Goal: Information Seeking & Learning: Learn about a topic

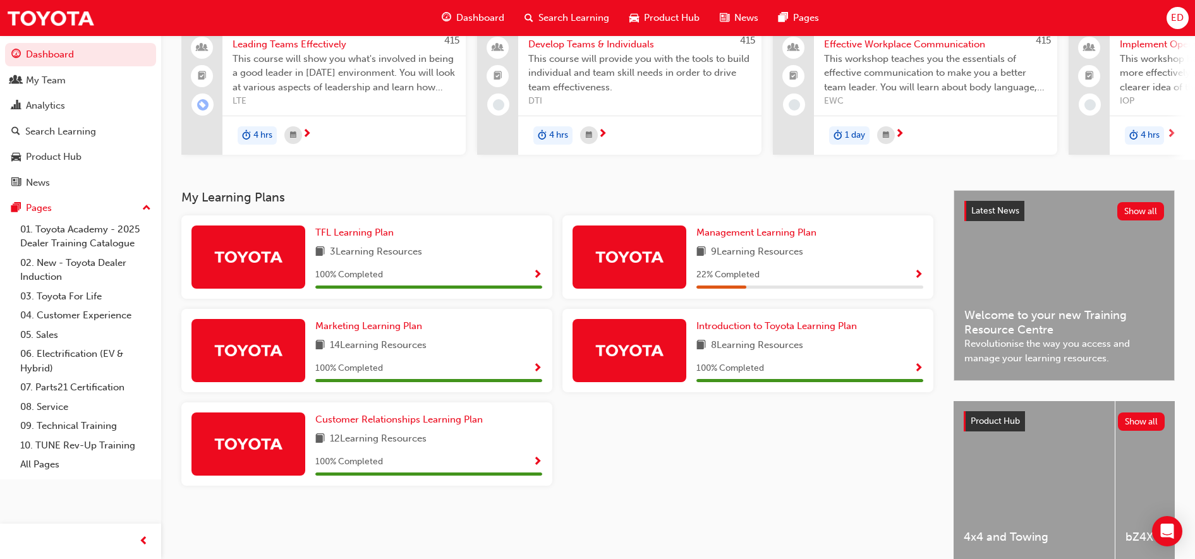
scroll to position [79, 0]
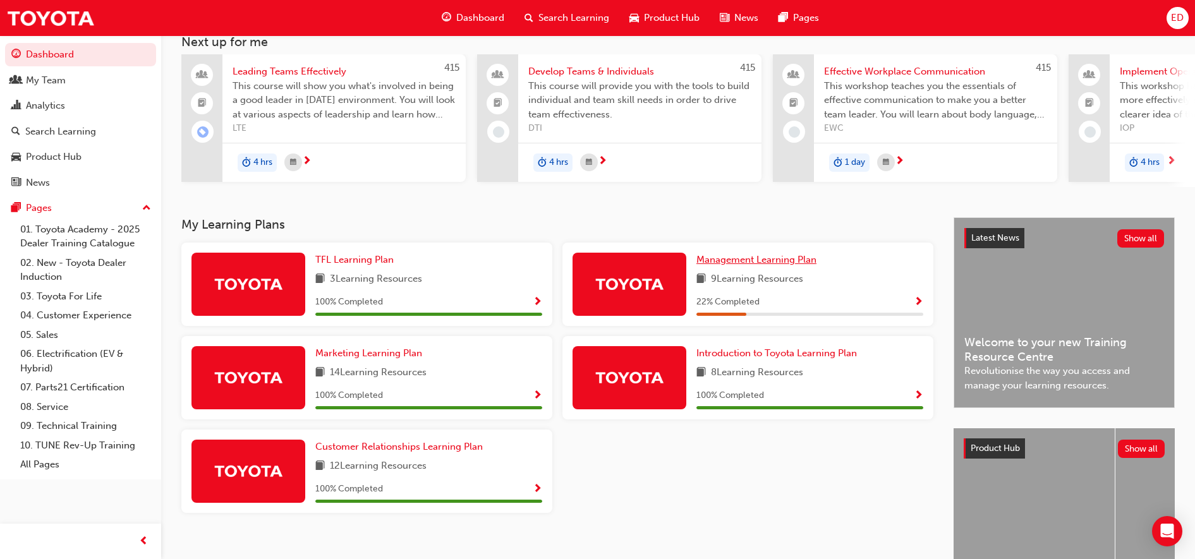
click at [738, 265] on span "Management Learning Plan" at bounding box center [756, 259] width 120 height 11
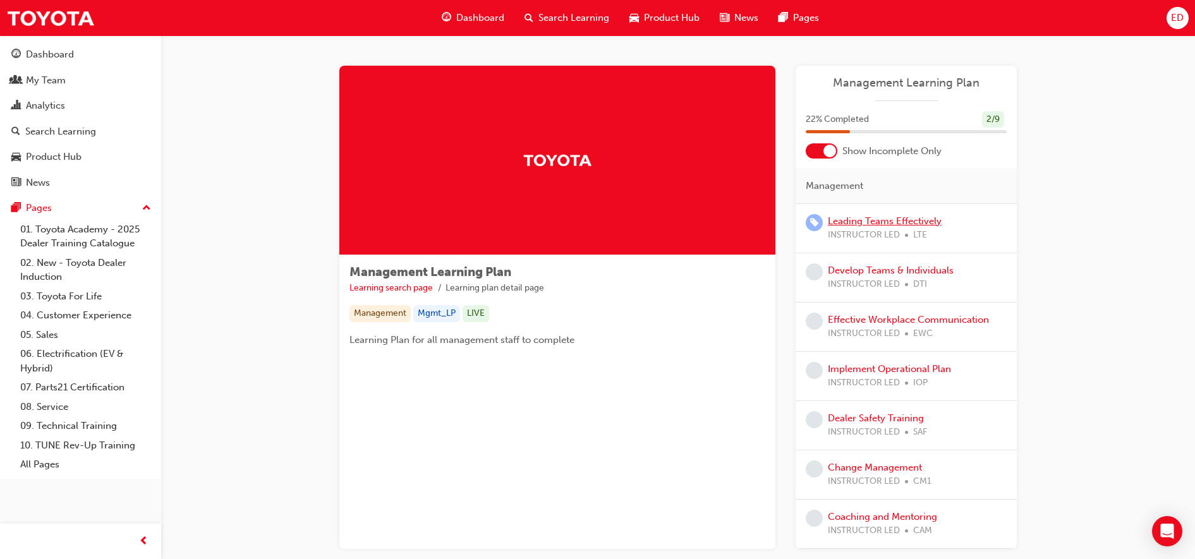
click at [880, 221] on link "Leading Teams Effectively" at bounding box center [885, 220] width 114 height 11
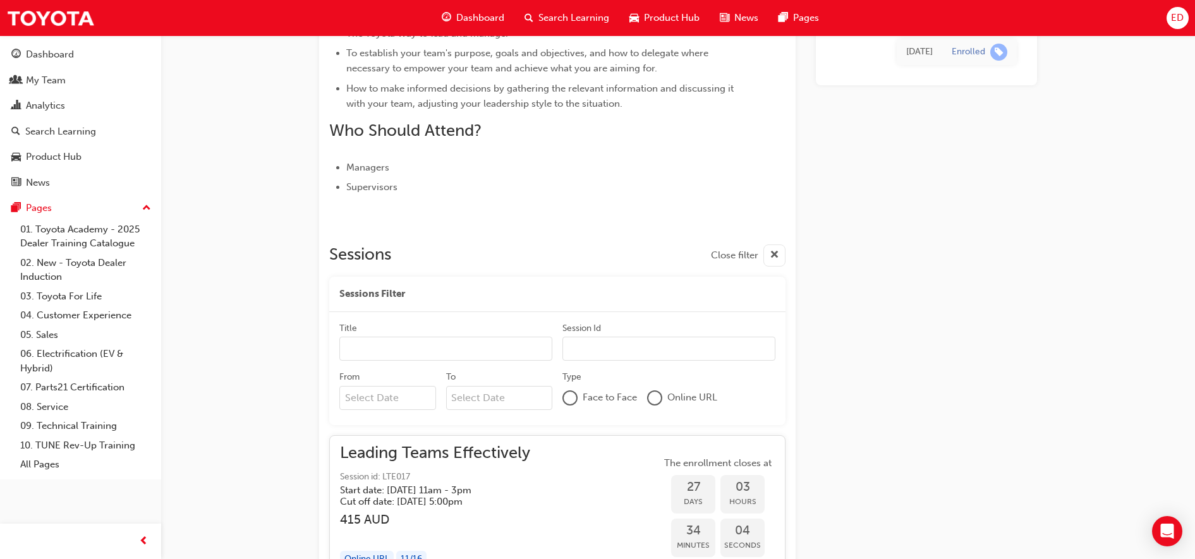
scroll to position [217, 0]
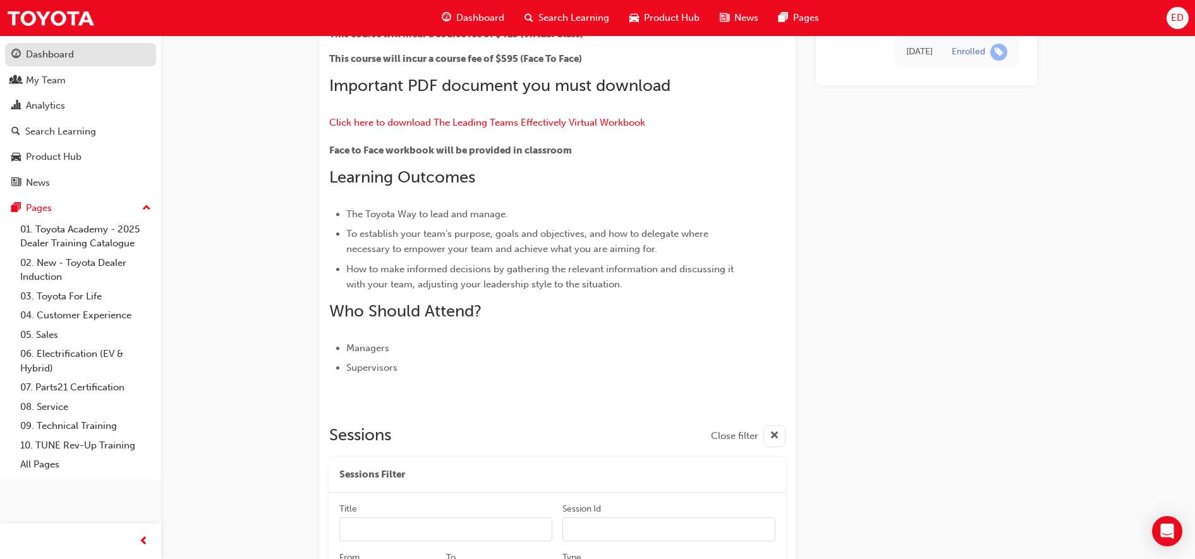
click at [39, 48] on div "Dashboard" at bounding box center [50, 54] width 48 height 15
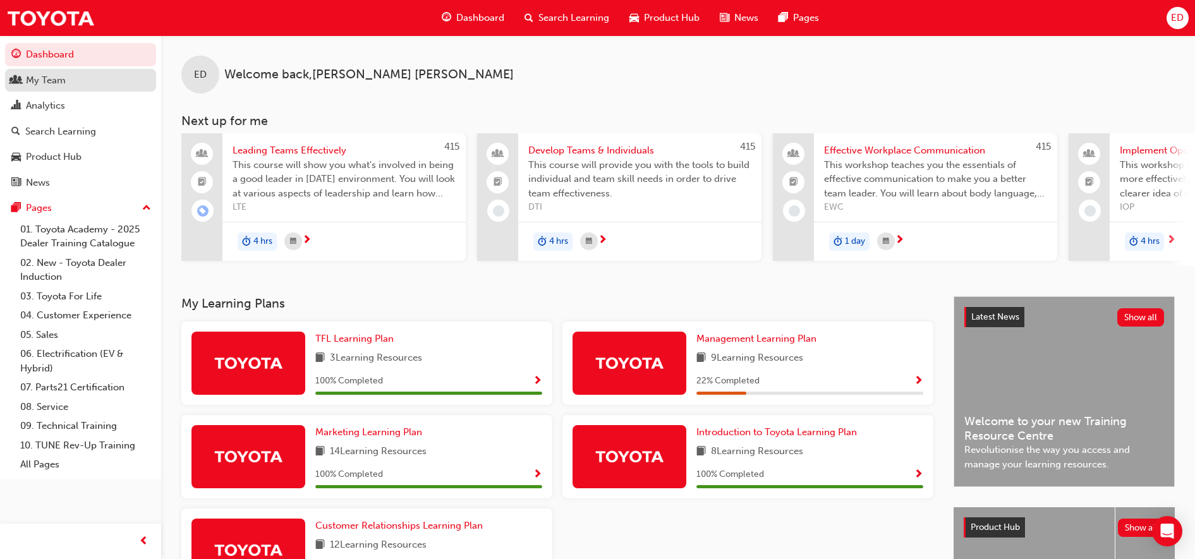
click at [76, 82] on div "My Team" at bounding box center [80, 81] width 138 height 16
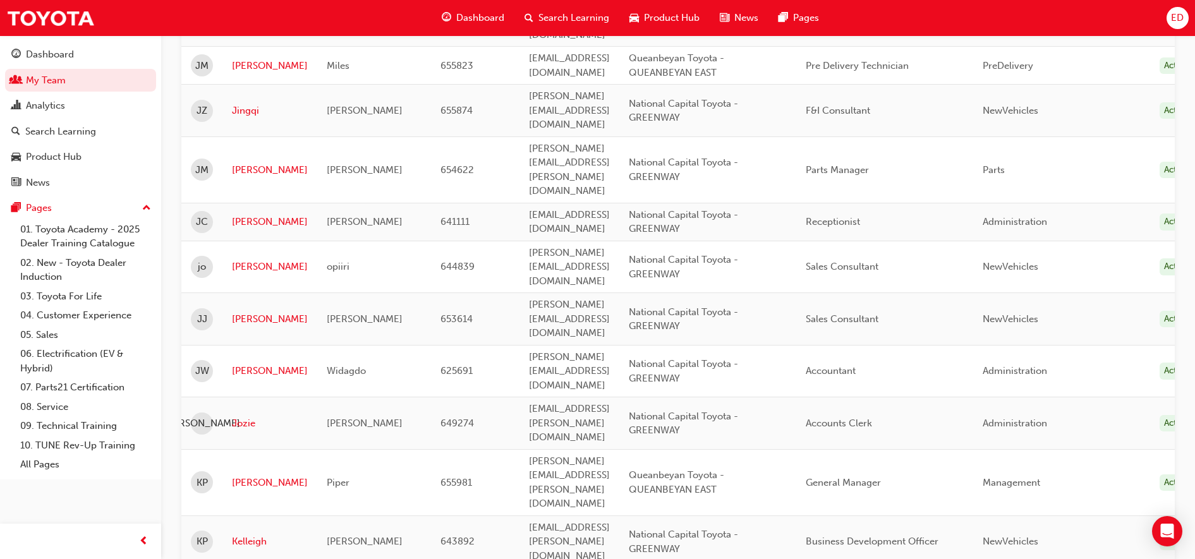
scroll to position [1658, 0]
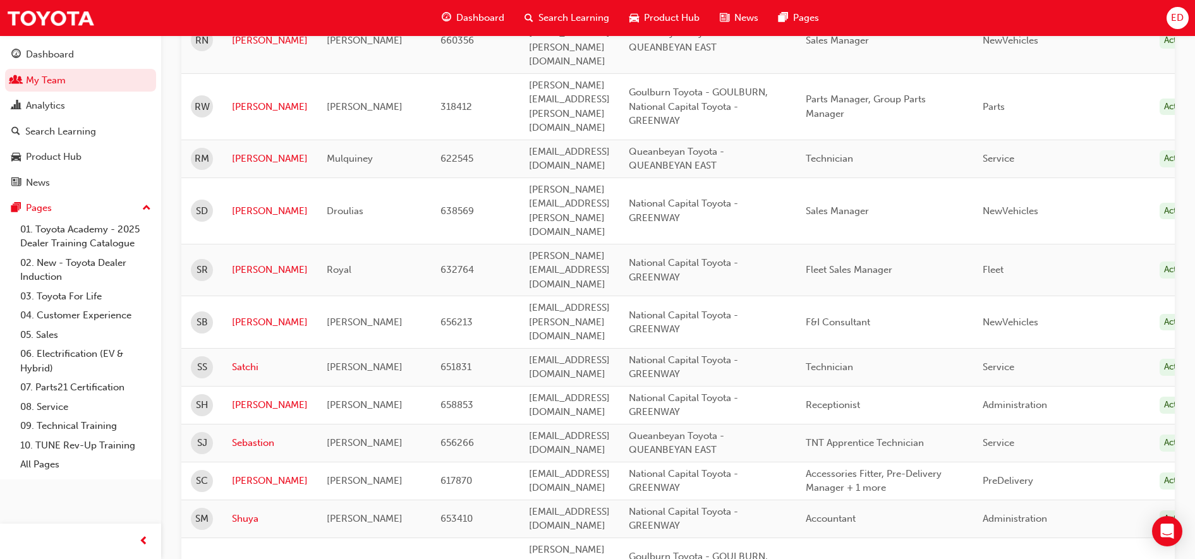
scroll to position [235, 0]
click at [244, 361] on link "Satchi" at bounding box center [270, 368] width 76 height 15
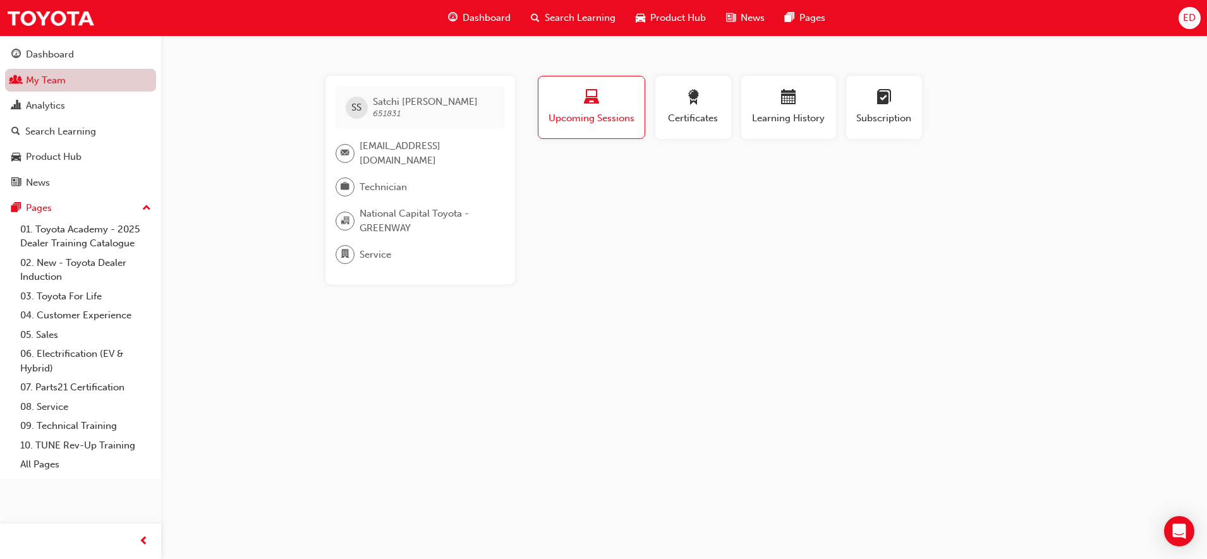
click at [78, 83] on link "My Team" at bounding box center [80, 80] width 151 height 23
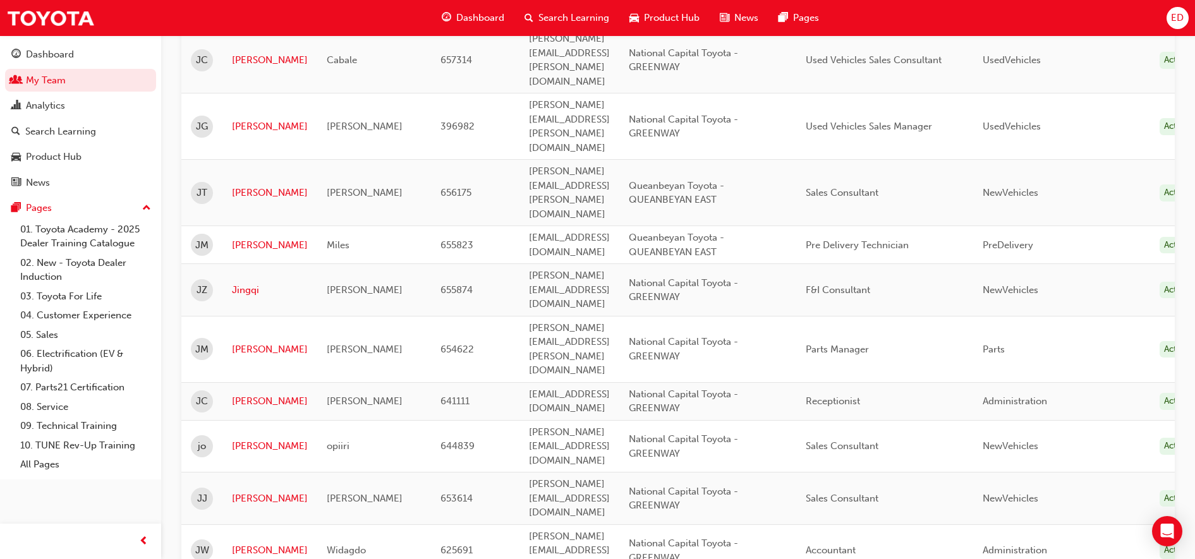
scroll to position [1658, 0]
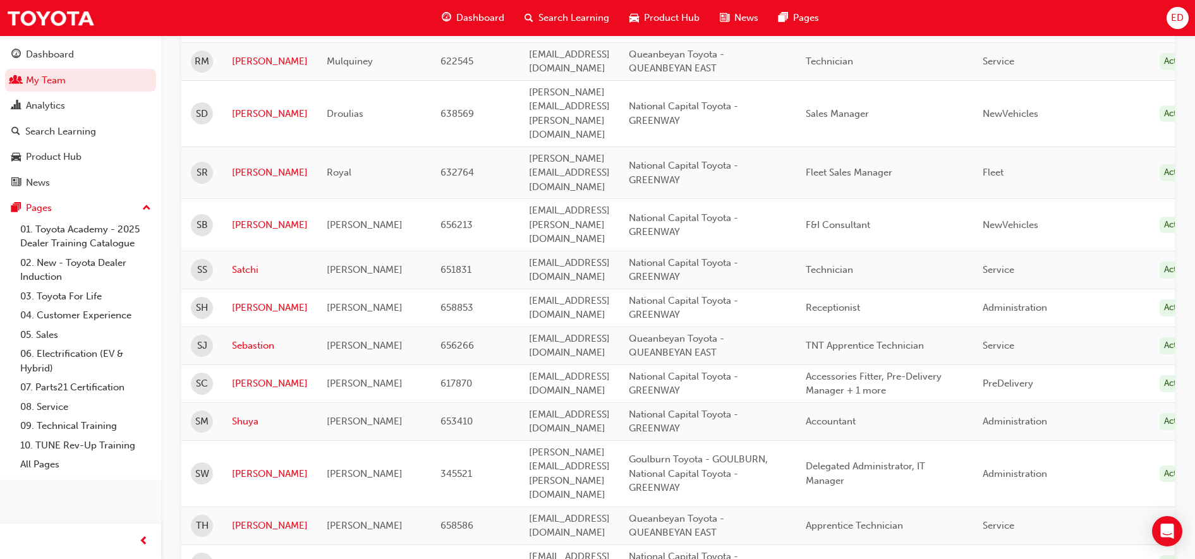
scroll to position [314, 0]
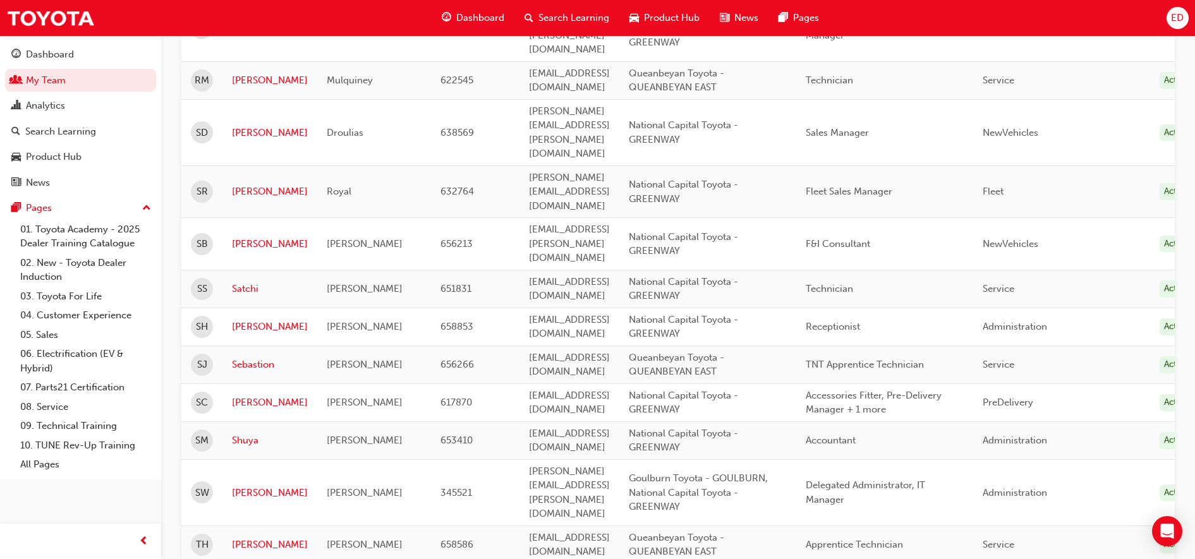
click at [1170, 20] on div "ED" at bounding box center [1177, 18] width 22 height 22
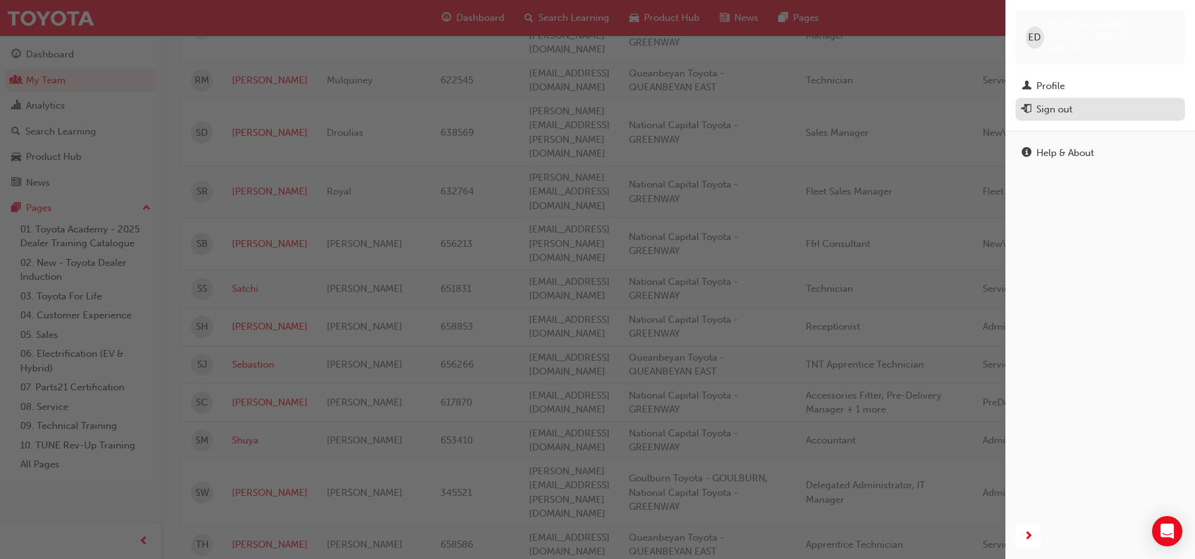
click at [1109, 98] on button "Sign out" at bounding box center [1099, 109] width 169 height 23
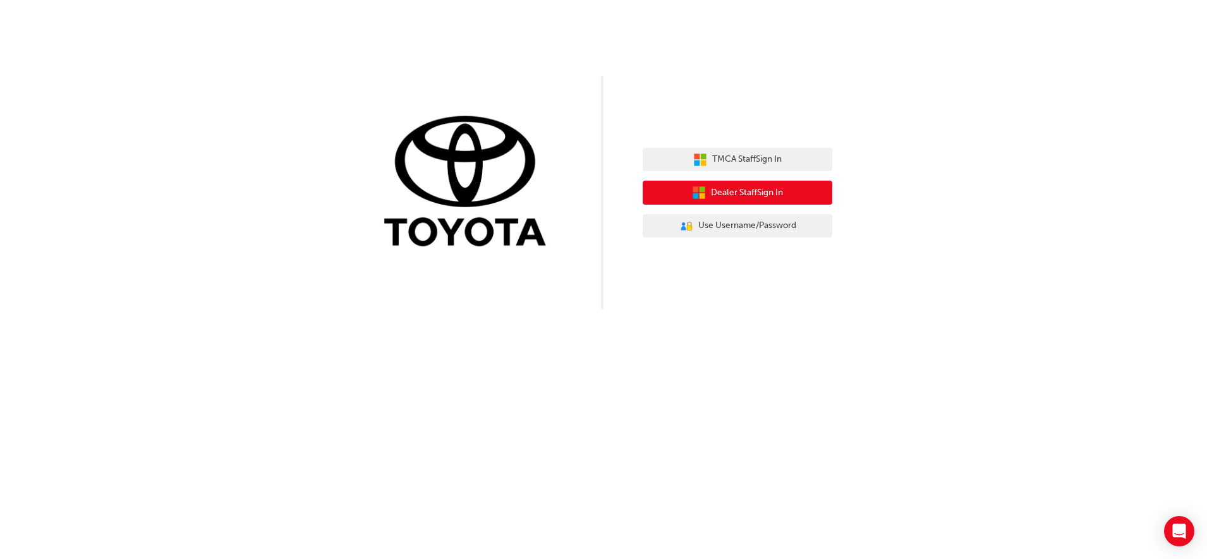
click at [776, 188] on span "Dealer Staff Sign In" at bounding box center [747, 193] width 72 height 15
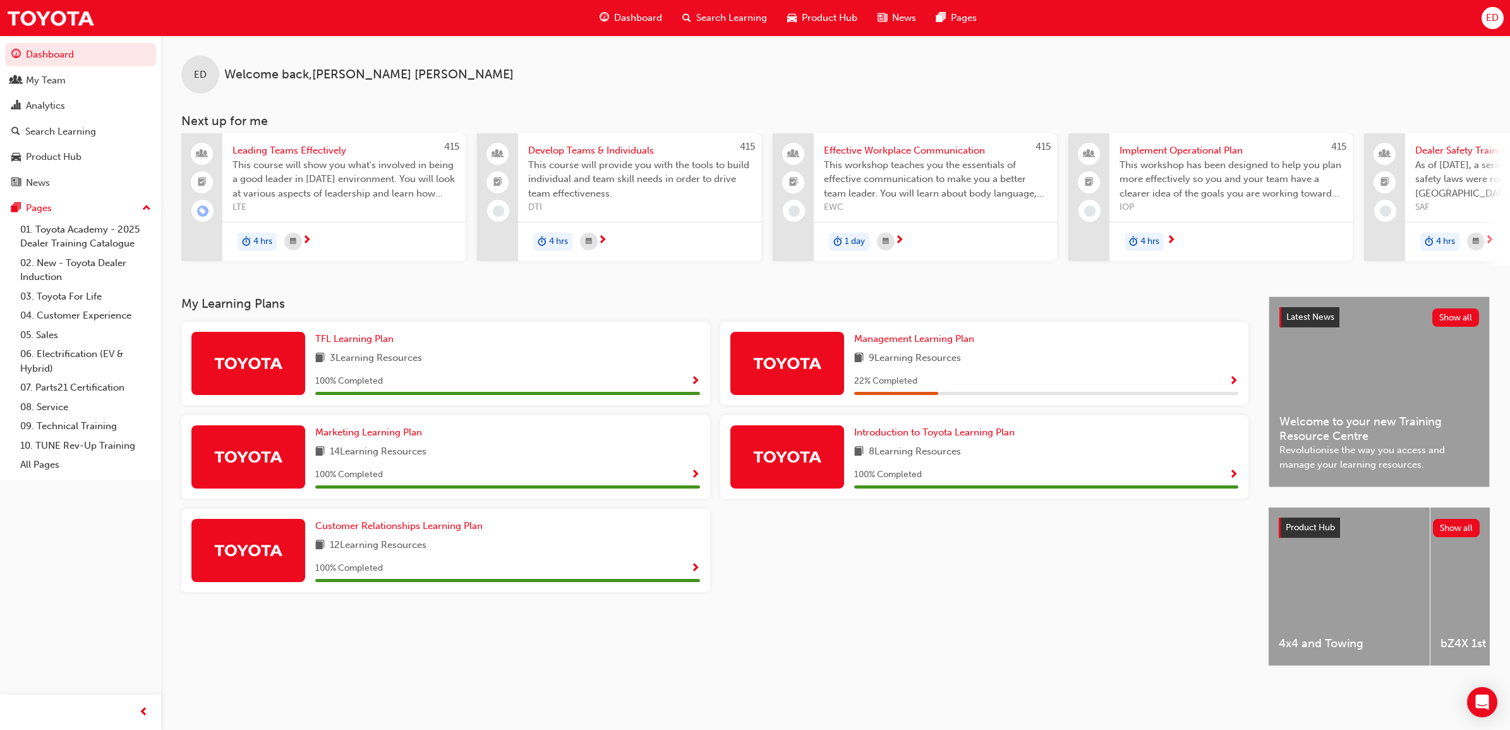
click at [301, 149] on span "Leading Teams Effectively" at bounding box center [343, 150] width 223 height 15
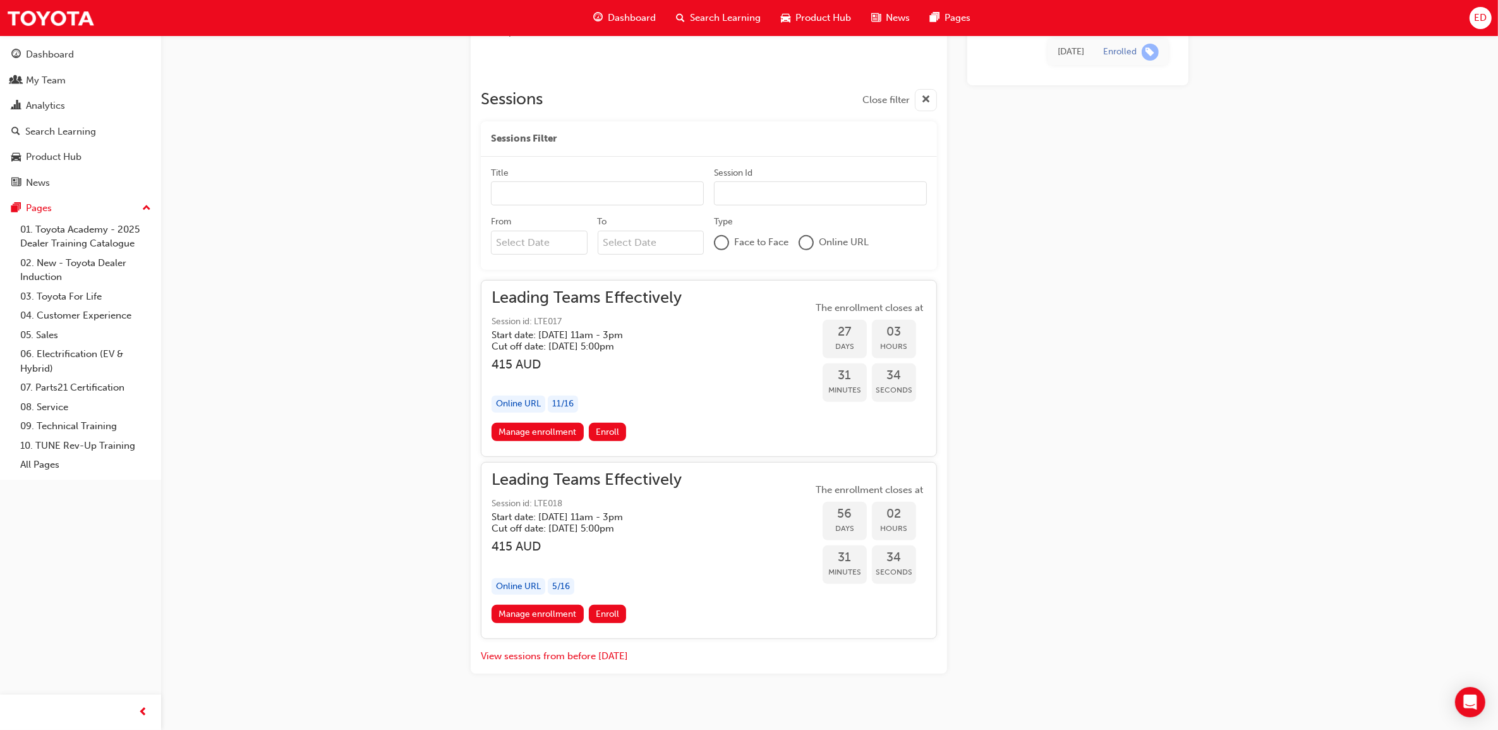
scroll to position [569, 0]
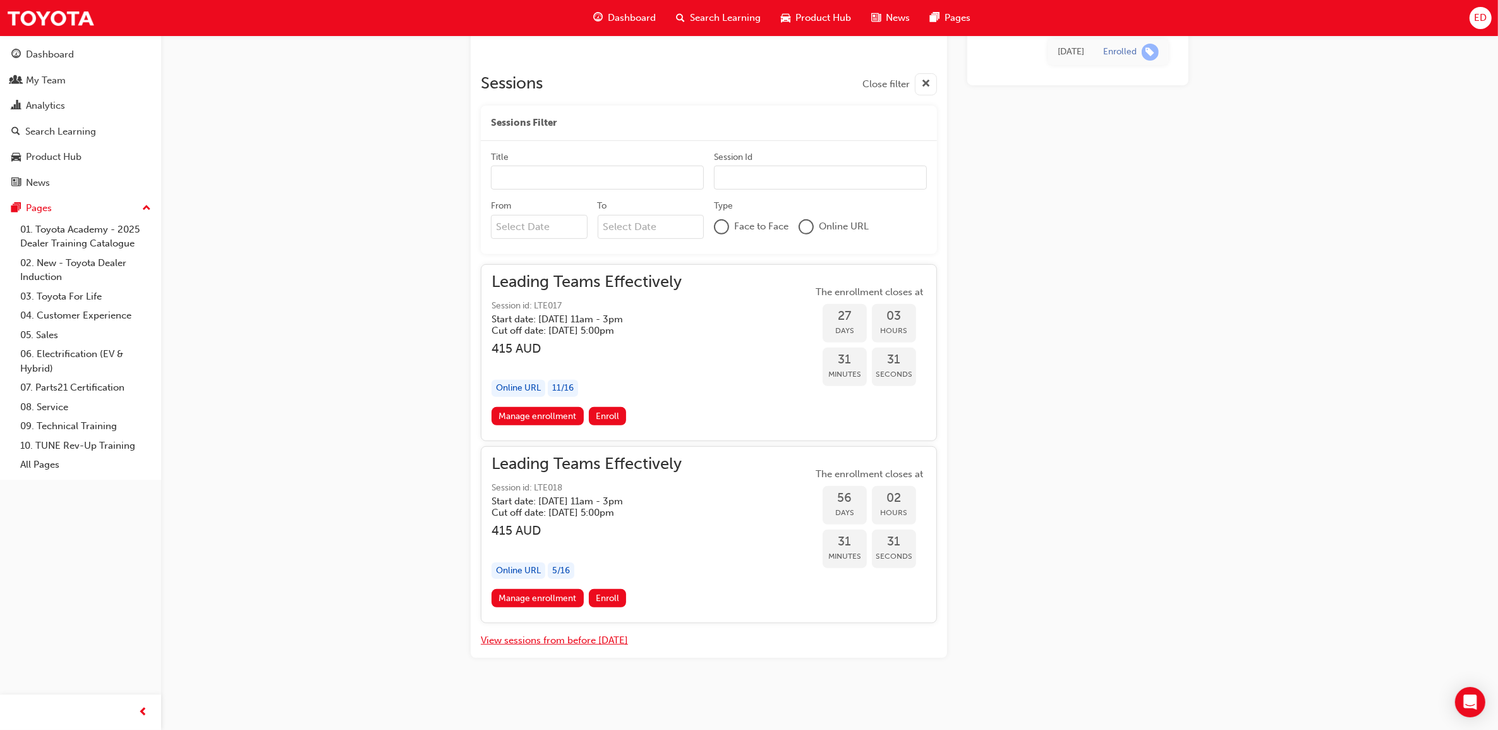
click at [586, 558] on button "View sessions from before [DATE]" at bounding box center [554, 640] width 147 height 15
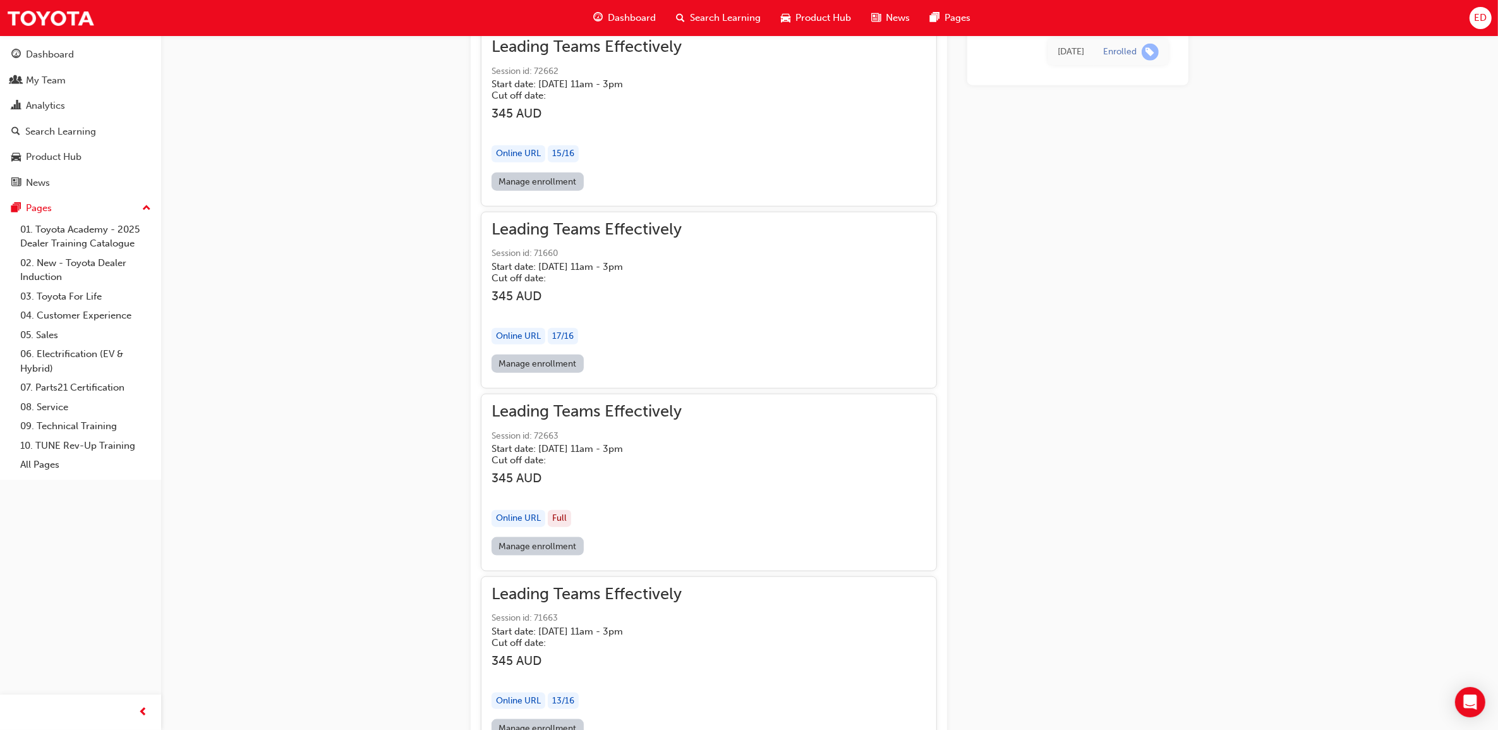
scroll to position [1674, 0]
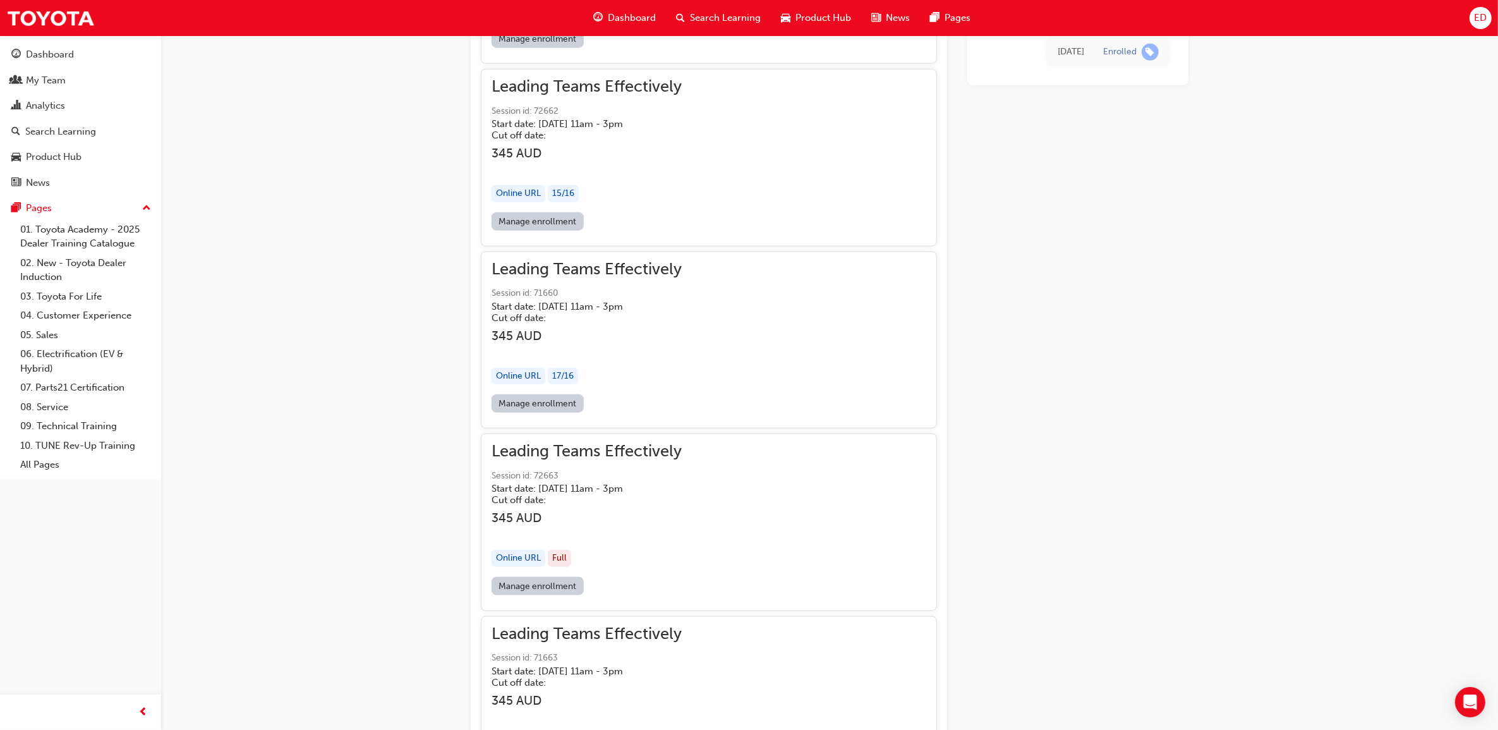
click at [751, 358] on div "Leading Teams Effectively Session id: 71660 Start date: [DATE] 11am - 3pm Cut o…" at bounding box center [709, 328] width 435 height 132
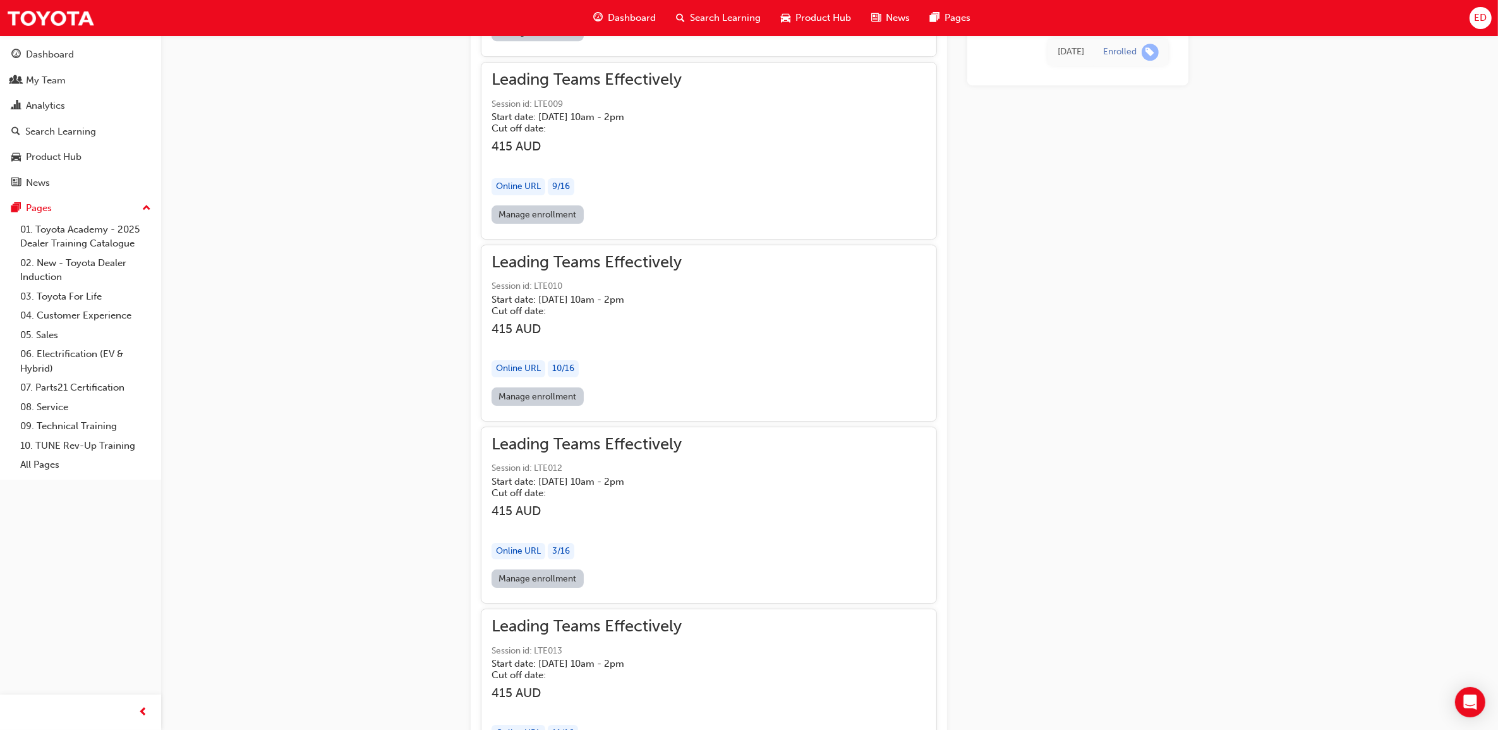
scroll to position [5930, 0]
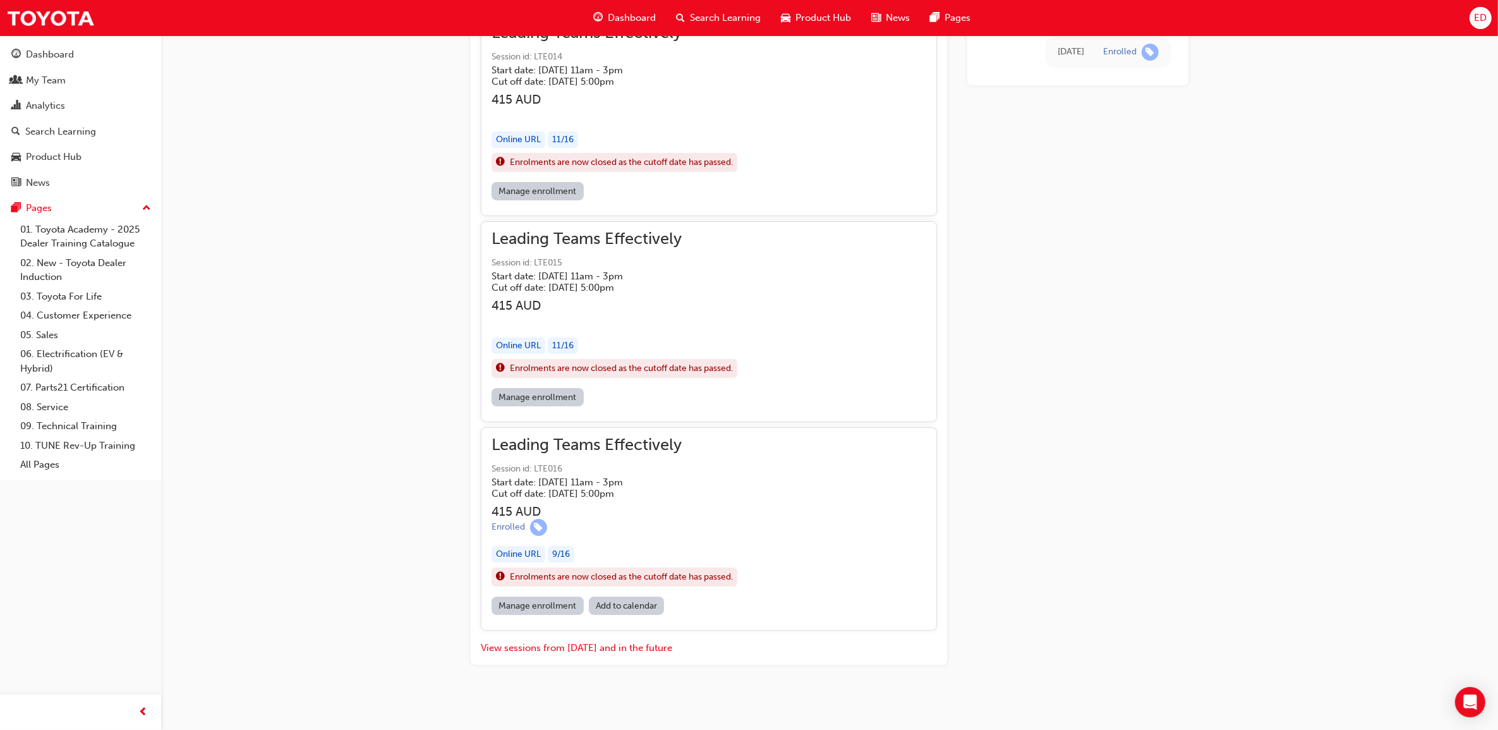
click at [778, 492] on div "Leading Teams Effectively Session id: LTE016 Start date: [DATE] 11am - 3pm Cut …" at bounding box center [709, 517] width 435 height 159
click at [845, 486] on div "Leading Teams Effectively Session id: LTE016 Start date: [DATE] 11am - 3pm Cut …" at bounding box center [709, 517] width 435 height 159
click at [624, 438] on span "Leading Teams Effectively" at bounding box center [616, 445] width 248 height 15
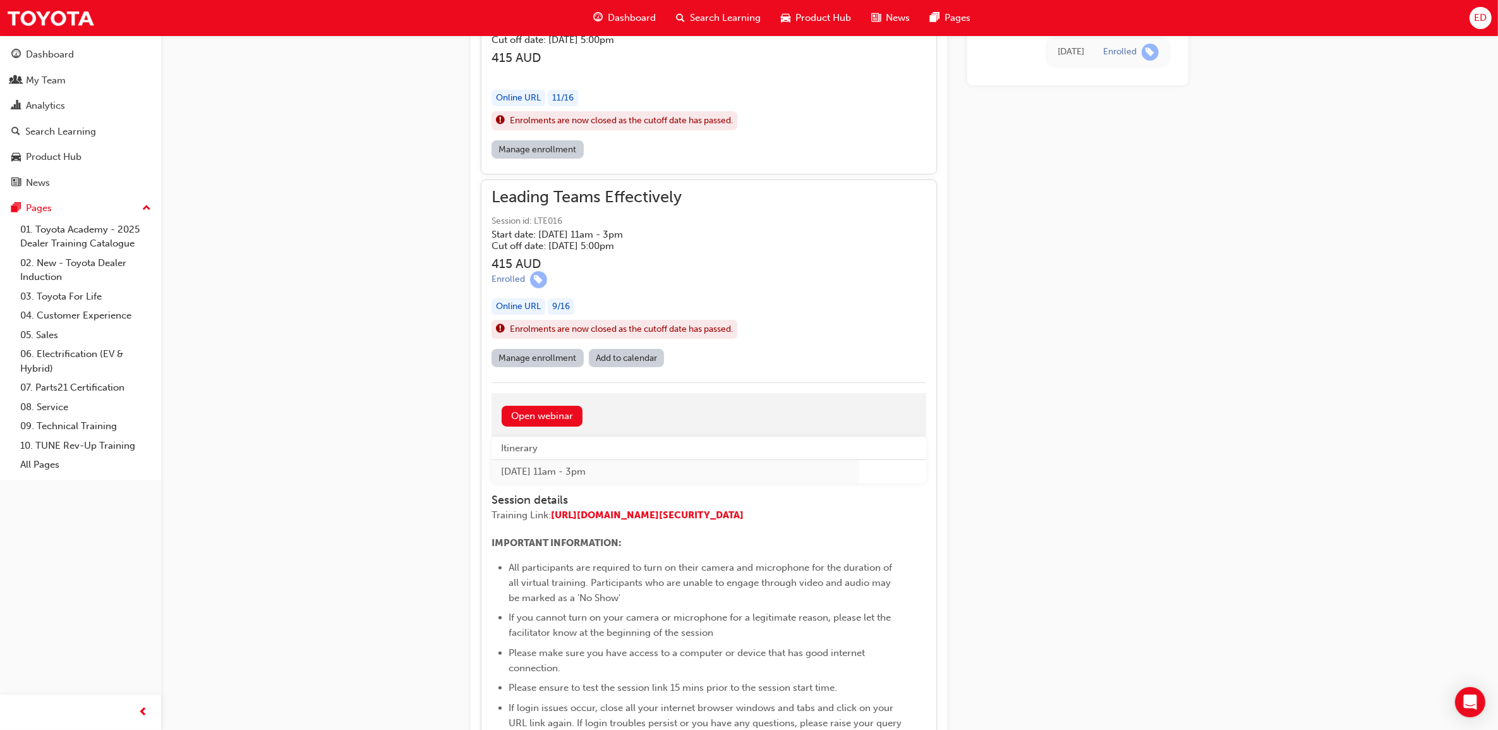
scroll to position [6167, 0]
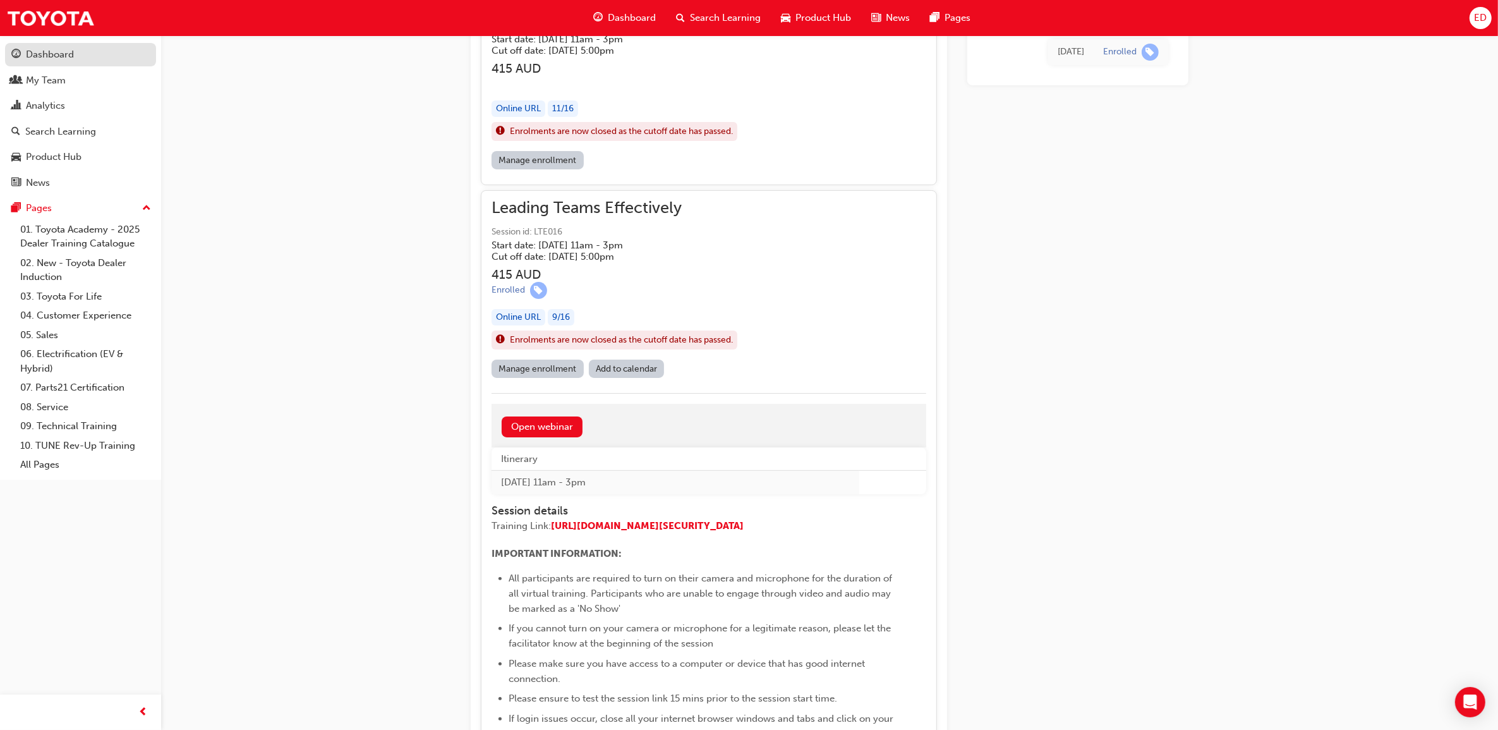
click at [75, 51] on div "Dashboard" at bounding box center [80, 55] width 138 height 16
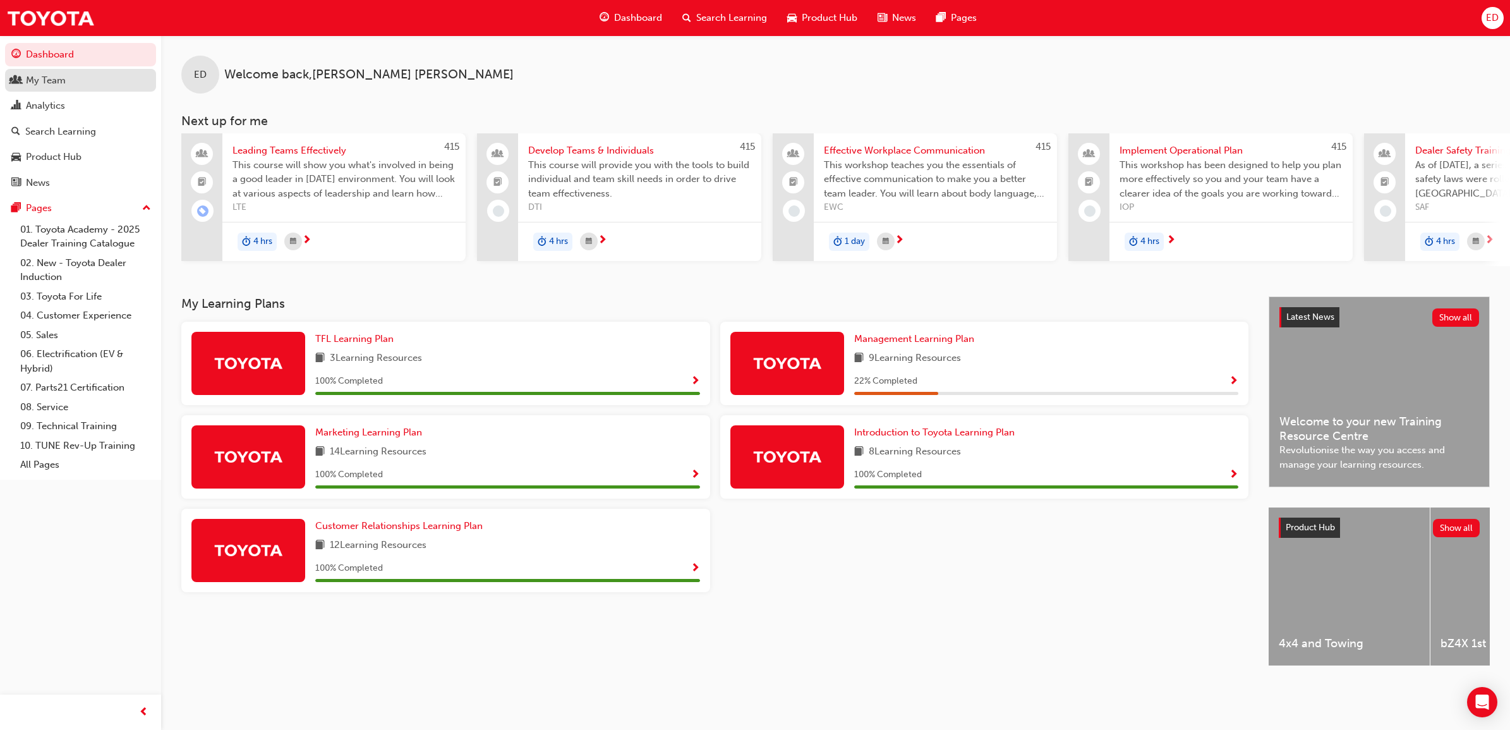
click at [70, 76] on div "My Team" at bounding box center [80, 81] width 138 height 16
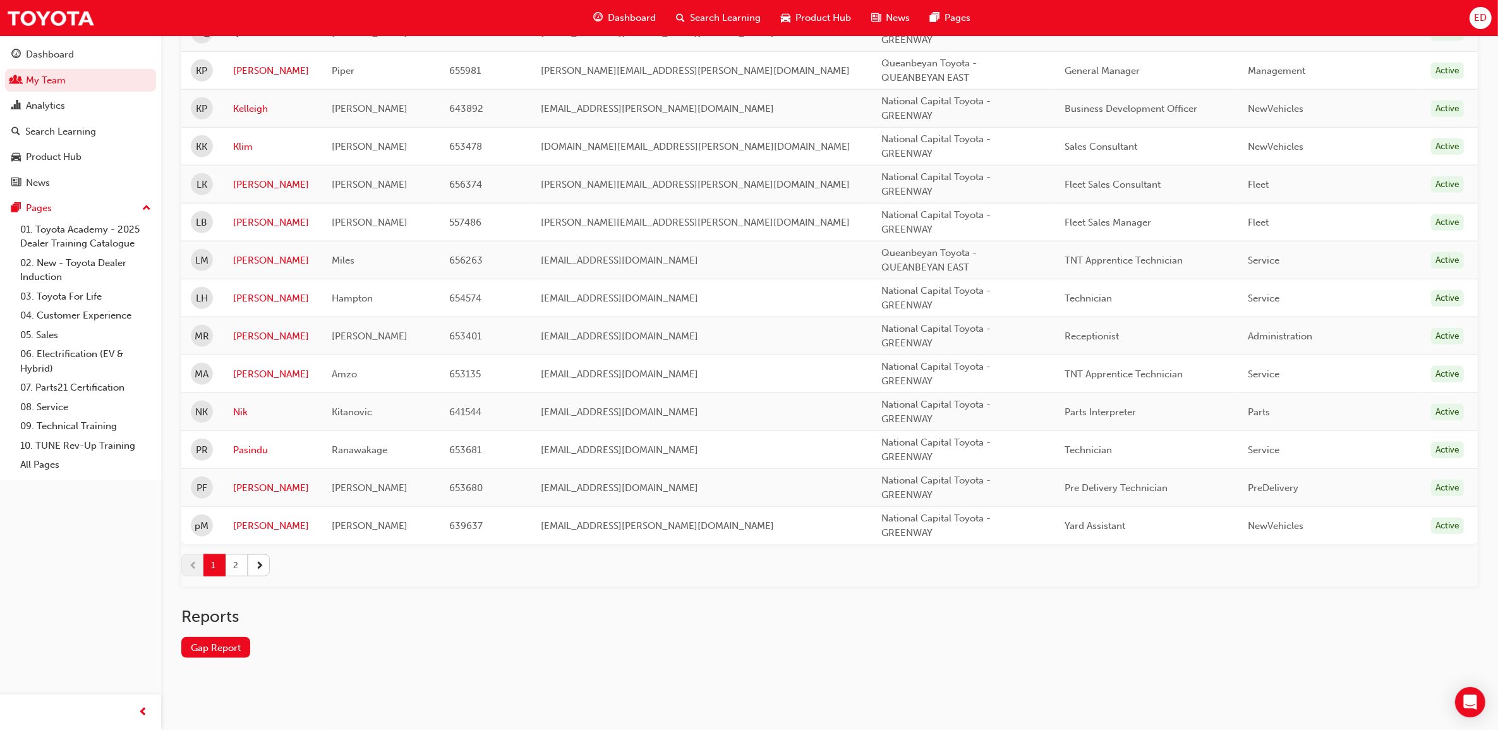
click at [236, 558] on button "2" at bounding box center [237, 565] width 22 height 22
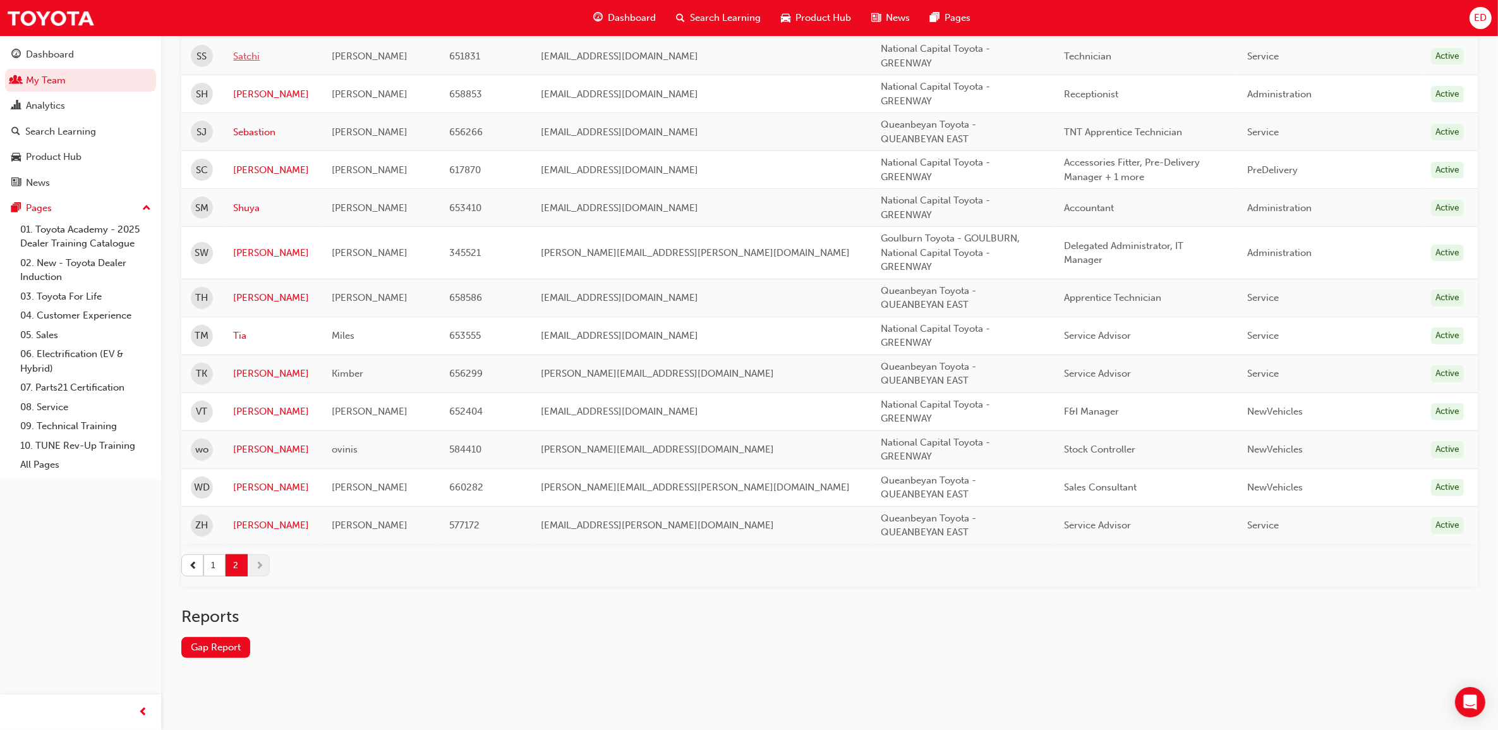
click at [250, 60] on link "Satchi" at bounding box center [272, 56] width 79 height 15
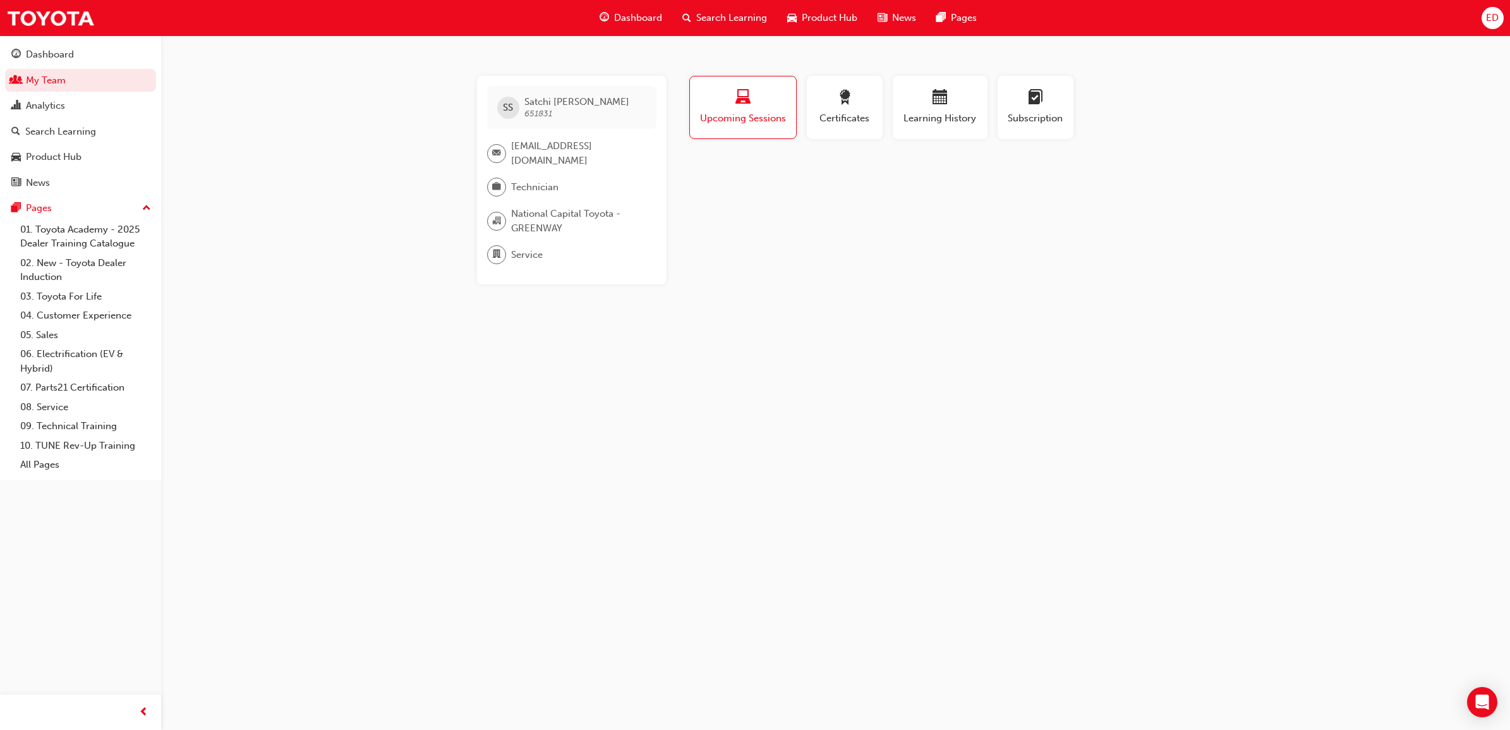
click at [831, 215] on div "Profile Upcoming Sessions Certificates Learning History Subscription SS [PERSON…" at bounding box center [941, 180] width 508 height 208
click at [552, 112] on span "[PERSON_NAME] 651831" at bounding box center [576, 107] width 105 height 23
click at [1206, 8] on div "Dashboard Search Learning Product Hub News Pages ED" at bounding box center [755, 18] width 1510 height 36
click at [1206, 15] on div "ED" at bounding box center [1493, 18] width 22 height 22
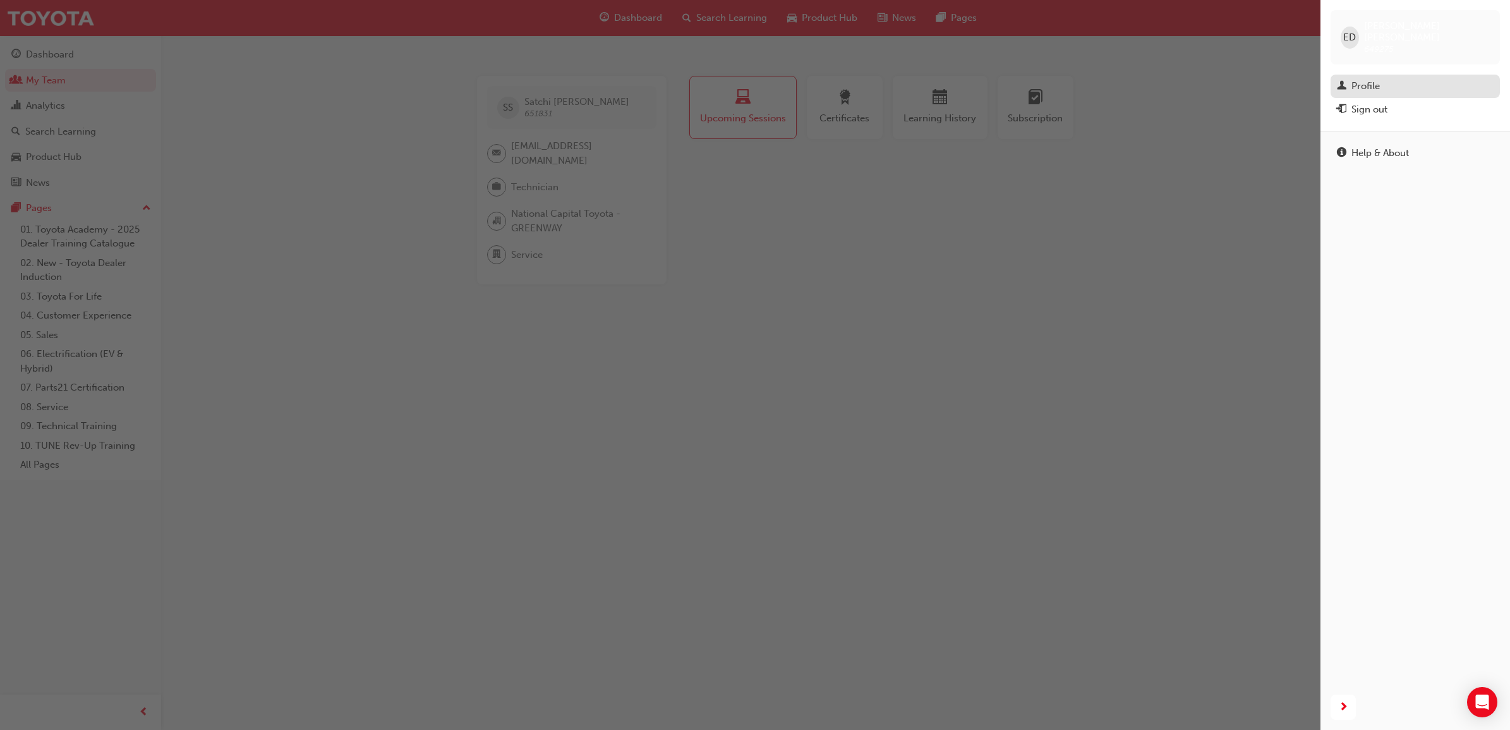
click at [1206, 78] on div "Profile" at bounding box center [1415, 86] width 157 height 16
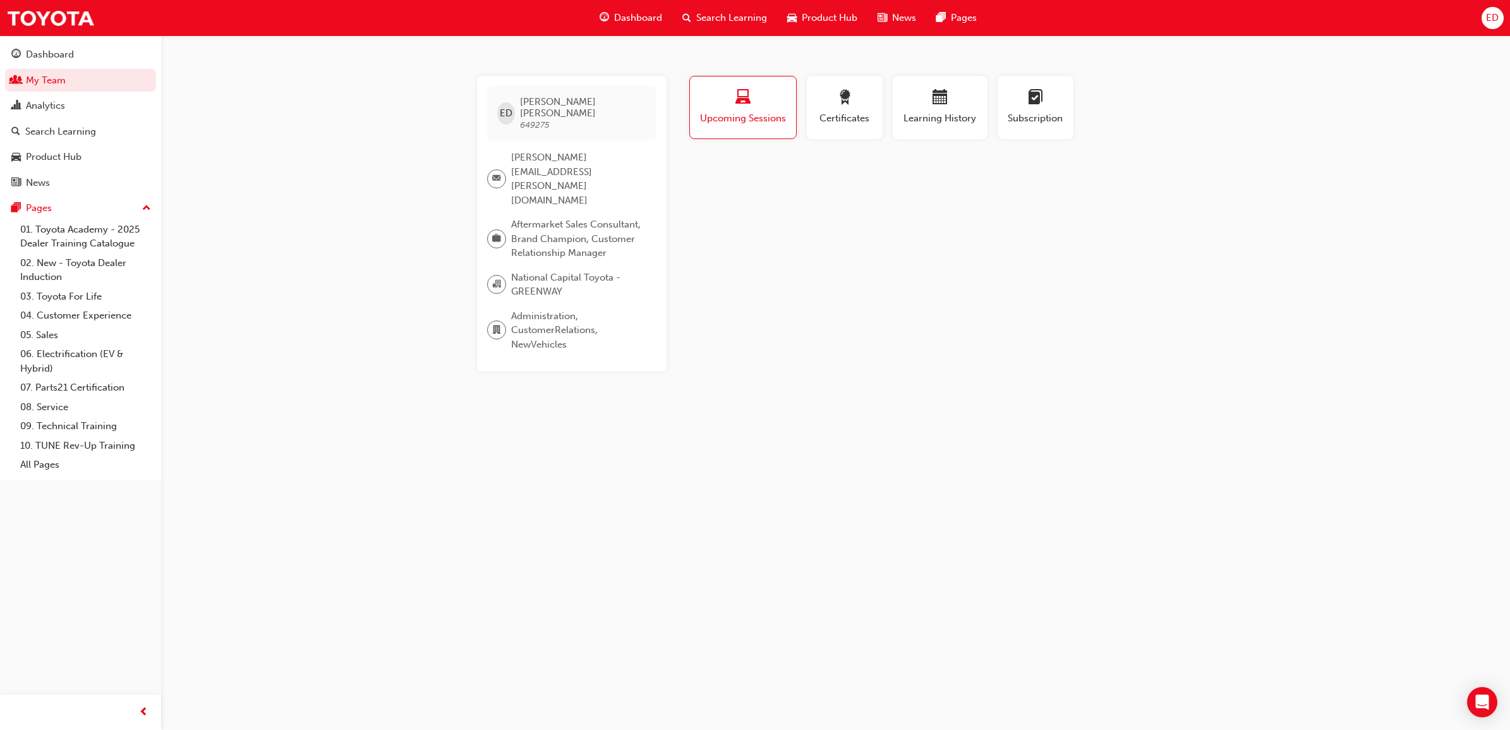
drag, startPoint x: 503, startPoint y: 413, endPoint x: 446, endPoint y: 409, distance: 57.0
click at [500, 412] on div "ED [PERSON_NAME] 649275 [PERSON_NAME][EMAIL_ADDRESS][PERSON_NAME][DOMAIN_NAME] …" at bounding box center [755, 365] width 1510 height 730
click at [75, 56] on div "Dashboard" at bounding box center [80, 55] width 138 height 16
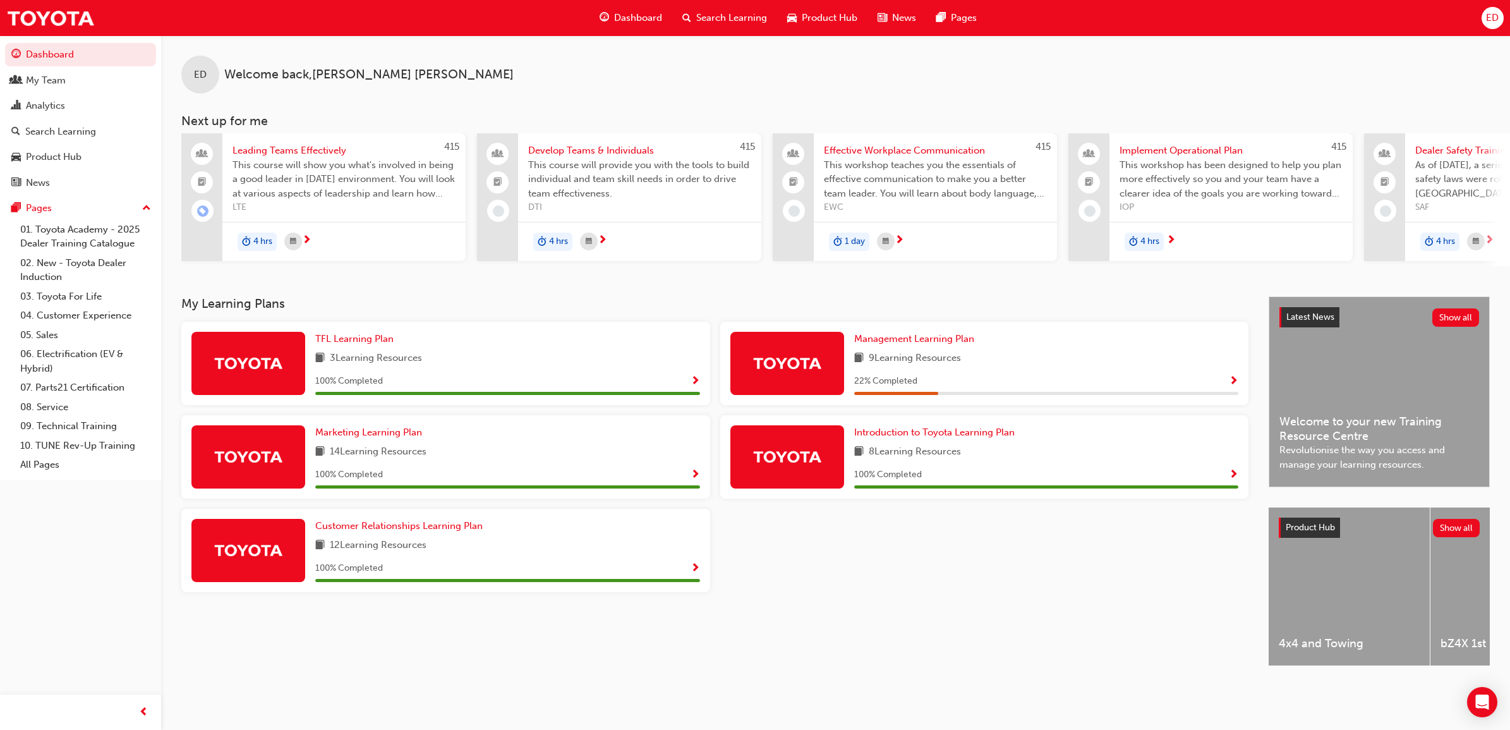
click at [658, 11] on span "Dashboard" at bounding box center [638, 18] width 48 height 15
click at [623, 16] on span "Dashboard" at bounding box center [638, 18] width 48 height 15
click at [40, 152] on div "Product Hub" at bounding box center [54, 157] width 56 height 15
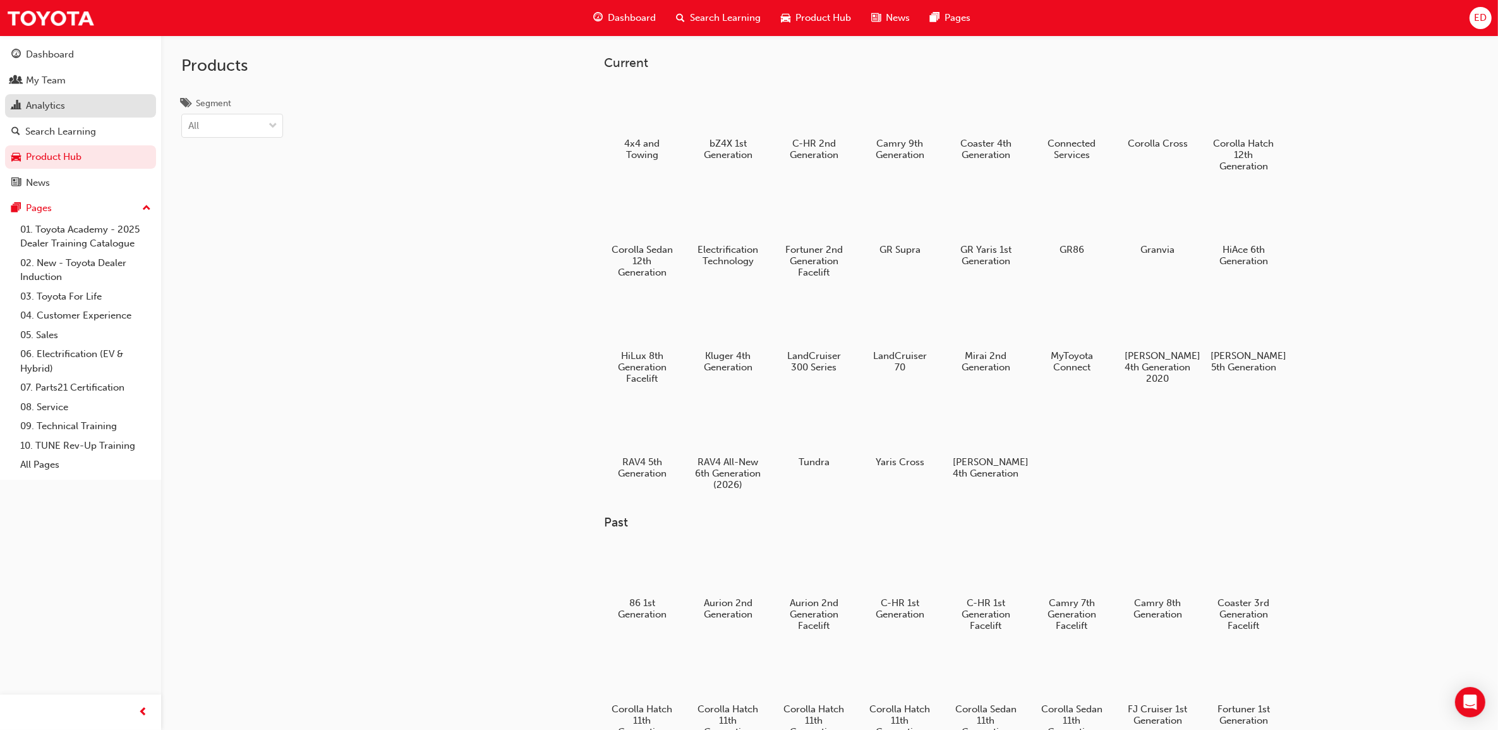
click at [55, 111] on div "Analytics" at bounding box center [45, 106] width 39 height 15
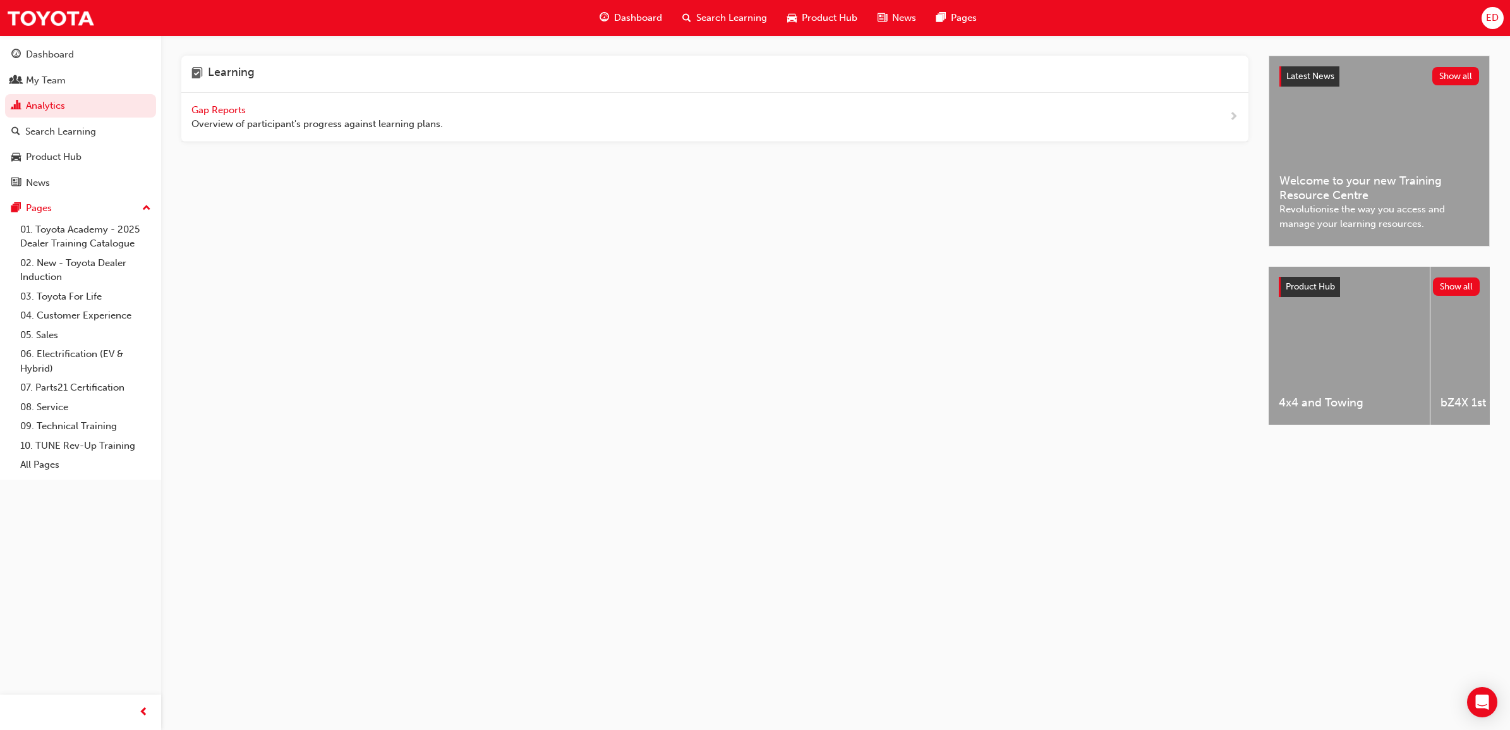
click at [226, 106] on span "Gap Reports" at bounding box center [219, 109] width 57 height 11
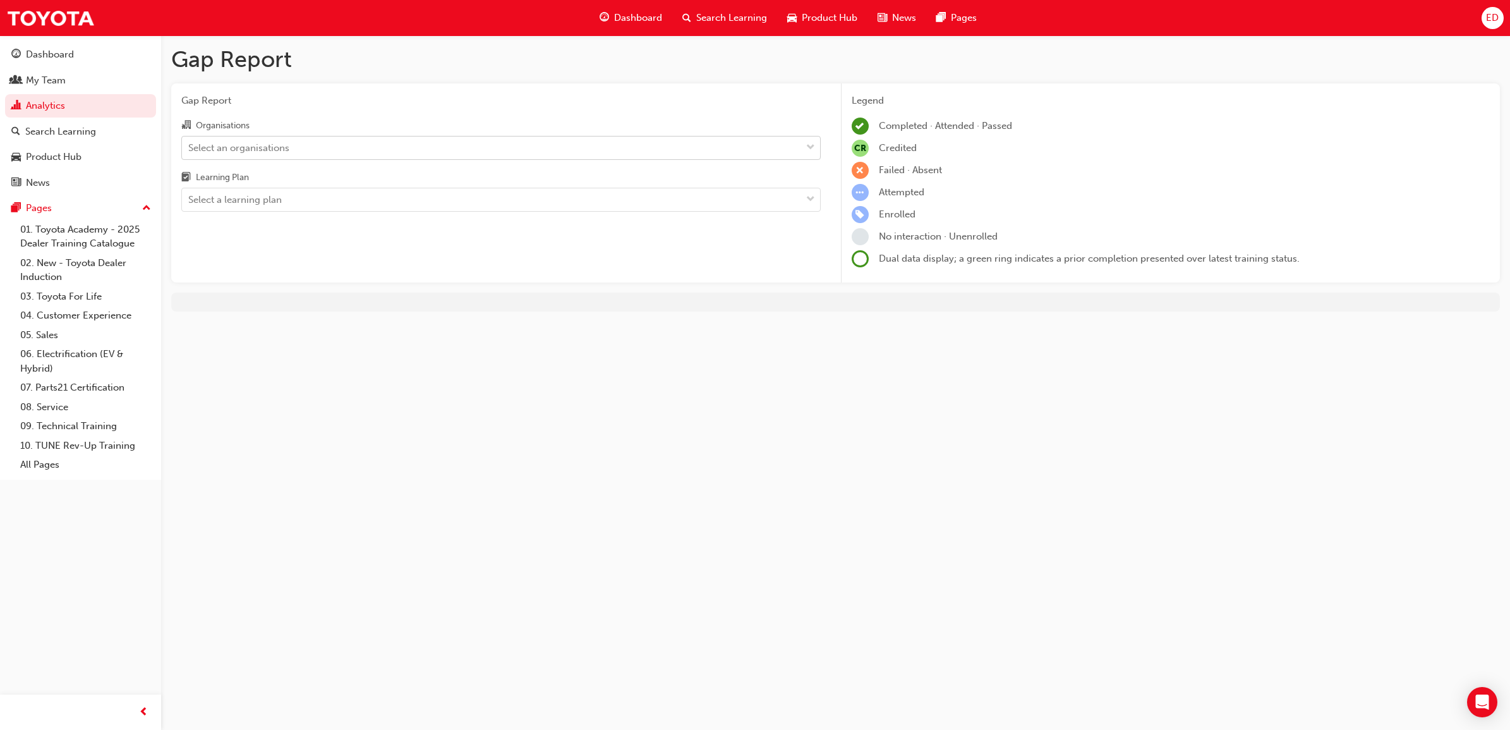
click at [359, 157] on div "Select an organisations" at bounding box center [491, 147] width 619 height 22
click at [190, 152] on input "Organisations Select an organisations" at bounding box center [188, 147] width 1 height 11
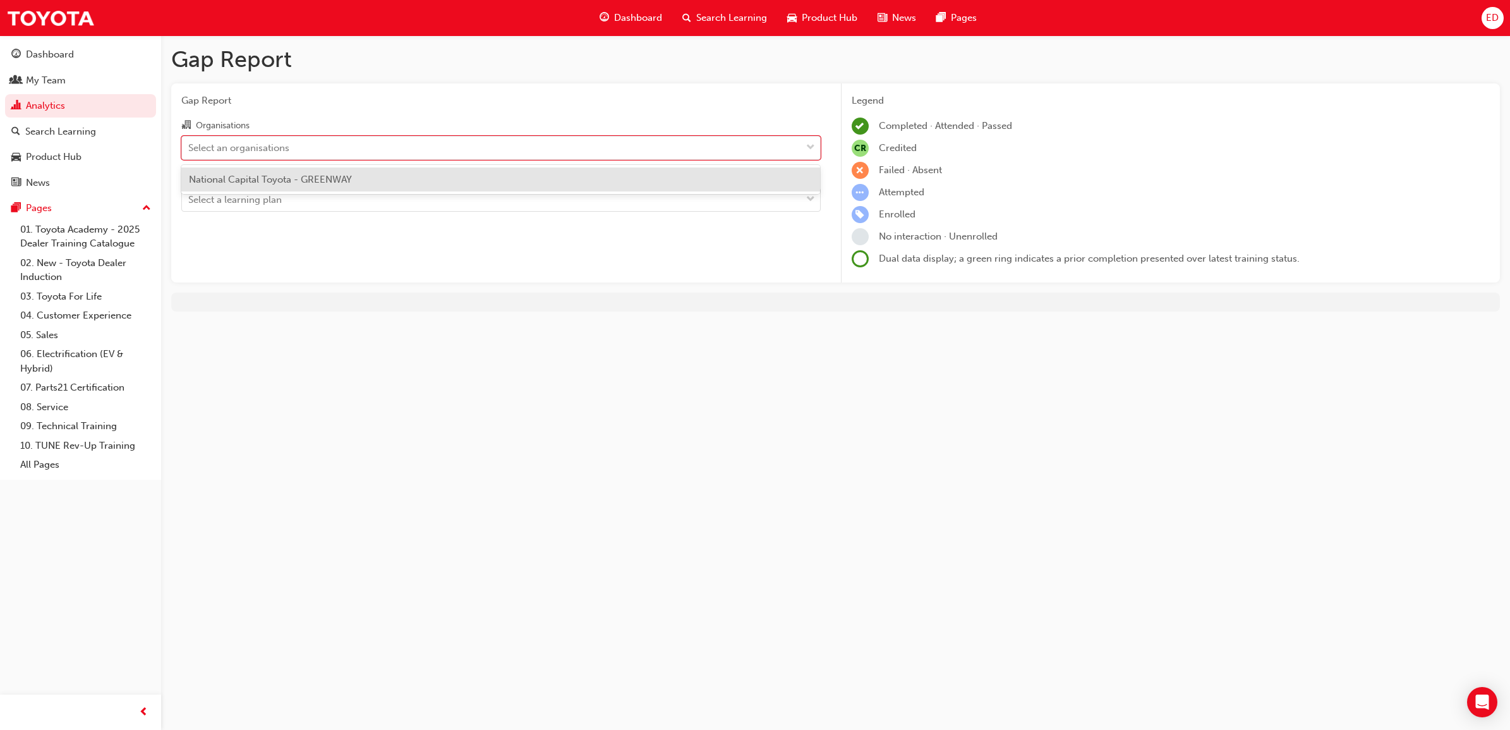
click at [351, 183] on span "National Capital Toyota - GREENWAY" at bounding box center [270, 179] width 163 height 11
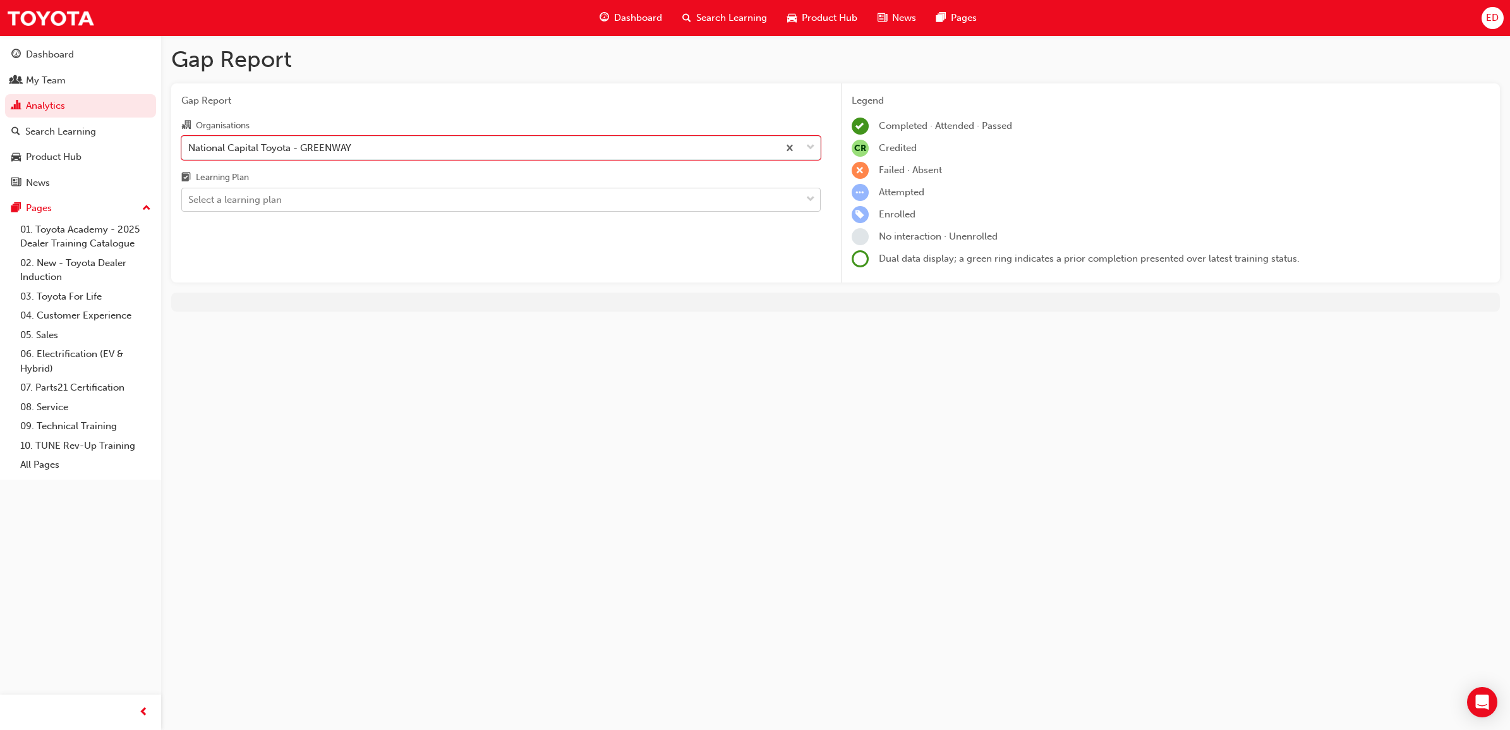
click at [342, 205] on div "Select a learning plan" at bounding box center [491, 200] width 619 height 22
click at [190, 205] on input "Learning Plan Select a learning plan" at bounding box center [188, 199] width 1 height 11
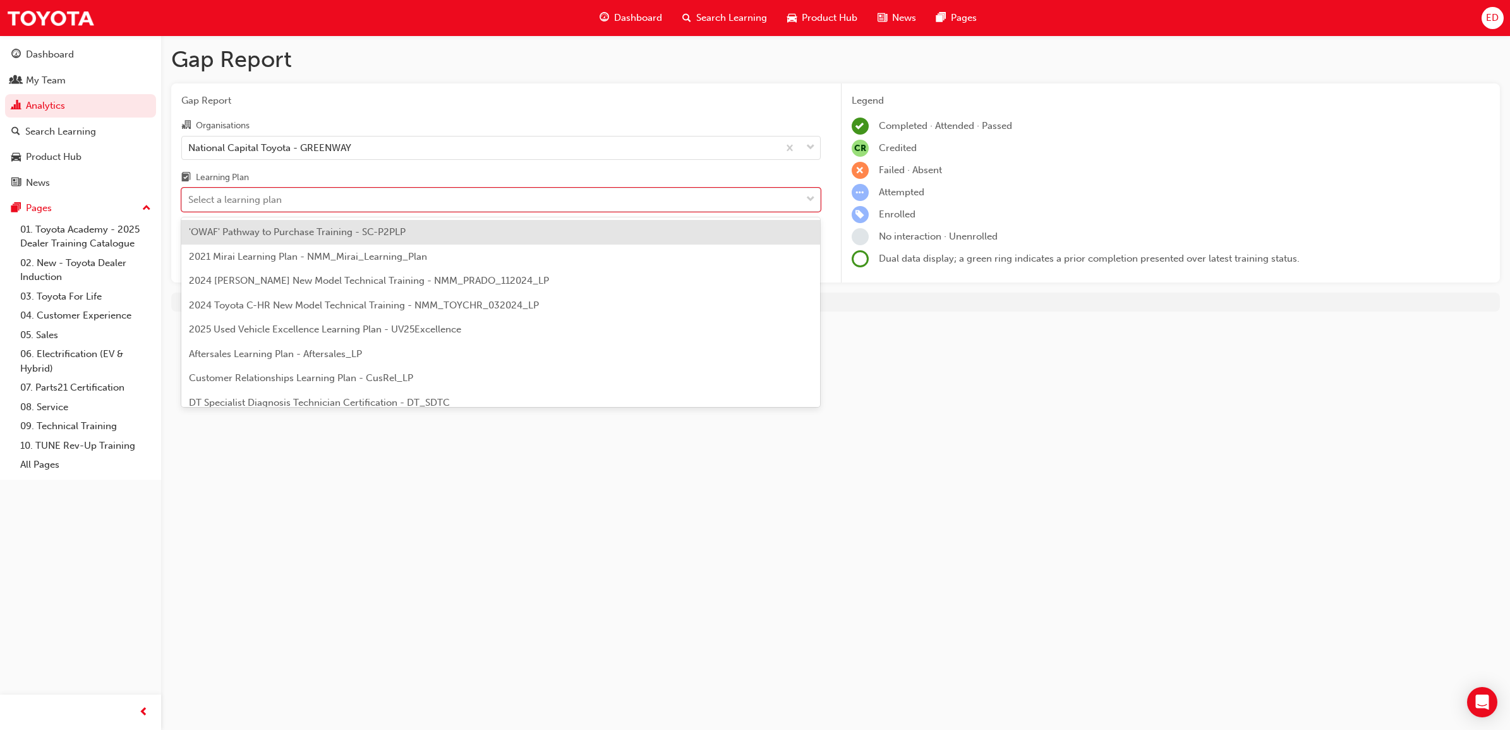
click at [348, 228] on span "'OWAF' Pathway to Purchase Training - SC-P2PLP" at bounding box center [297, 231] width 217 height 11
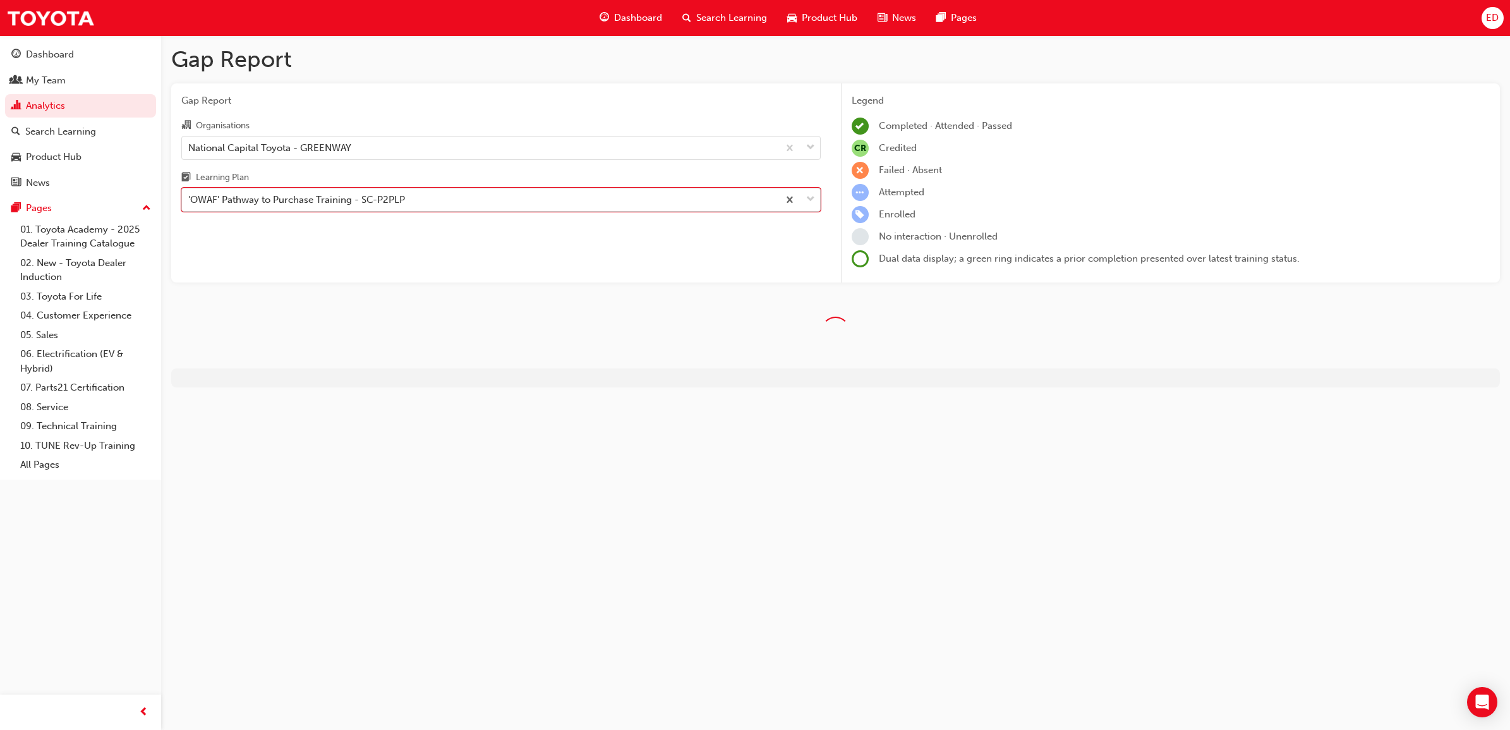
click at [354, 201] on div "'OWAF' Pathway to Purchase Training - SC-P2PLP" at bounding box center [296, 200] width 217 height 15
click at [190, 201] on input "Learning Plan option 'OWAF' Pathway to Purchase Training - SC-P2PLP, selected. …" at bounding box center [188, 199] width 1 height 11
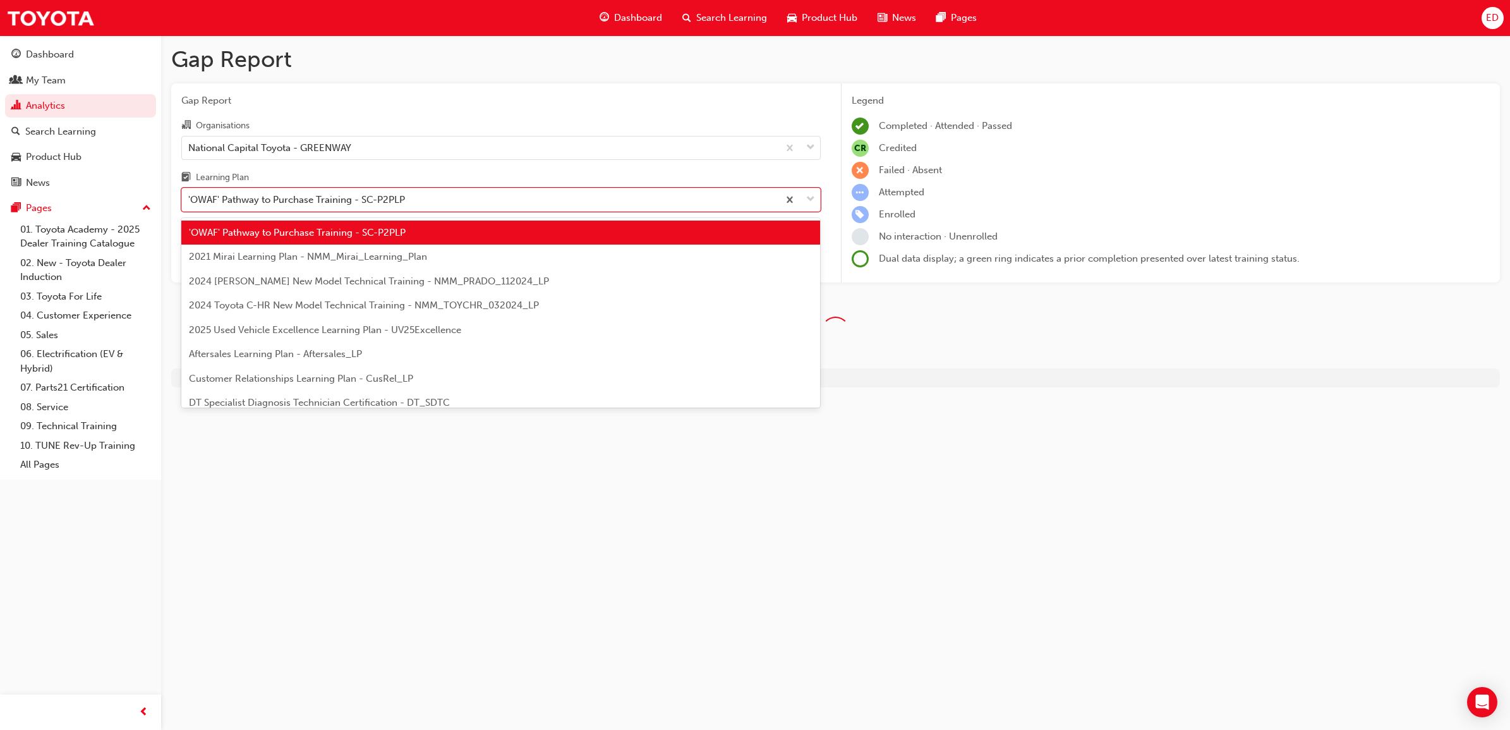
click at [483, 162] on div "Organisations National Capital Toyota - GREENWAY Learning Plan option 'OWAF' Pa…" at bounding box center [500, 165] width 639 height 94
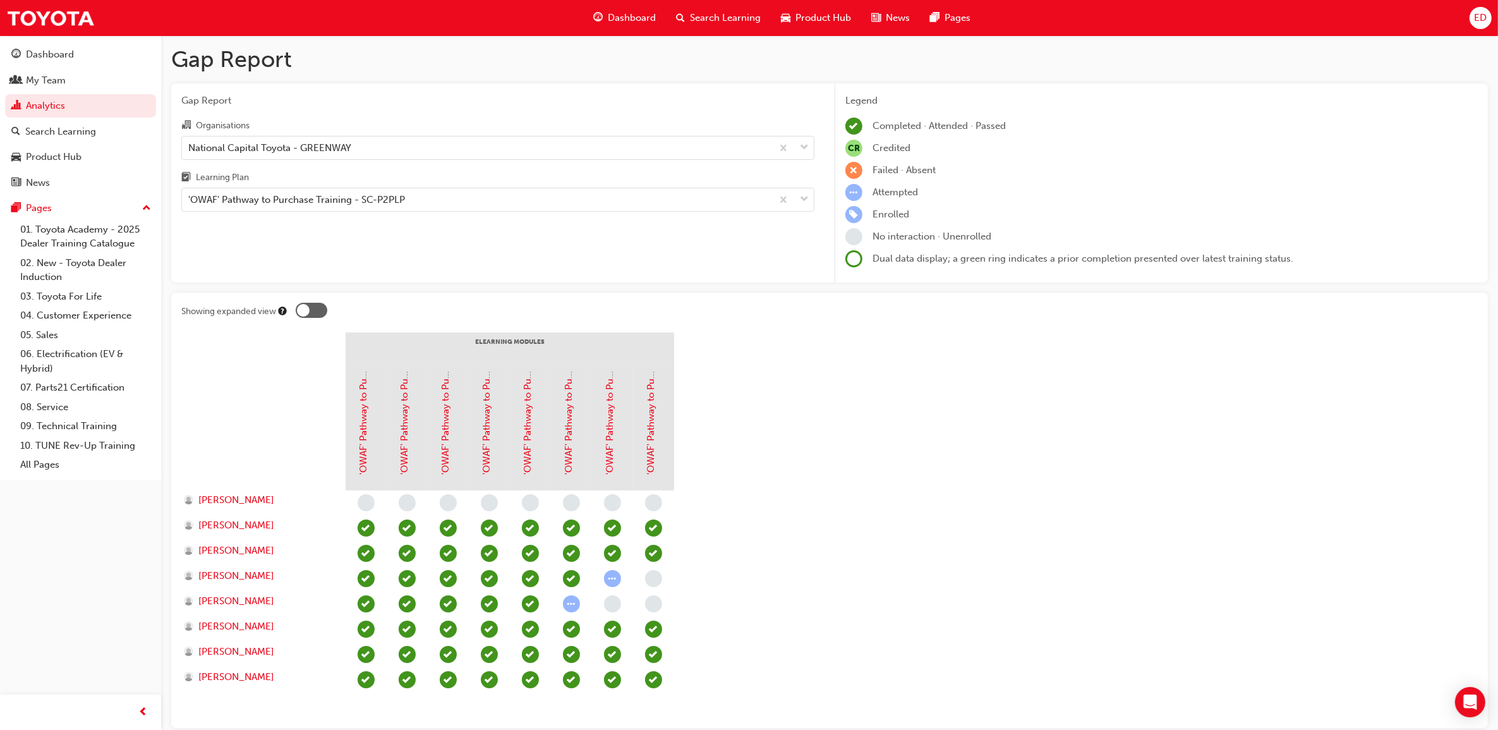
click at [520, 220] on div "Gap Report Organisations National Capital Toyota - GREENWAY Learning Plan 'OWAF…" at bounding box center [497, 183] width 653 height 200
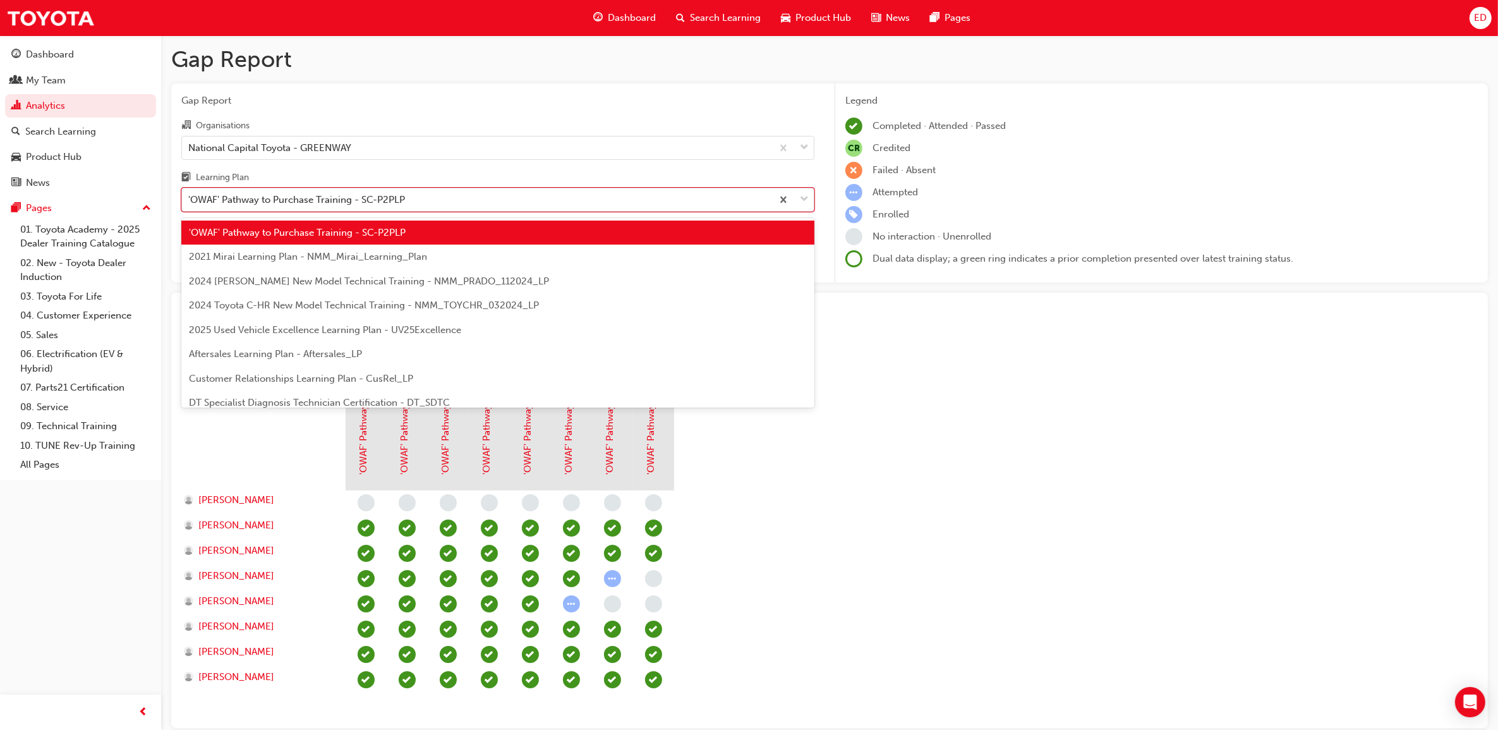
click at [512, 193] on div "'OWAF' Pathway to Purchase Training - SC-P2PLP" at bounding box center [477, 200] width 590 height 22
click at [190, 194] on input "Learning Plan option 'OWAF' Pathway to Purchase Training - SC-P2PLP, selected. …" at bounding box center [188, 199] width 1 height 11
click at [502, 261] on div "2021 Mirai Learning Plan - NMM_Mirai_Learning_Plan" at bounding box center [497, 256] width 633 height 25
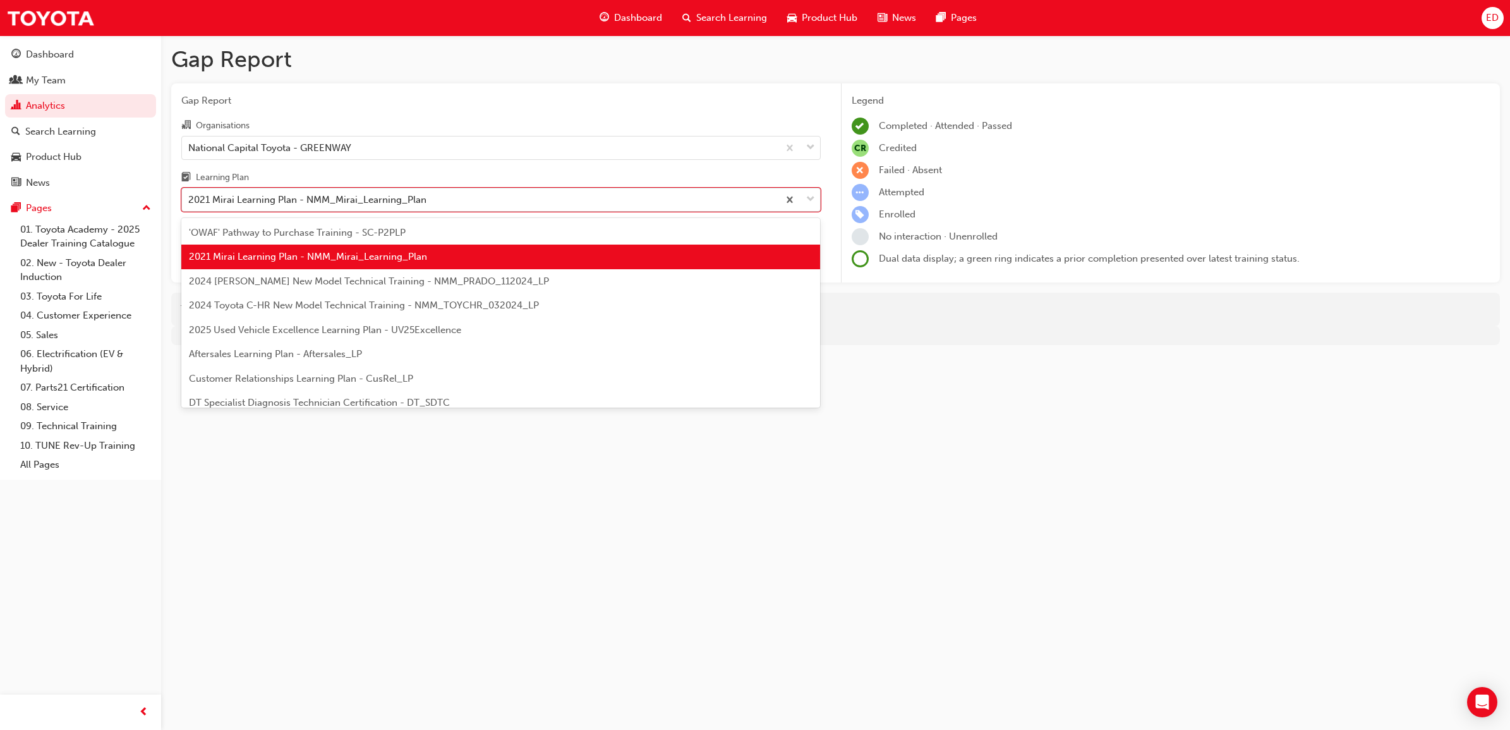
click at [484, 207] on div "2021 Mirai Learning Plan - NMM_Mirai_Learning_Plan" at bounding box center [480, 200] width 596 height 22
click at [190, 205] on input "Learning Plan option 2021 Mirai Learning Plan - NMM_Mirai_Learning_Plan, select…" at bounding box center [188, 199] width 1 height 11
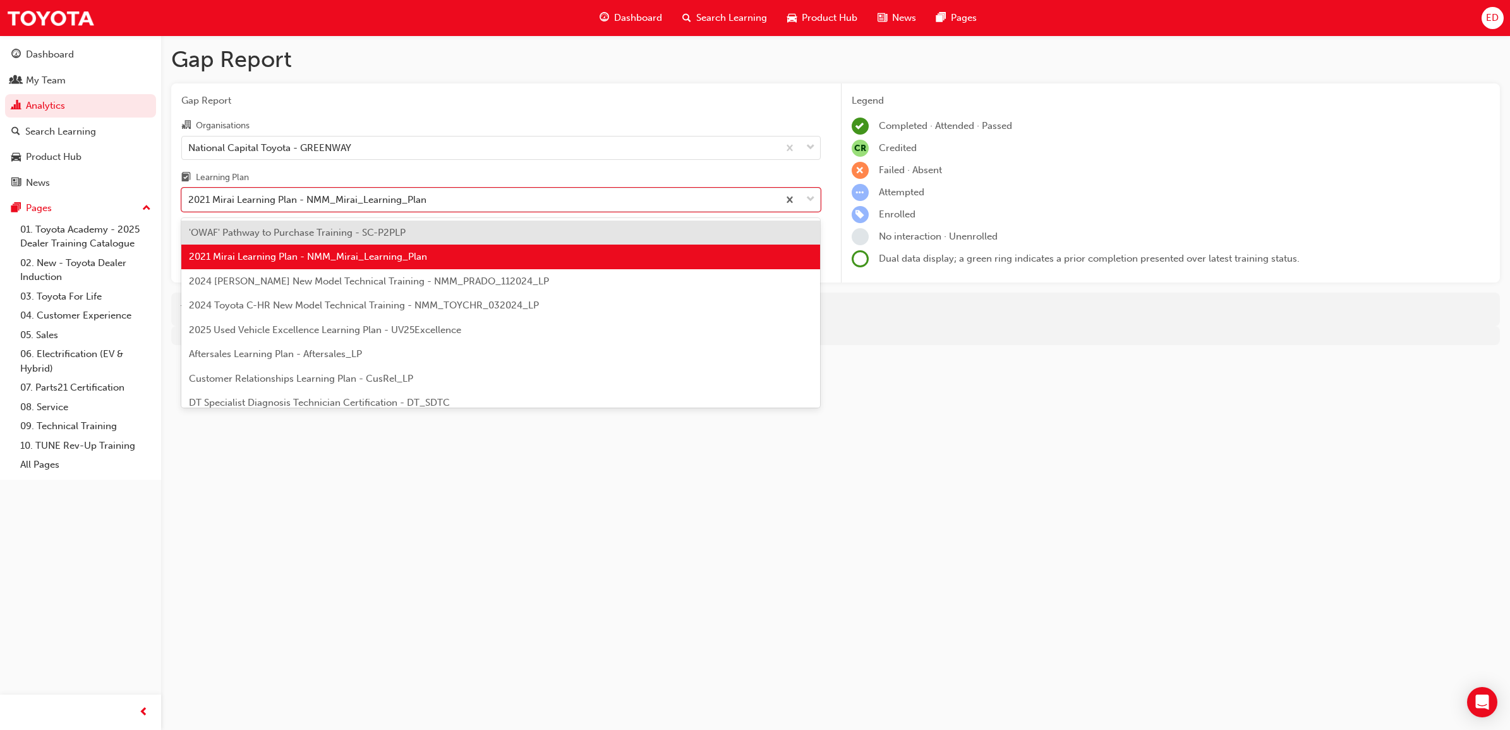
click at [464, 281] on span "2024 [PERSON_NAME] New Model Technical Training - NMM_PRADO_112024_LP" at bounding box center [369, 280] width 360 height 11
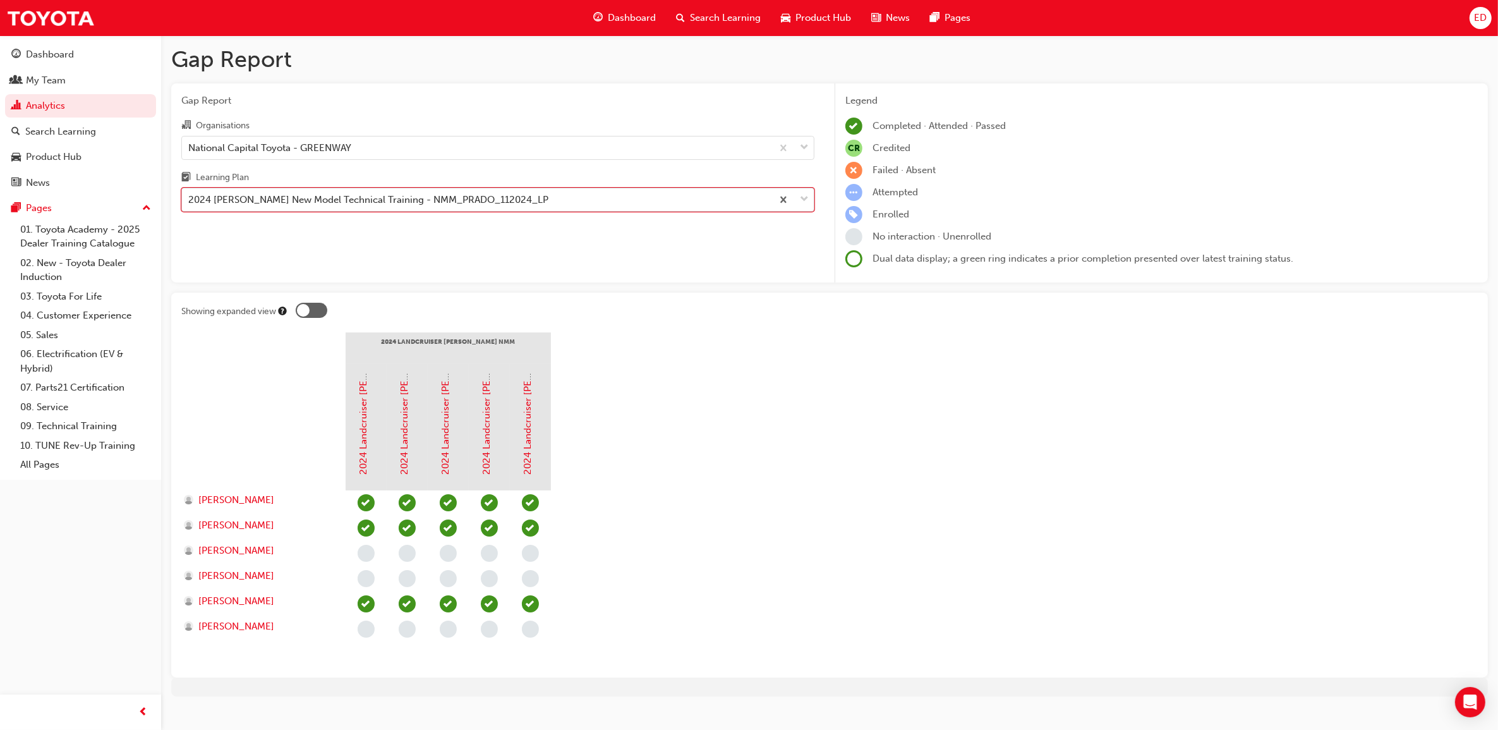
click at [496, 200] on div "2024 [PERSON_NAME] New Model Technical Training - NMM_PRADO_112024_LP" at bounding box center [368, 200] width 360 height 15
click at [190, 200] on input "Learning Plan option 2024 [PERSON_NAME] New Model Technical Training - NMM_PRAD…" at bounding box center [188, 199] width 1 height 11
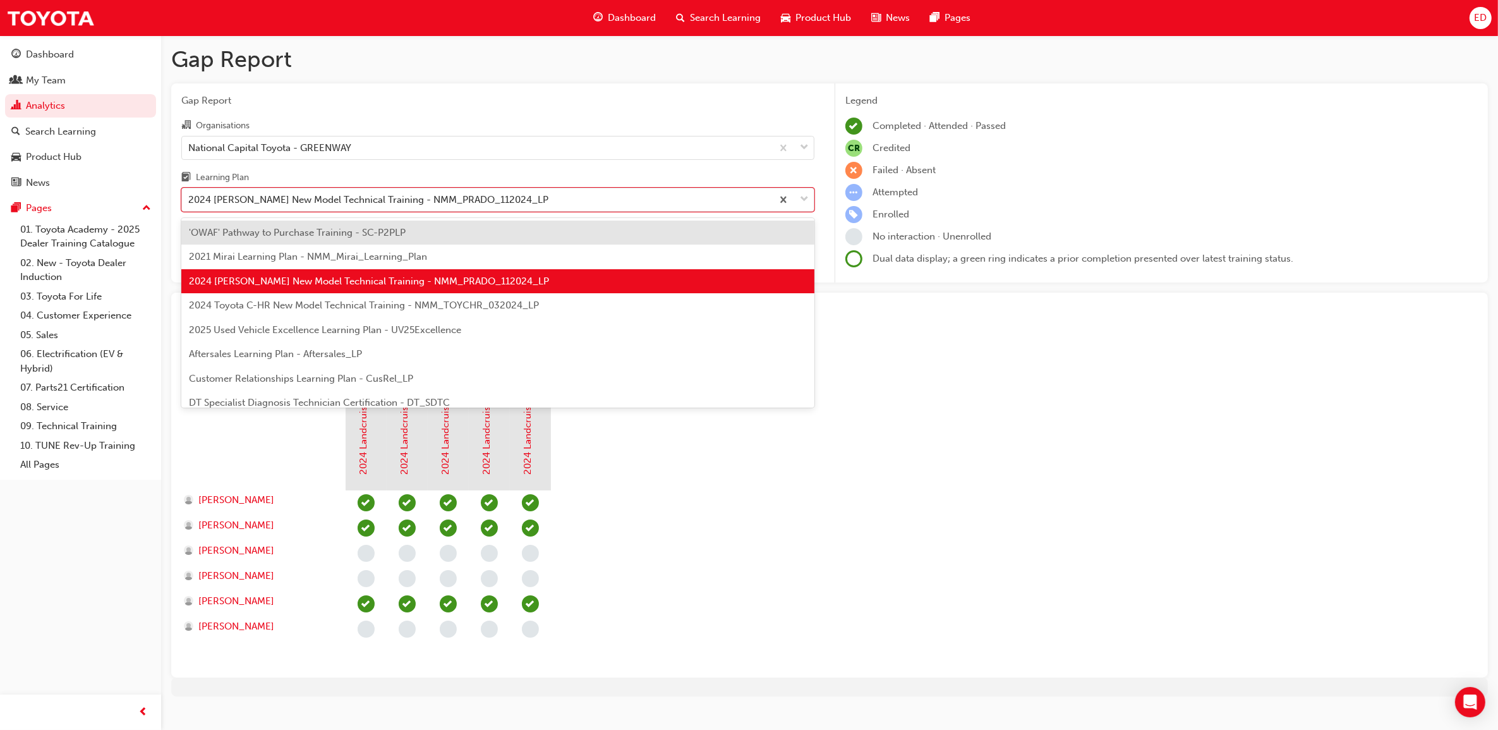
click at [422, 304] on span "2024 Toyota C-HR New Model Technical Training - NMM_TOYCHR_032024_LP" at bounding box center [364, 304] width 350 height 11
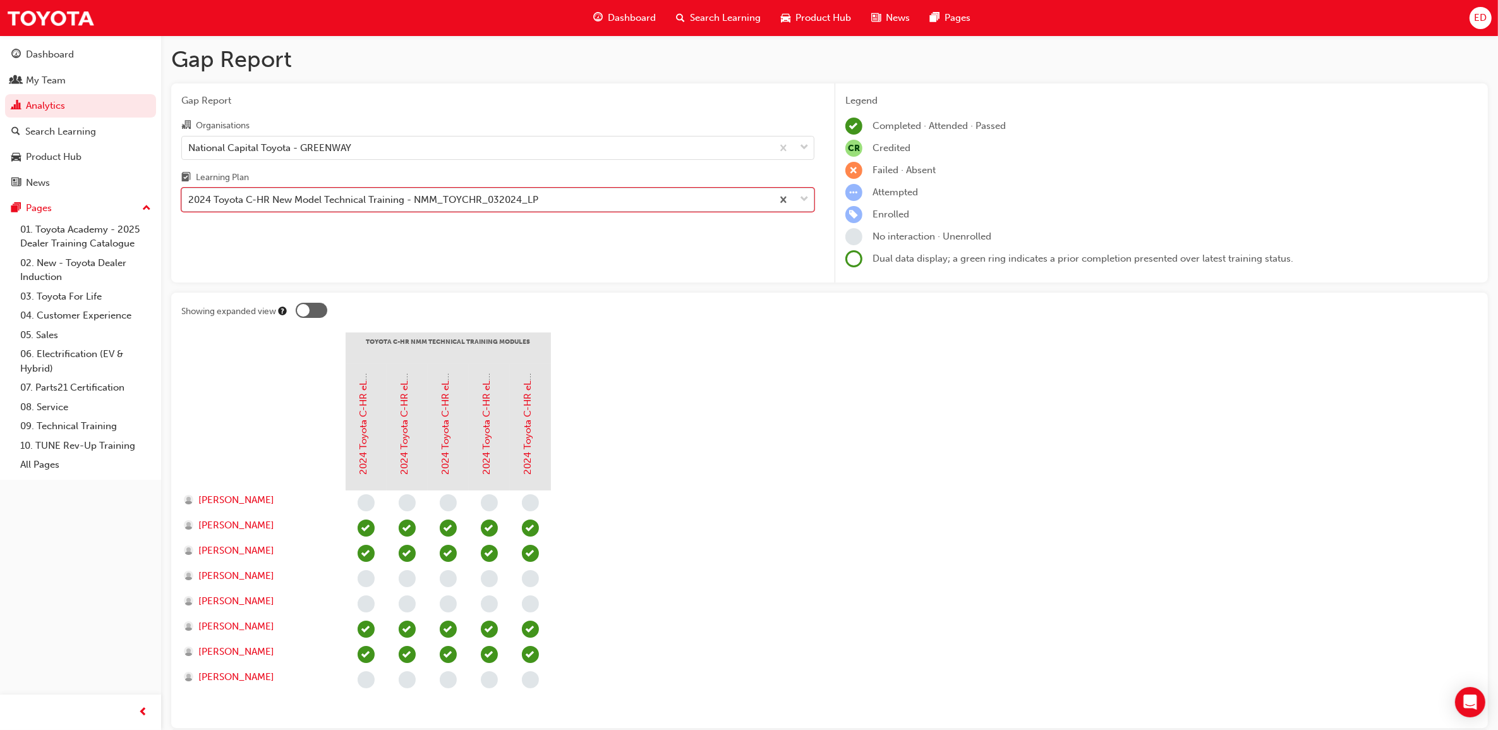
click at [351, 200] on div "2024 Toyota C-HR New Model Technical Training - NMM_TOYCHR_032024_LP" at bounding box center [363, 200] width 350 height 15
click at [190, 200] on input "Learning Plan option 2024 Toyota C-HR New Model Technical Training - NMM_TOYCHR…" at bounding box center [188, 199] width 1 height 11
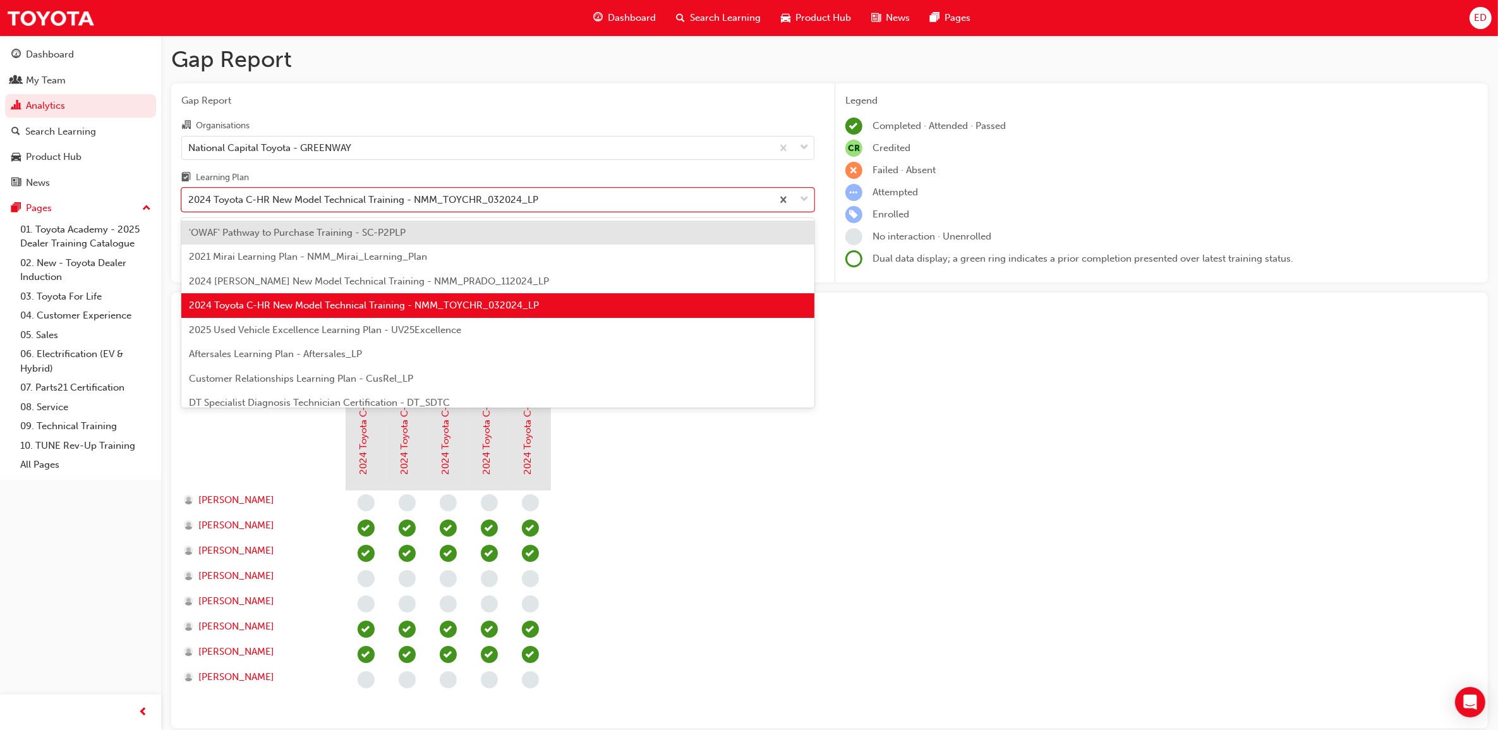
click at [389, 332] on span "2025 Used Vehicle Excellence Learning Plan - UV25Excellence" at bounding box center [325, 329] width 272 height 11
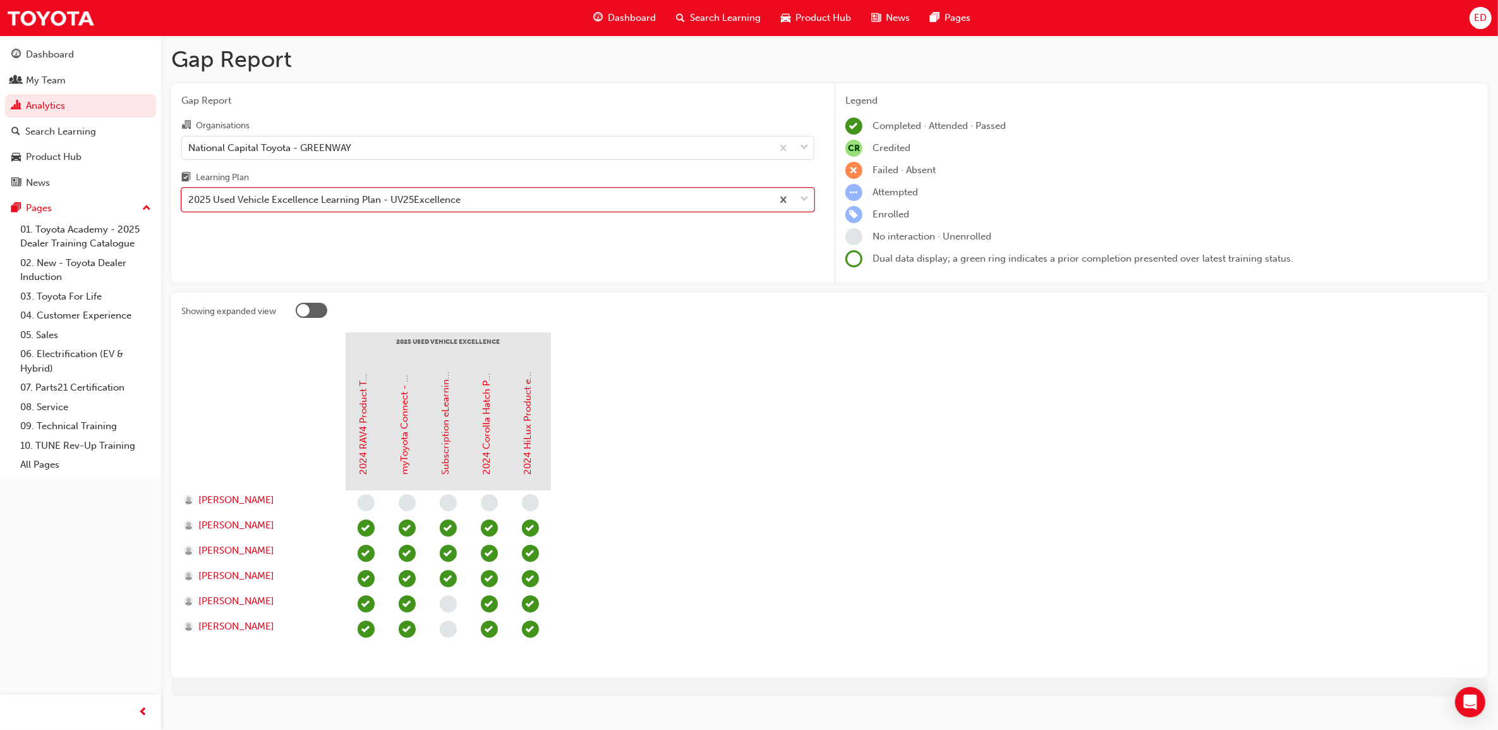
click at [487, 203] on div "2025 Used Vehicle Excellence Learning Plan - UV25Excellence" at bounding box center [477, 200] width 590 height 22
click at [190, 203] on input "Learning Plan option 2025 Used Vehicle Excellence Learning Plan - UV25Excellenc…" at bounding box center [188, 199] width 1 height 11
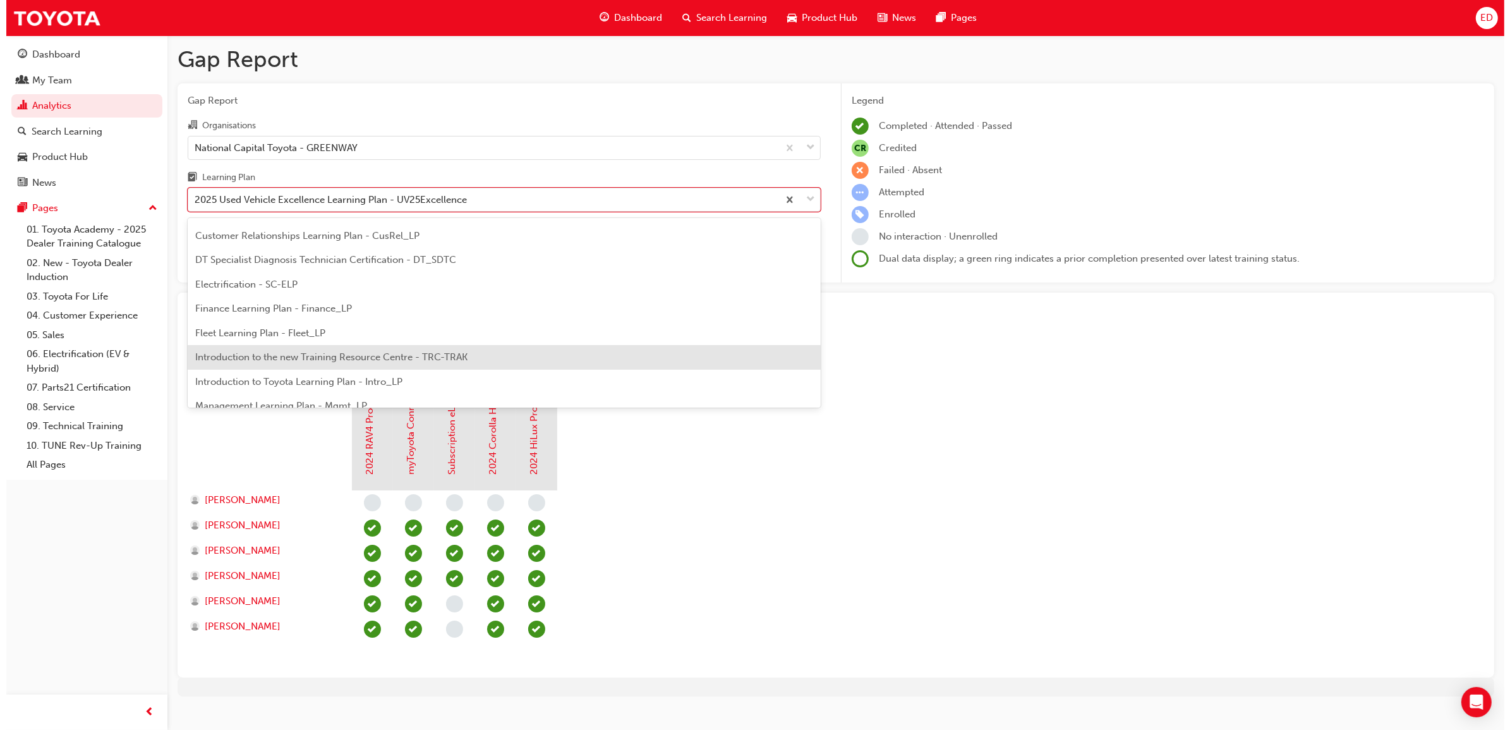
scroll to position [158, 0]
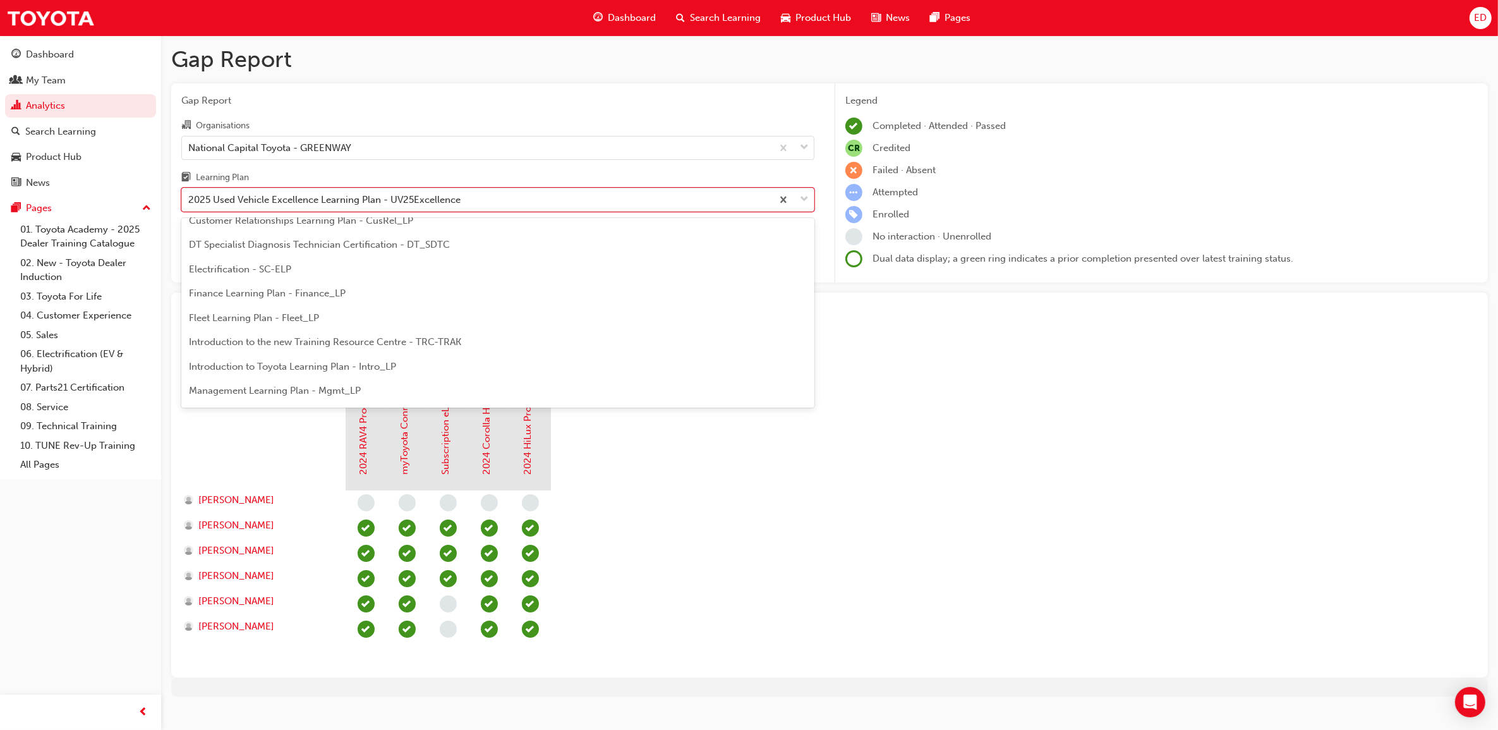
click at [446, 228] on div "Customer Relationships Learning Plan - CusRel_LP" at bounding box center [497, 220] width 633 height 25
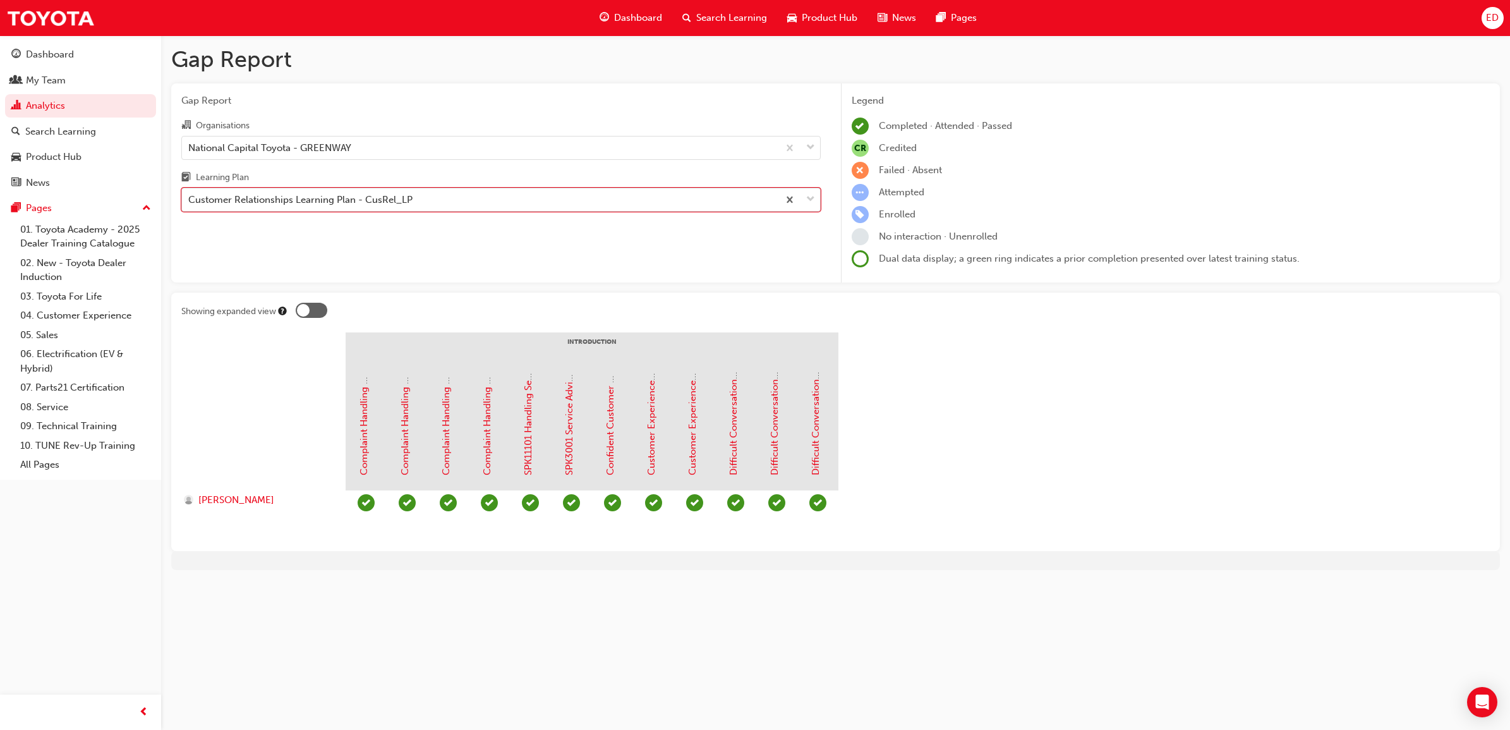
click at [354, 203] on div "Customer Relationships Learning Plan - CusRel_LP" at bounding box center [300, 200] width 224 height 15
click at [190, 203] on input "Learning Plan option Customer Relationships Learning Plan - CusRel_LP, selected…" at bounding box center [188, 199] width 1 height 11
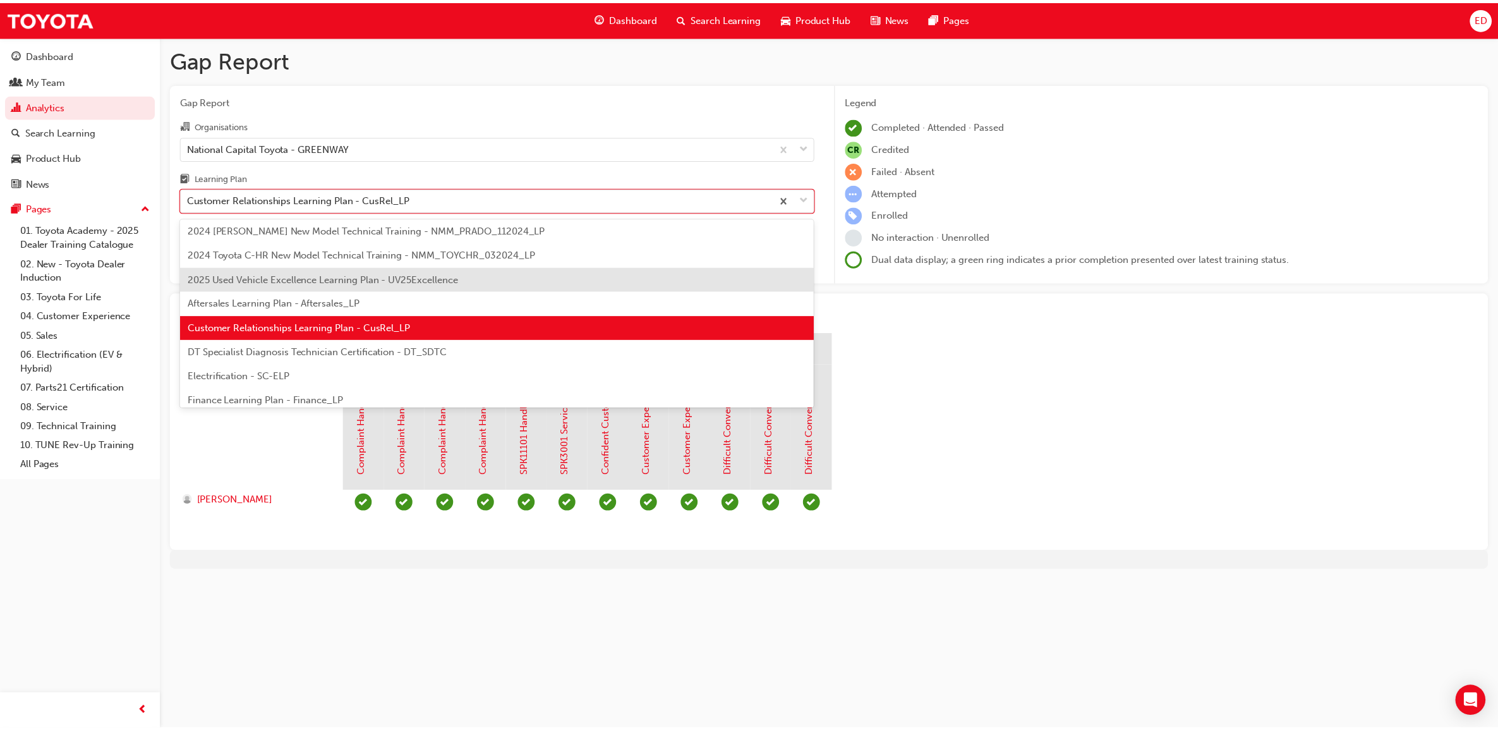
scroll to position [79, 0]
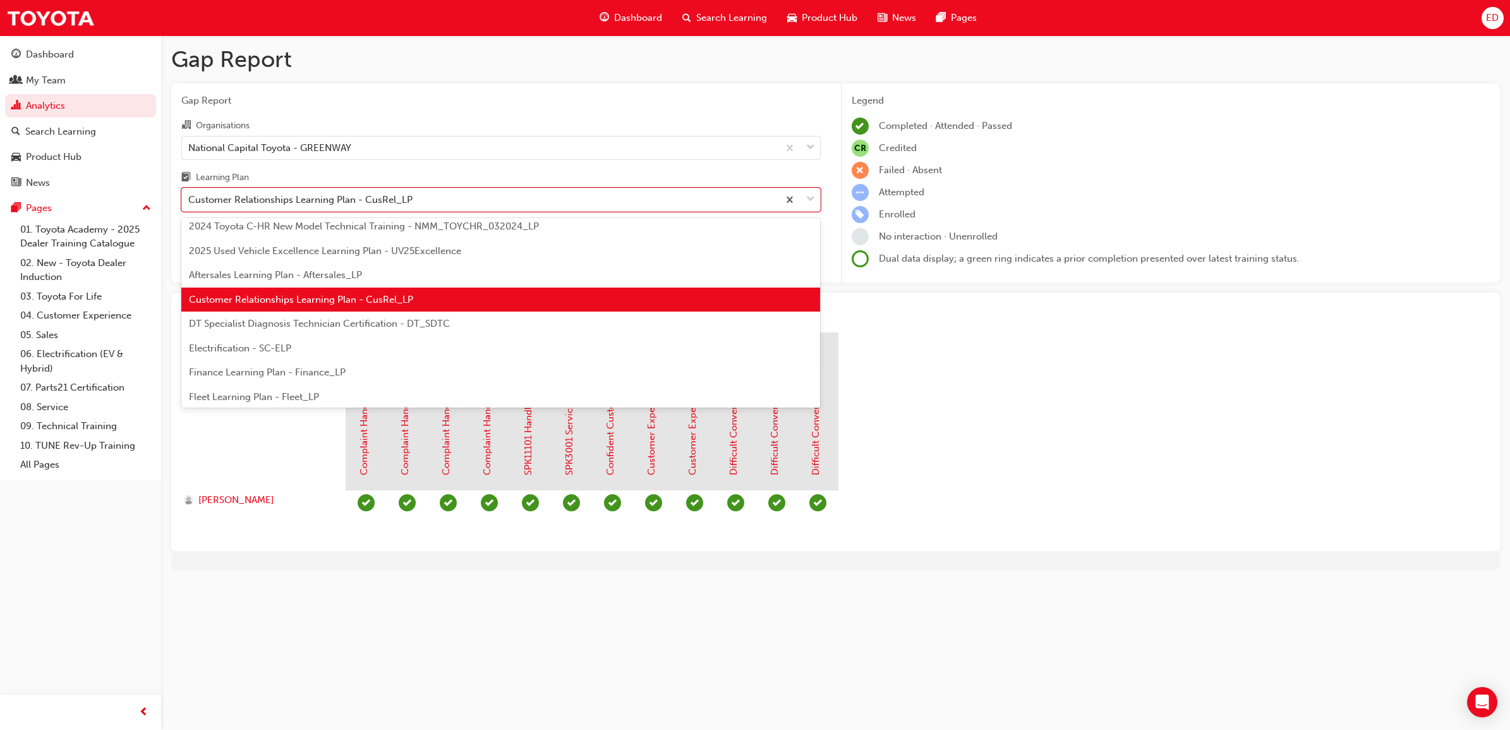
click at [383, 327] on span "DT Specialist Diagnosis Technician Certification - DT_SDTC" at bounding box center [319, 323] width 261 height 11
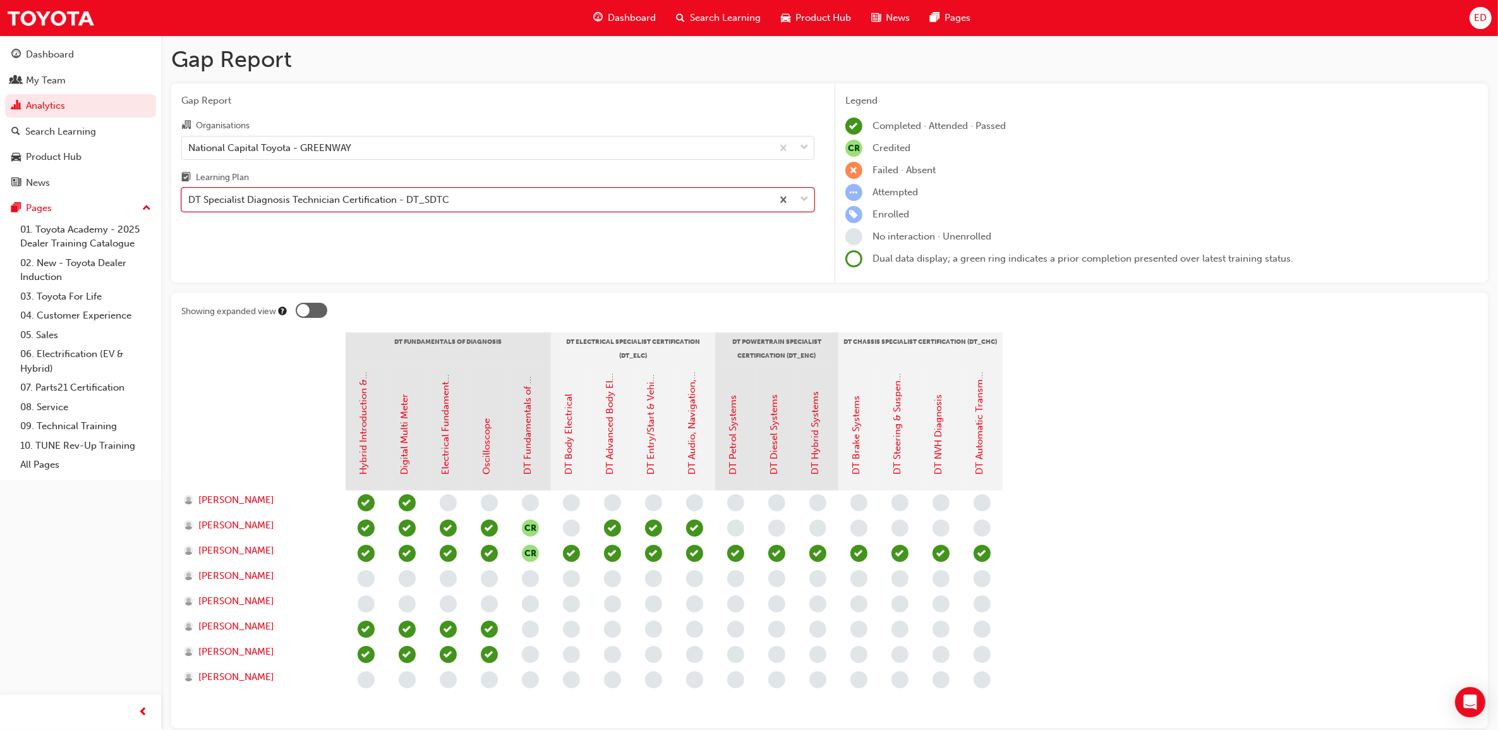
click at [485, 200] on div "DT Specialist Diagnosis Technician Certification - DT_SDTC" at bounding box center [477, 200] width 590 height 22
click at [190, 200] on input "Learning Plan option DT Specialist Diagnosis Technician Certification - DT_SDTC…" at bounding box center [188, 199] width 1 height 11
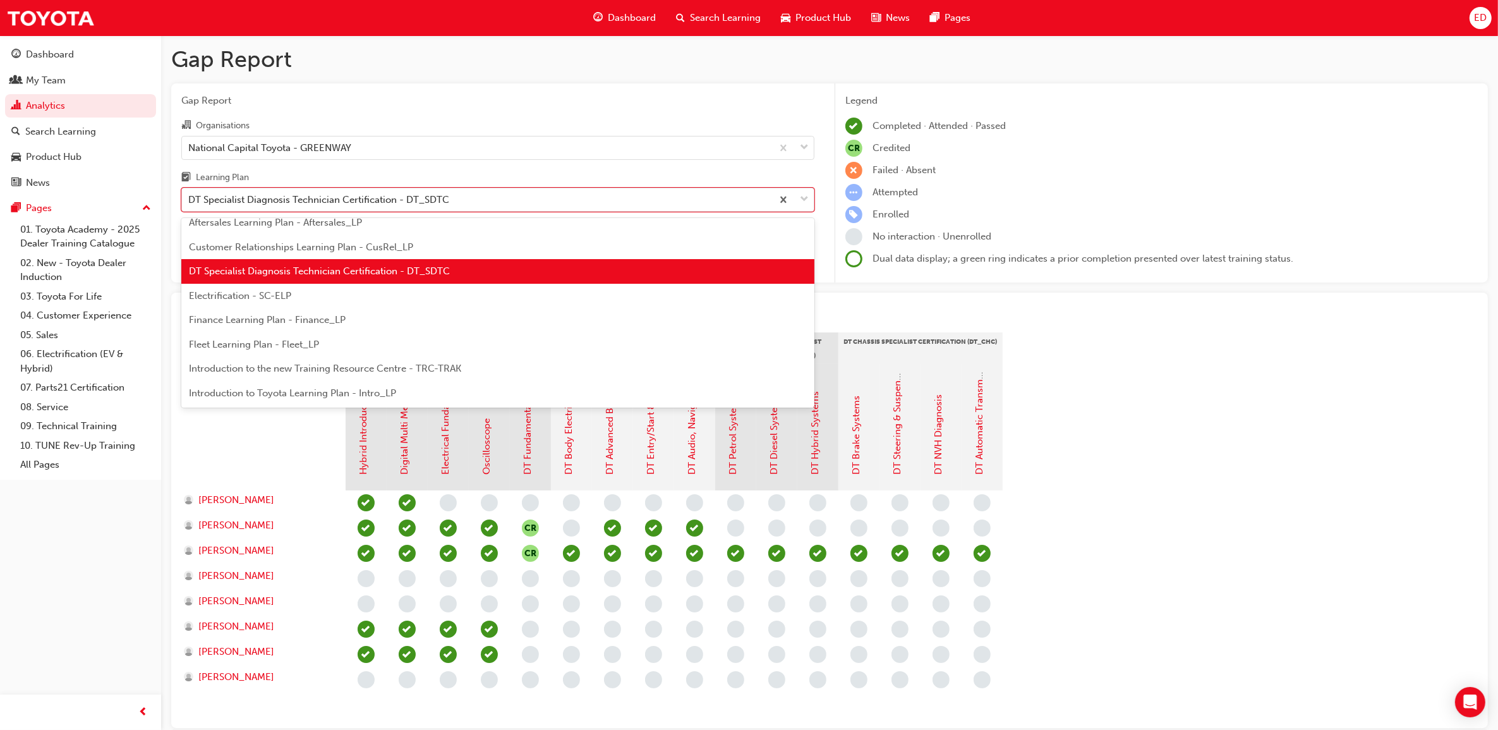
scroll to position [172, 0]
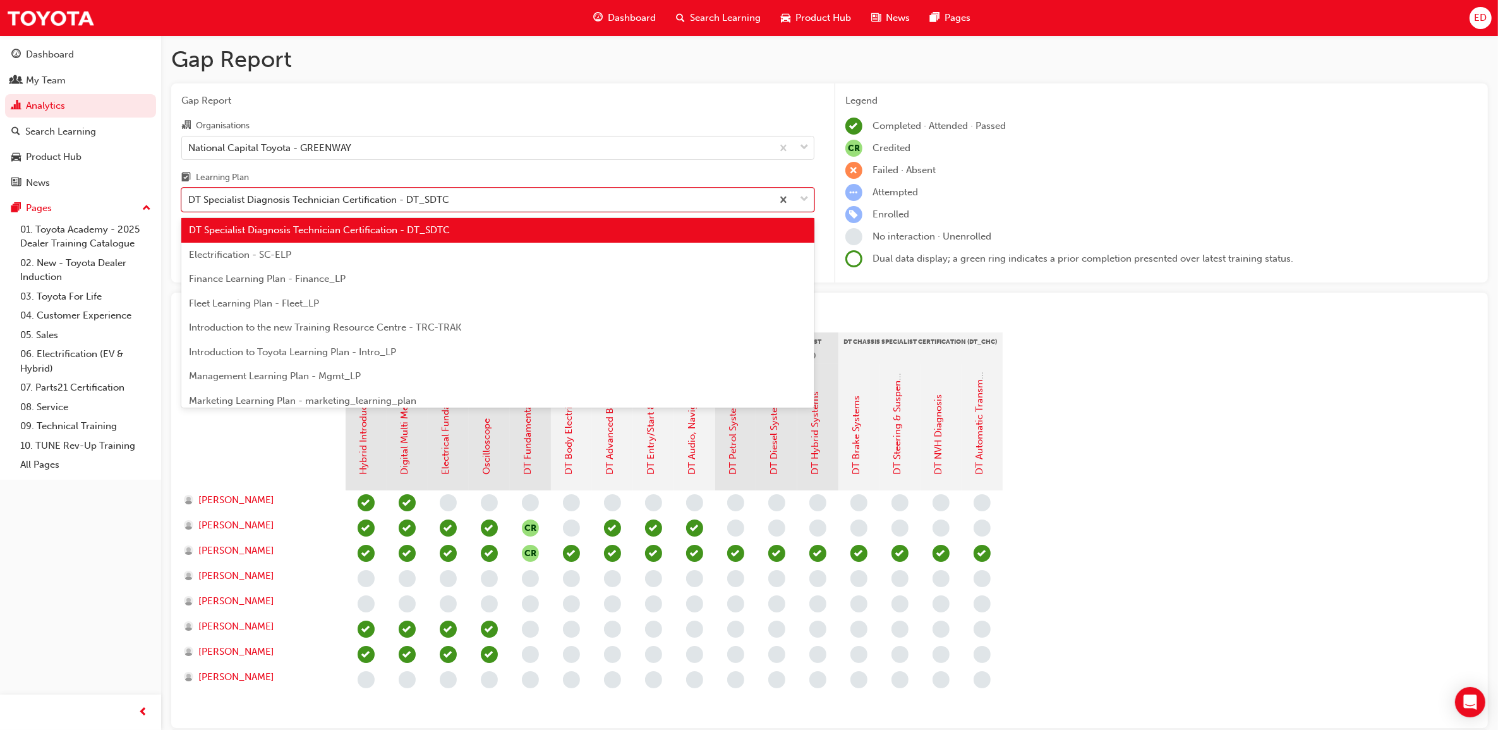
click at [469, 260] on div "Electrification - SC-ELP" at bounding box center [497, 255] width 633 height 25
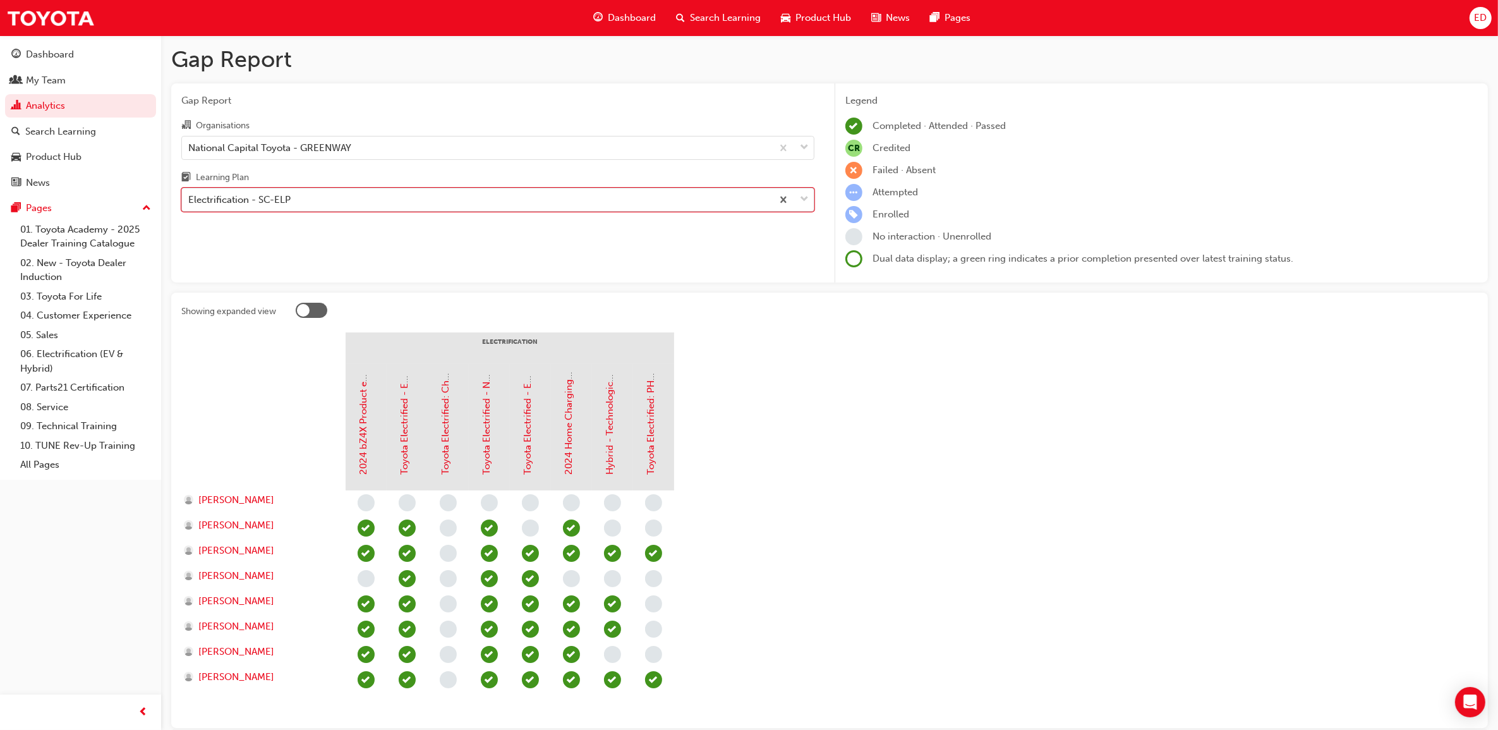
click at [474, 199] on div "Electrification - SC-ELP" at bounding box center [477, 200] width 590 height 22
click at [190, 199] on input "Learning Plan option Electrification - SC-ELP, selected. 0 results available. S…" at bounding box center [188, 199] width 1 height 11
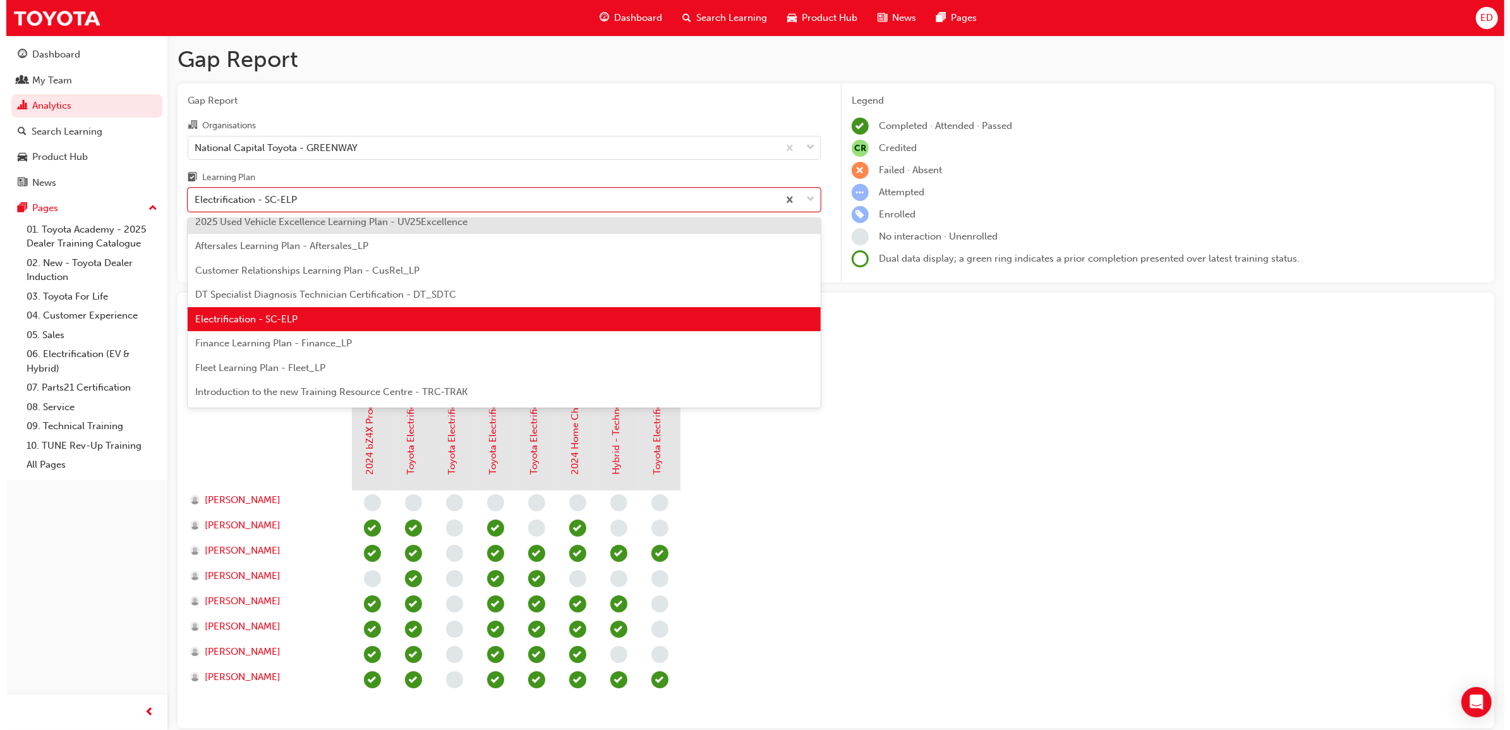
scroll to position [197, 0]
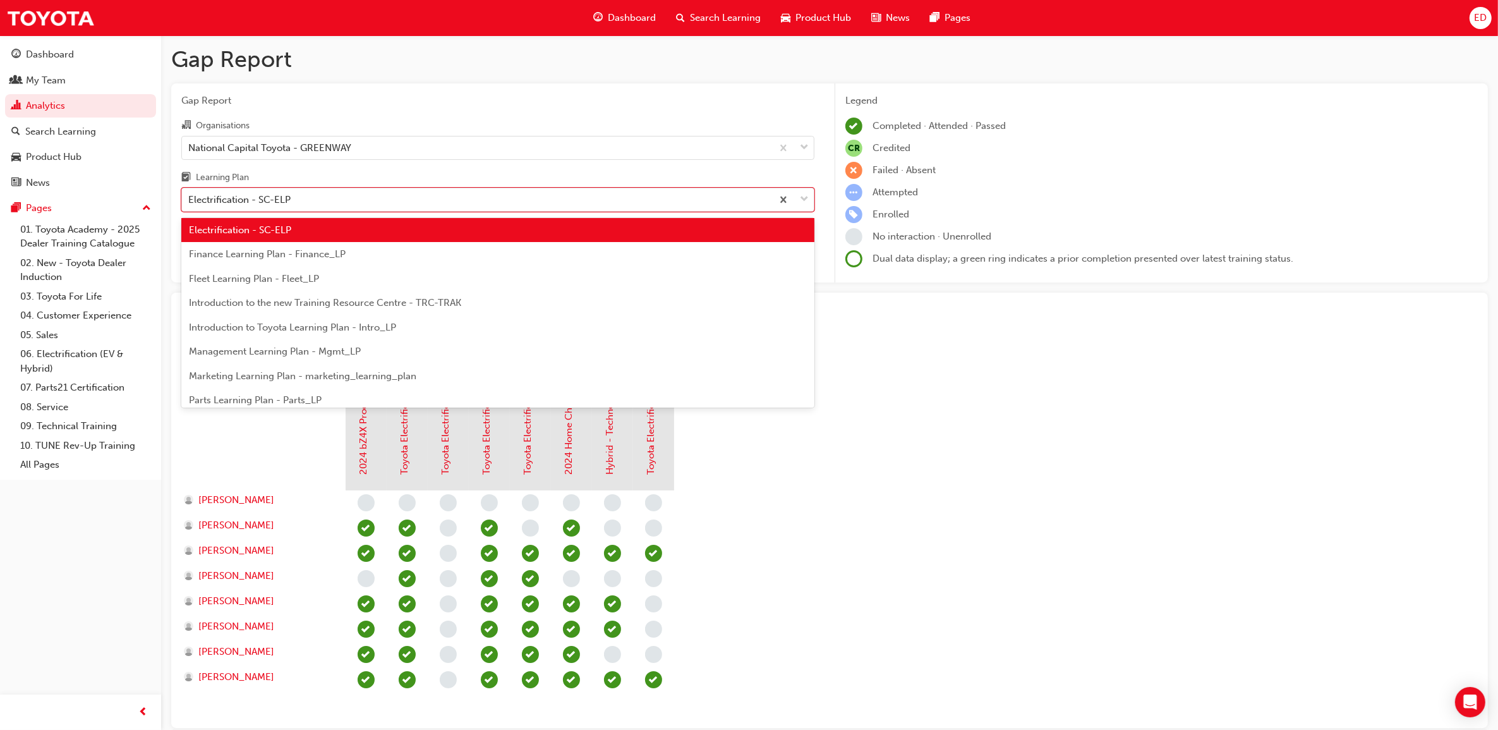
click at [462, 260] on div "Finance Learning Plan - Finance_LP" at bounding box center [497, 254] width 633 height 25
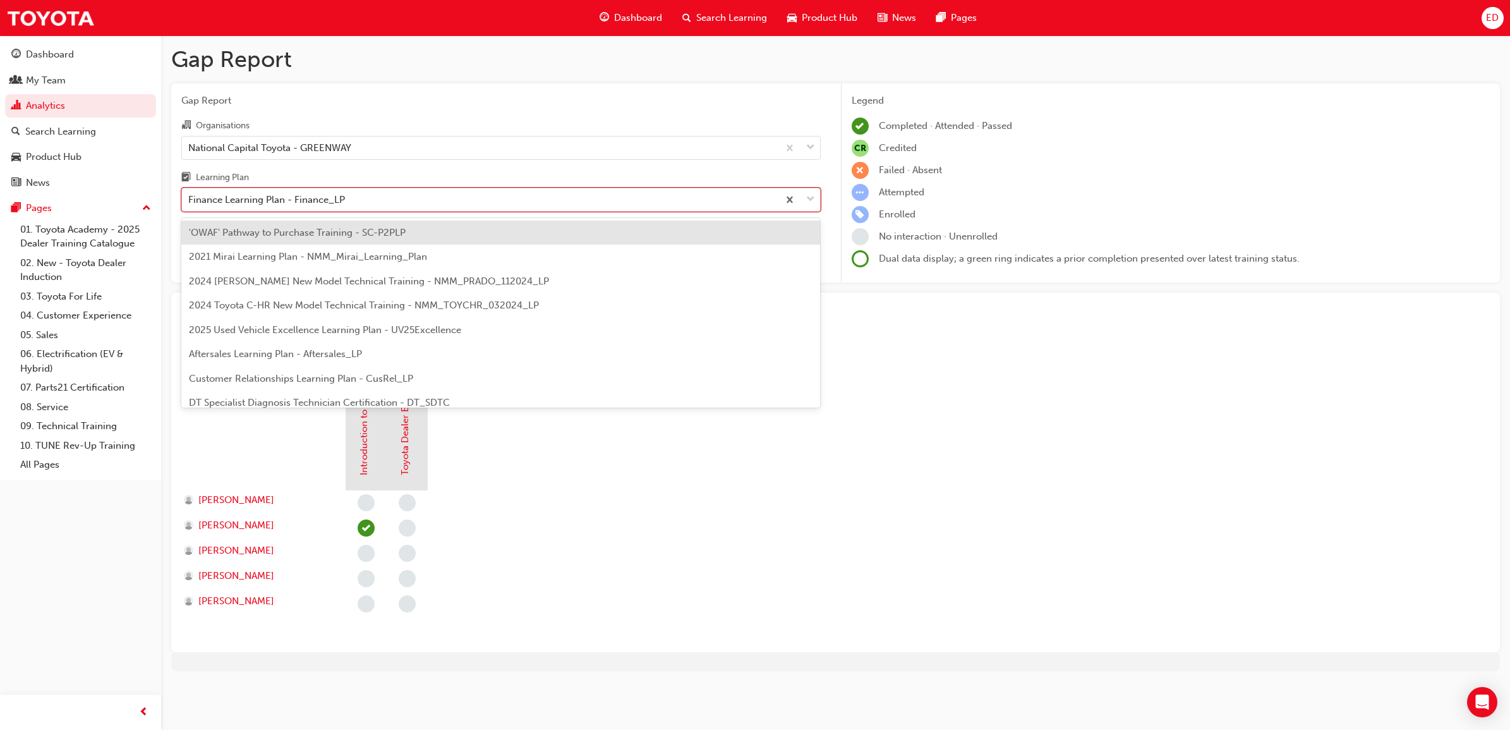
click at [415, 200] on div "Finance Learning Plan - Finance_LP" at bounding box center [480, 200] width 596 height 22
click at [190, 200] on input "Learning Plan option Finance Learning Plan - Finance_LP, selected. option 'OWAF…" at bounding box center [188, 199] width 1 height 11
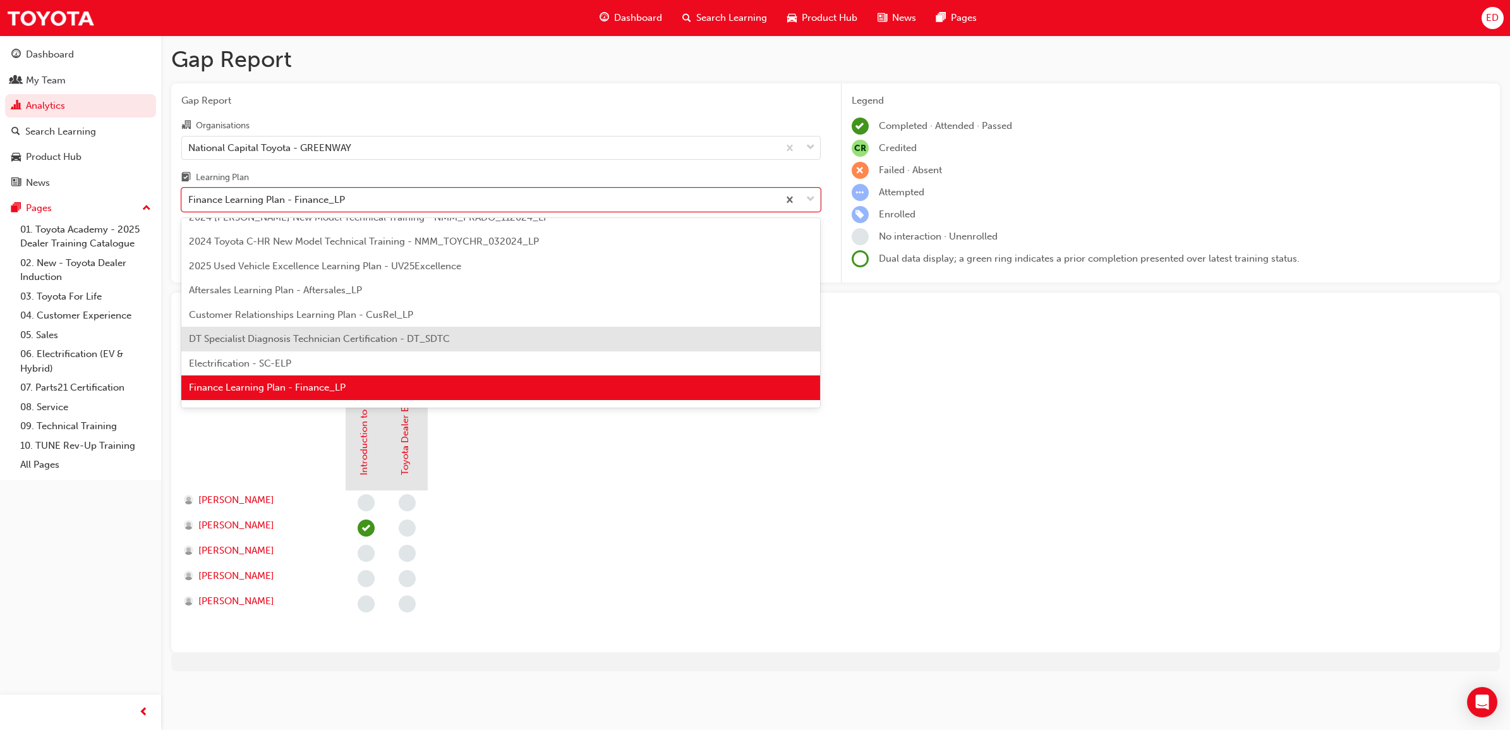
scroll to position [143, 0]
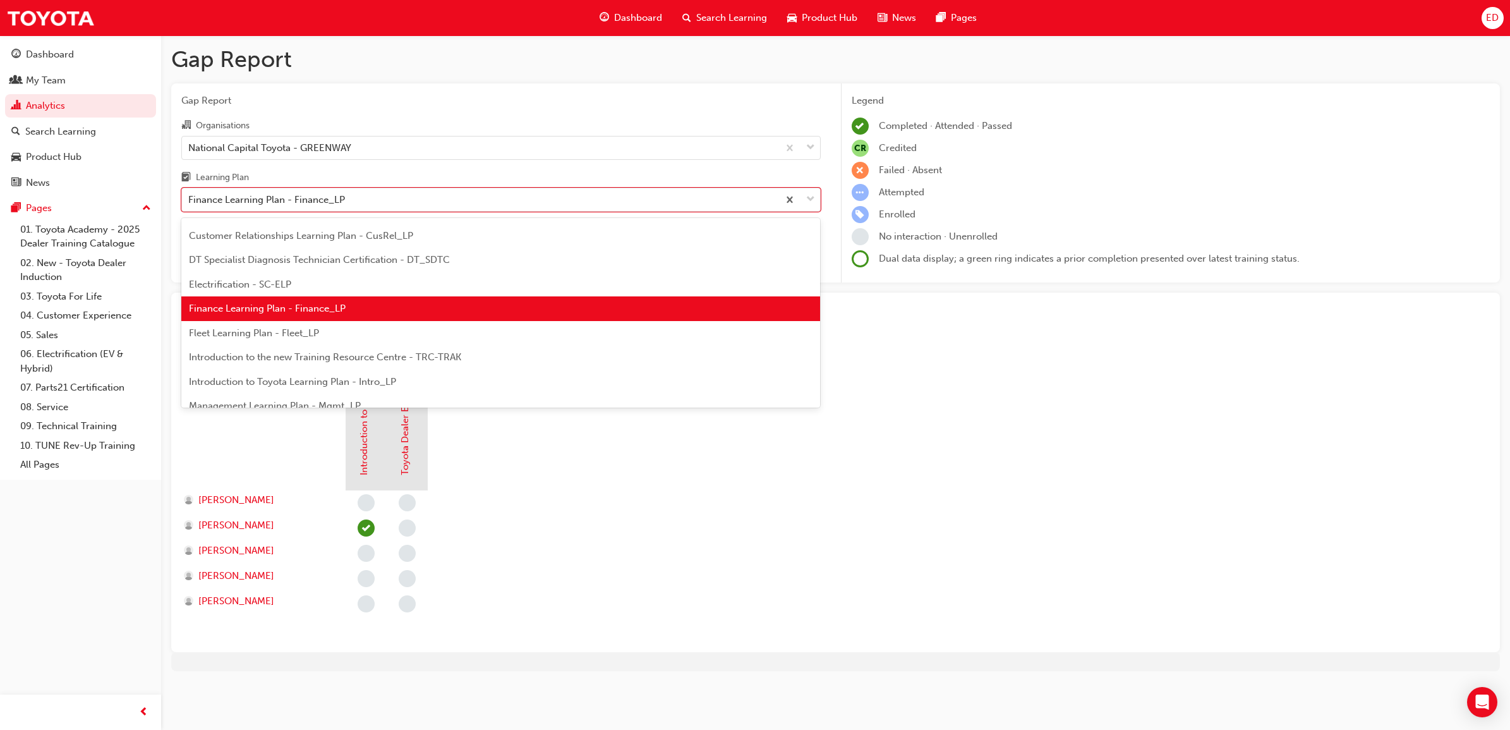
click at [396, 323] on div "Fleet Learning Plan - Fleet_LP" at bounding box center [500, 333] width 639 height 25
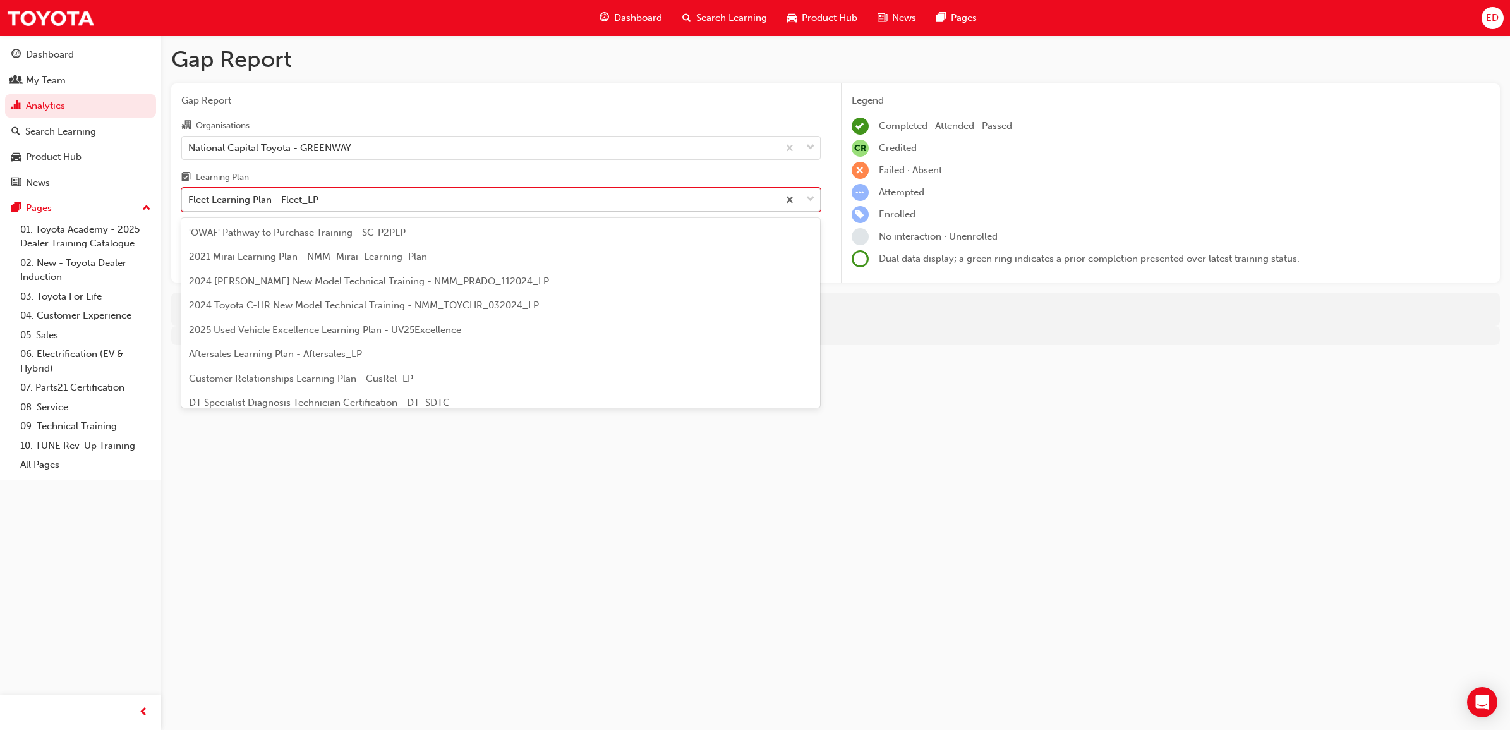
click at [375, 200] on div "Fleet Learning Plan - Fleet_LP" at bounding box center [480, 200] width 596 height 22
click at [190, 200] on input "Learning Plan option Fleet Learning Plan - Fleet_LP, selected. option Fleet Lea…" at bounding box center [188, 199] width 1 height 11
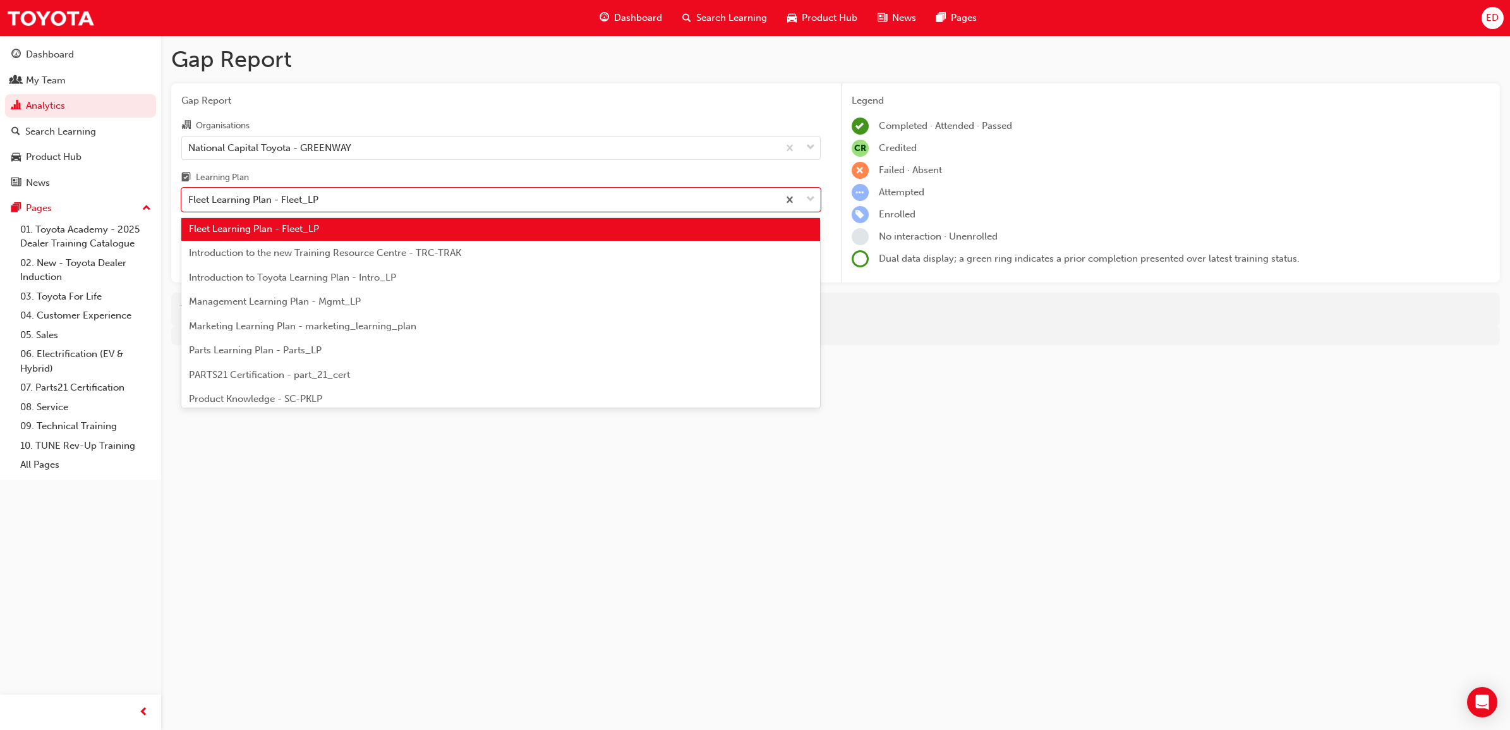
scroll to position [246, 0]
click at [392, 256] on span "Introduction to the new Training Resource Centre - TRC-TRAK" at bounding box center [325, 253] width 272 height 11
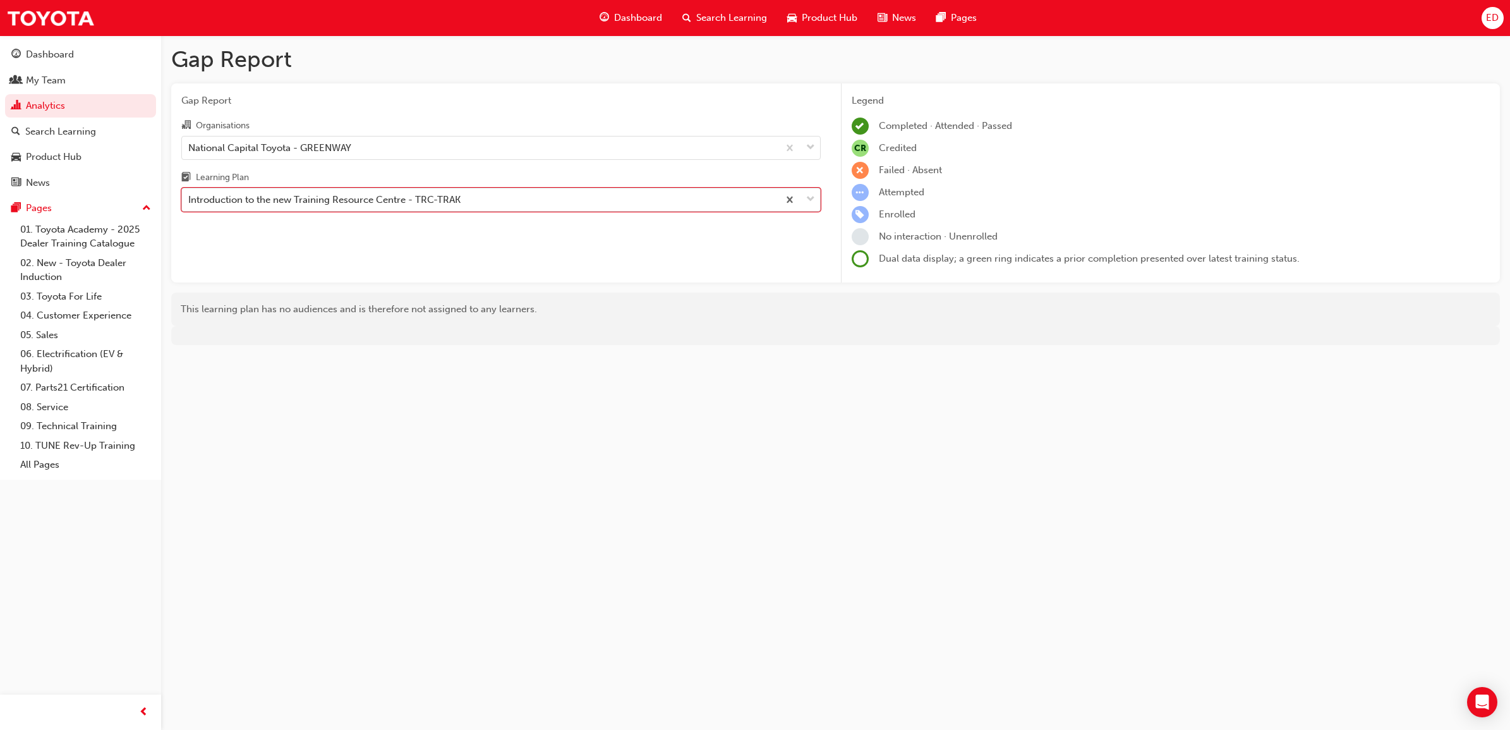
click at [398, 200] on div "Introduction to the new Training Resource Centre - TRC-TRAK" at bounding box center [324, 200] width 272 height 15
click at [190, 200] on input "Learning Plan option Introduction to the new Training Resource Centre - TRC-TRA…" at bounding box center [188, 199] width 1 height 11
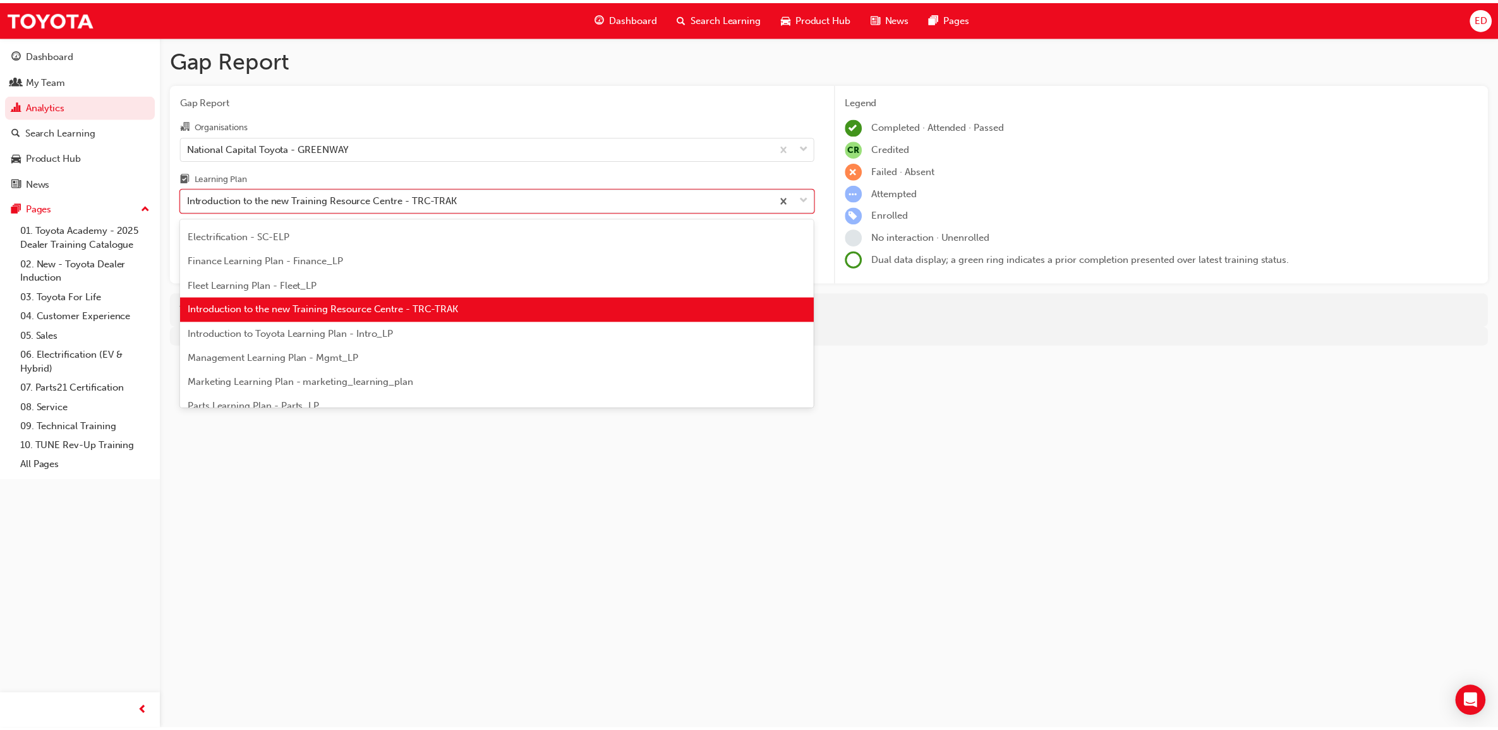
scroll to position [270, 0]
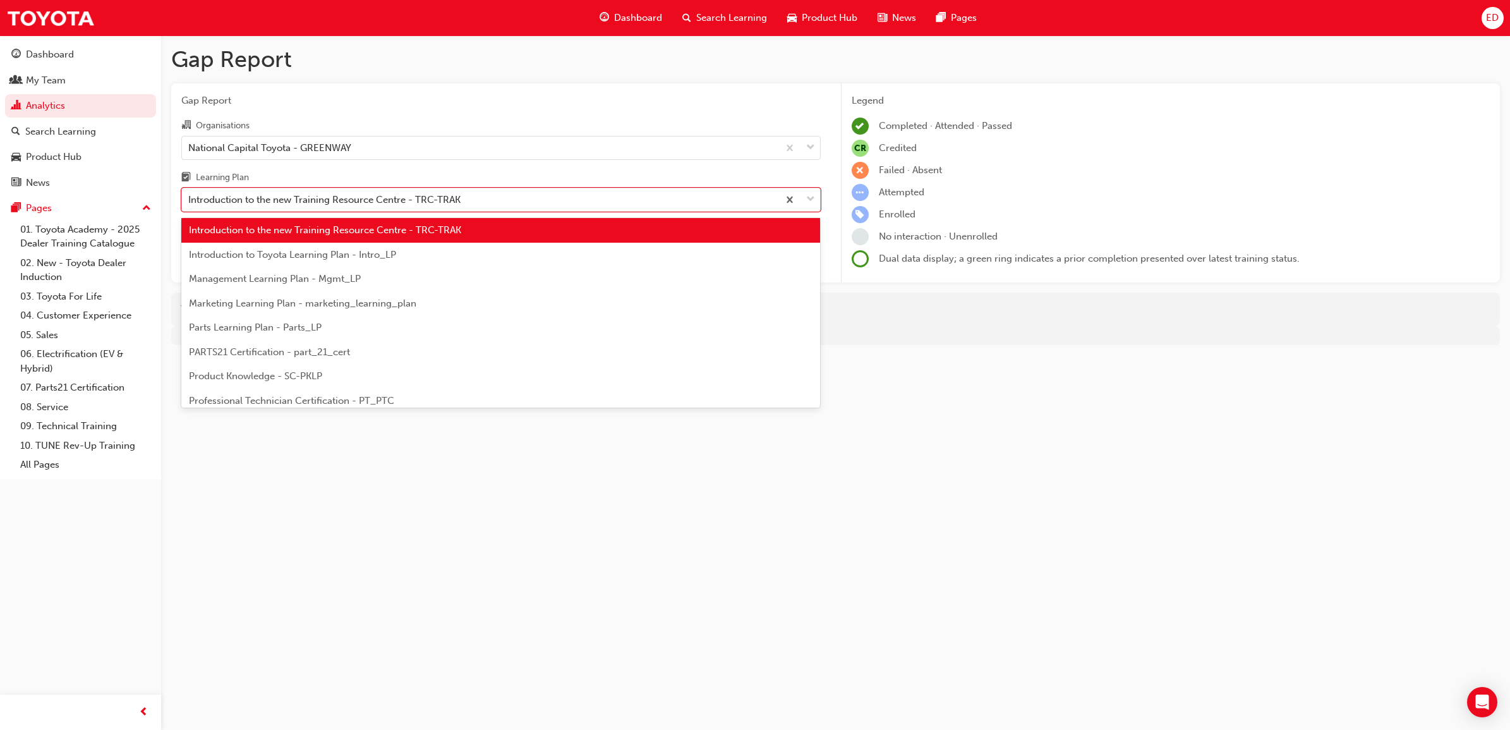
click at [377, 253] on span "Introduction to Toyota Learning Plan - Intro_LP" at bounding box center [292, 254] width 207 height 11
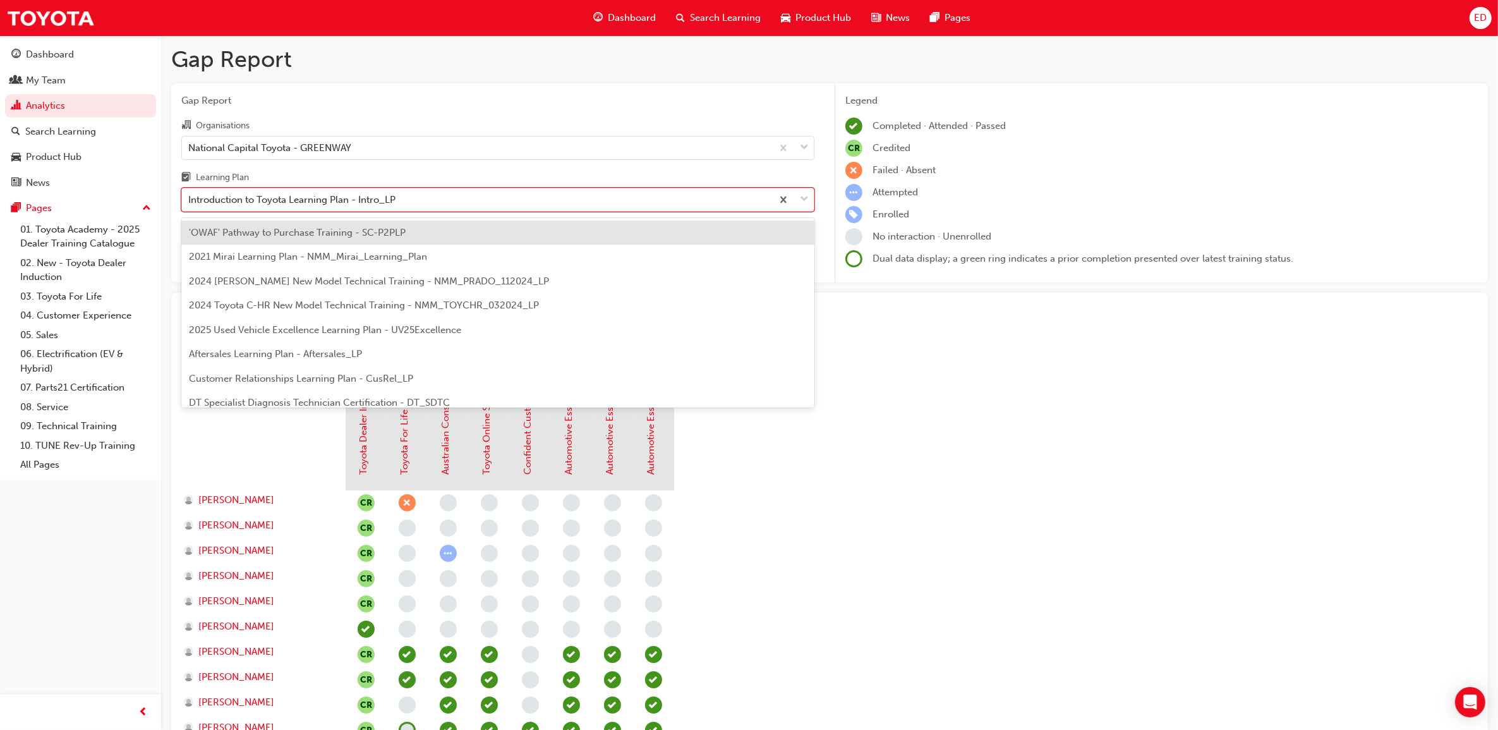
click at [389, 203] on div "Introduction to Toyota Learning Plan - Intro_LP" at bounding box center [291, 200] width 207 height 15
click at [190, 203] on input "Learning Plan option Introduction to Toyota Learning Plan - Intro_LP, selected.…" at bounding box center [188, 199] width 1 height 11
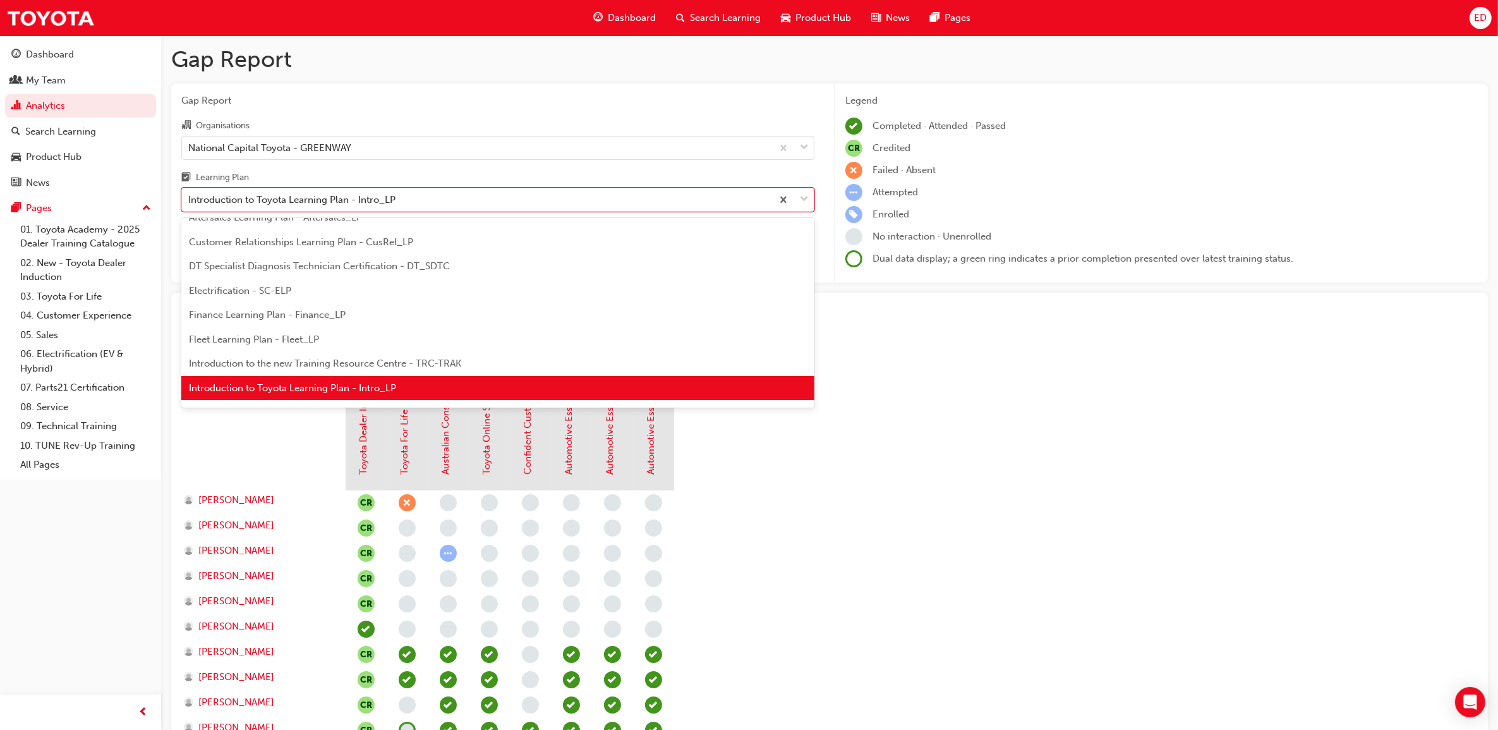
scroll to position [294, 0]
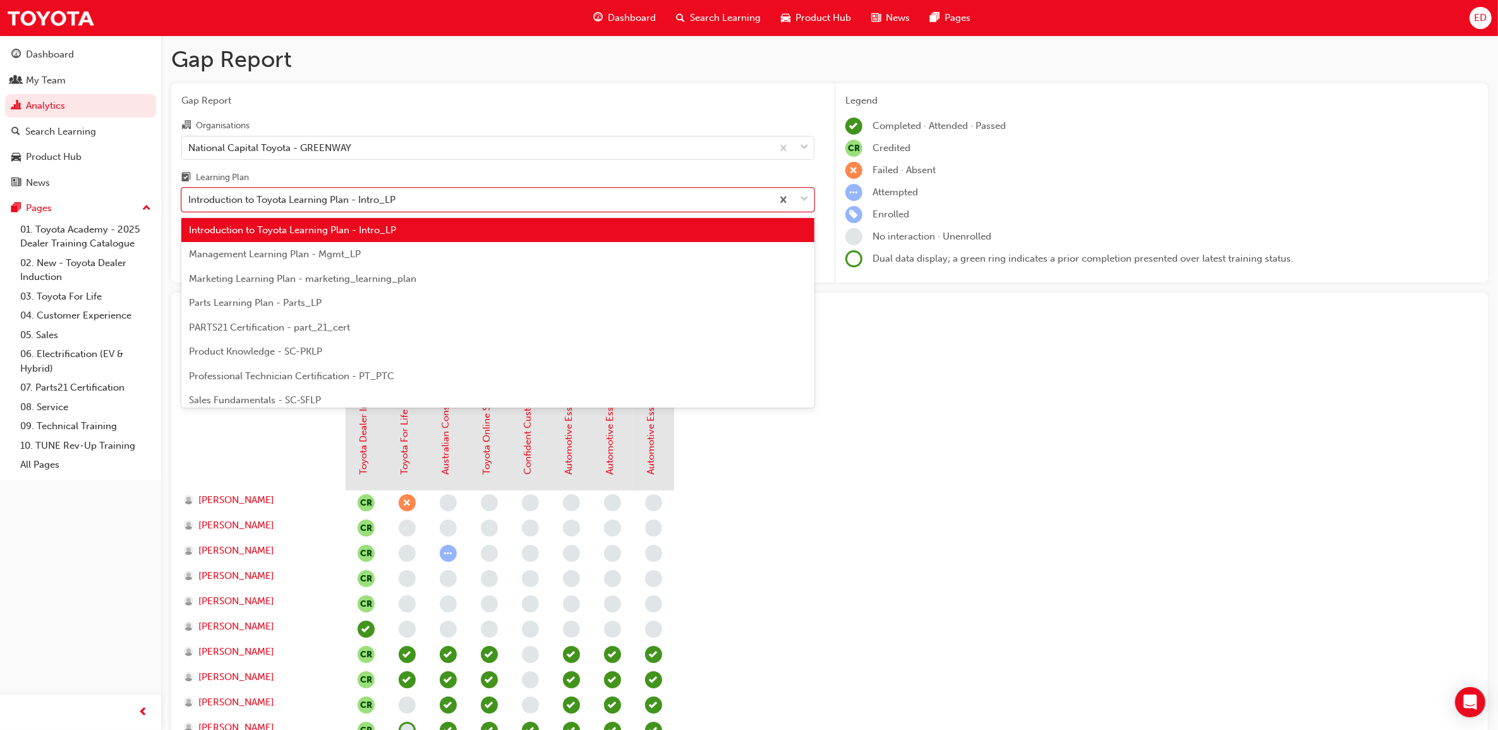
click at [373, 256] on div "Management Learning Plan - Mgmt_LP" at bounding box center [497, 254] width 633 height 25
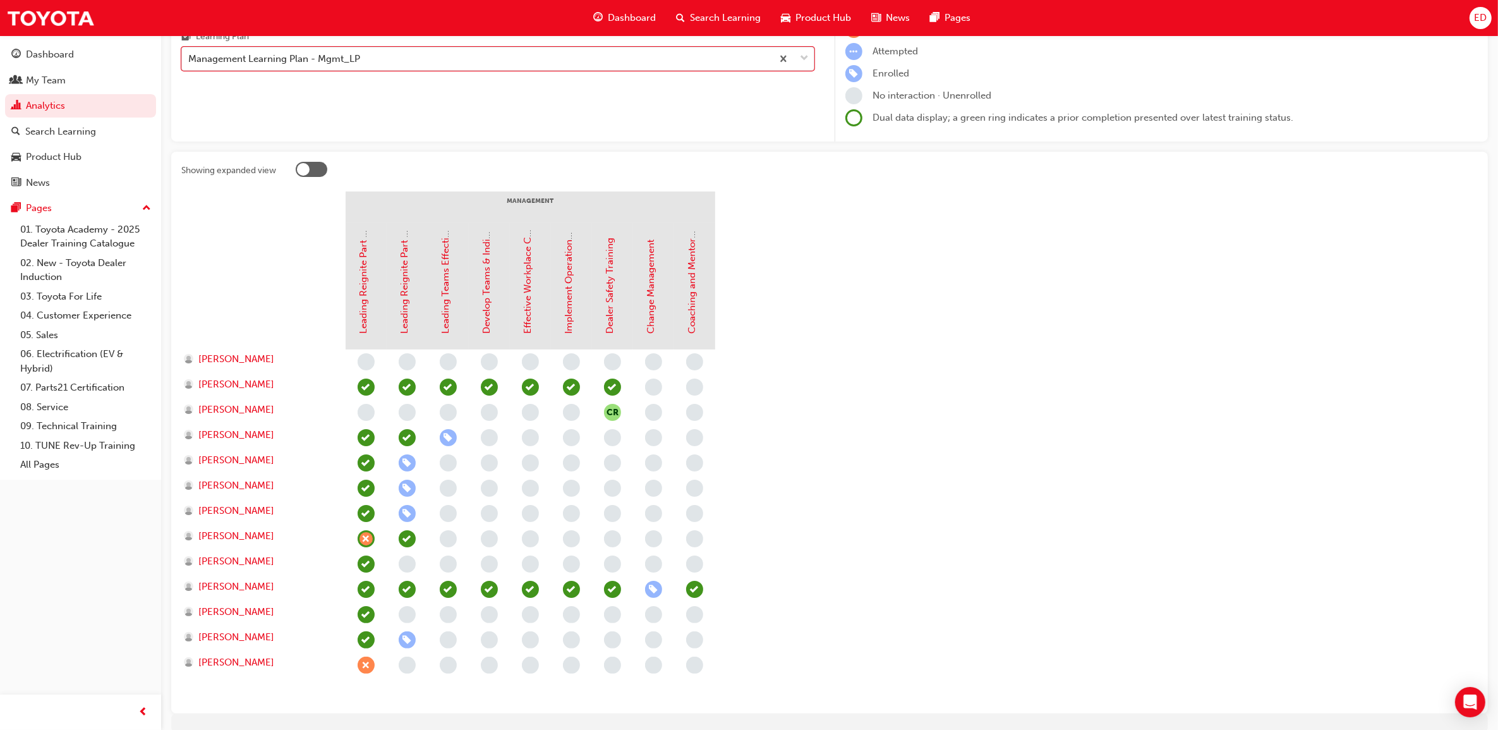
scroll to position [194, 0]
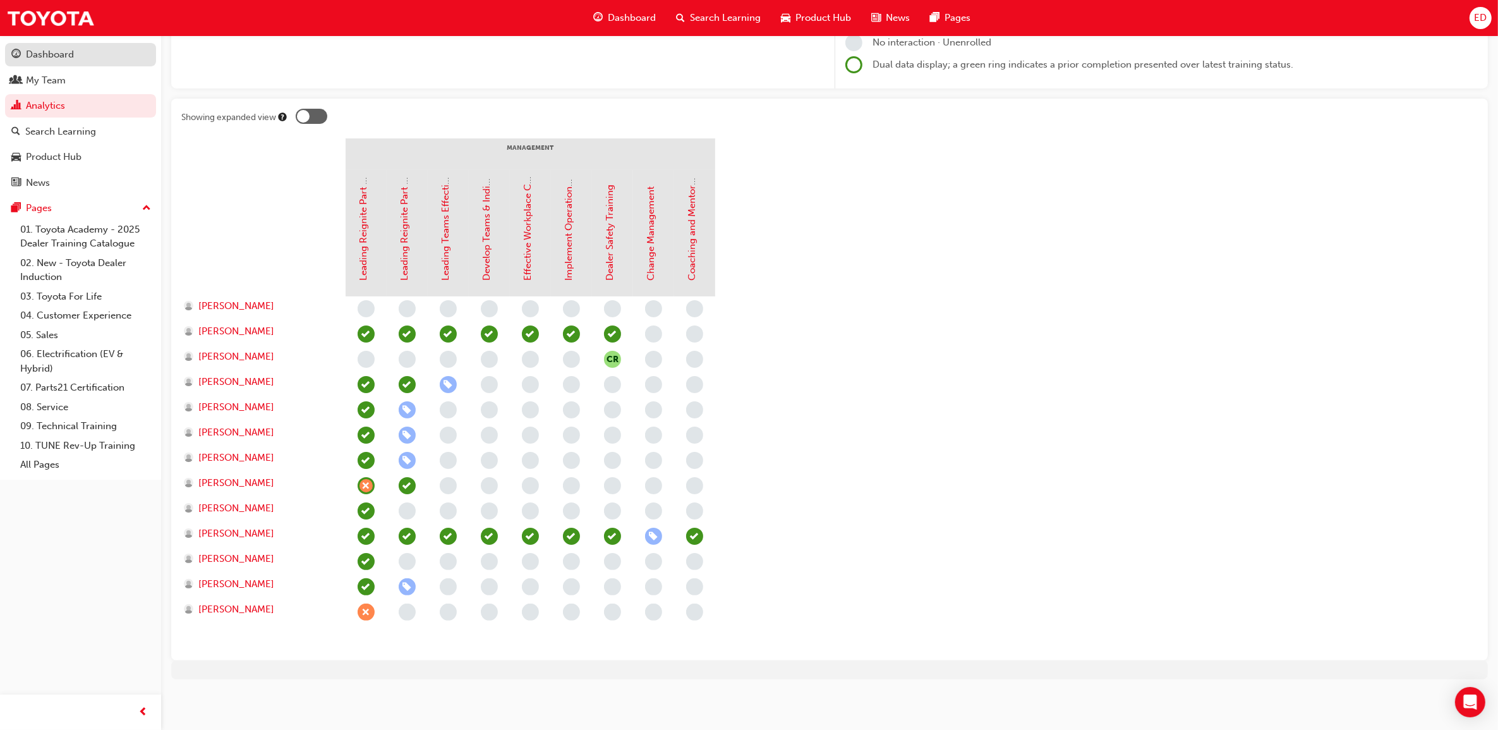
click at [64, 54] on div "Dashboard" at bounding box center [50, 54] width 48 height 15
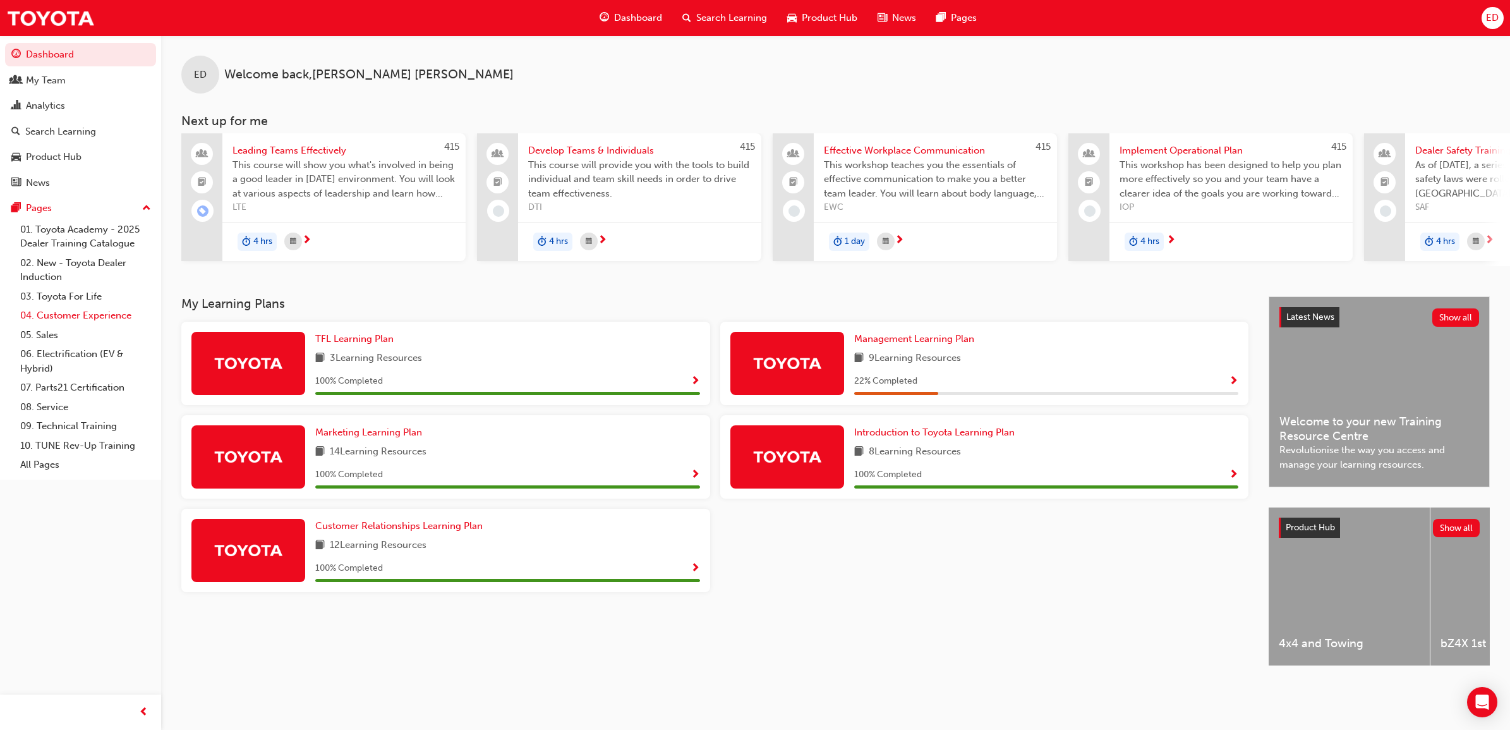
click at [94, 313] on link "04. Customer Experience" at bounding box center [85, 316] width 141 height 20
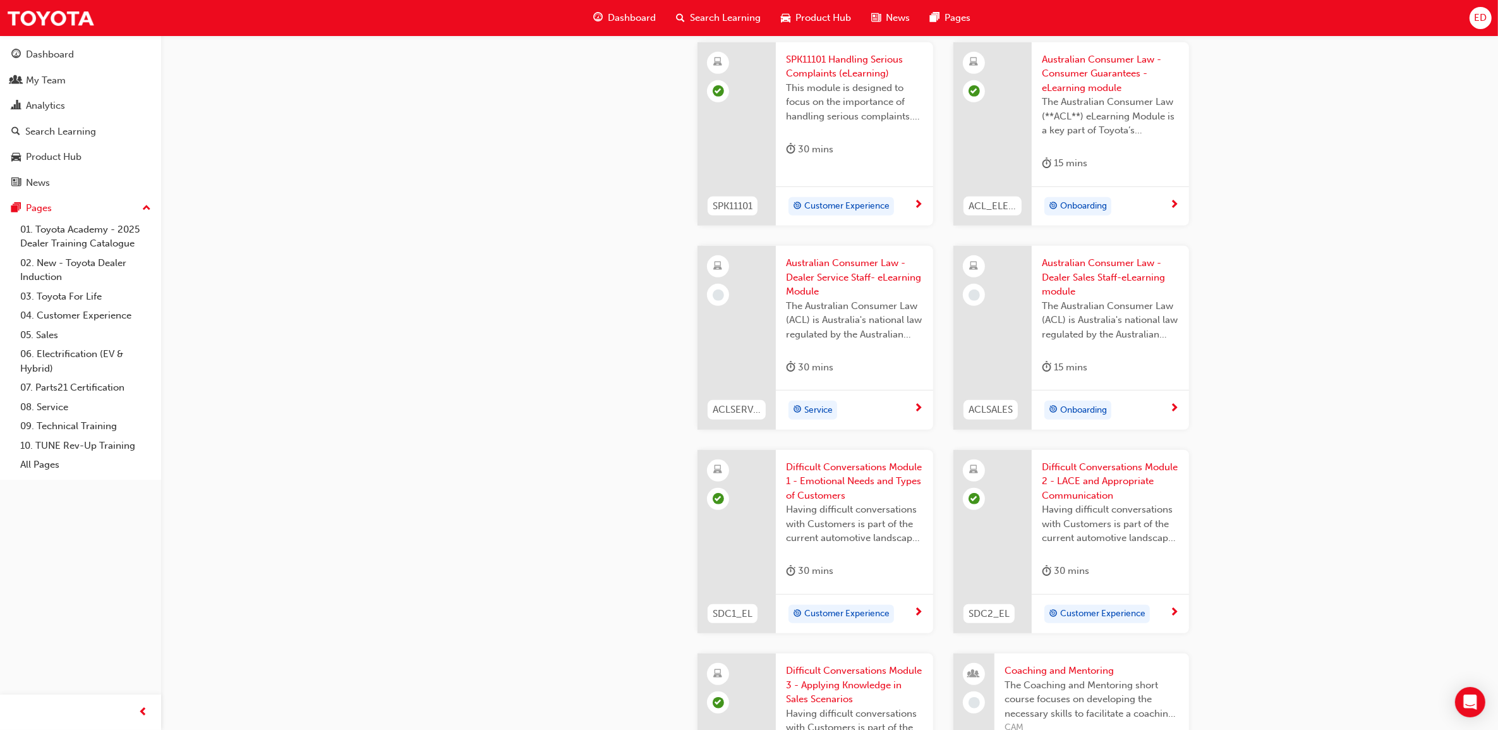
scroll to position [869, 0]
click at [60, 330] on link "05. Sales" at bounding box center [85, 335] width 141 height 20
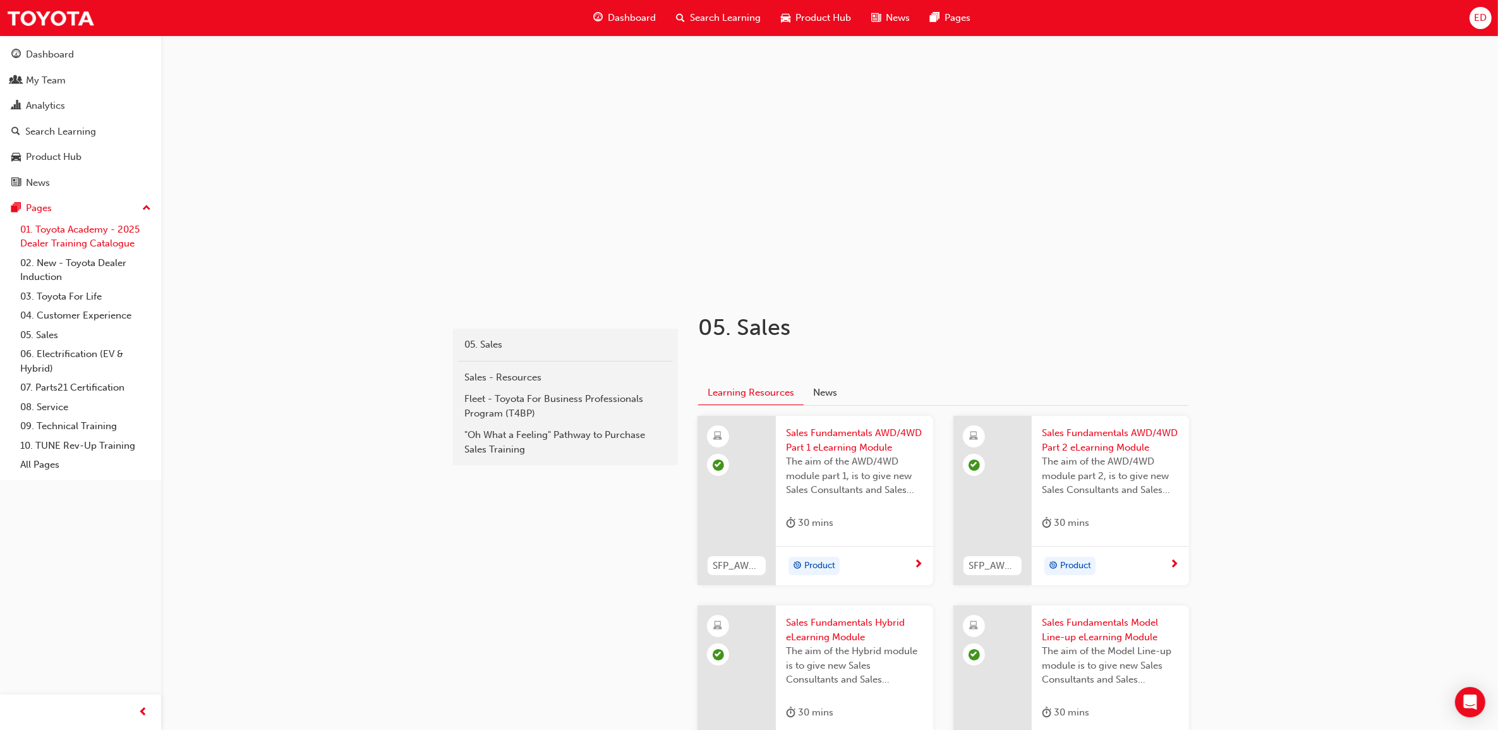
click at [69, 237] on link "01. Toyota Academy - 2025 Dealer Training Catalogue" at bounding box center [85, 236] width 141 height 33
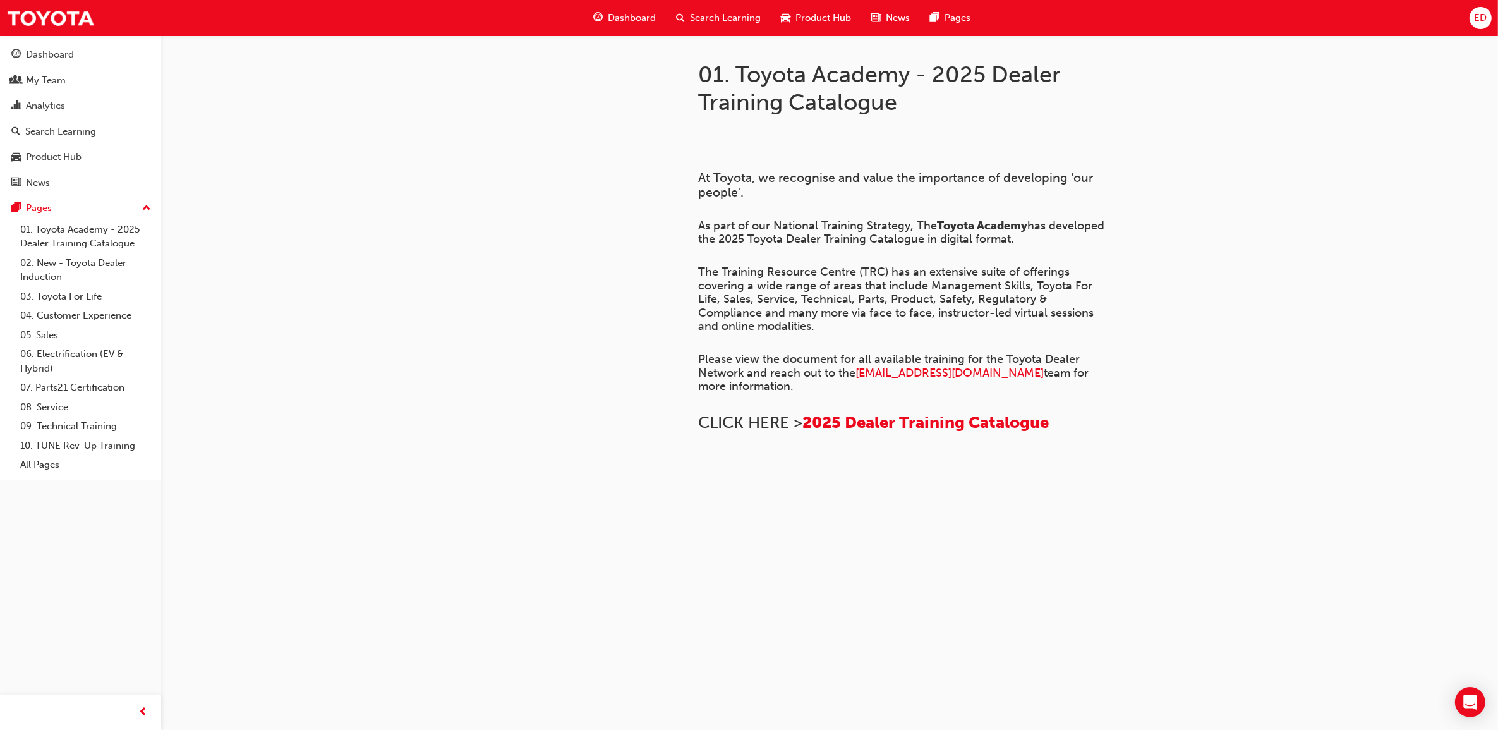
scroll to position [711, 0]
click at [67, 261] on link "02. New - Toyota Dealer Induction" at bounding box center [85, 269] width 141 height 33
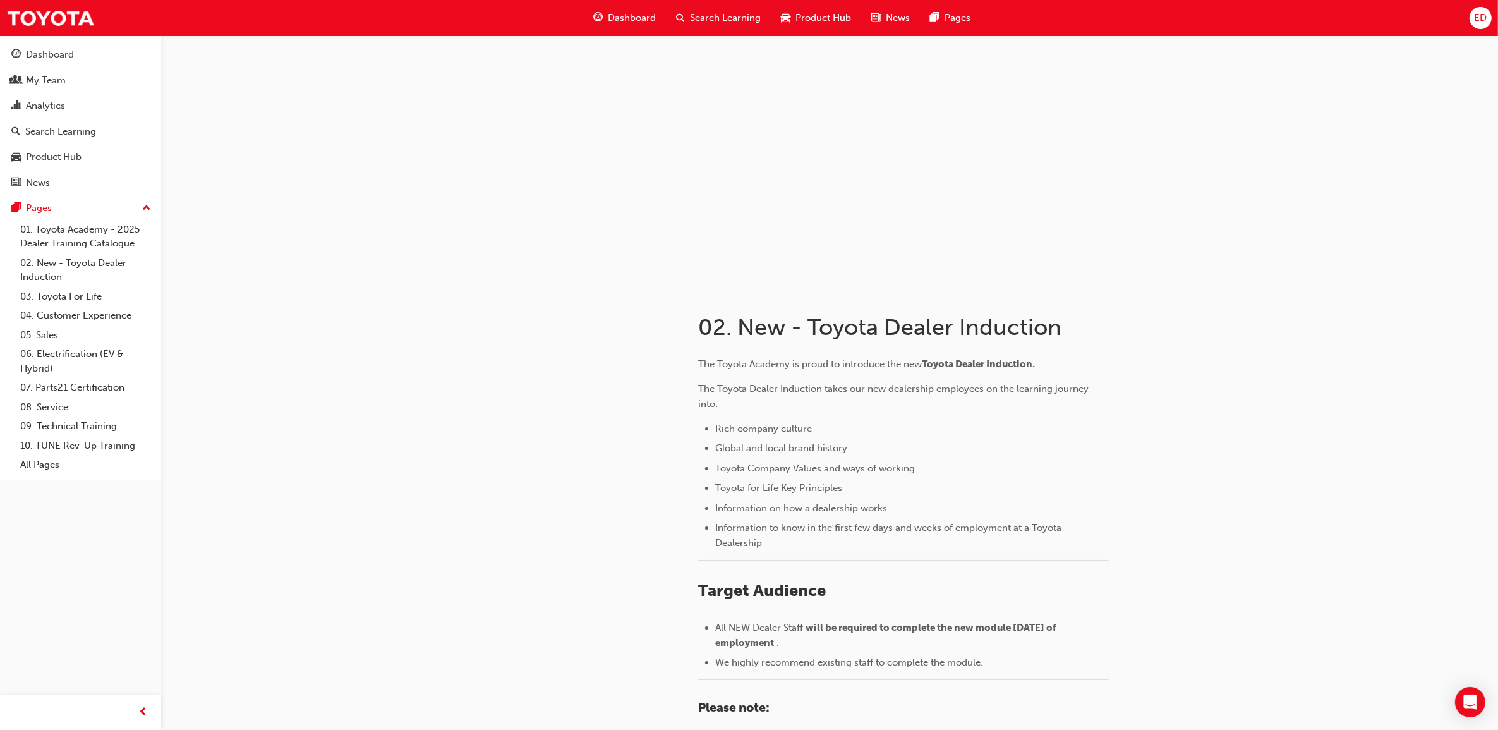
scroll to position [395, 0]
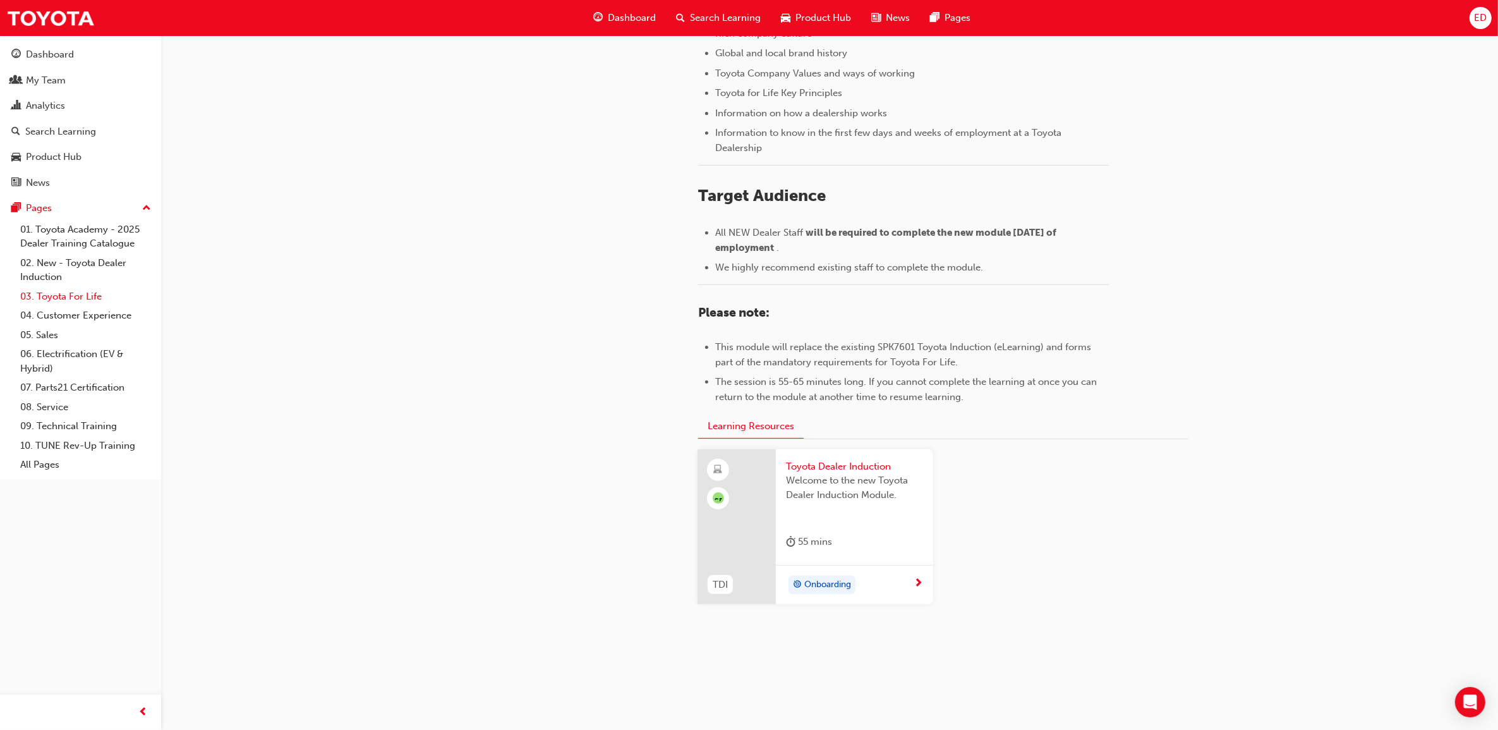
click at [76, 291] on link "03. Toyota For Life" at bounding box center [85, 297] width 141 height 20
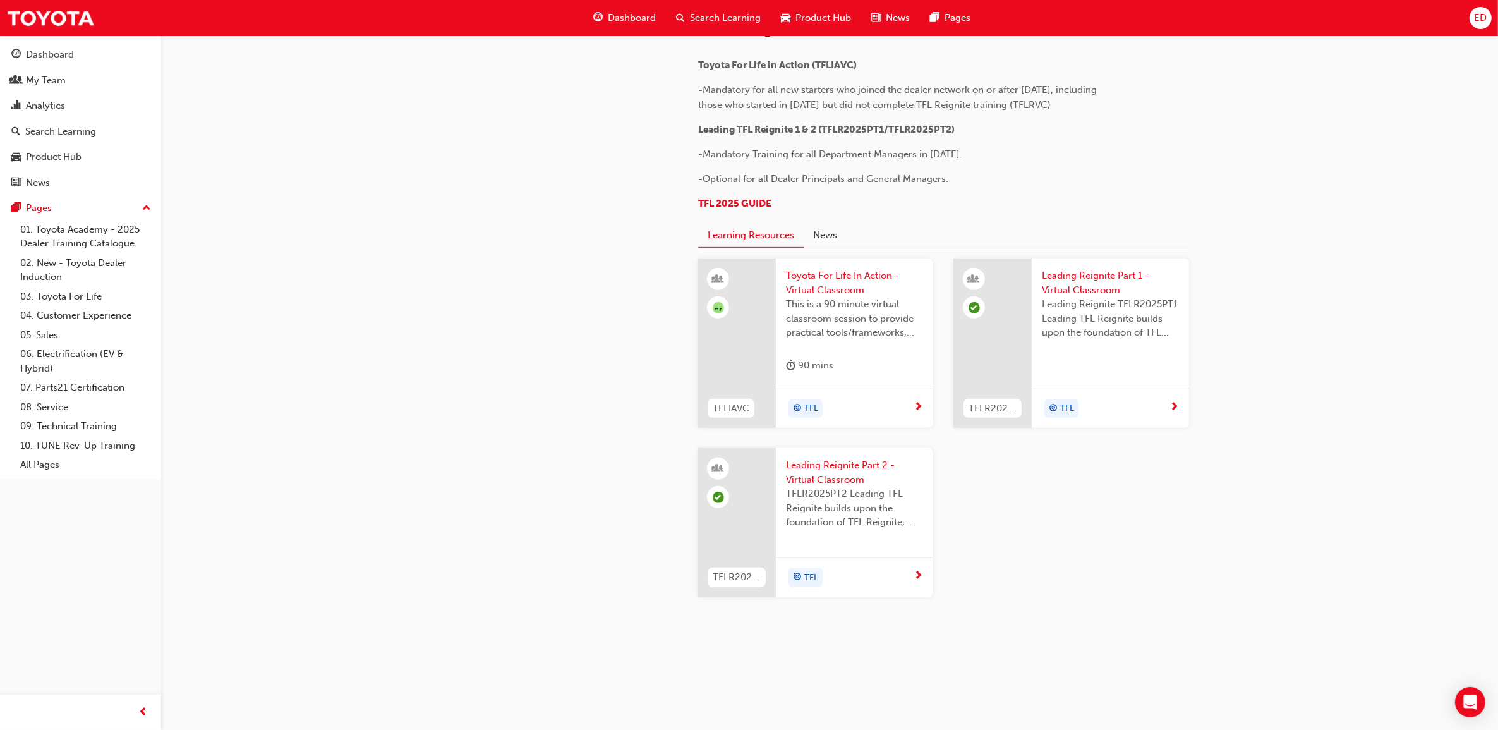
scroll to position [1185, 0]
click at [68, 294] on link "03. Toyota For Life" at bounding box center [85, 297] width 141 height 20
click at [83, 314] on link "04. Customer Experience" at bounding box center [85, 316] width 141 height 20
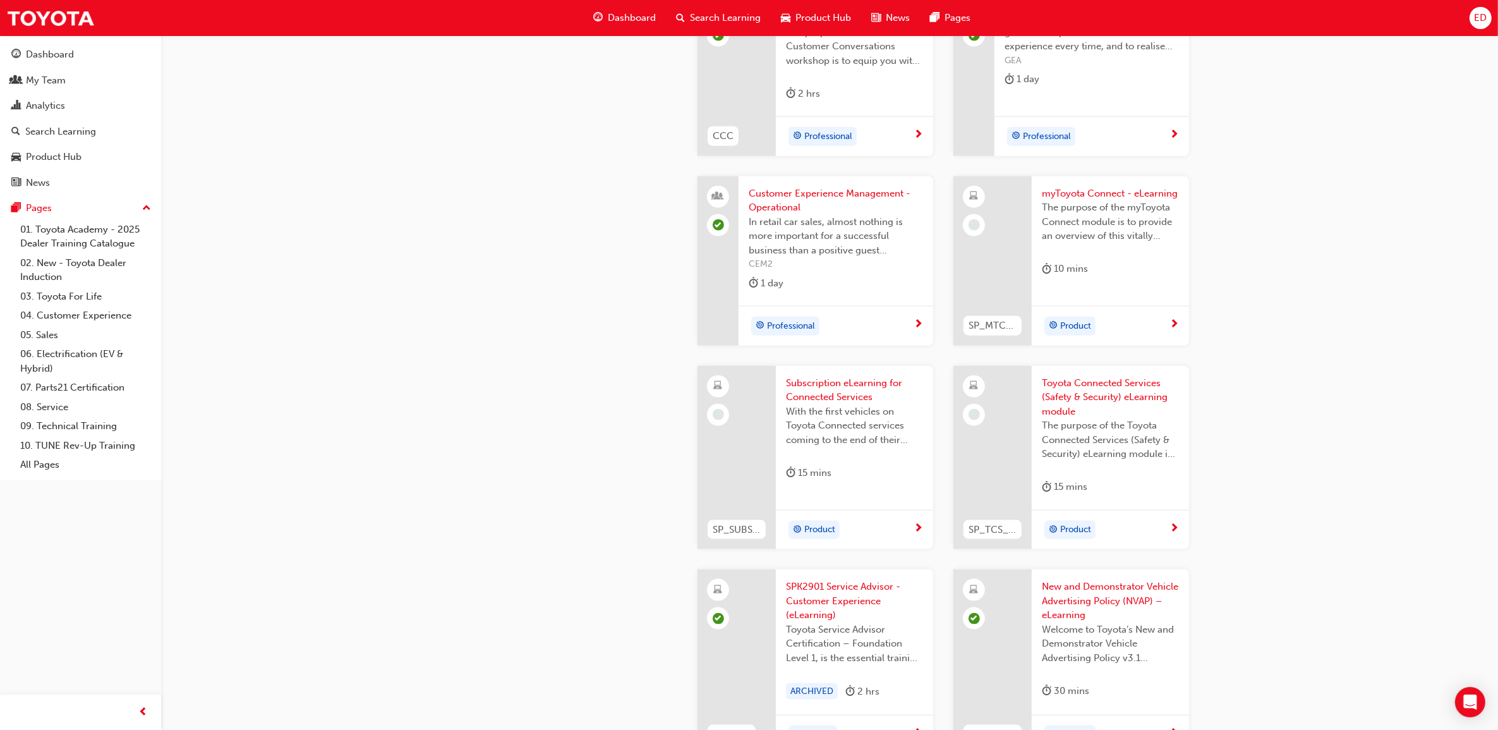
scroll to position [1737, 0]
click at [1116, 188] on span "myToyota Connect - eLearning" at bounding box center [1110, 194] width 137 height 15
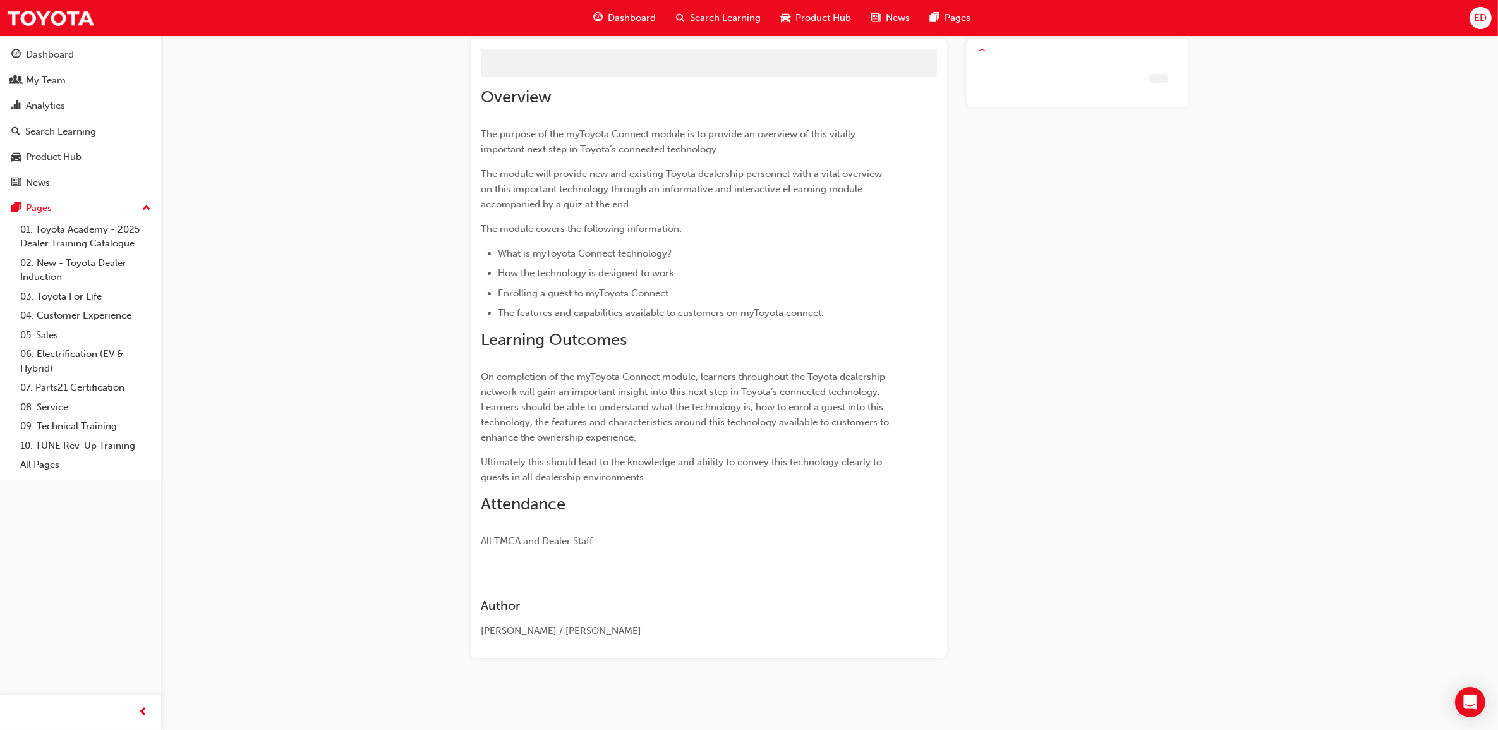
scroll to position [47, 0]
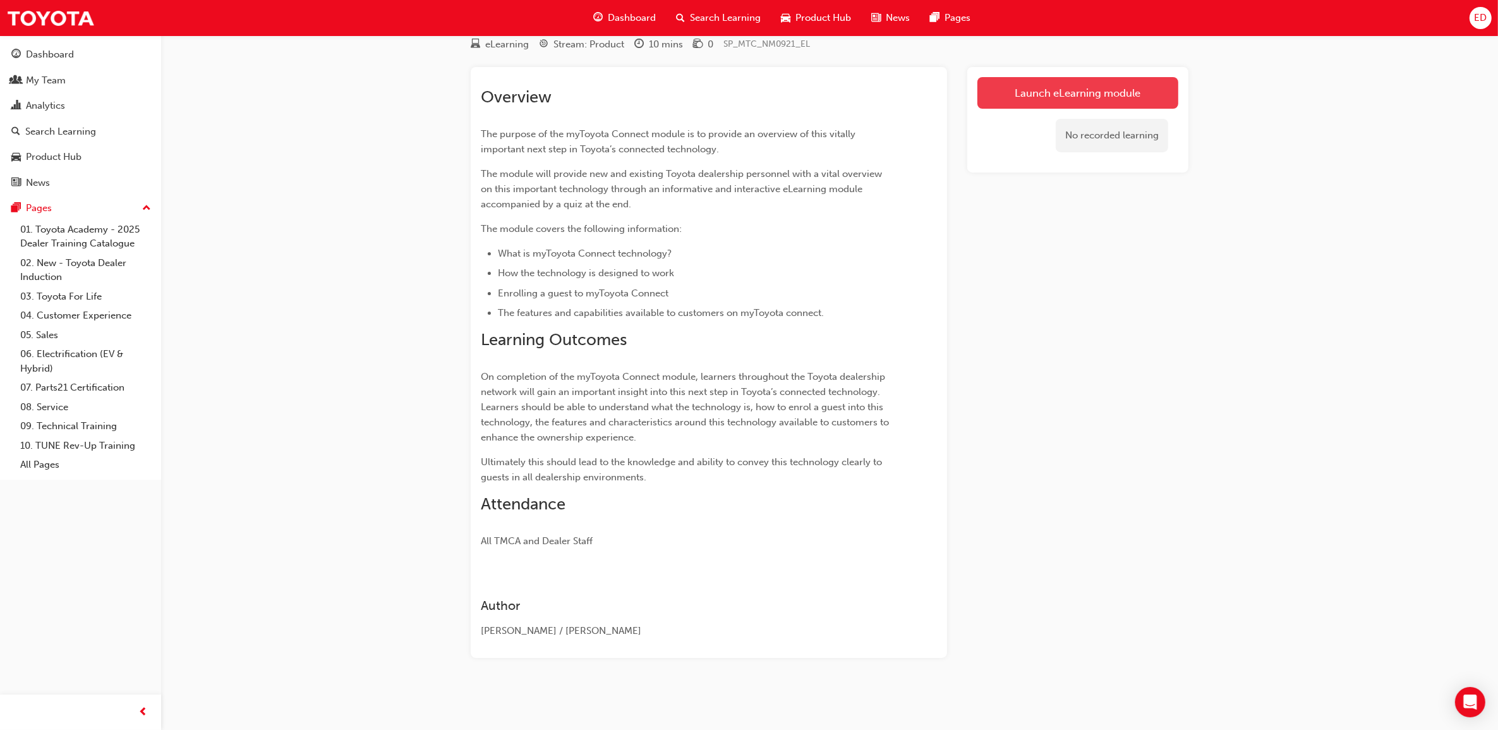
click at [1090, 103] on link "Launch eLearning module" at bounding box center [1077, 93] width 201 height 32
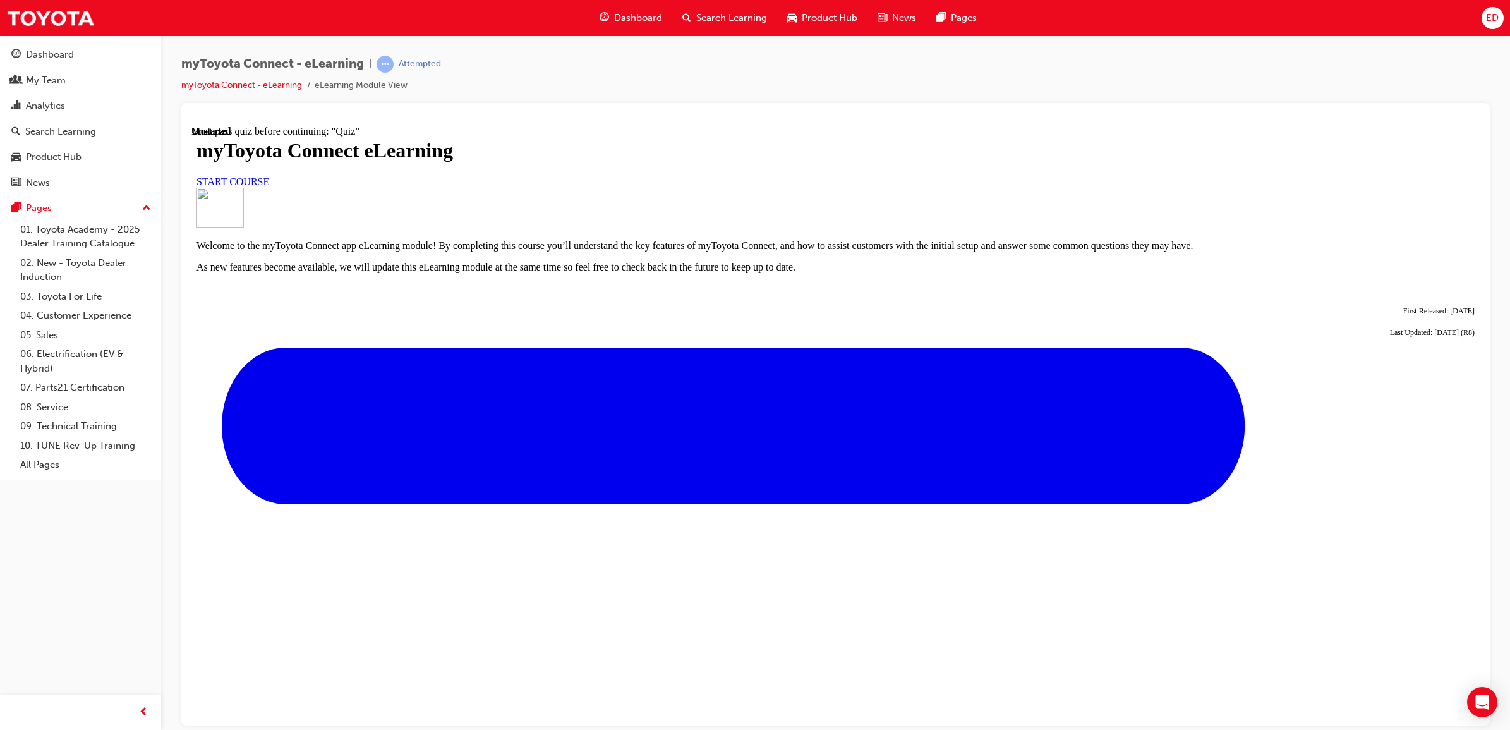
scroll to position [292, 0]
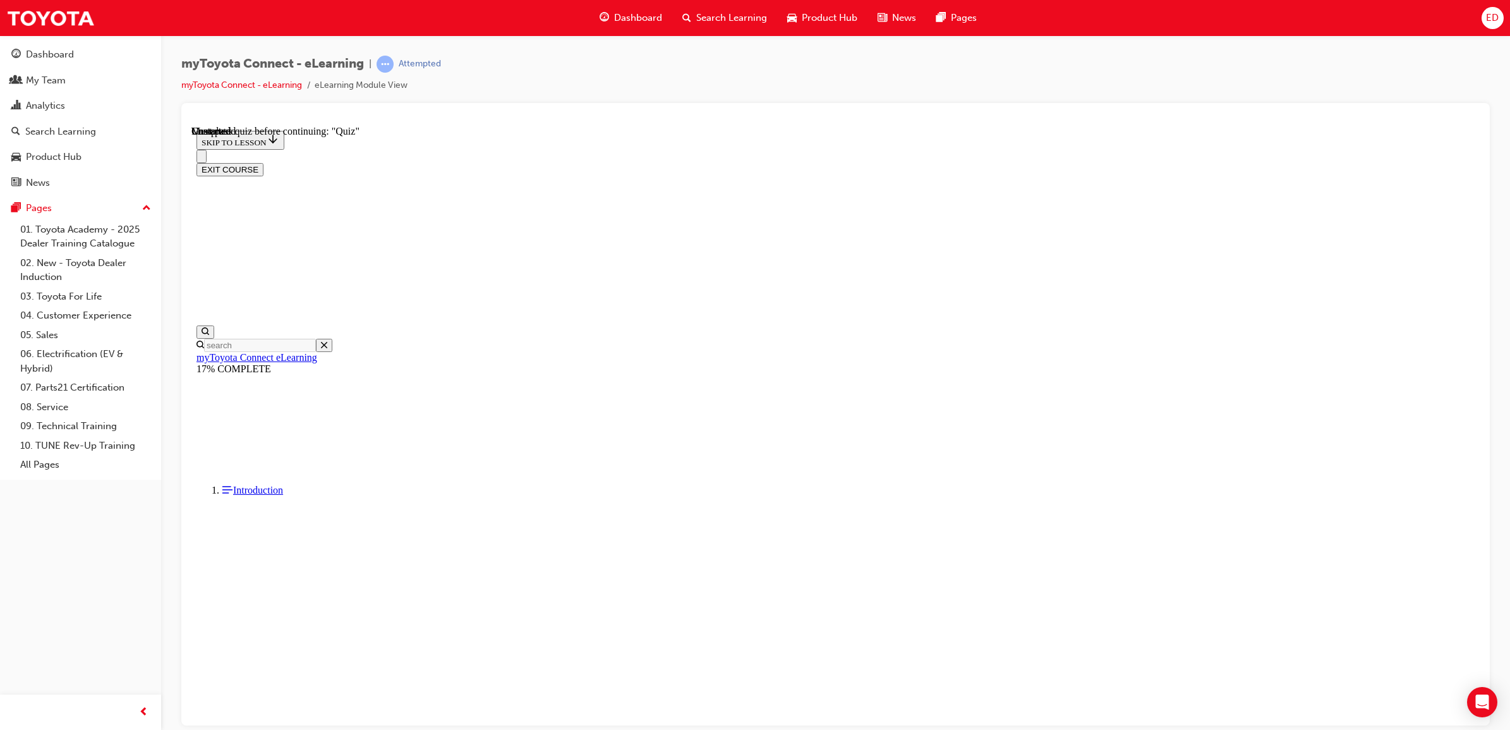
scroll to position [952, 0]
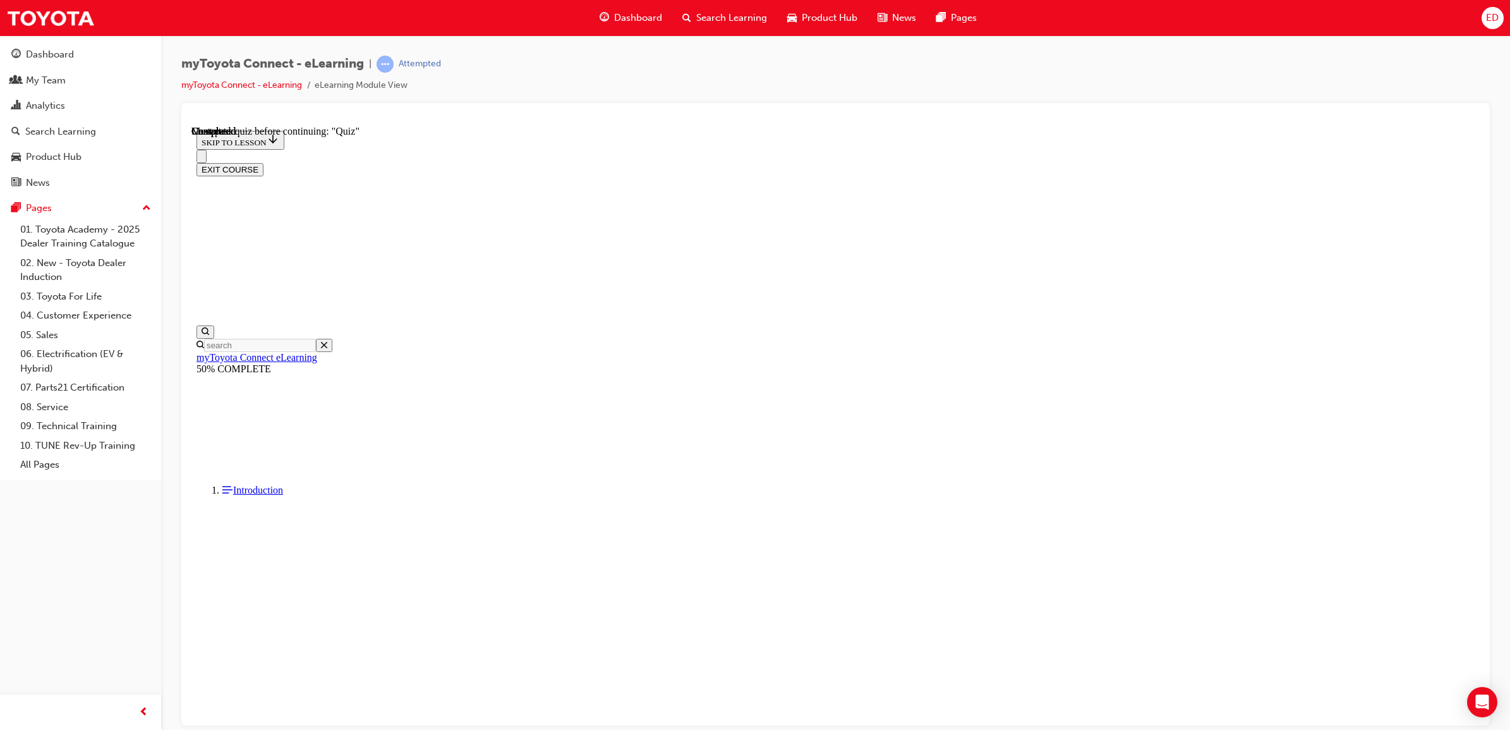
drag, startPoint x: 946, startPoint y: 672, endPoint x: 951, endPoint y: 675, distance: 6.8
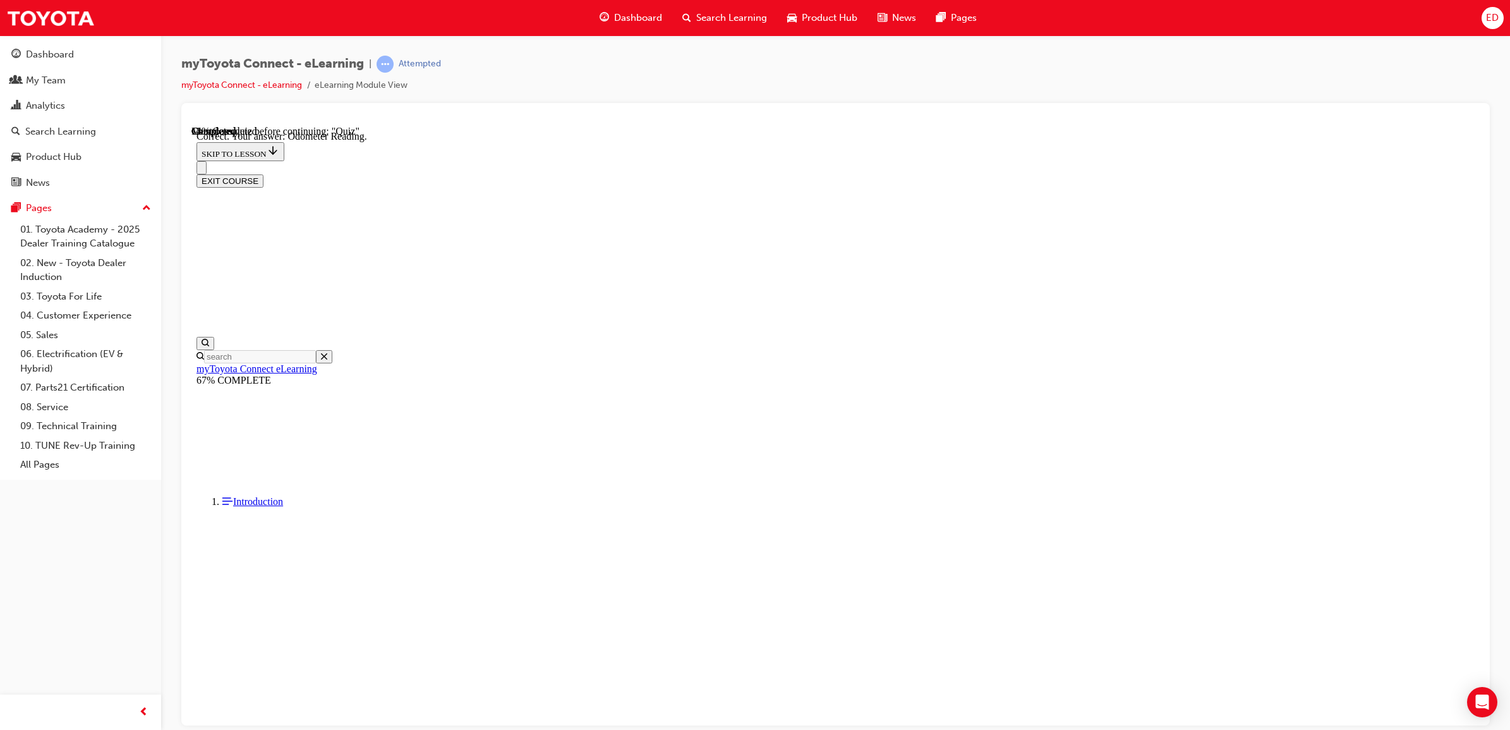
scroll to position [57, 0]
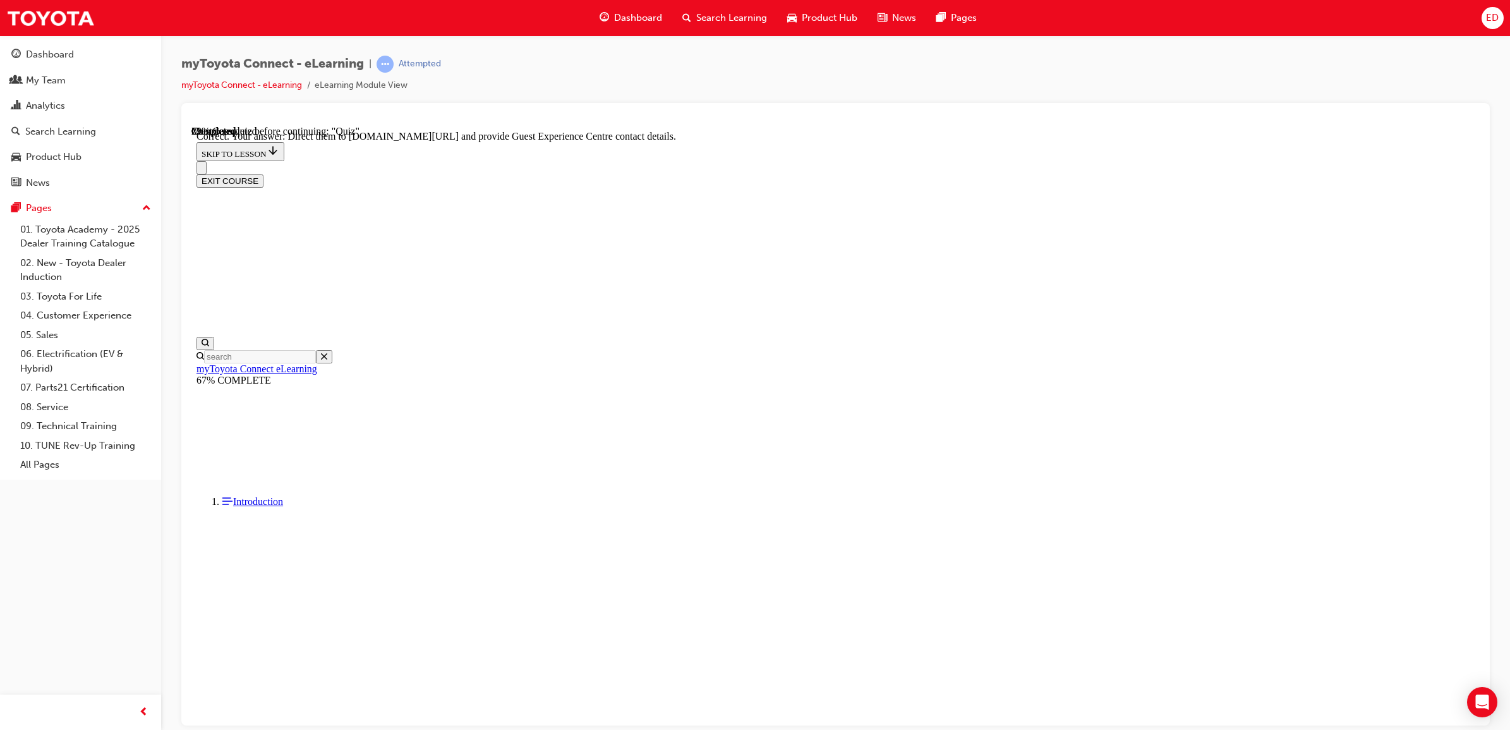
scroll to position [39, 0]
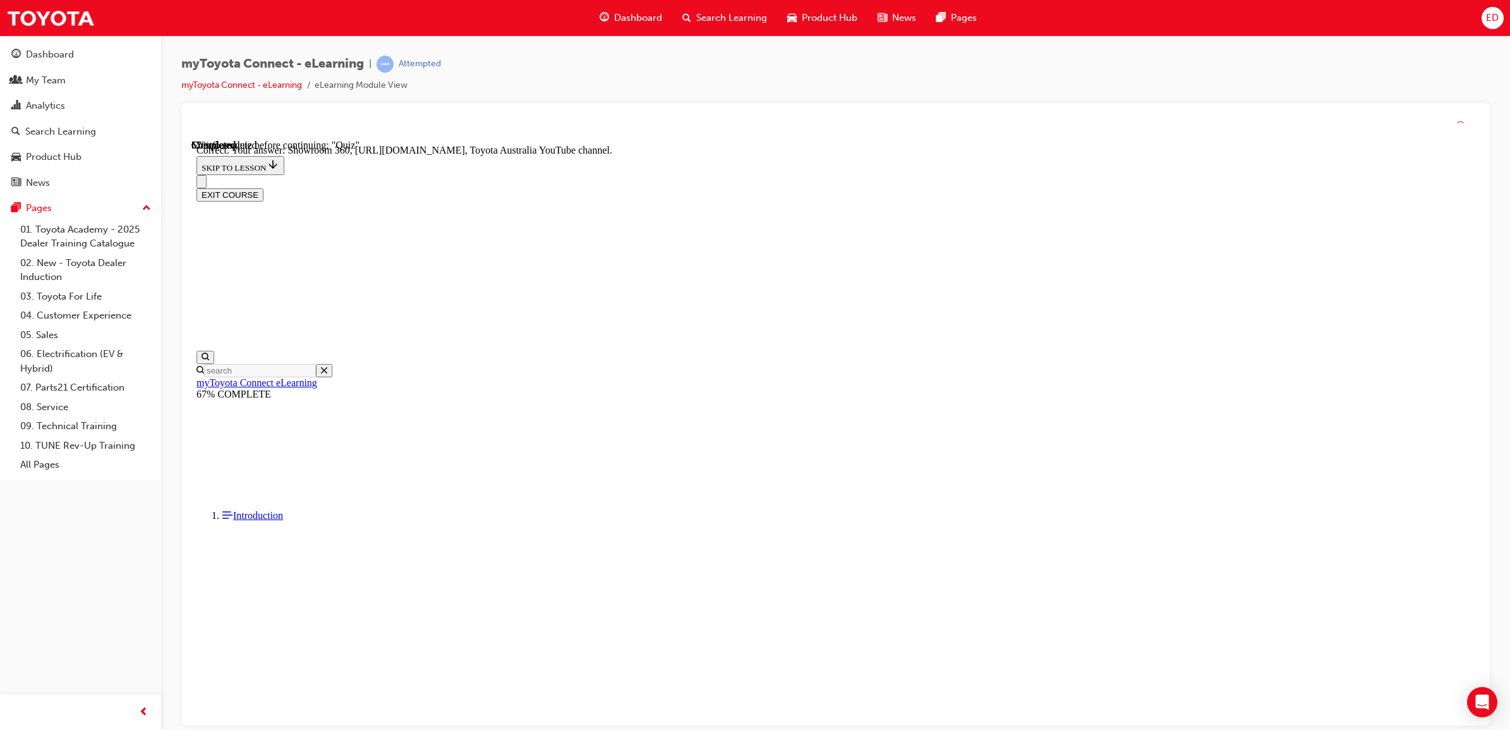
scroll to position [109, 0]
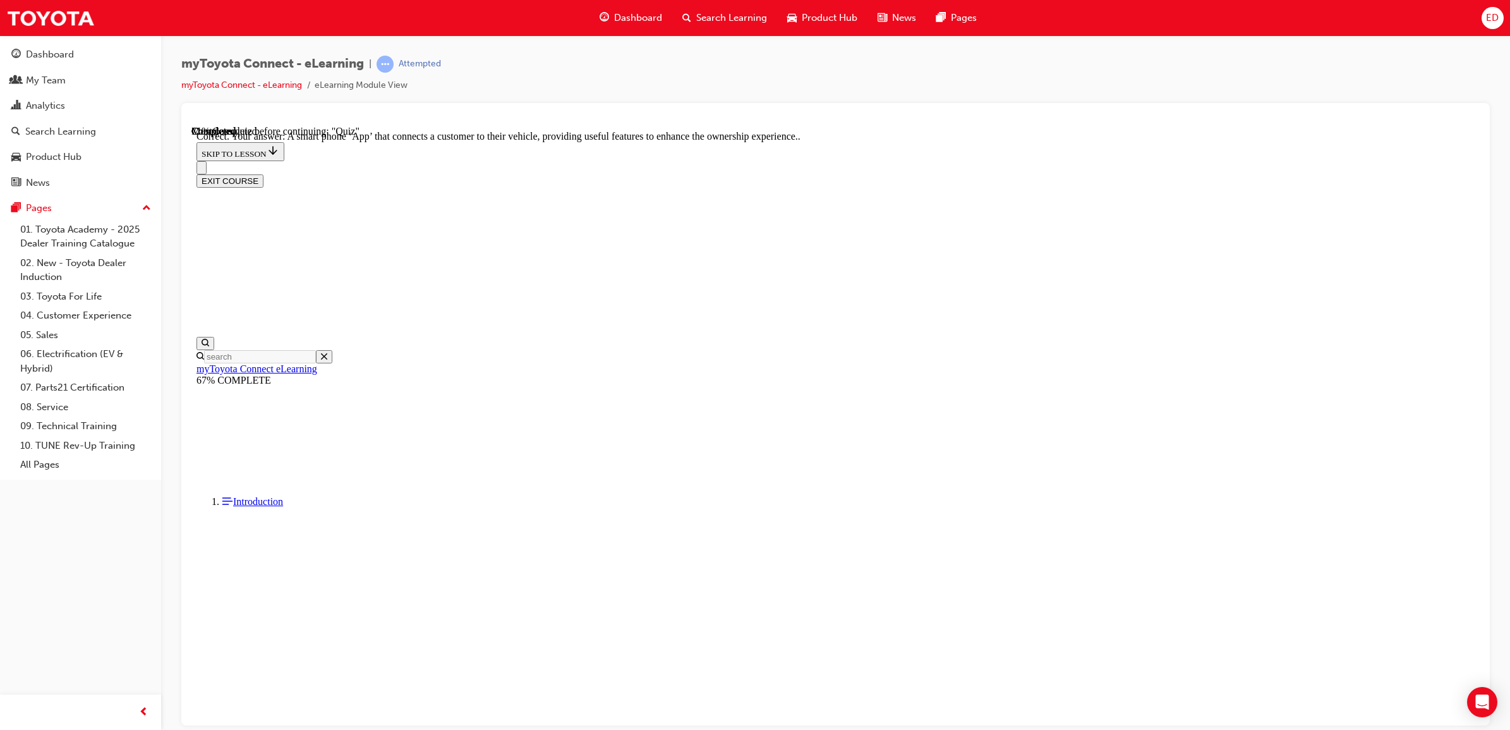
scroll to position [84, 0]
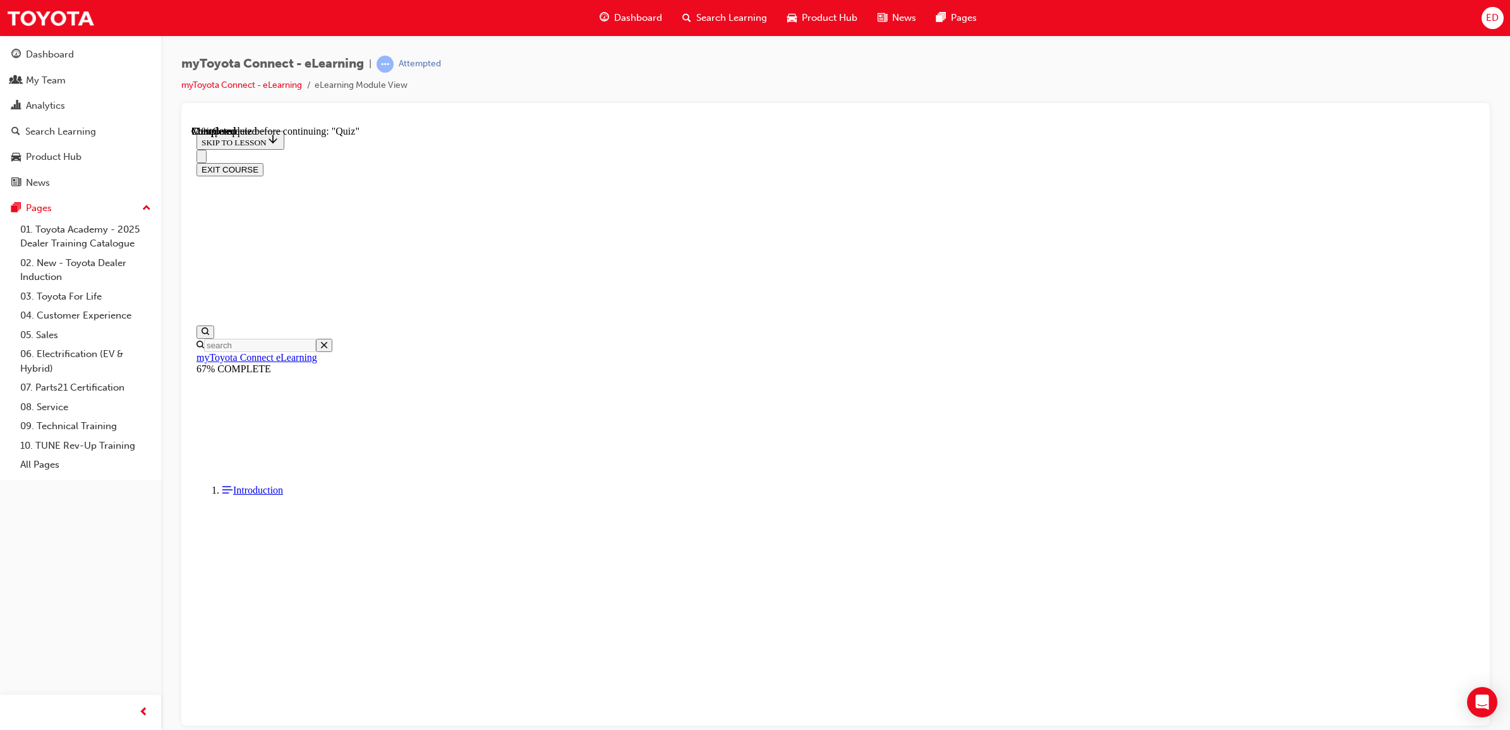
scroll to position [39, 0]
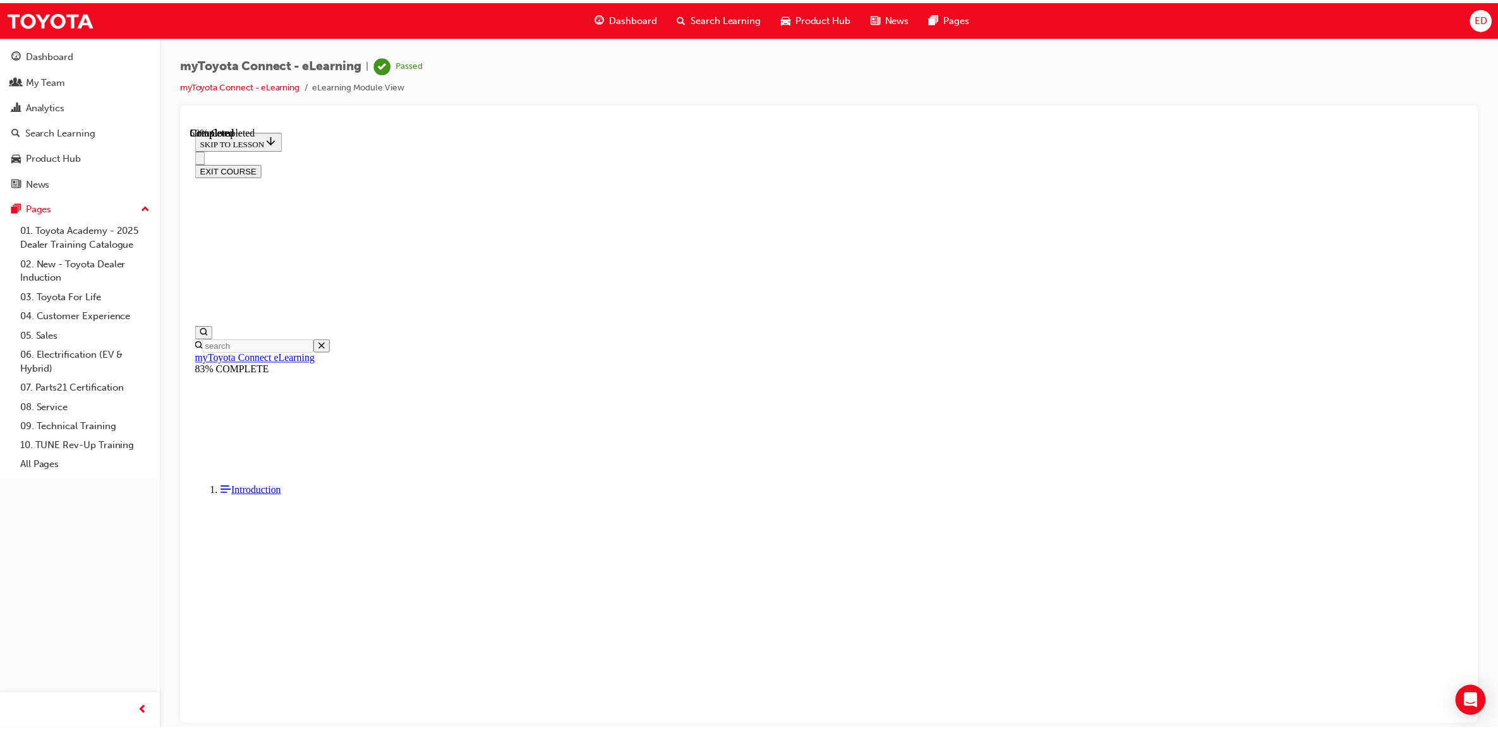
scroll to position [184, 0]
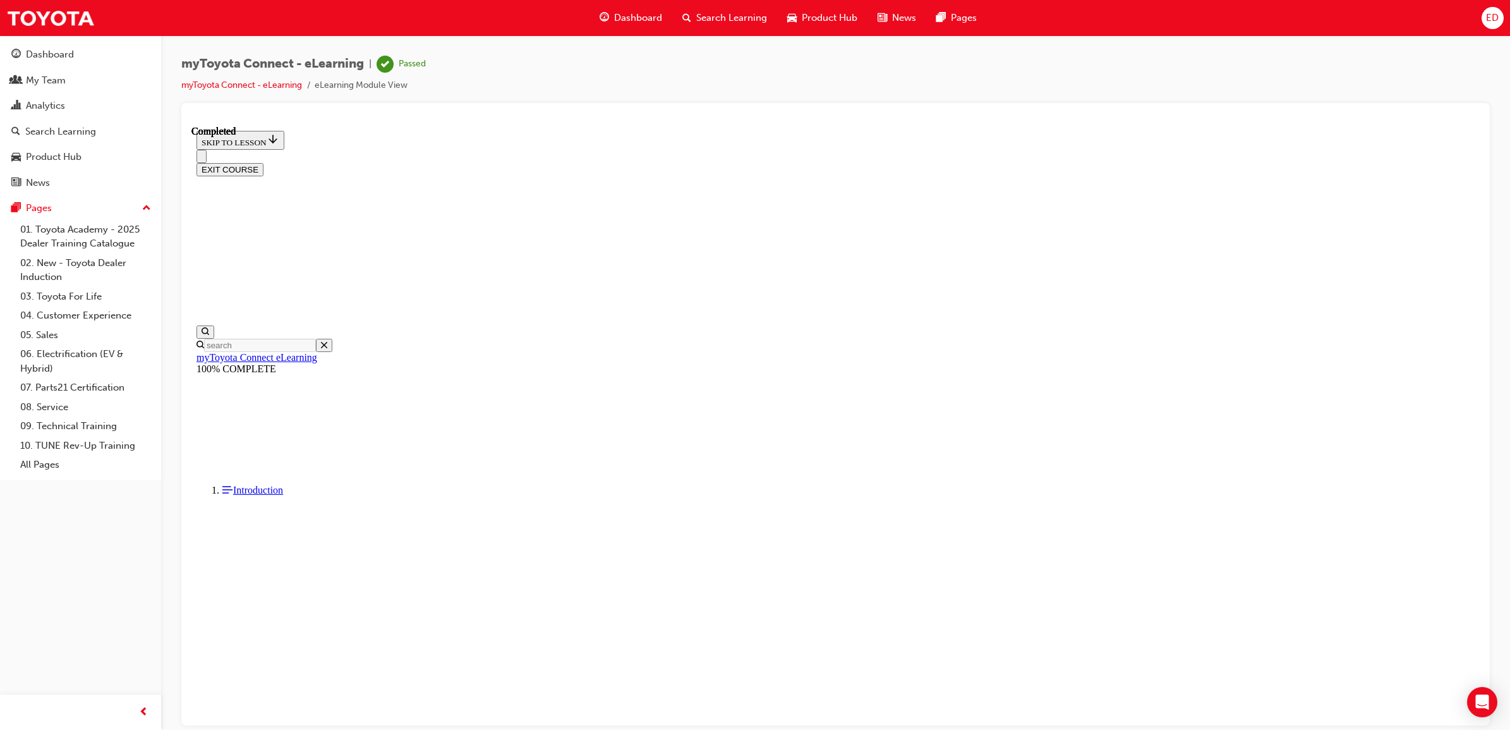
click at [260, 84] on link "myToyota Connect - eLearning" at bounding box center [241, 85] width 121 height 11
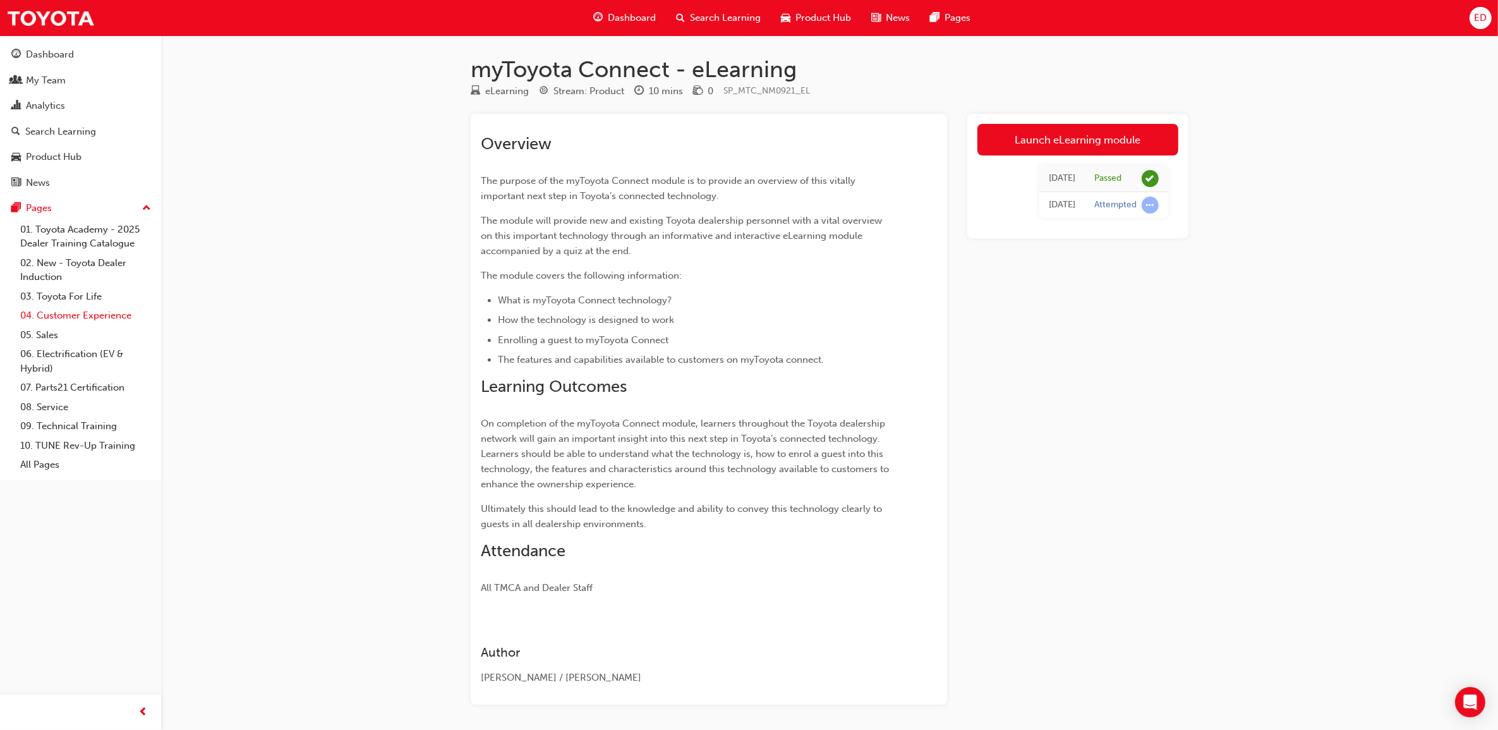
click at [95, 315] on link "04. Customer Experience" at bounding box center [85, 316] width 141 height 20
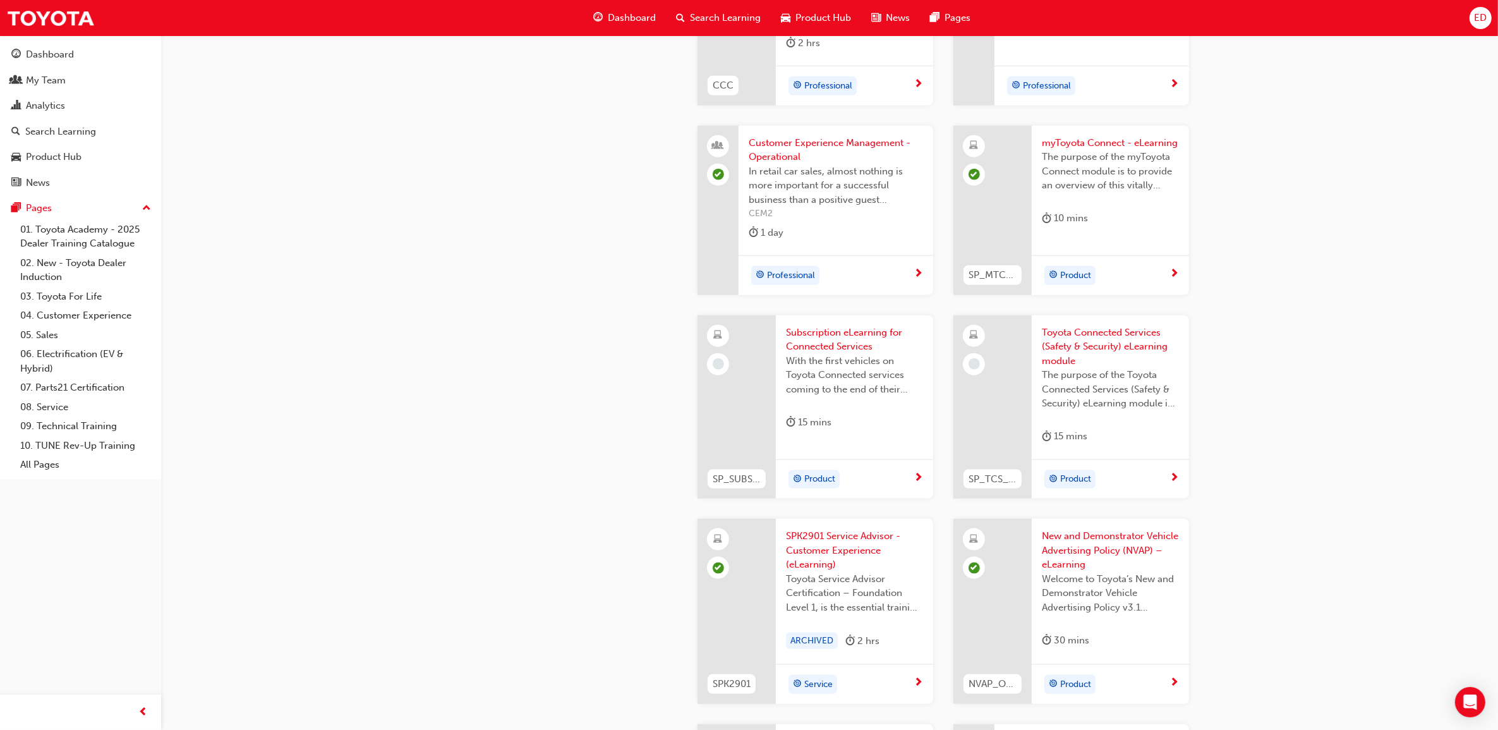
scroll to position [1816, 0]
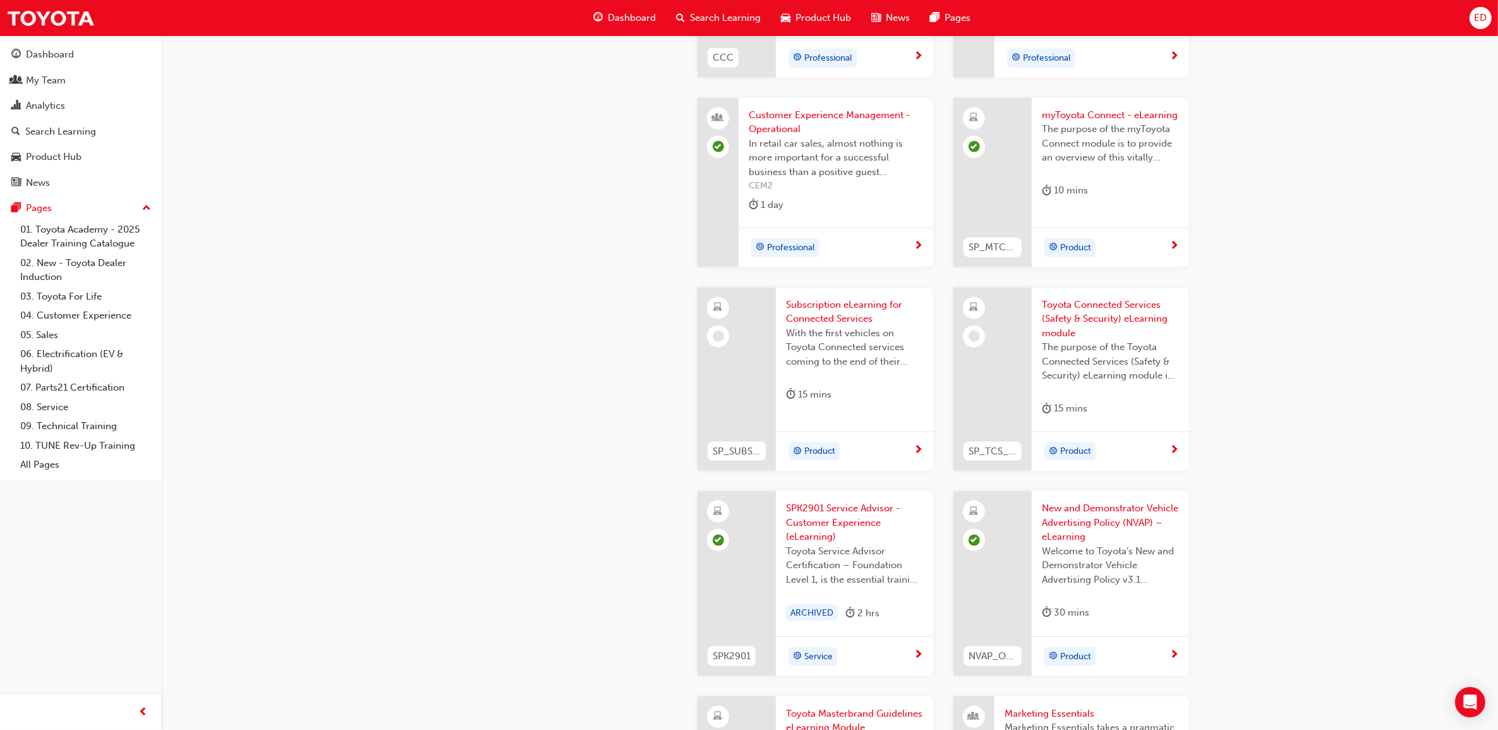
click at [873, 308] on span "Subscription eLearning for Connected Services" at bounding box center [854, 312] width 137 height 28
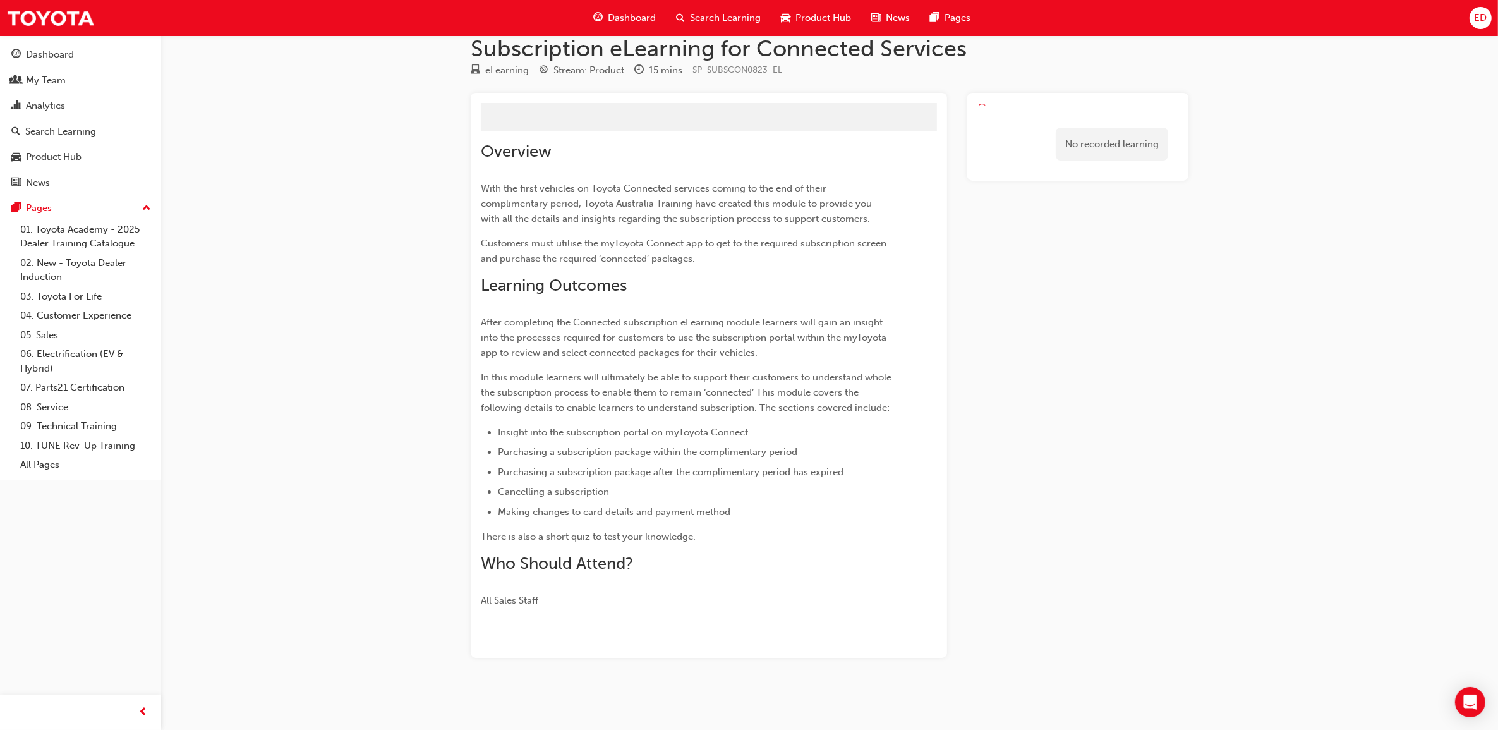
scroll to position [40, 0]
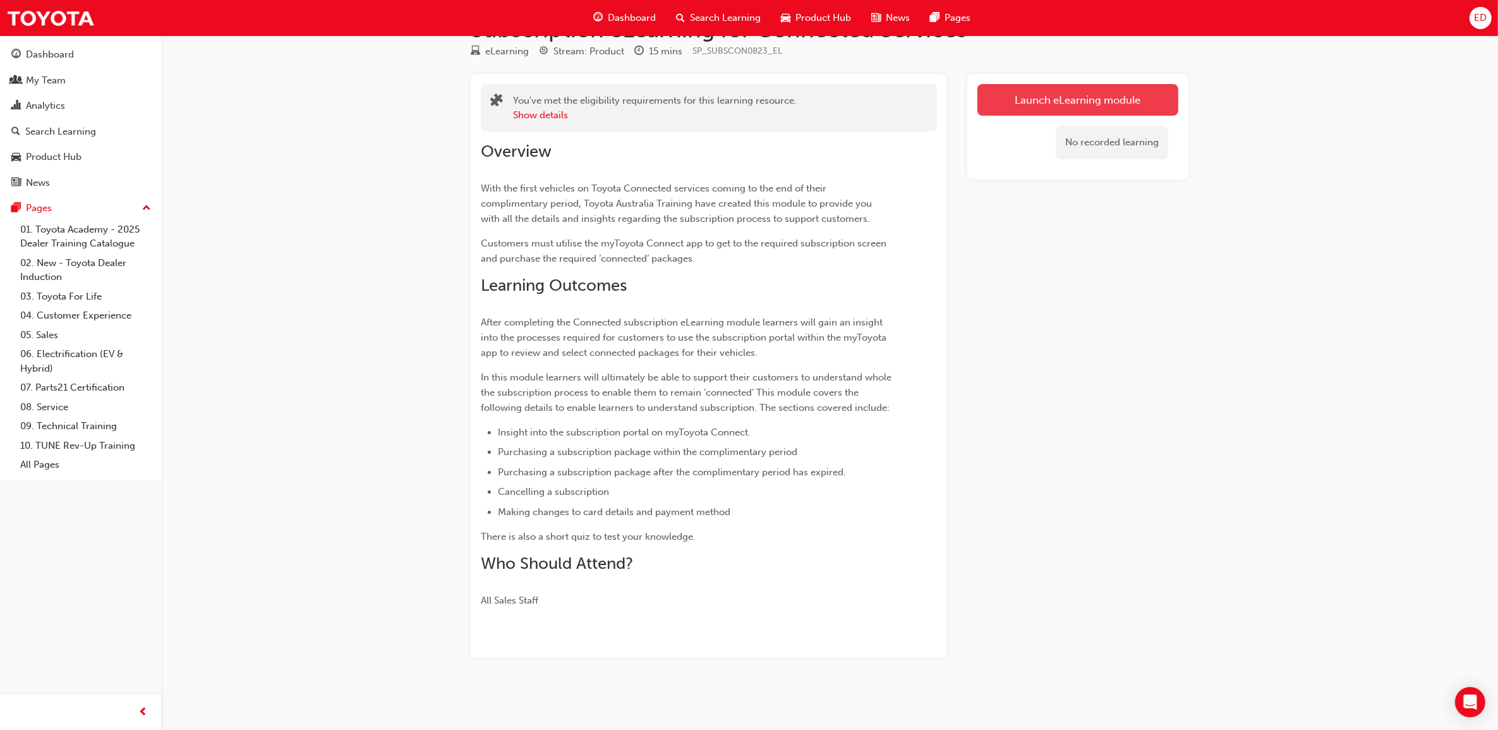
click at [1104, 87] on link "Launch eLearning module" at bounding box center [1077, 100] width 201 height 32
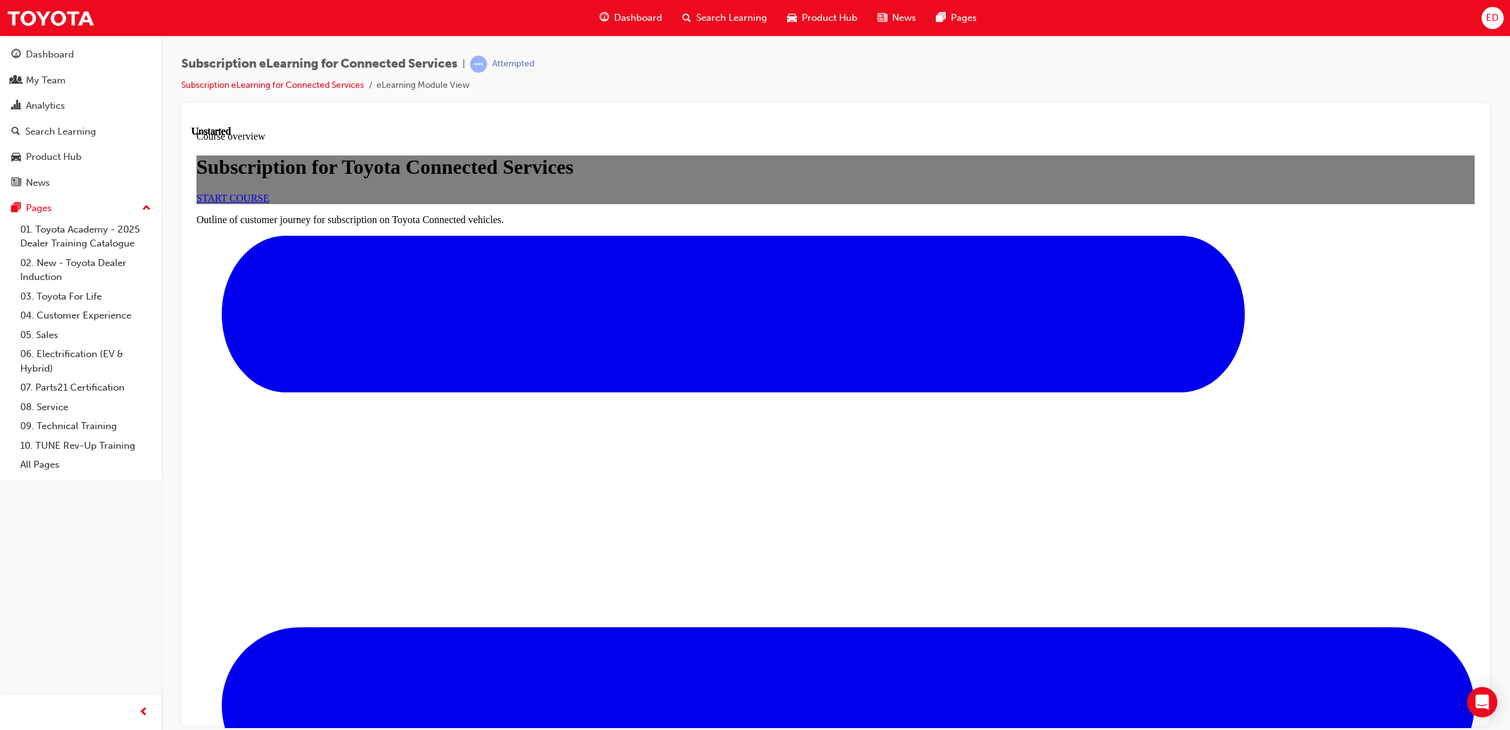
click at [269, 203] on span "START COURSE" at bounding box center [232, 197] width 73 height 11
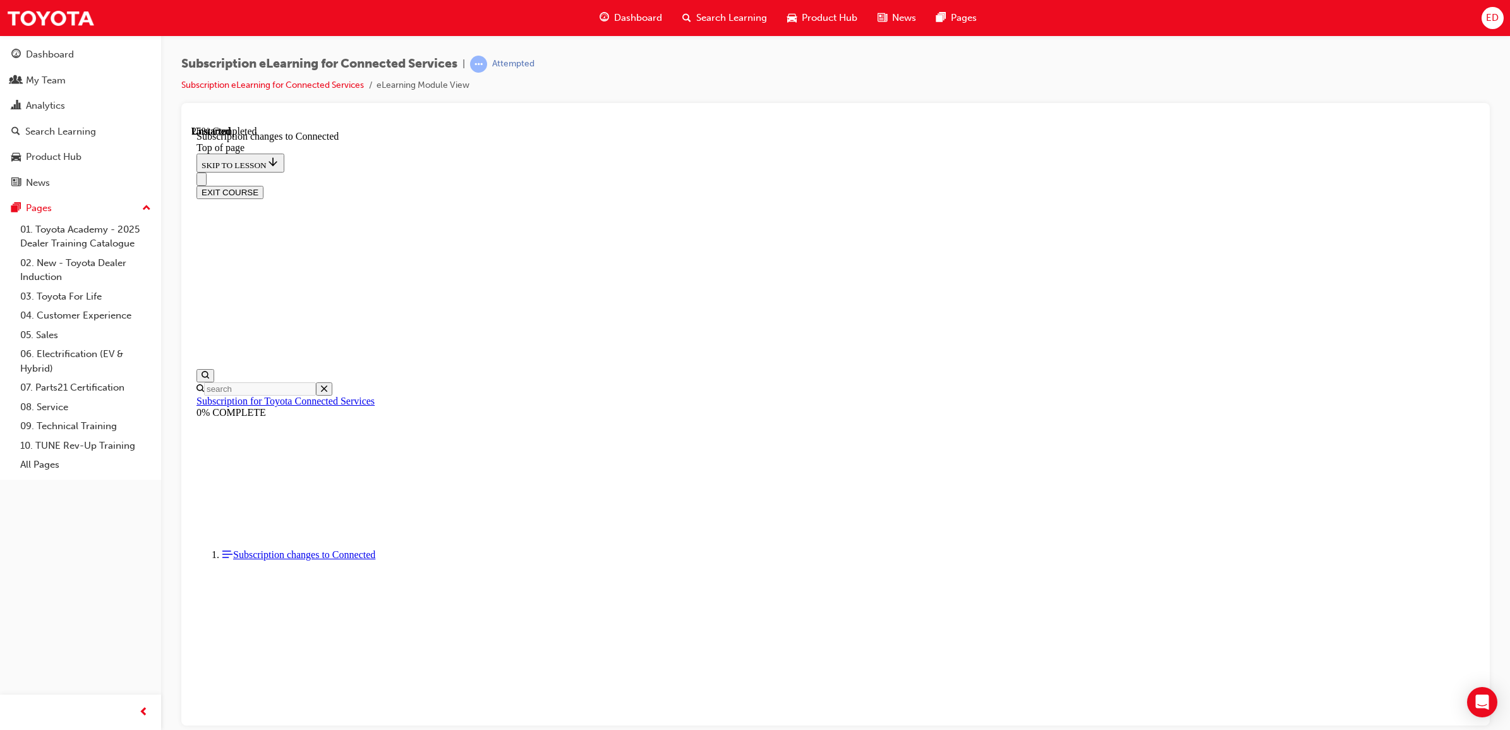
scroll to position [536, 0]
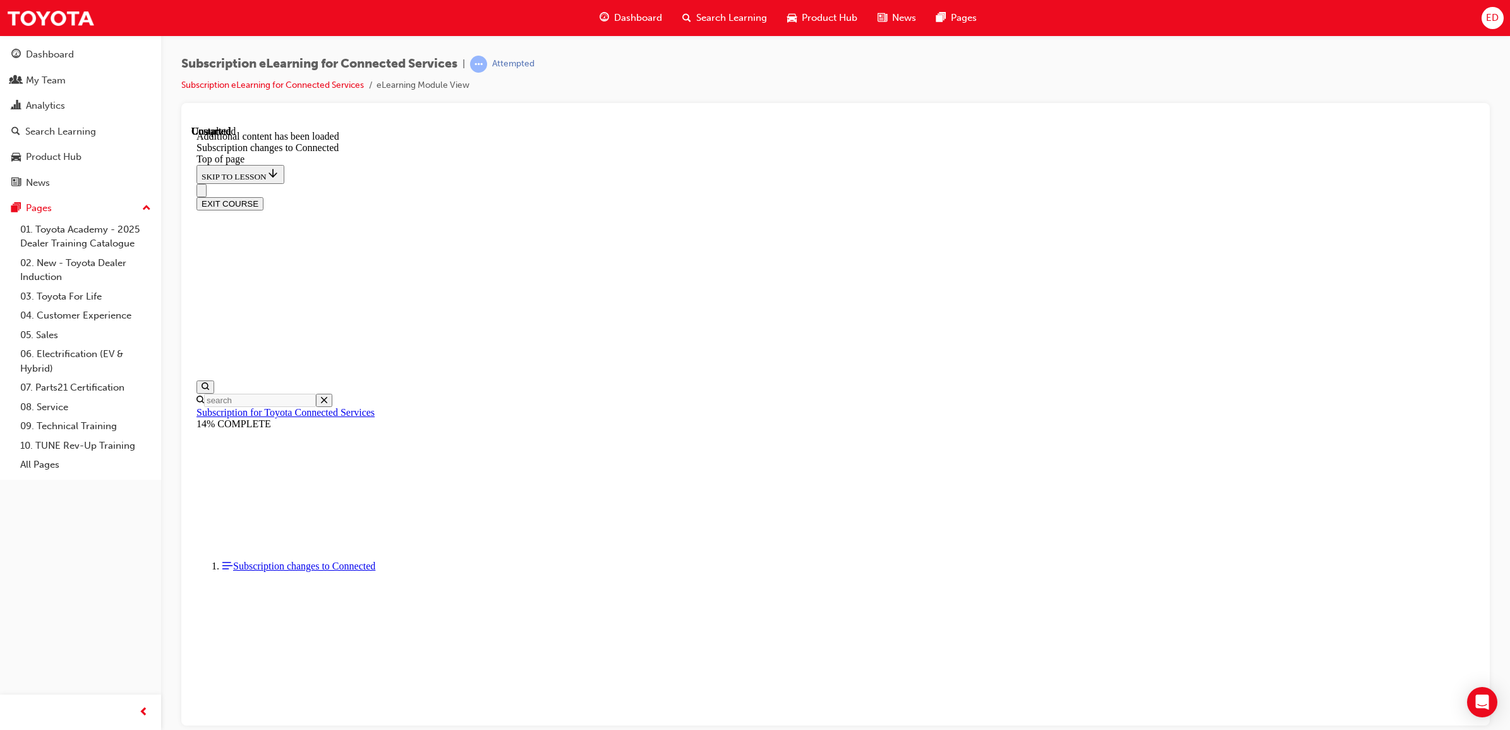
scroll to position [1742, 0]
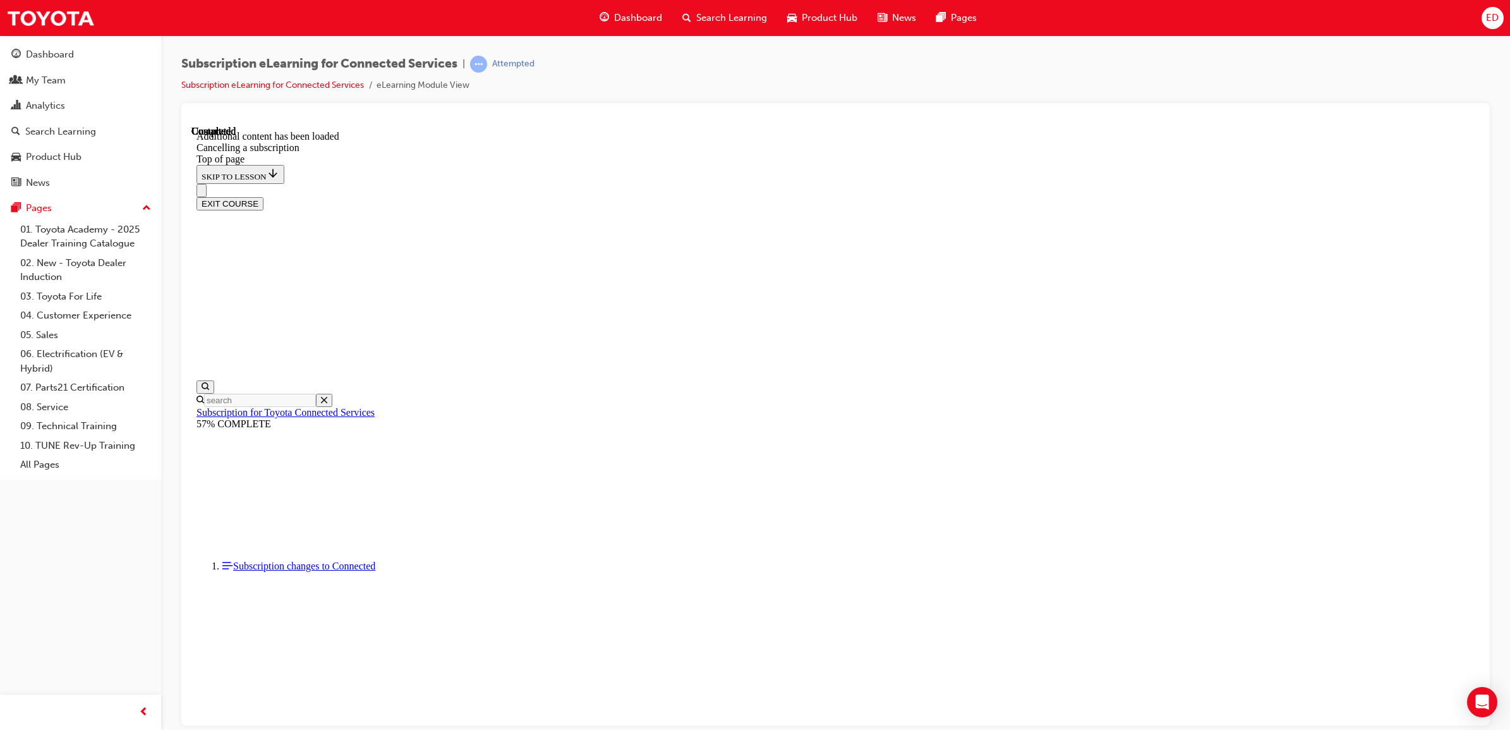
scroll to position [1016, 0]
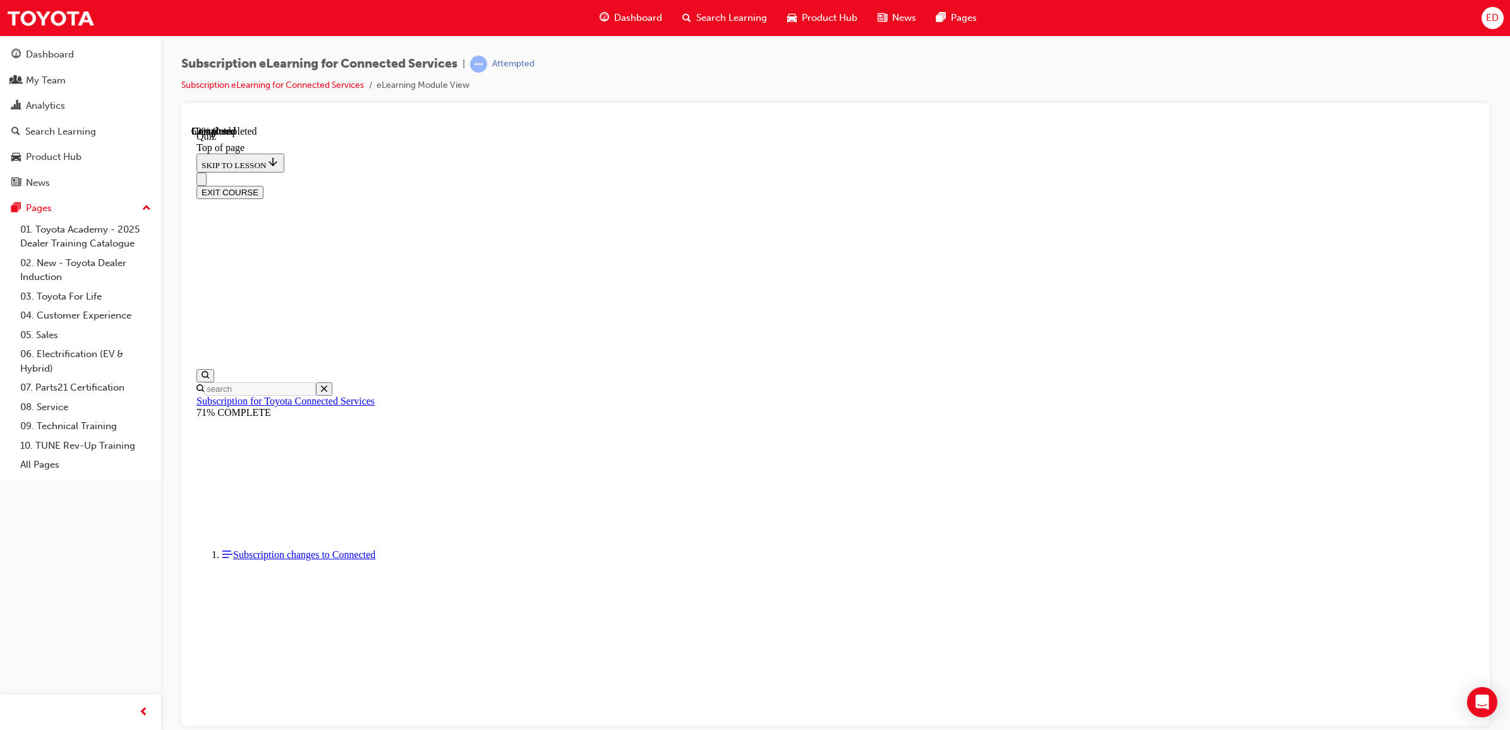
scroll to position [39, 0]
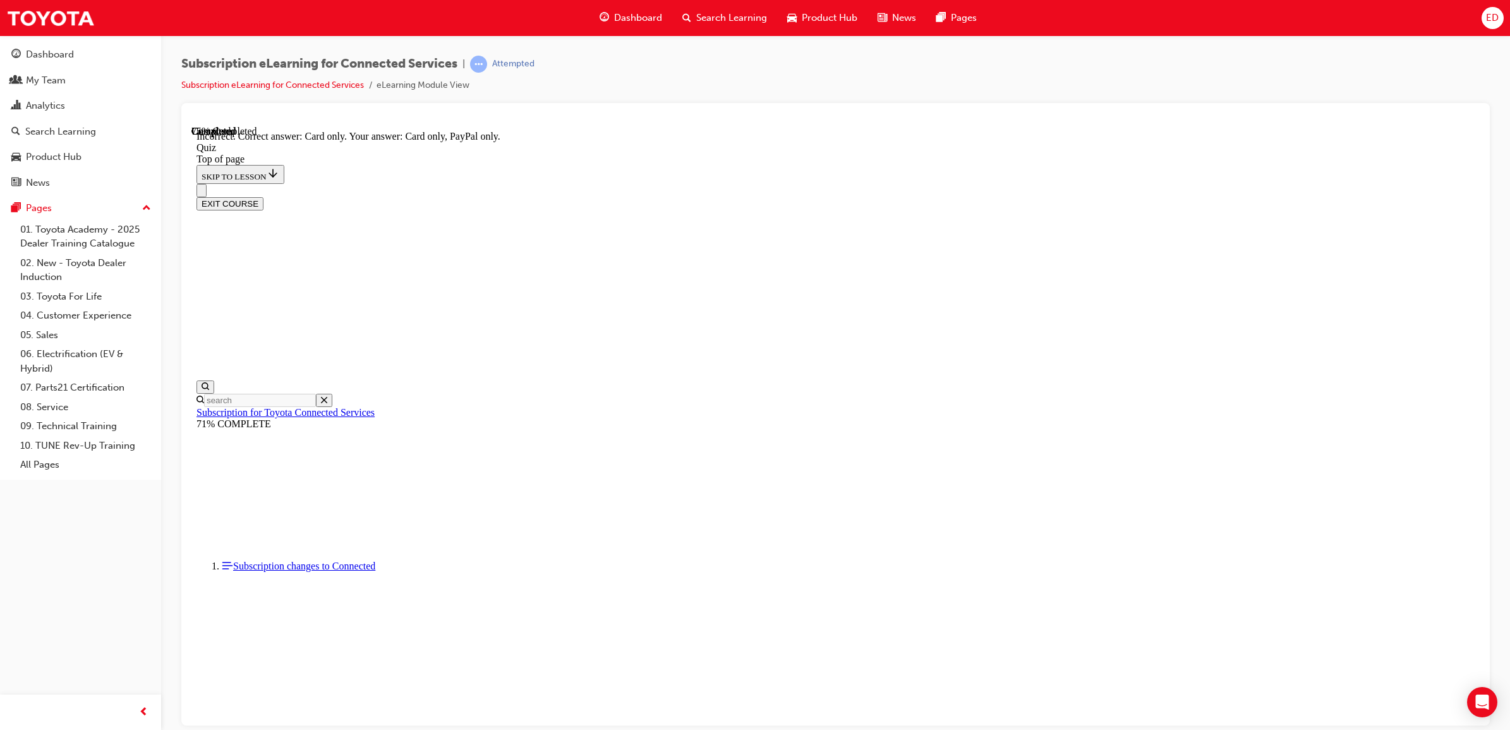
scroll to position [39, 0]
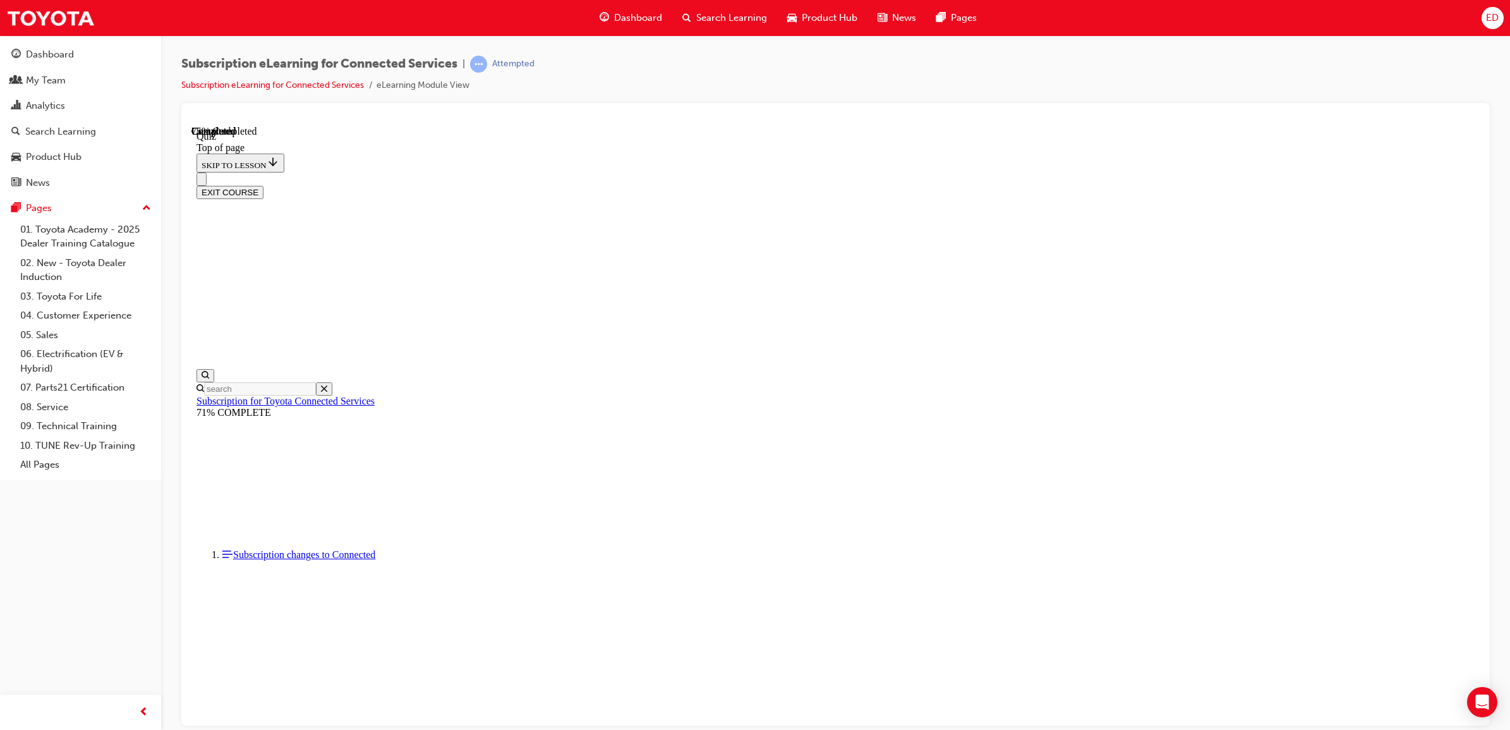
scroll to position [39, 0]
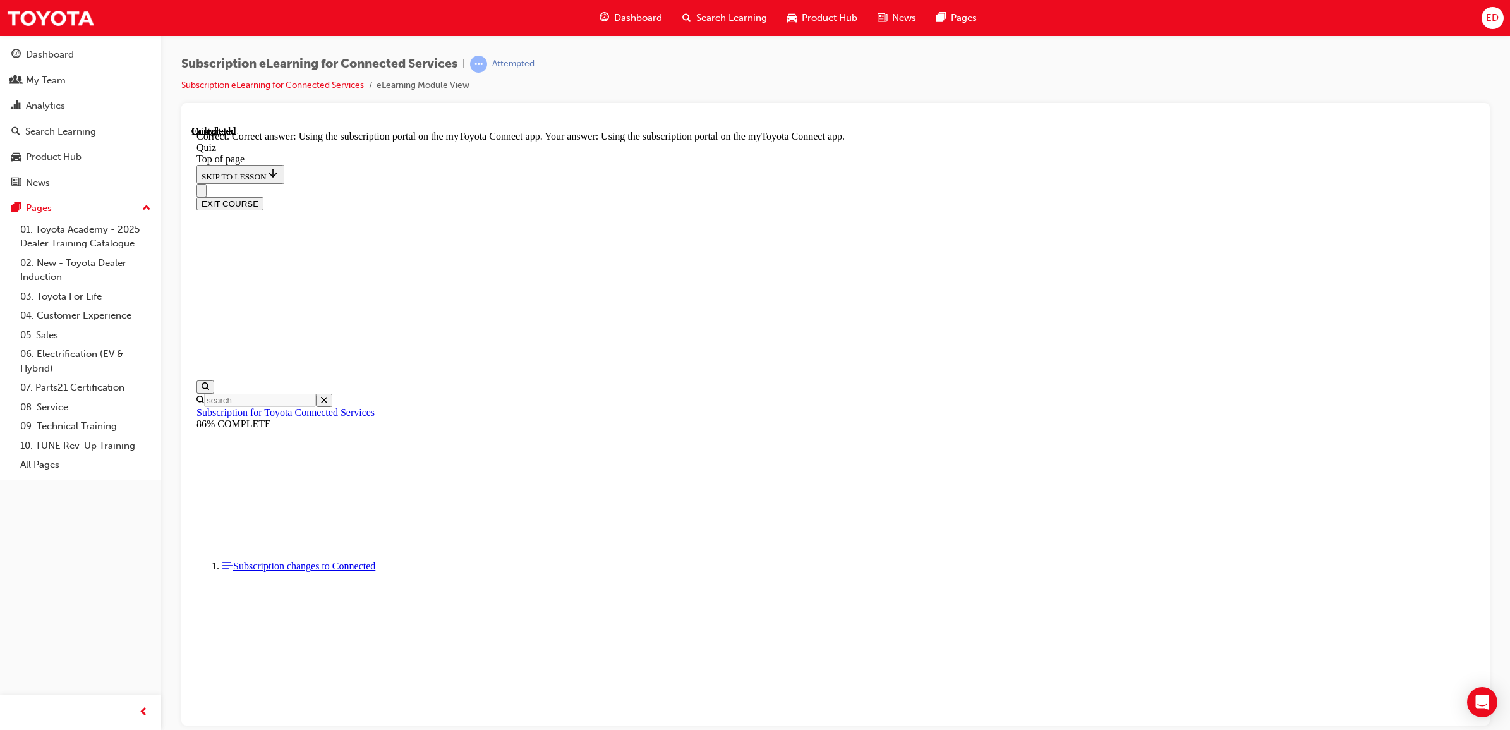
scroll to position [39, 0]
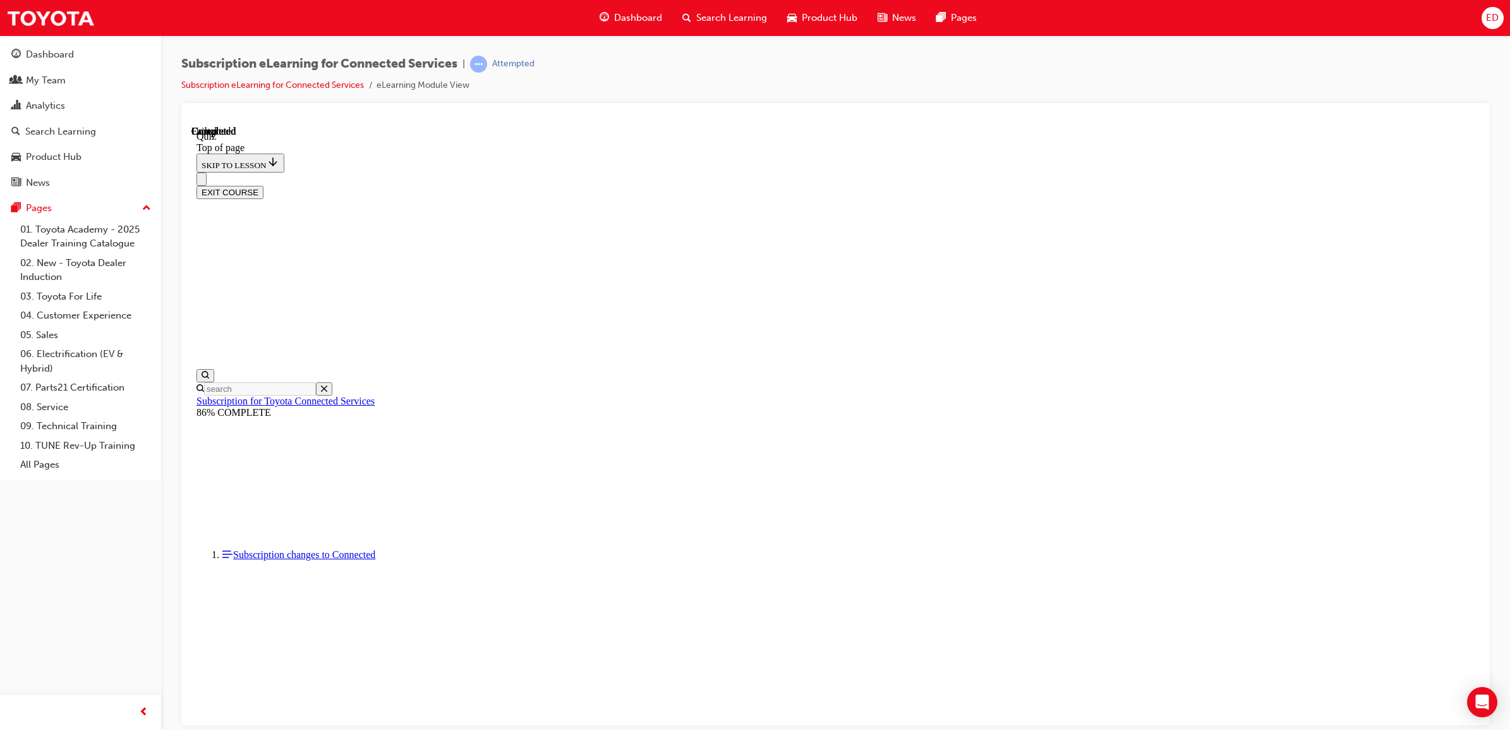
scroll to position [84, 0]
drag, startPoint x: 777, startPoint y: 466, endPoint x: 766, endPoint y: 457, distance: 14.4
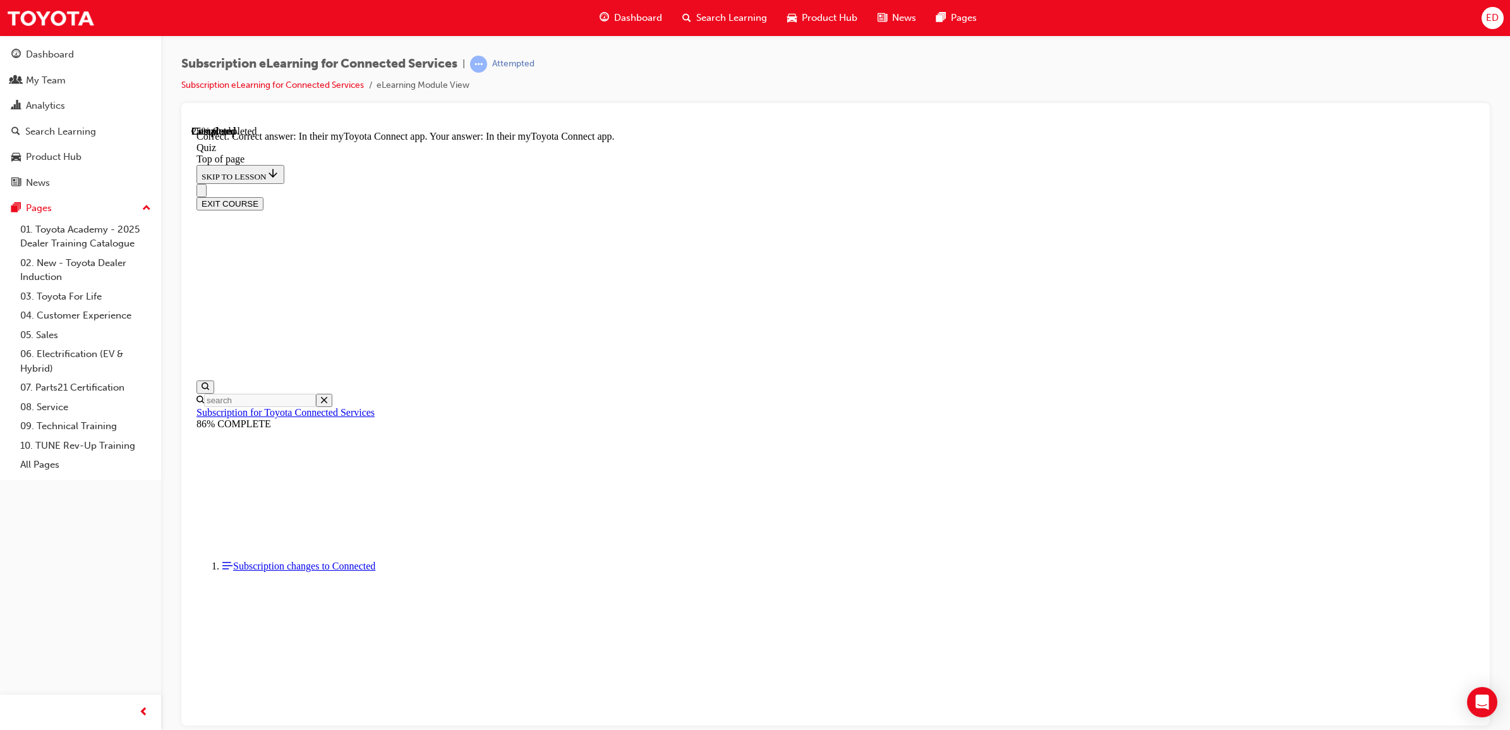
scroll to position [39, 0]
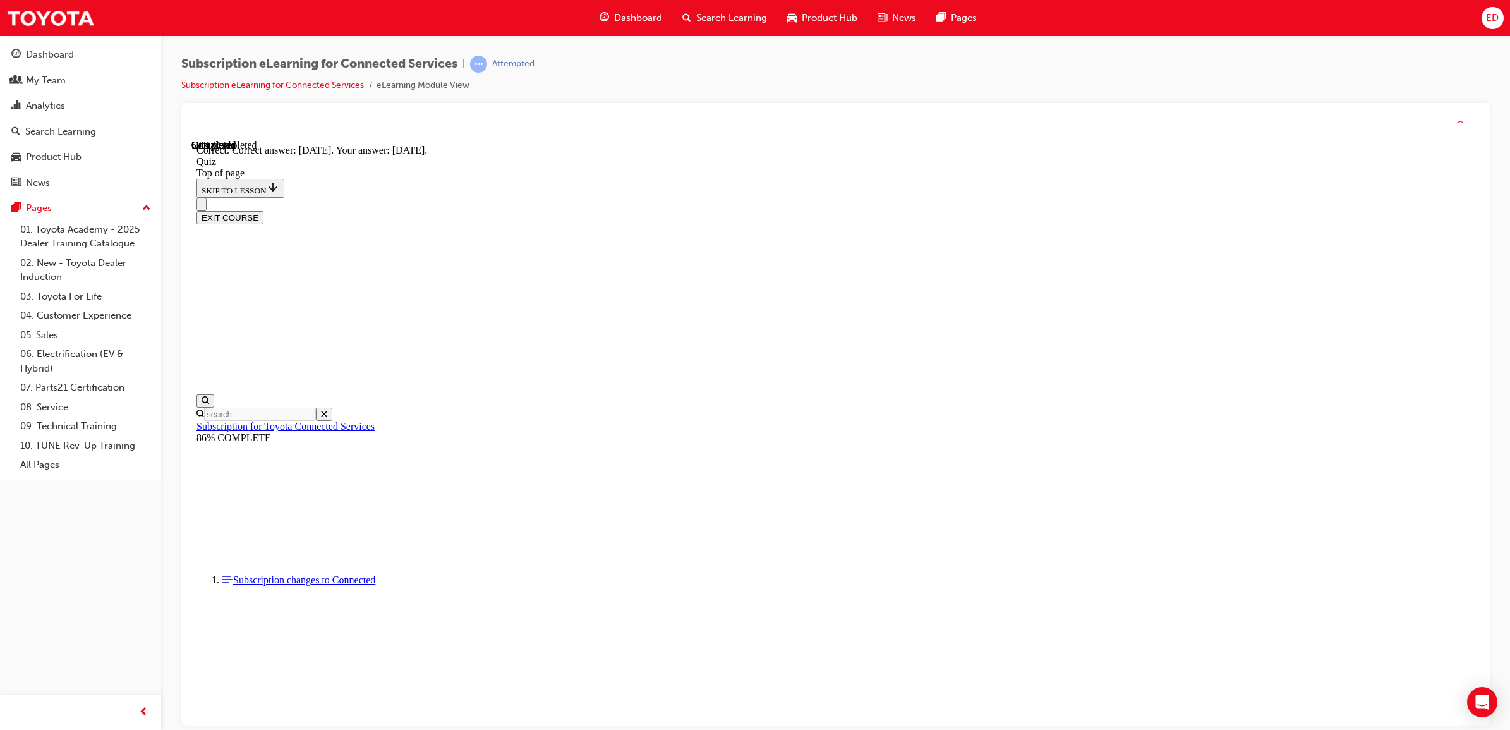
scroll to position [39, 0]
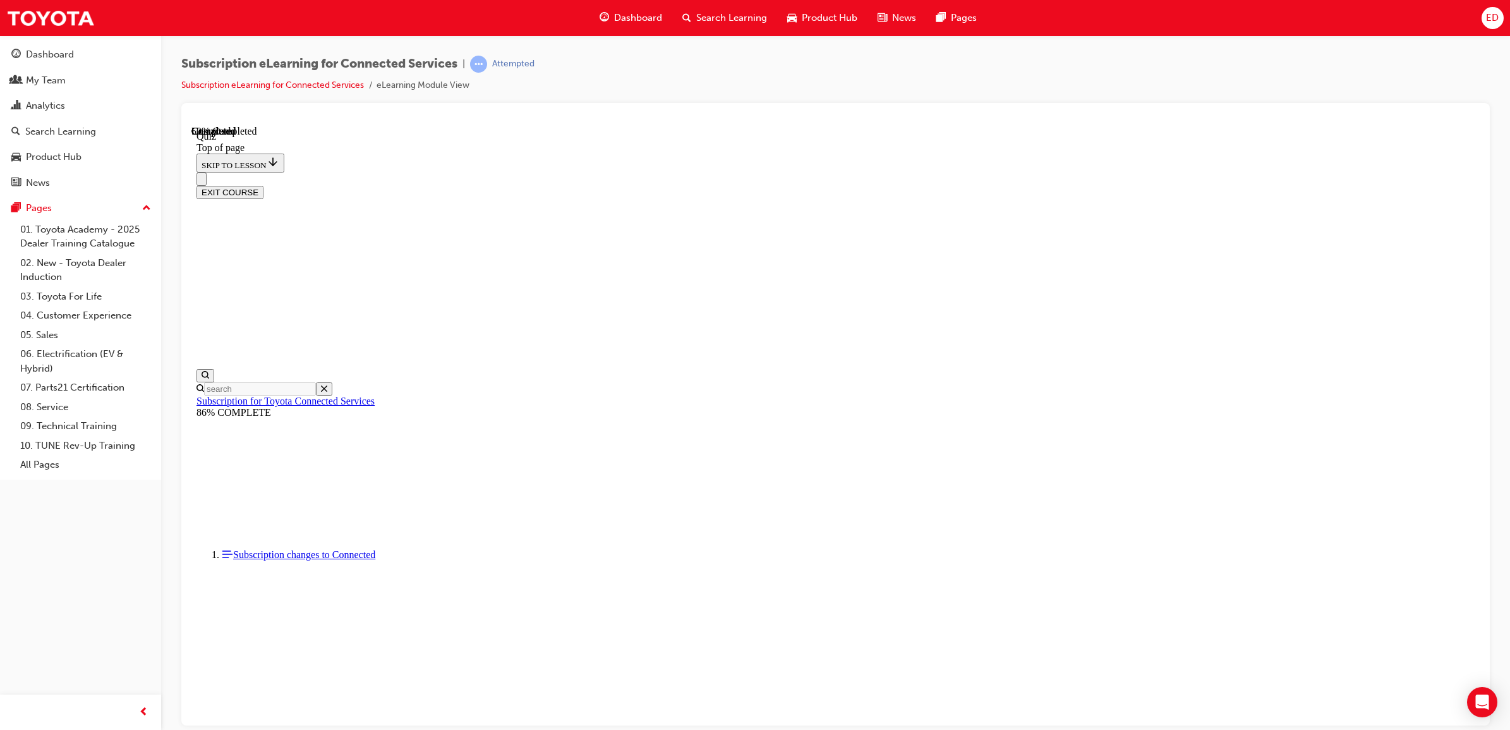
scroll to position [39, 0]
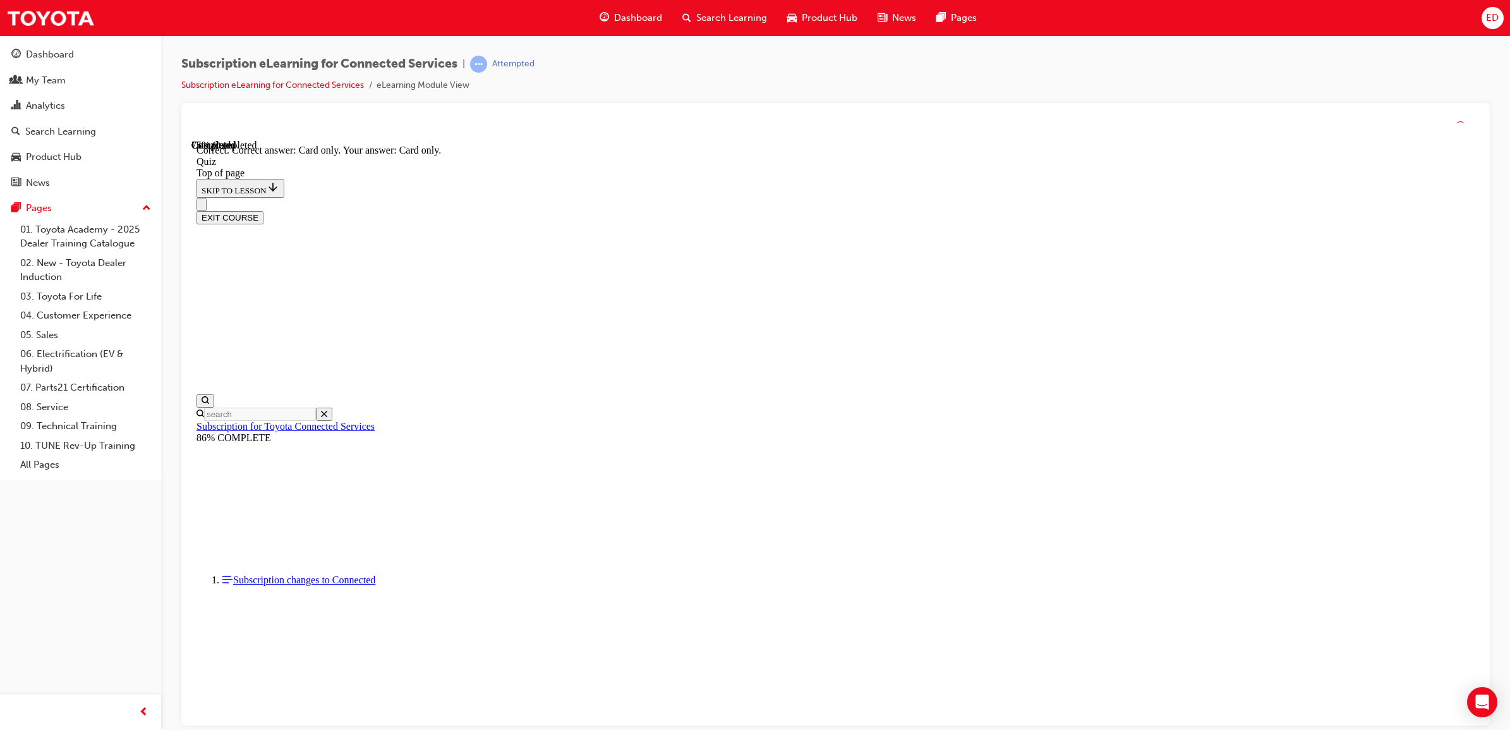
scroll to position [39, 0]
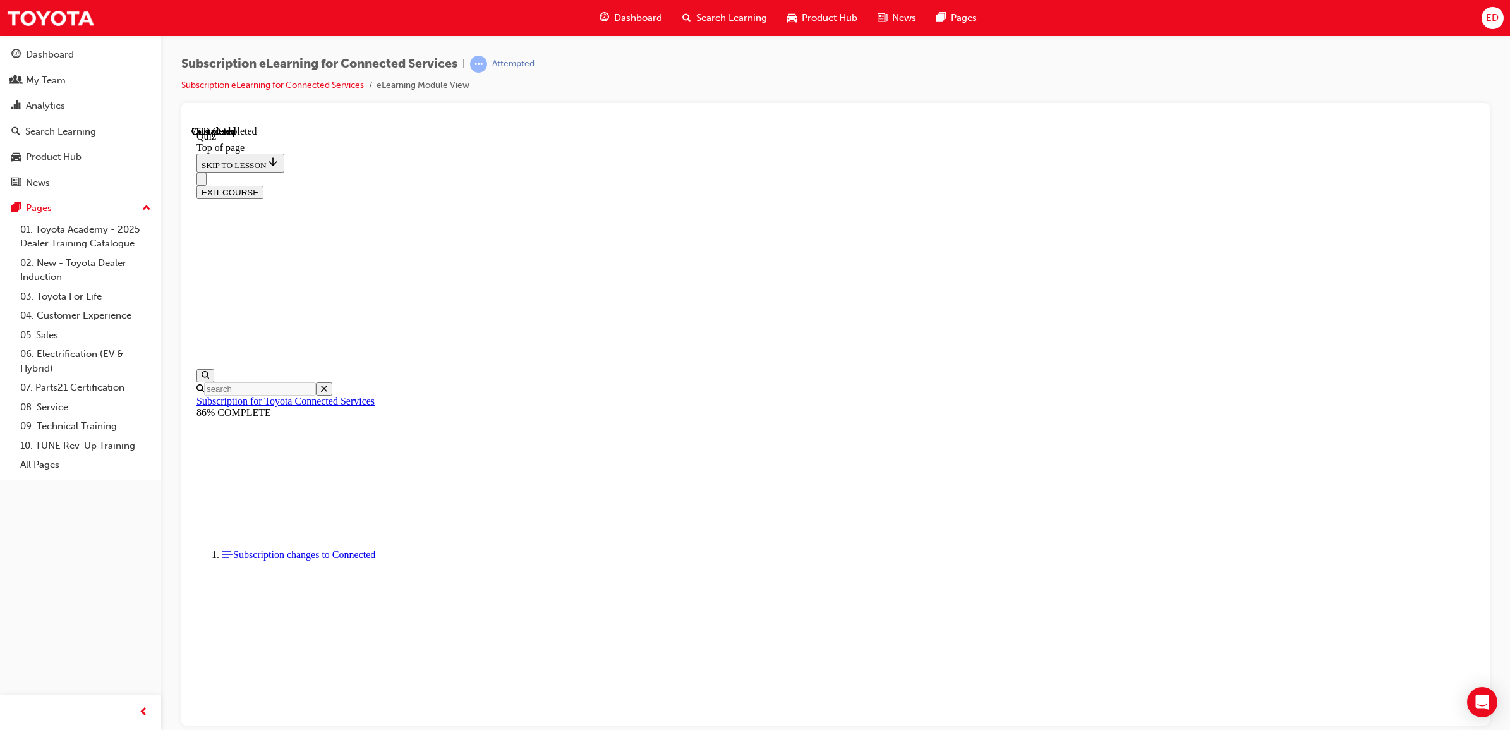
scroll to position [39, 0]
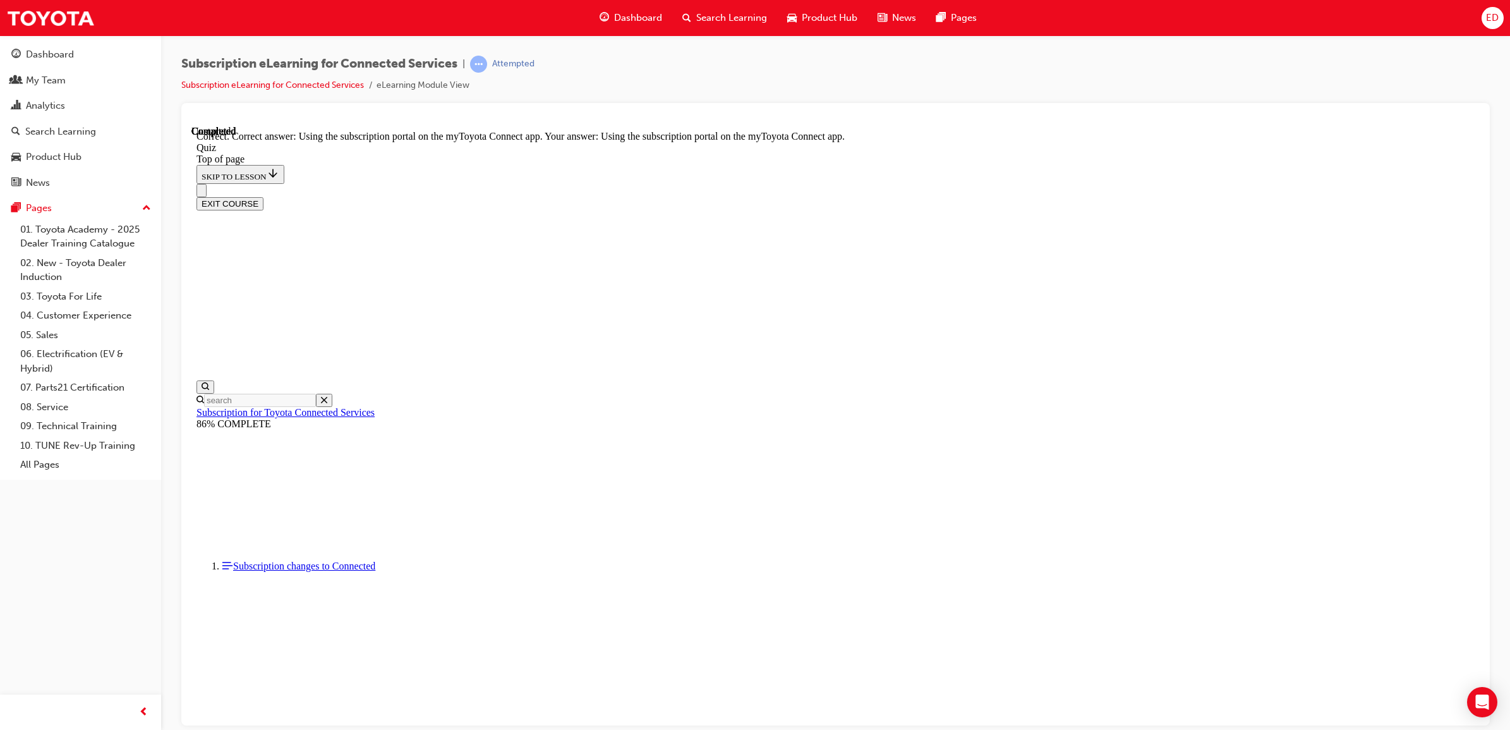
scroll to position [39, 0]
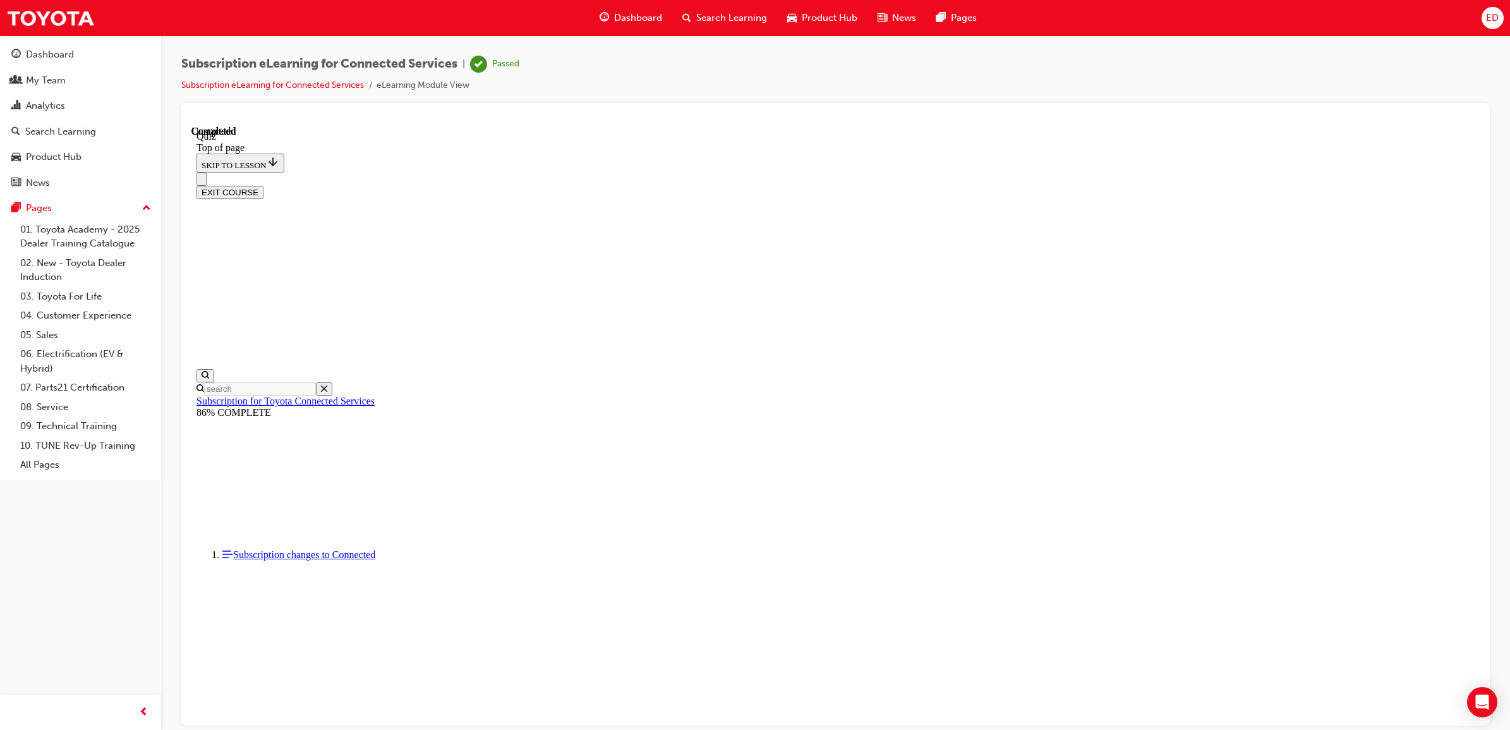
scroll to position [84, 0]
drag, startPoint x: 855, startPoint y: 580, endPoint x: 854, endPoint y: 508, distance: 72.0
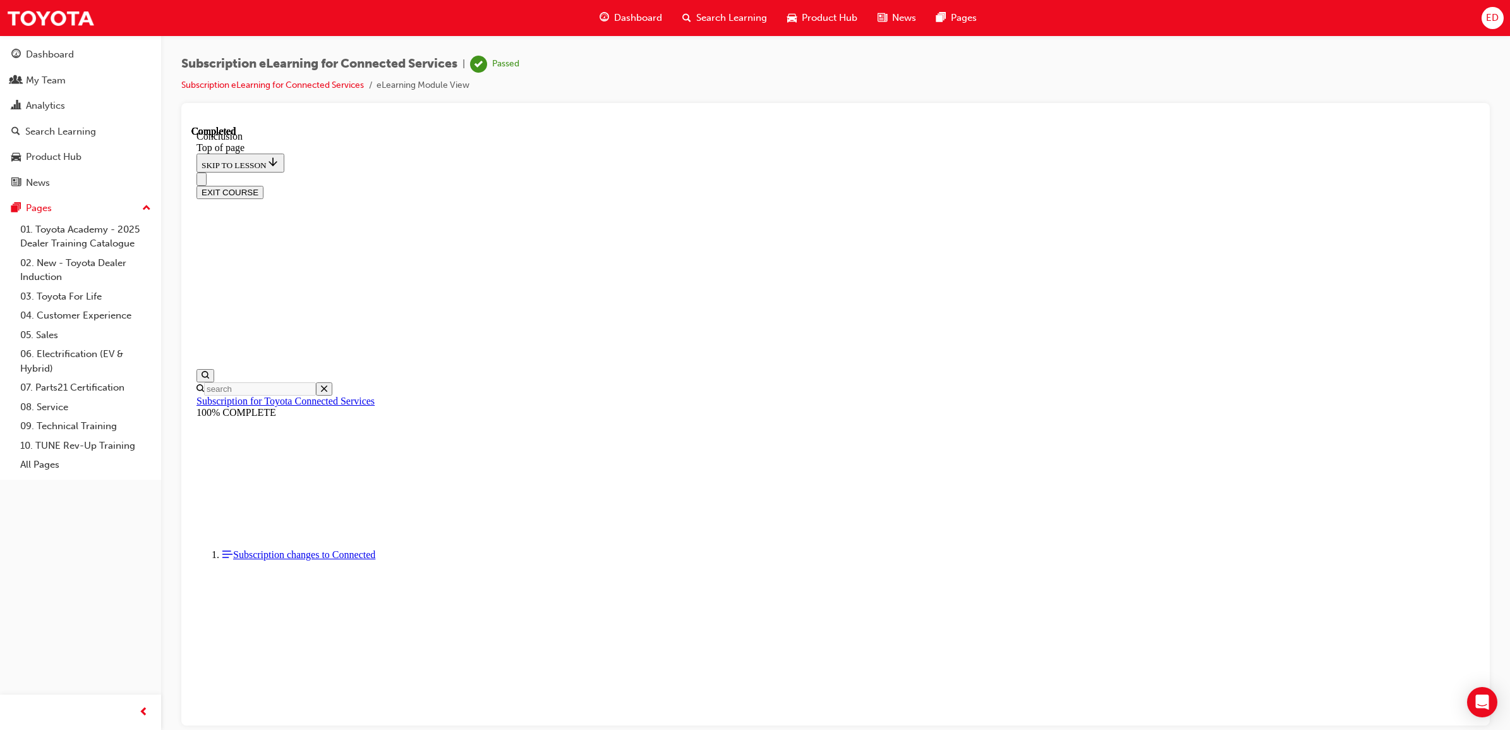
scroll to position [255, 0]
click at [291, 86] on link "Subscription eLearning for Connected Services" at bounding box center [272, 85] width 183 height 11
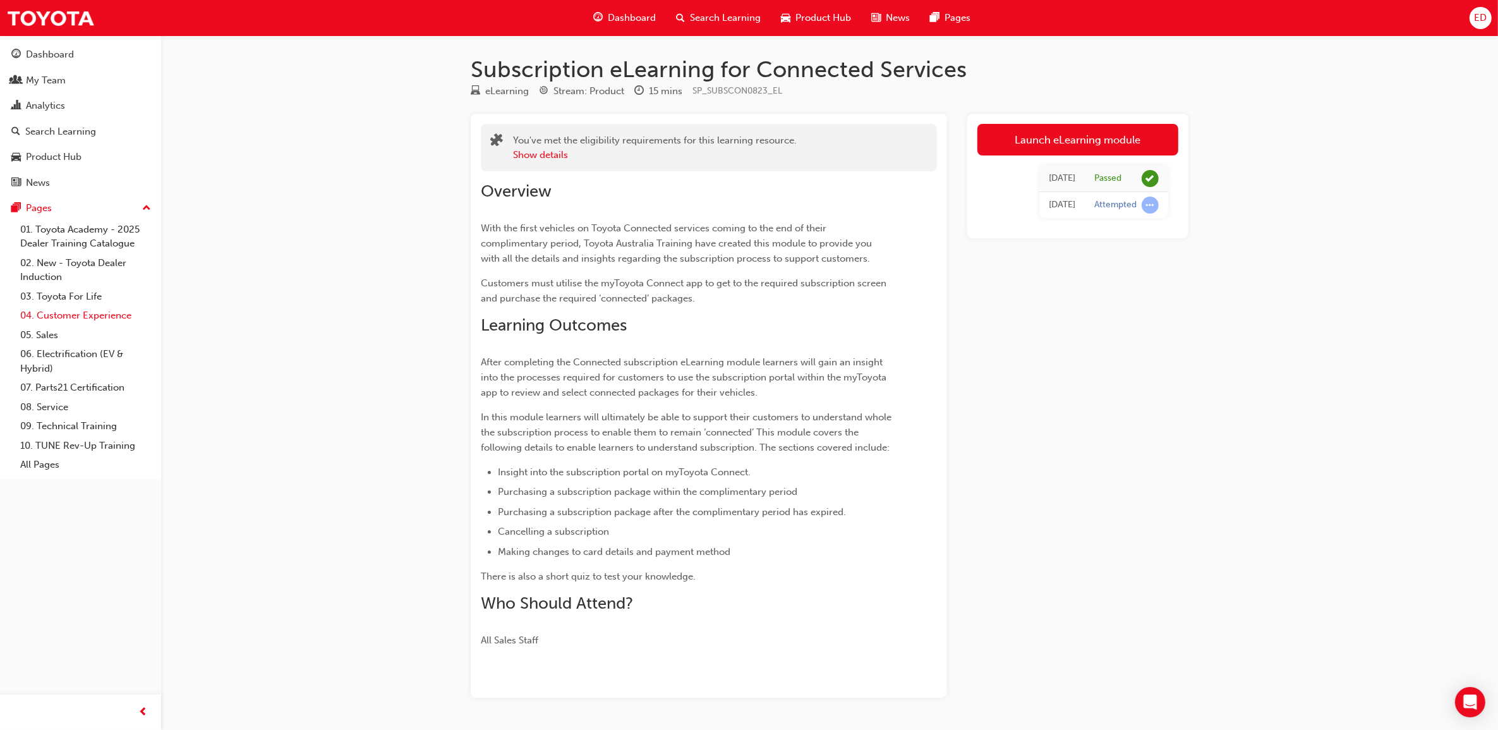
click at [99, 316] on link "04. Customer Experience" at bounding box center [85, 316] width 141 height 20
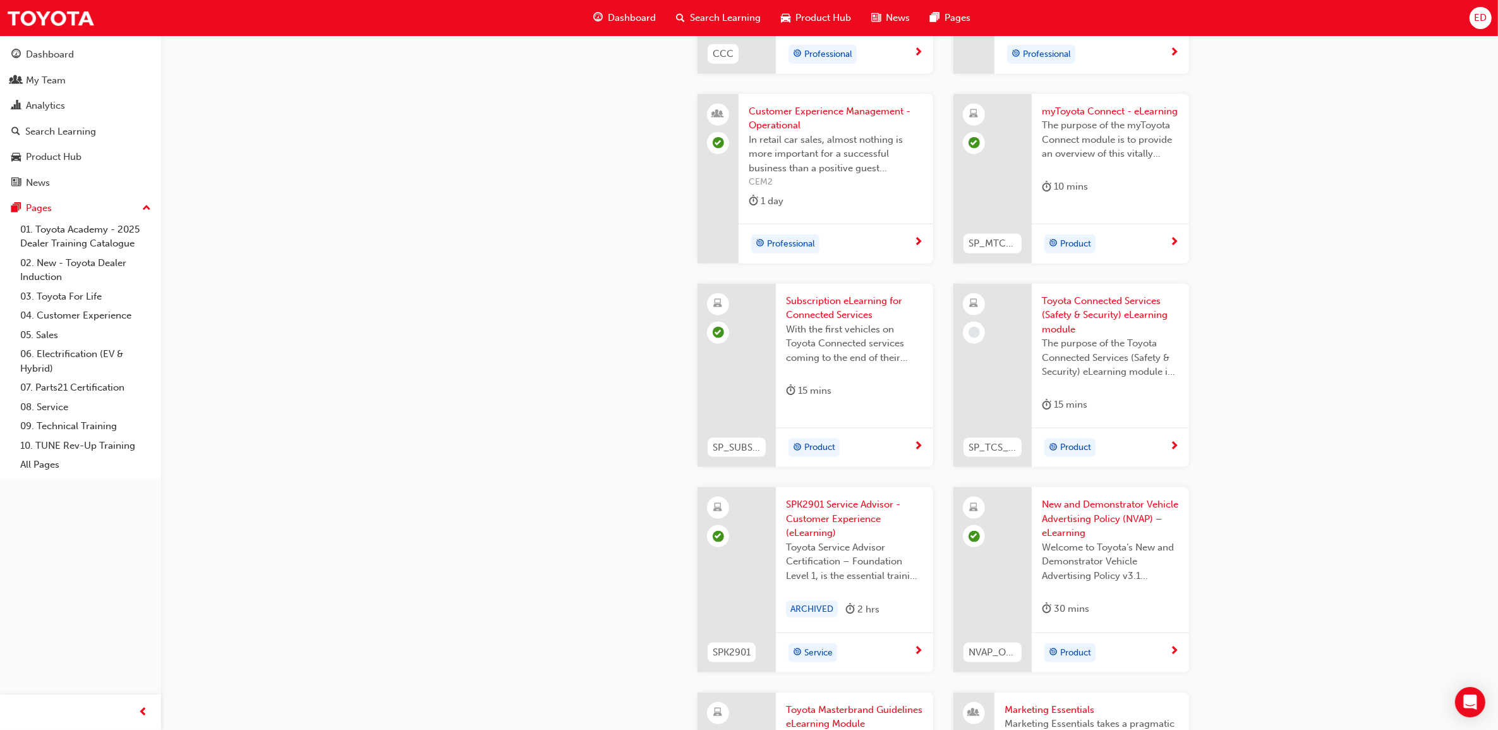
scroll to position [1792, 0]
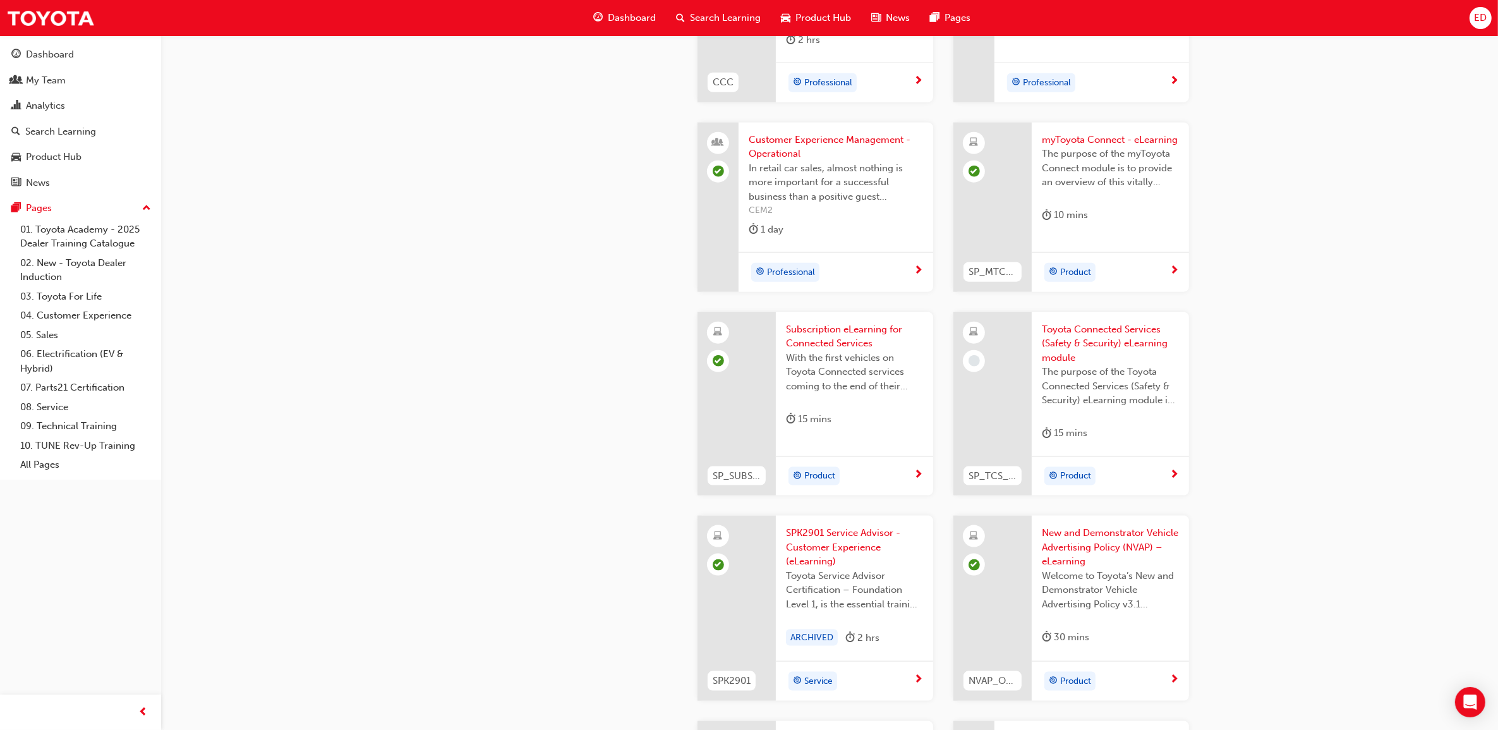
click at [1075, 341] on span "Toyota Connected Services (Safety & Security) eLearning module" at bounding box center [1110, 343] width 137 height 43
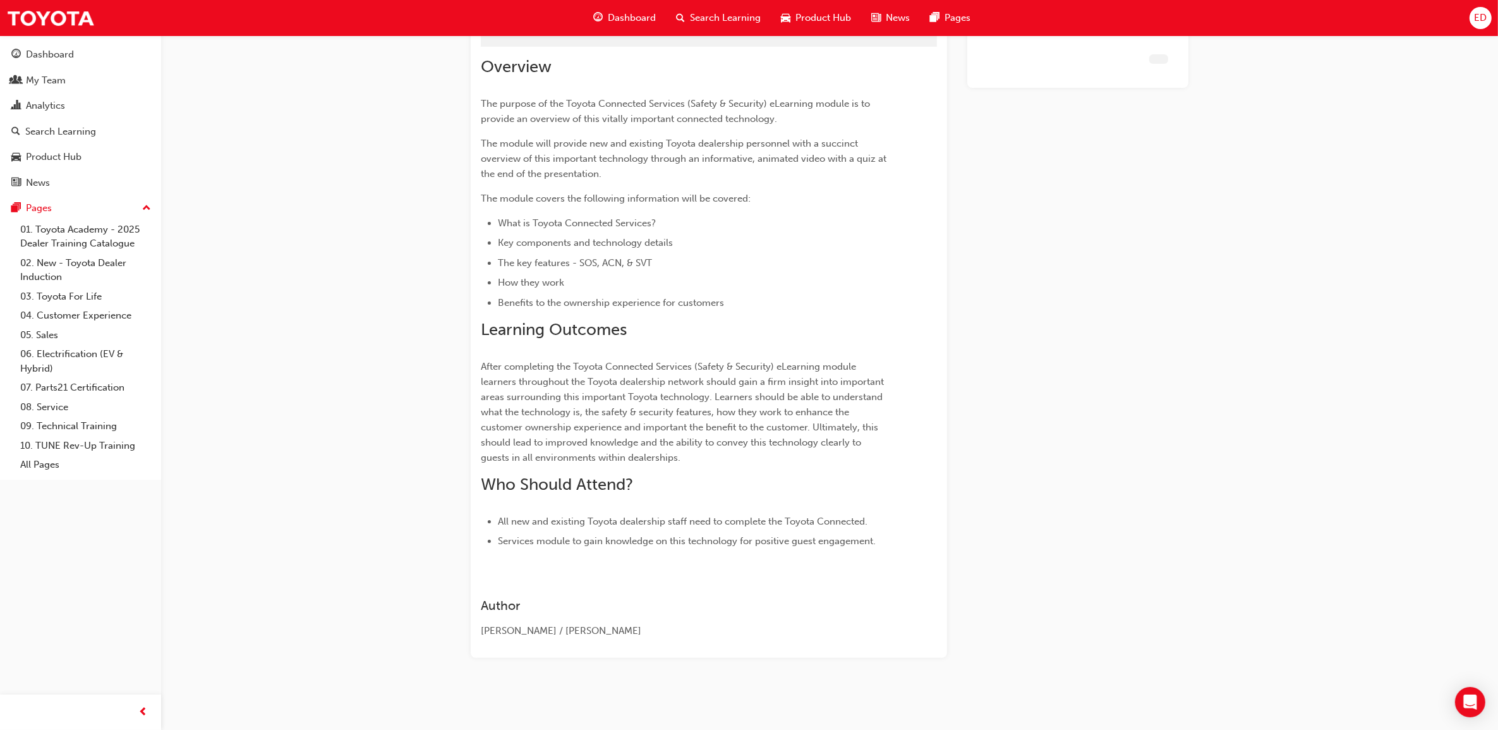
scroll to position [77, 0]
click at [1104, 54] on link "Launch eLearning module" at bounding box center [1077, 63] width 201 height 32
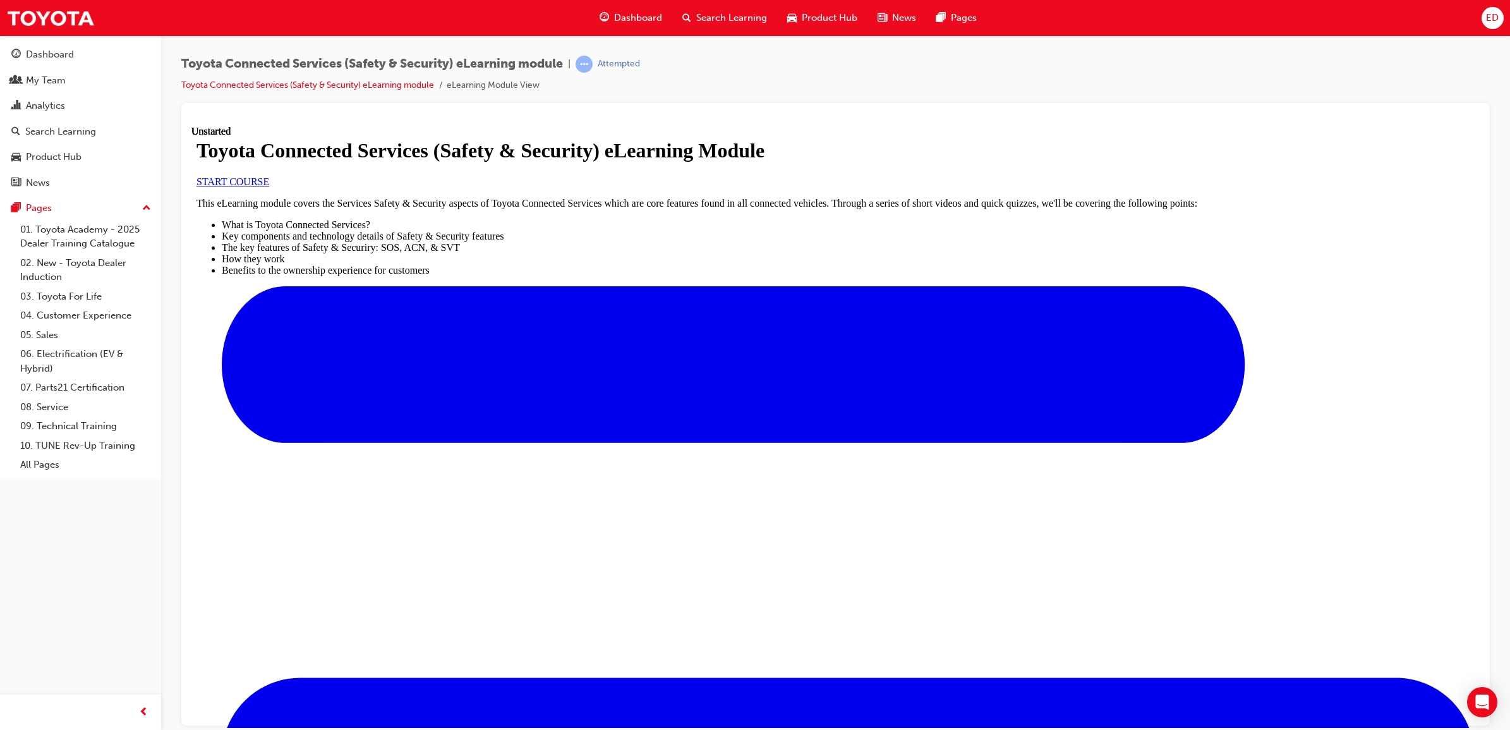
scroll to position [282, 0]
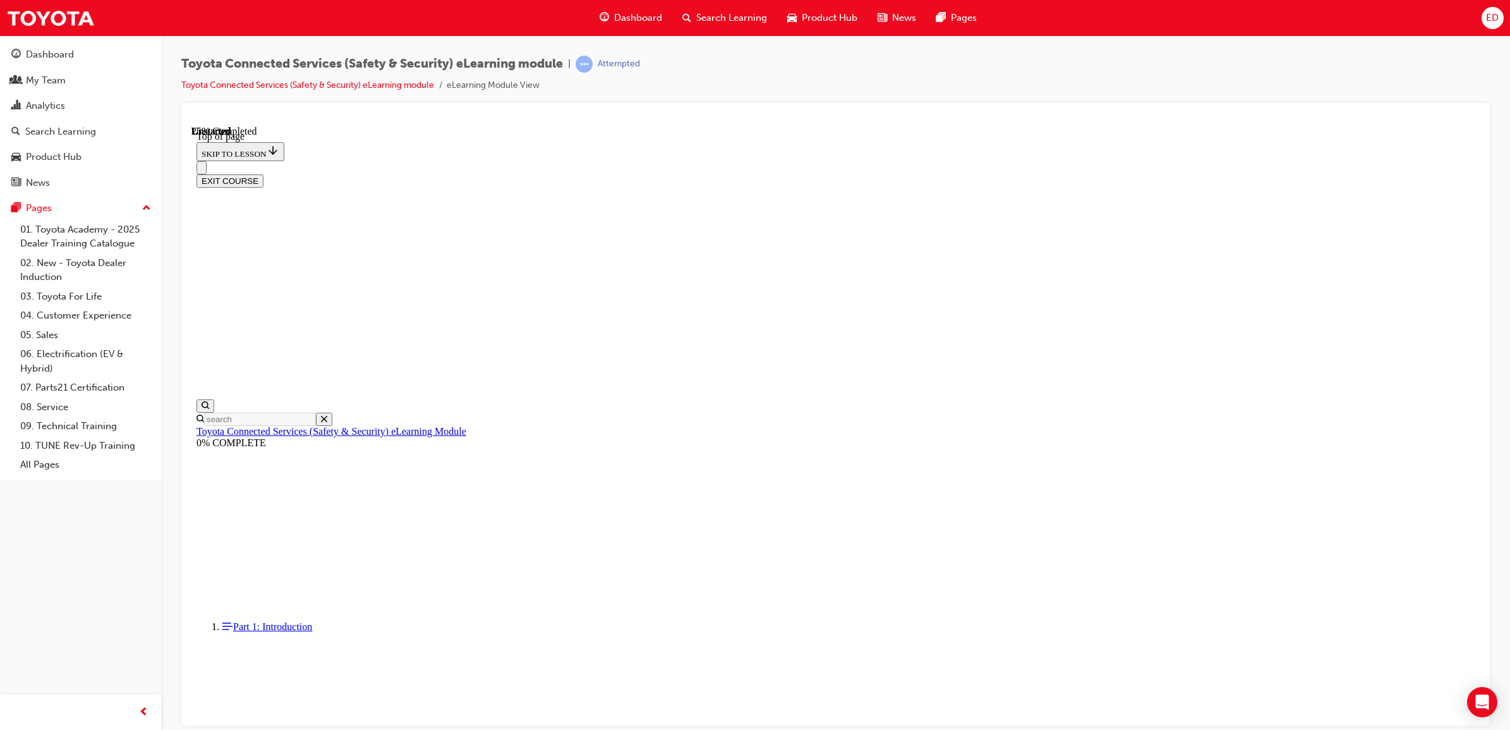
scroll to position [39, 0]
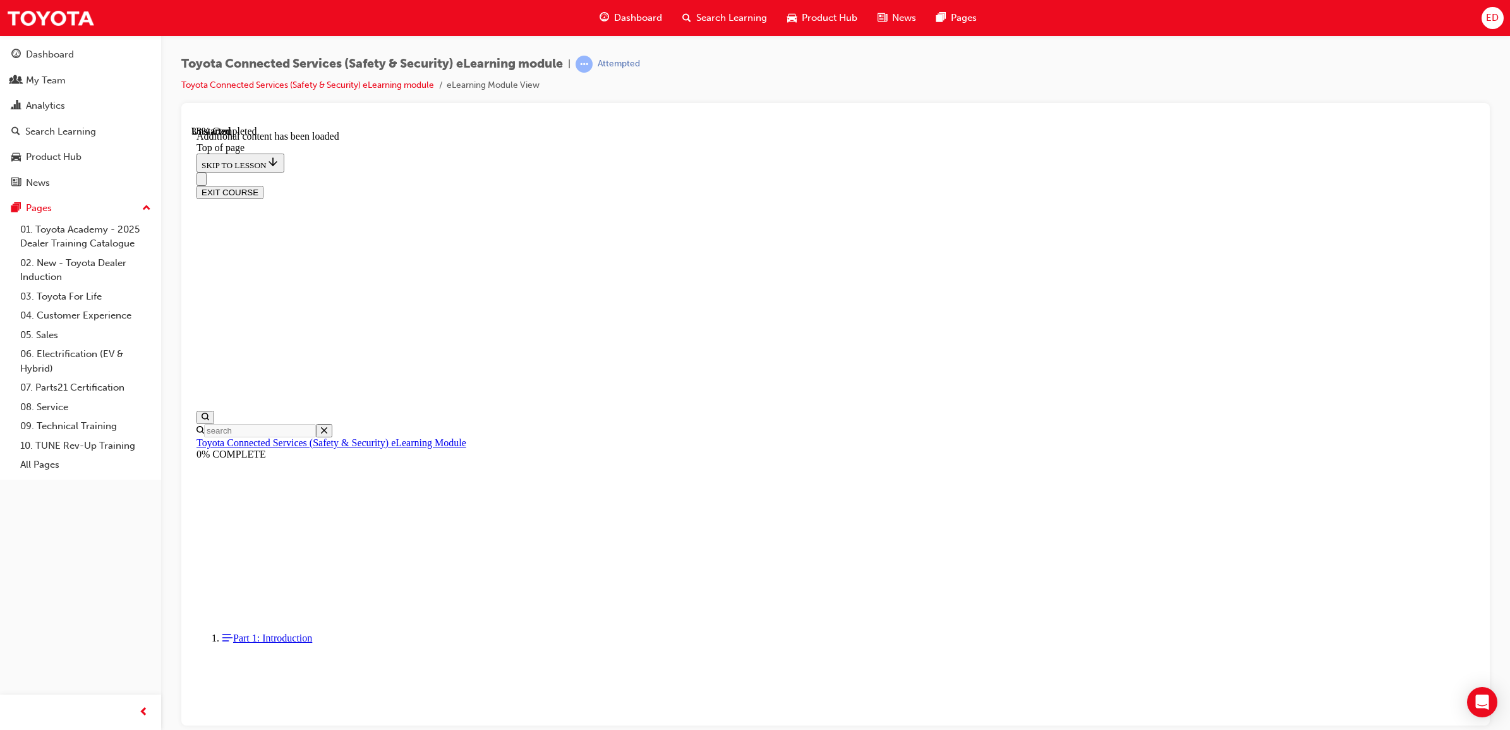
scroll to position [351, 0]
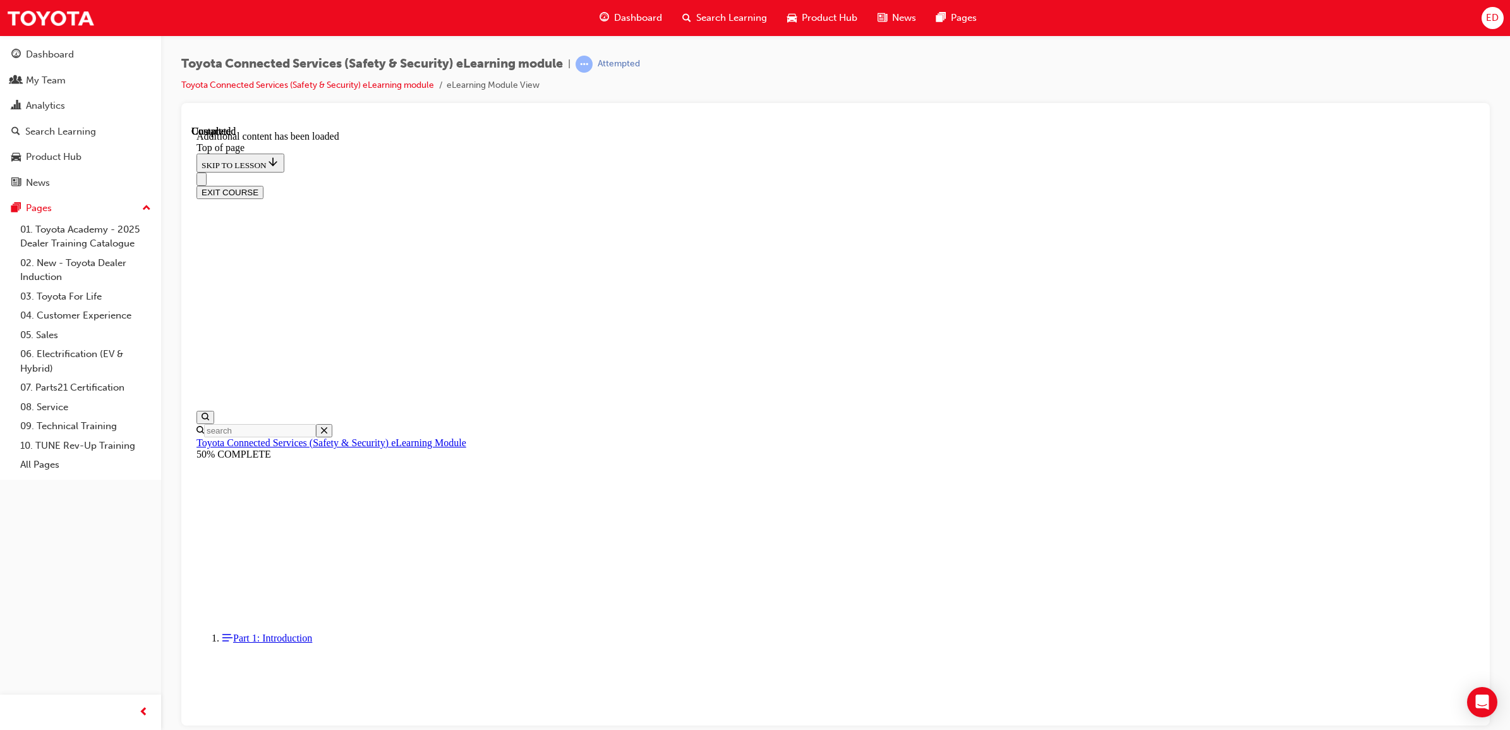
scroll to position [39, 0]
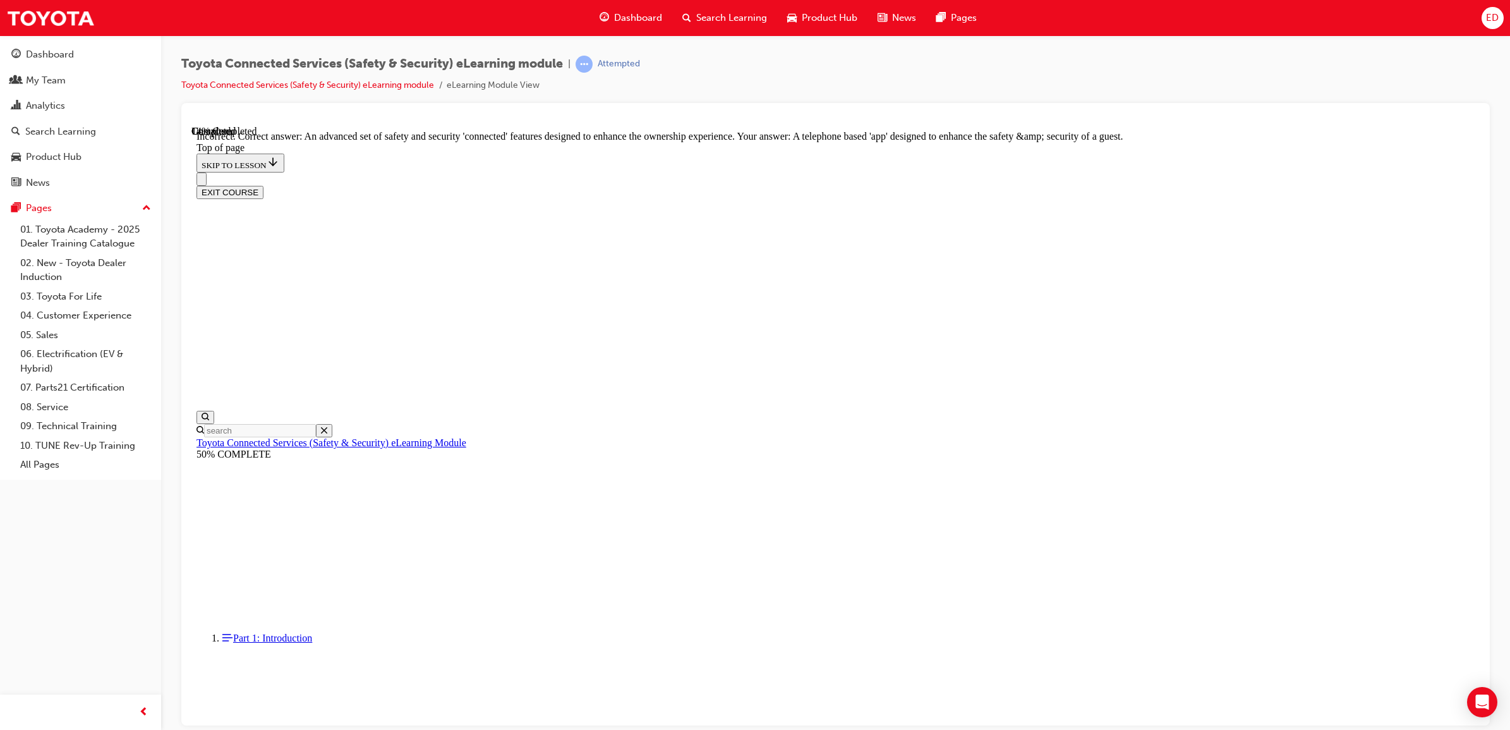
scroll to position [39, 0]
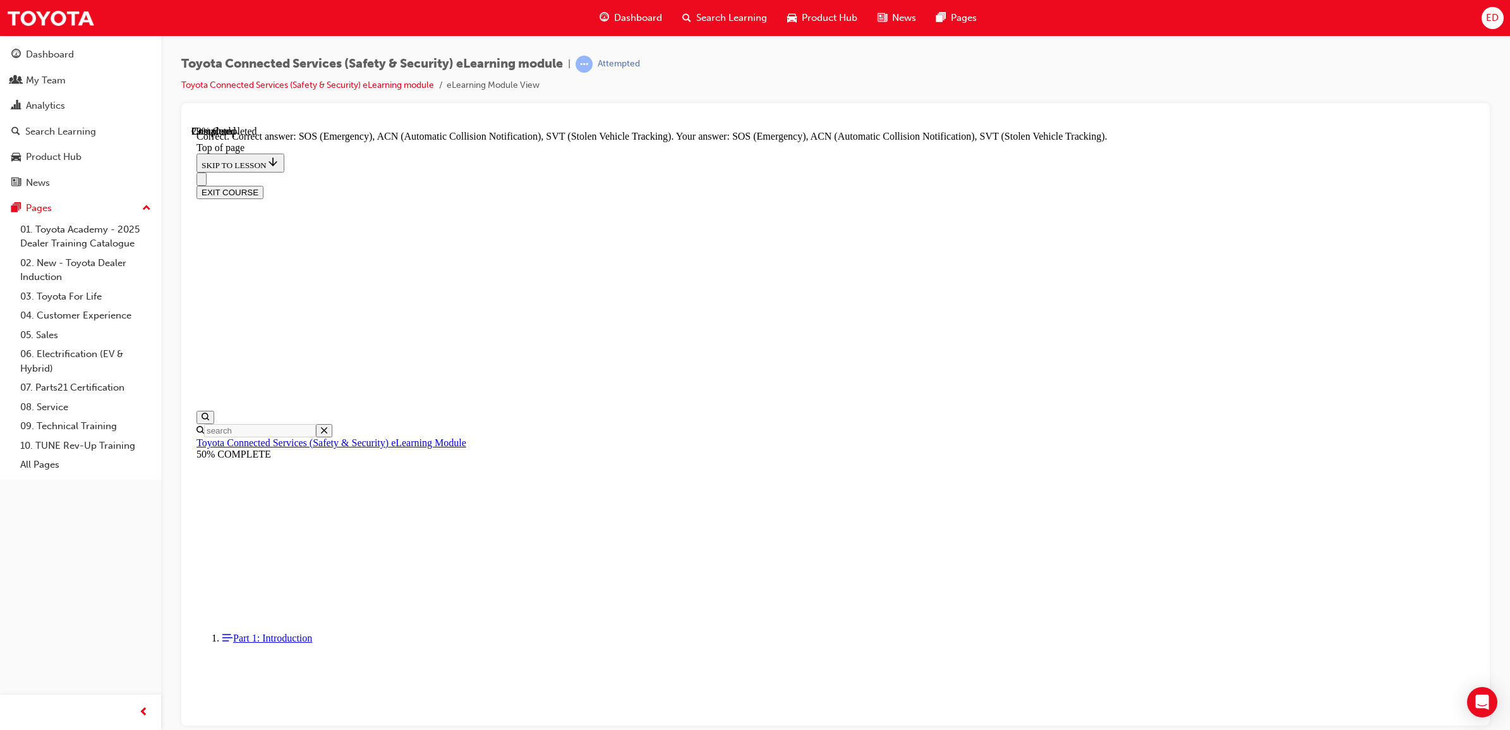
scroll to position [171, 0]
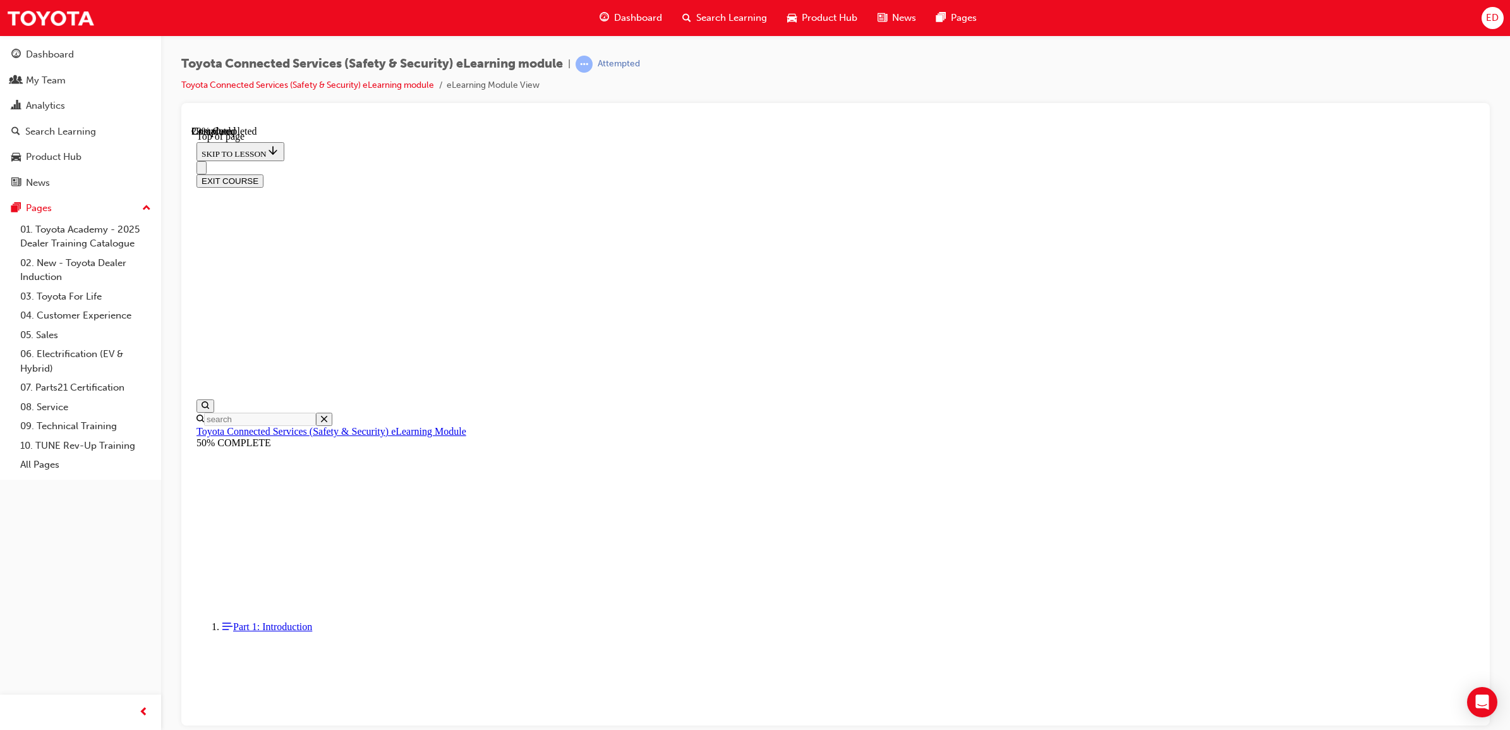
scroll to position [39, 0]
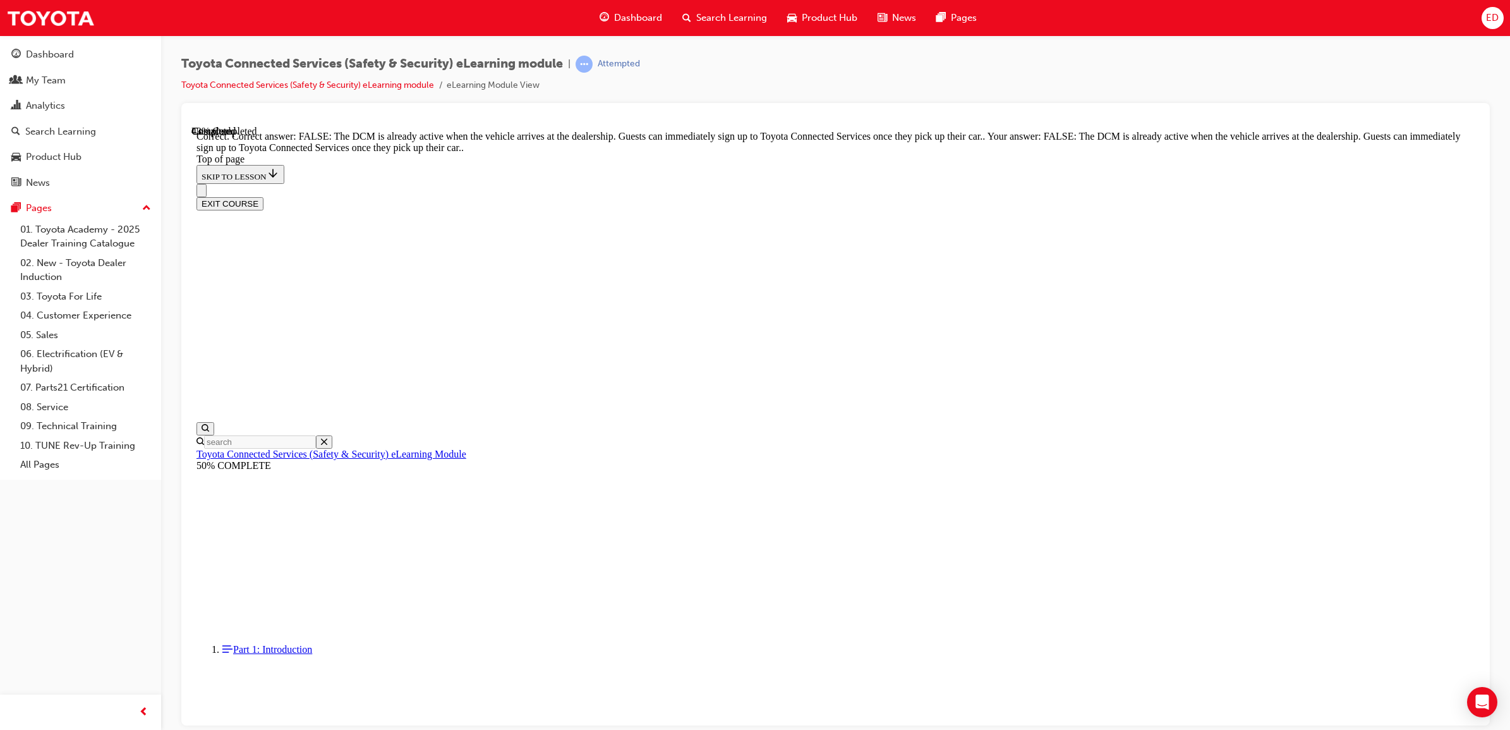
scroll to position [87, 0]
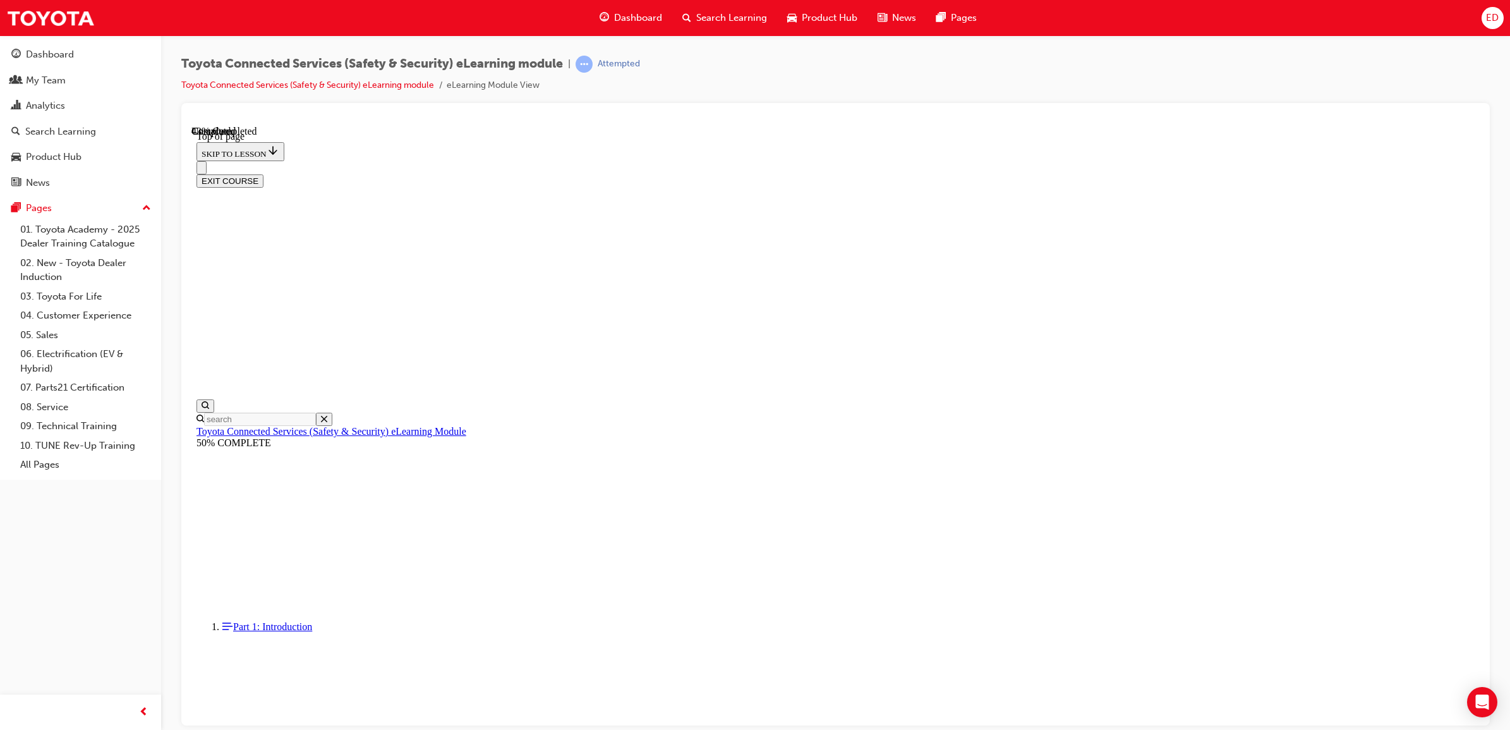
scroll to position [39, 0]
drag, startPoint x: 954, startPoint y: 584, endPoint x: 951, endPoint y: 577, distance: 7.6
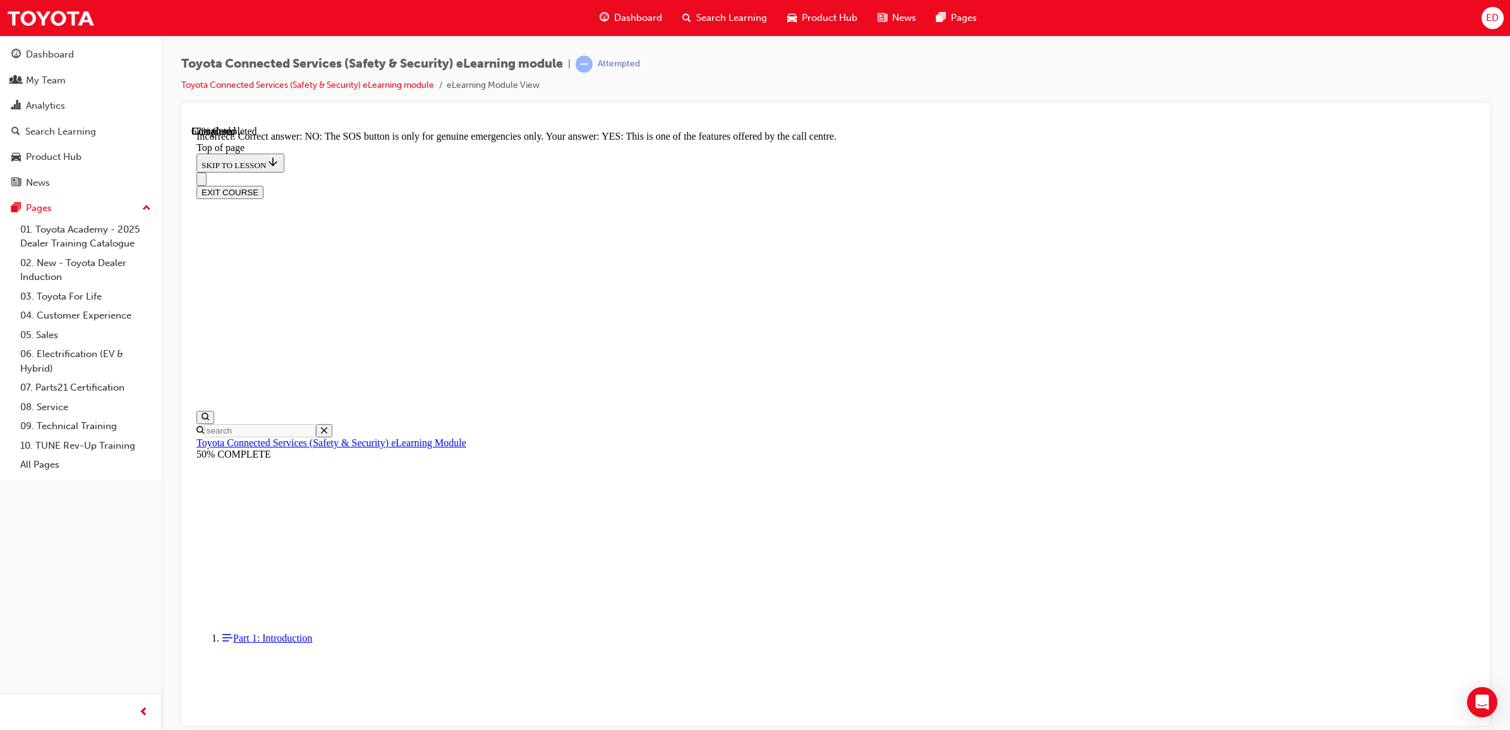
scroll to position [49, 0]
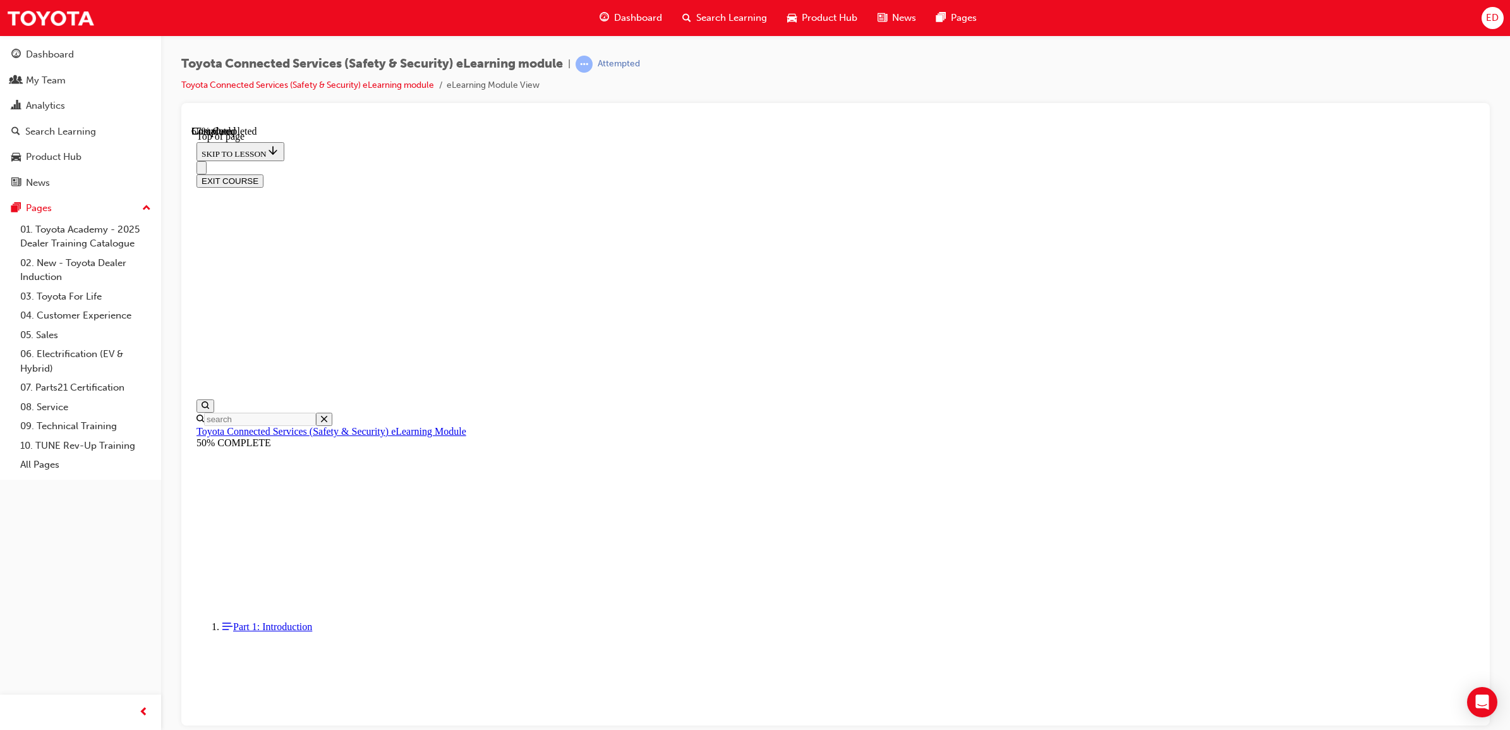
scroll to position [39, 0]
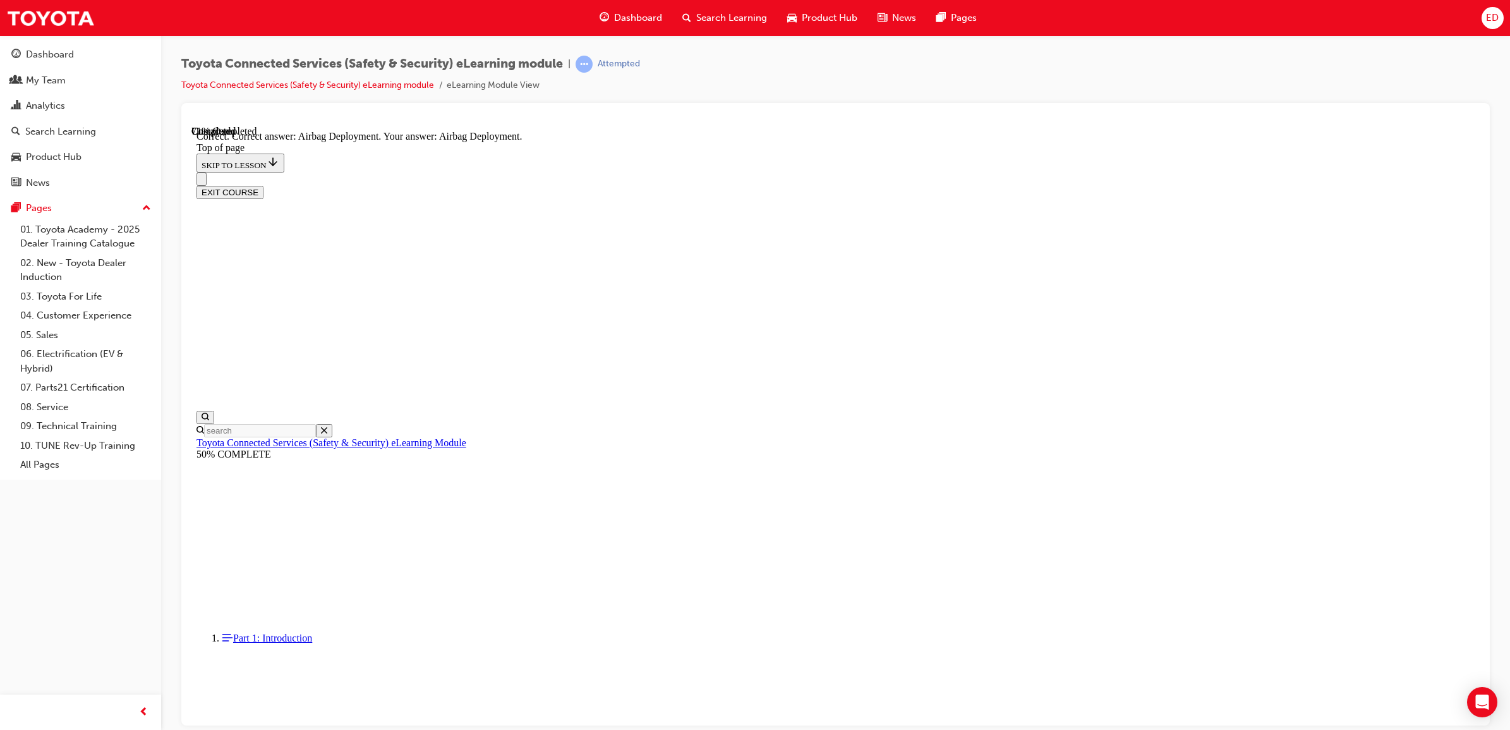
scroll to position [107, 0]
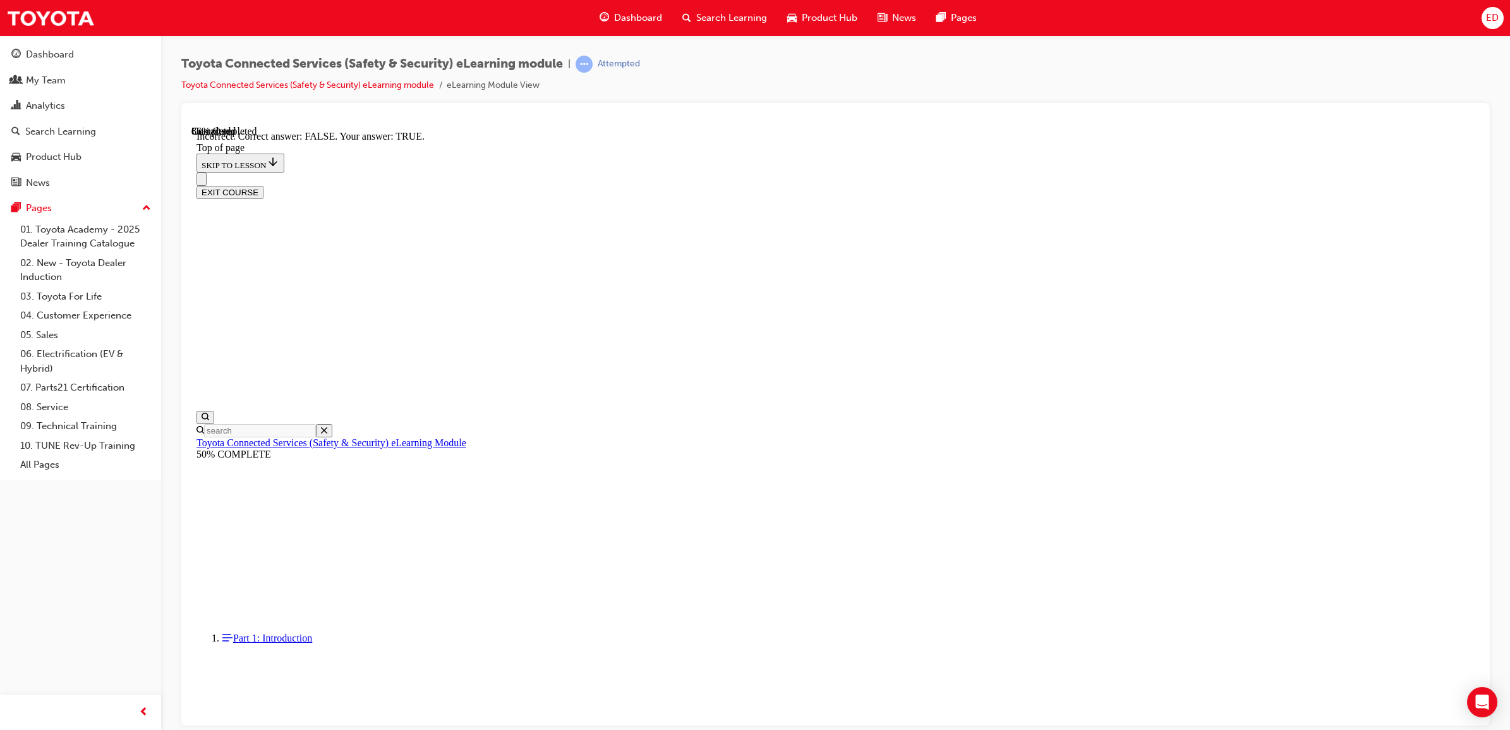
scroll to position [49, 0]
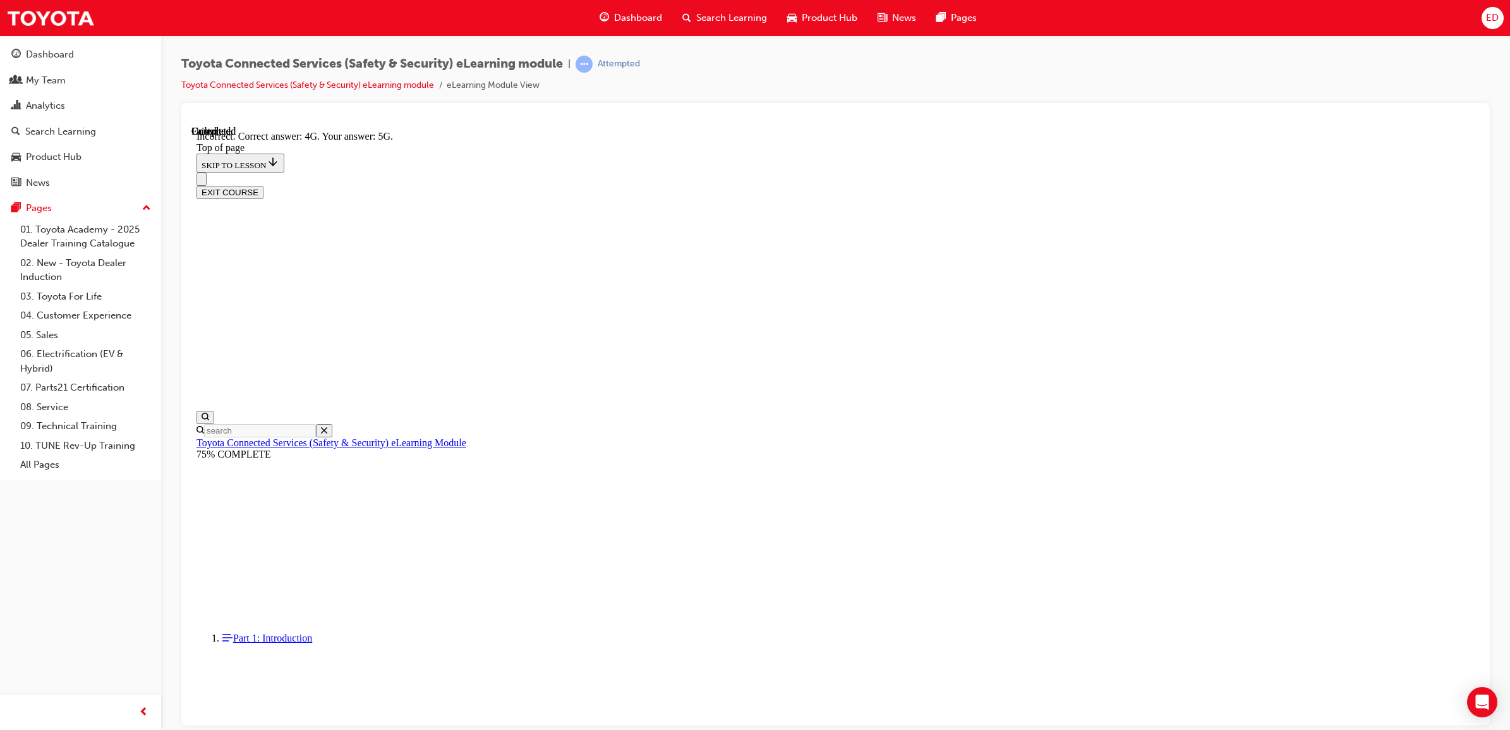
scroll to position [128, 0]
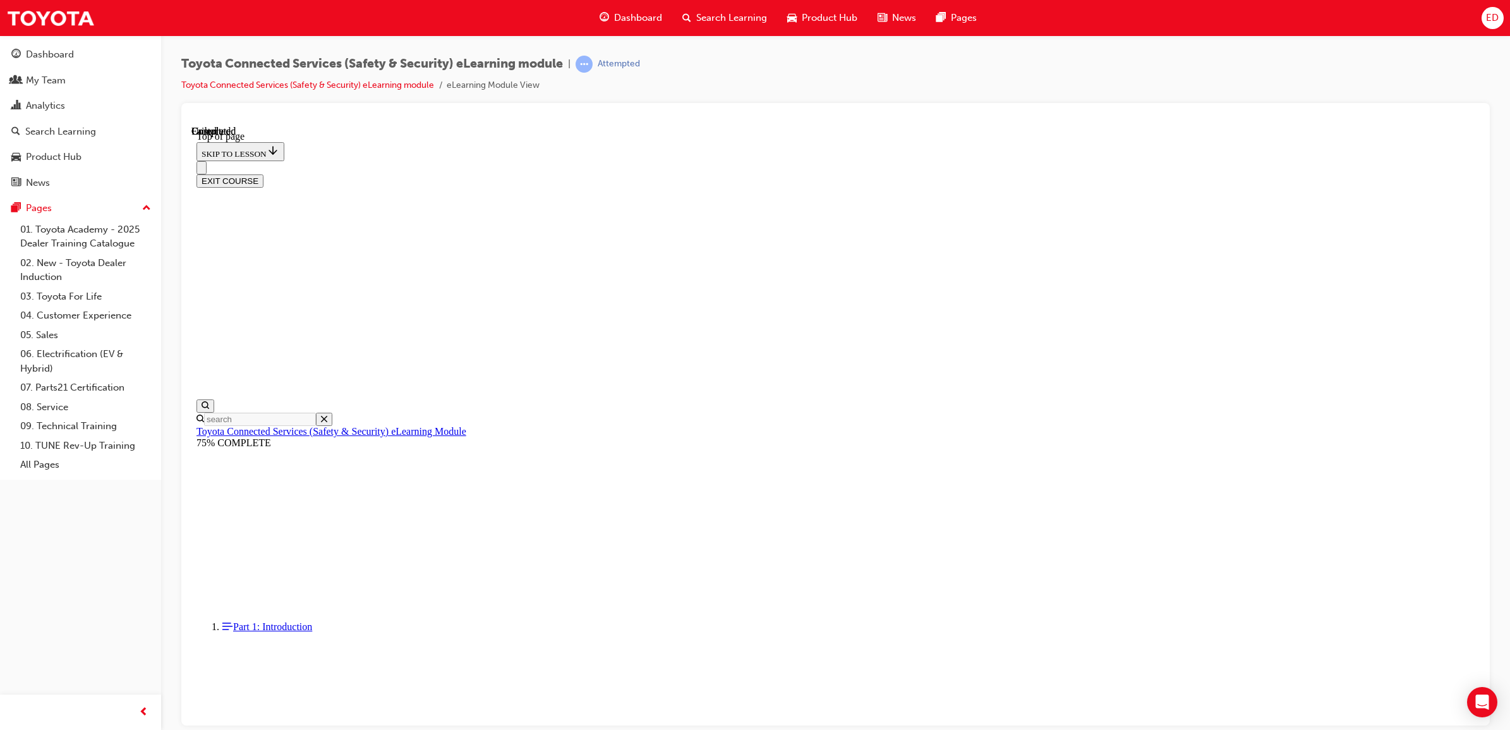
scroll to position [84, 0]
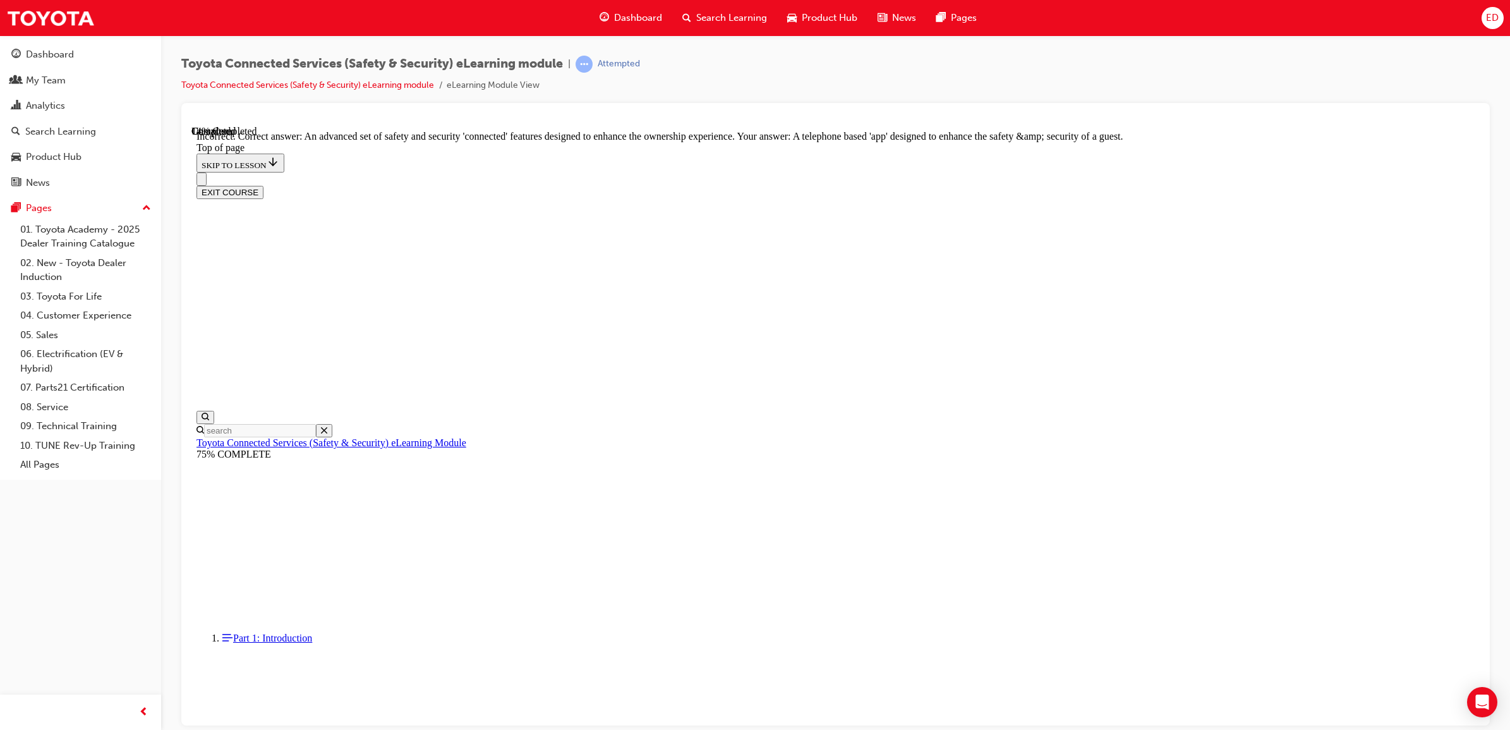
scroll to position [136, 0]
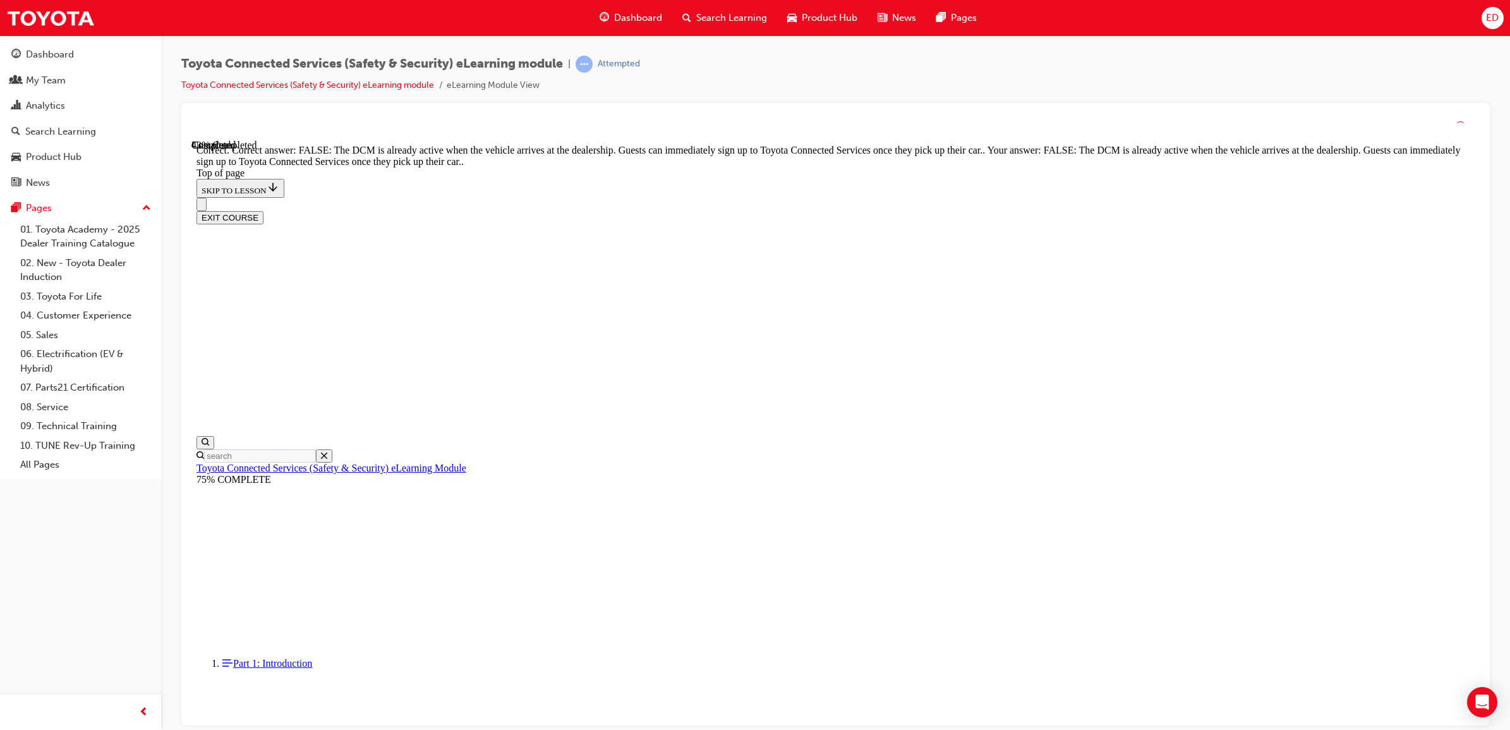
scroll to position [87, 0]
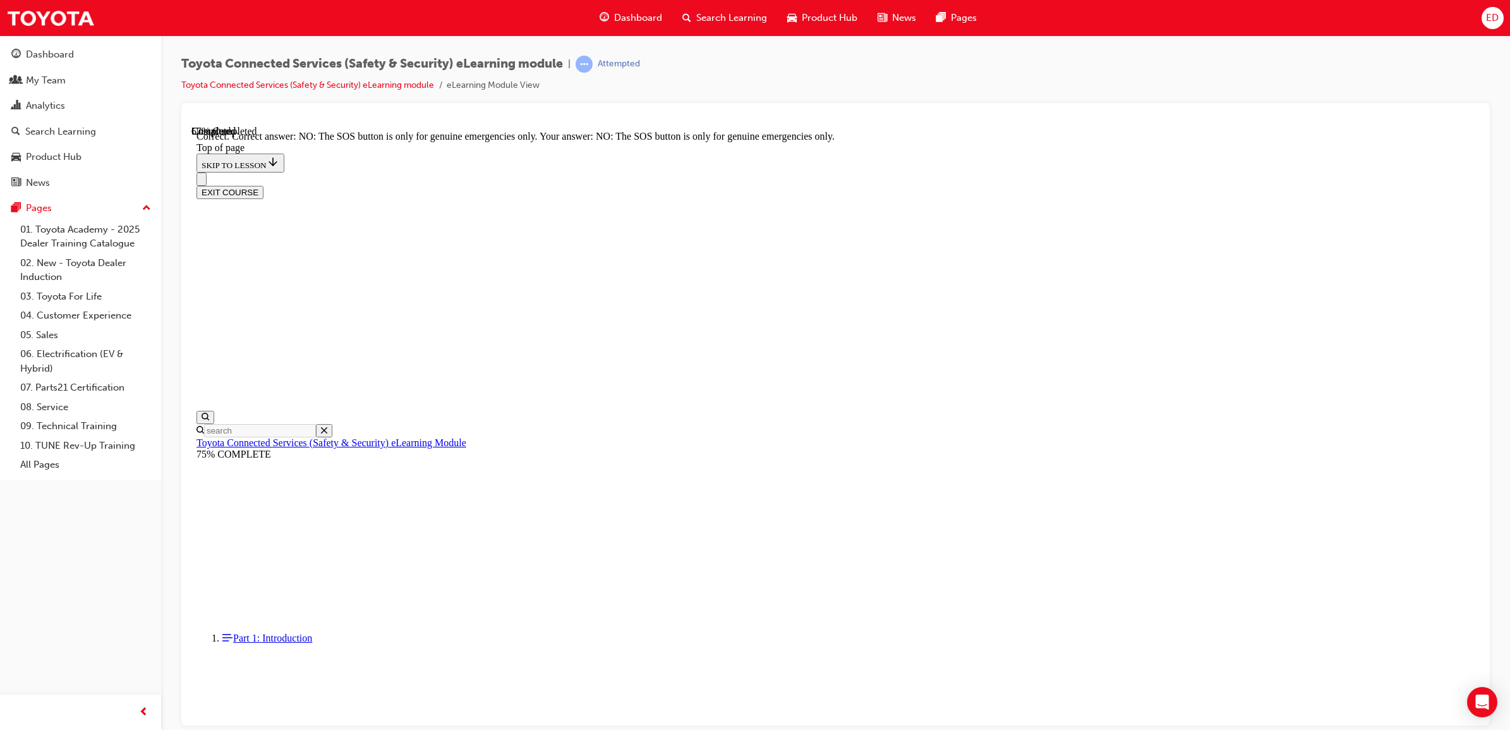
scroll to position [49, 0]
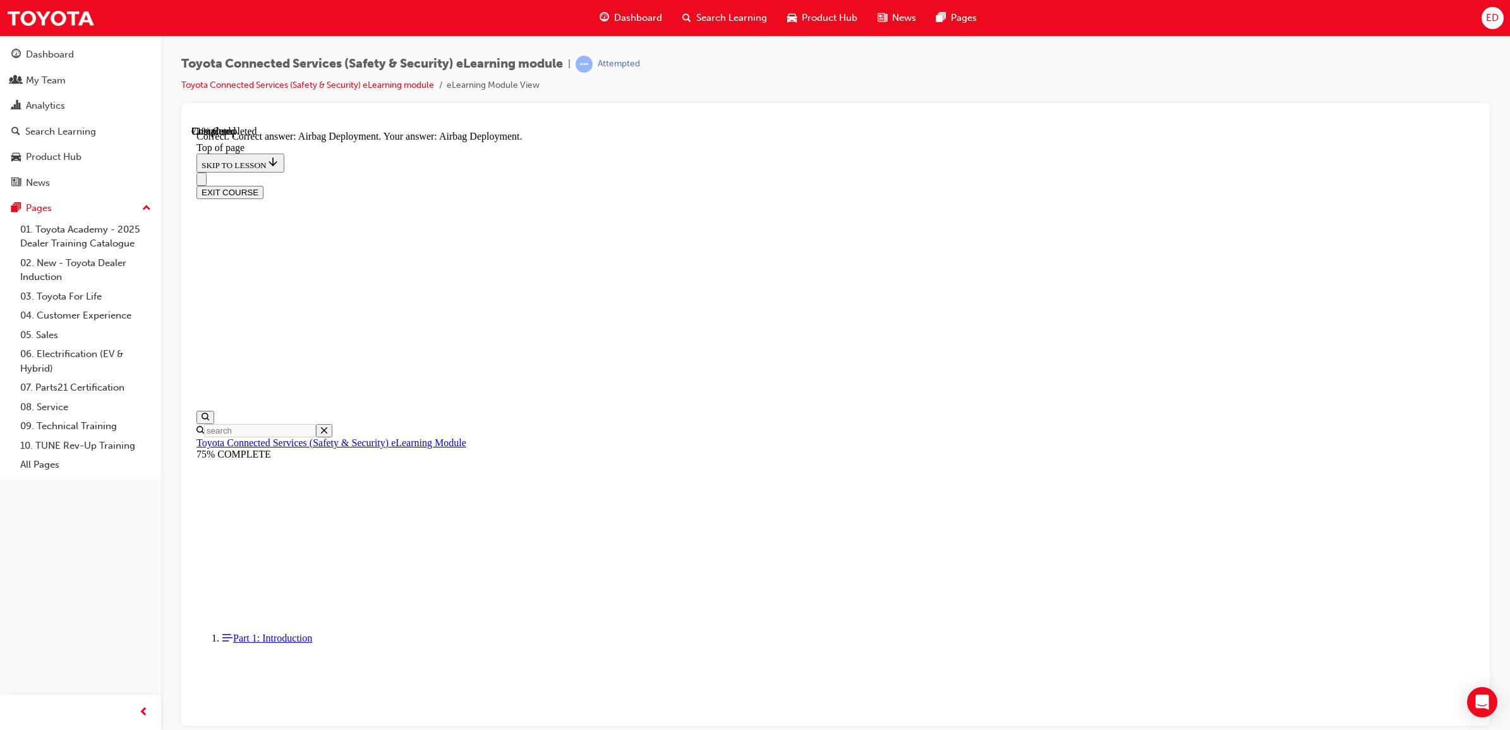
scroll to position [107, 0]
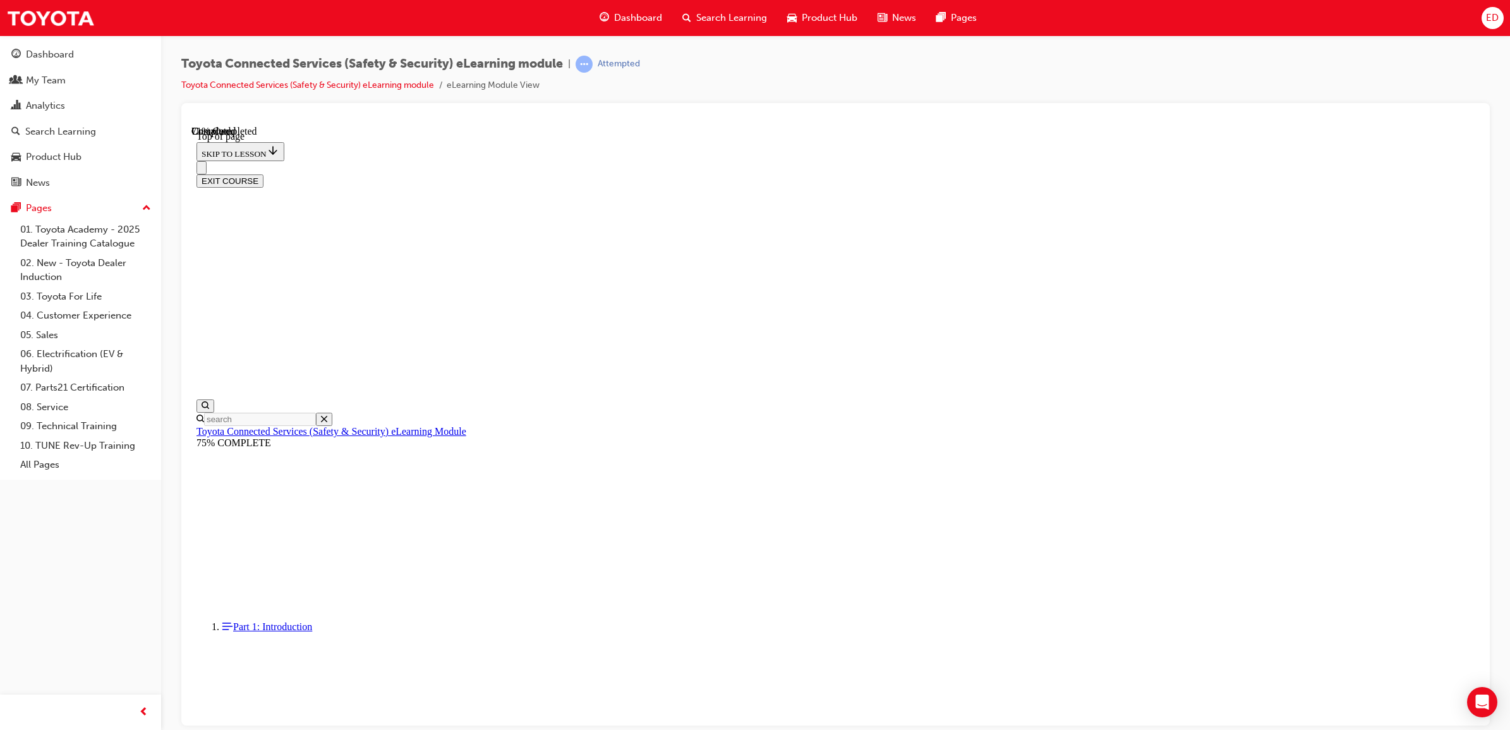
scroll to position [39, 0]
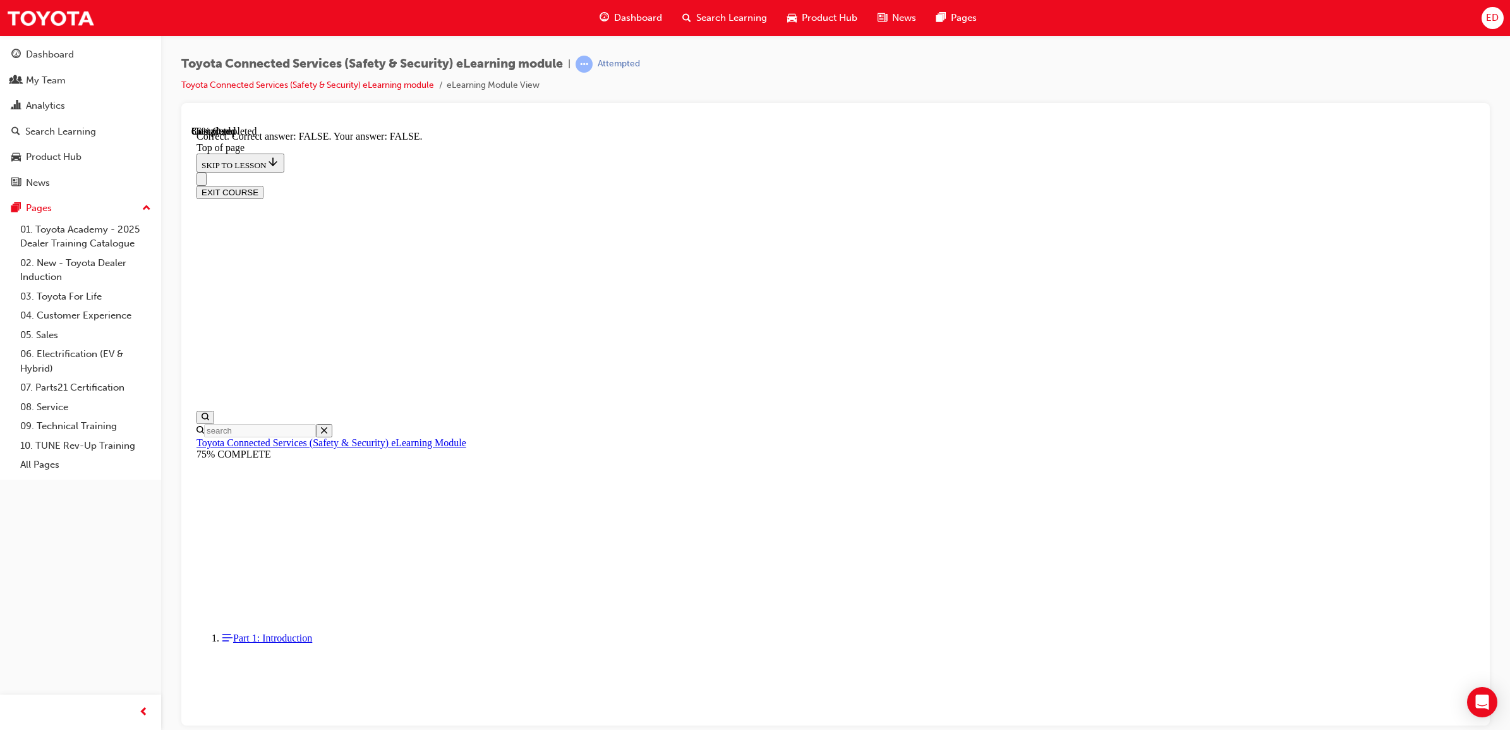
scroll to position [49, 0]
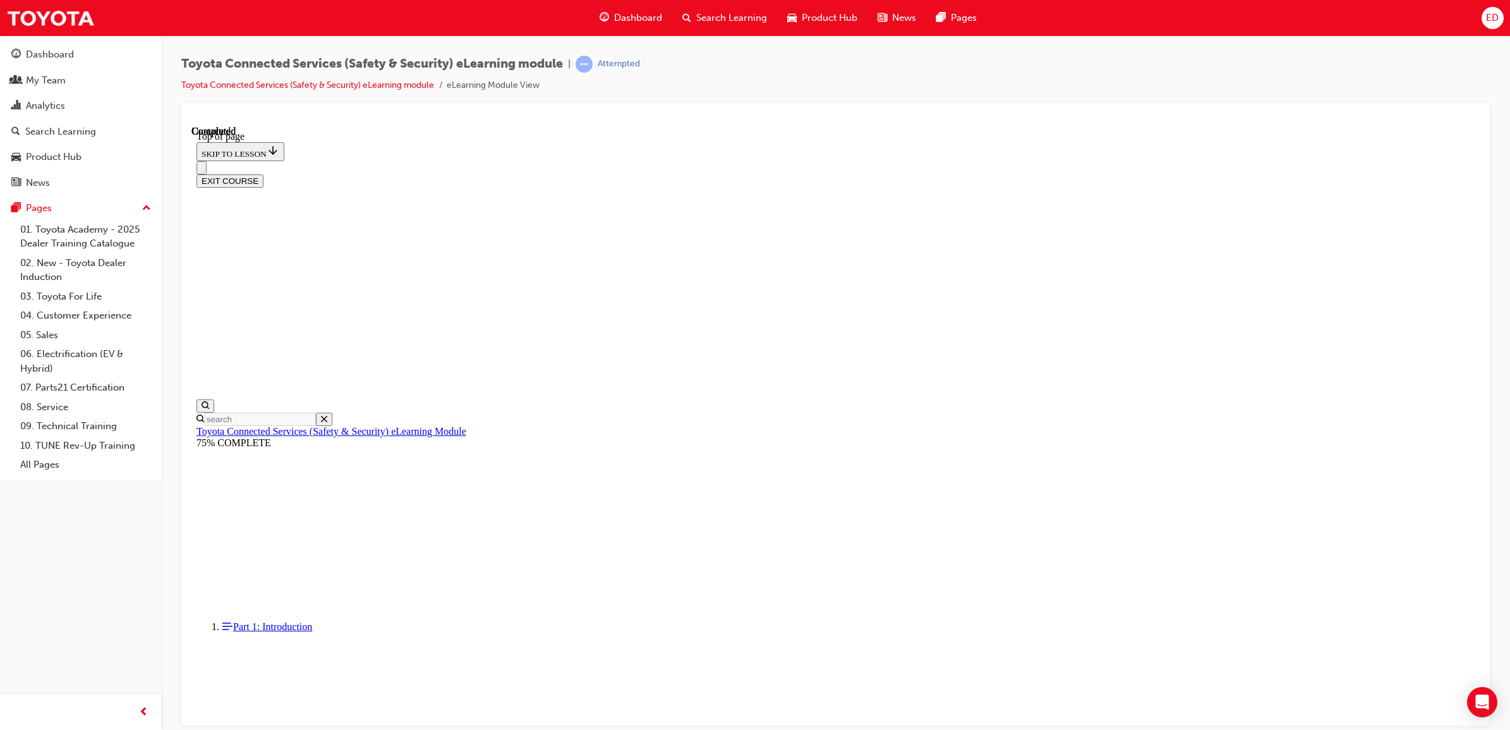
scroll to position [84, 0]
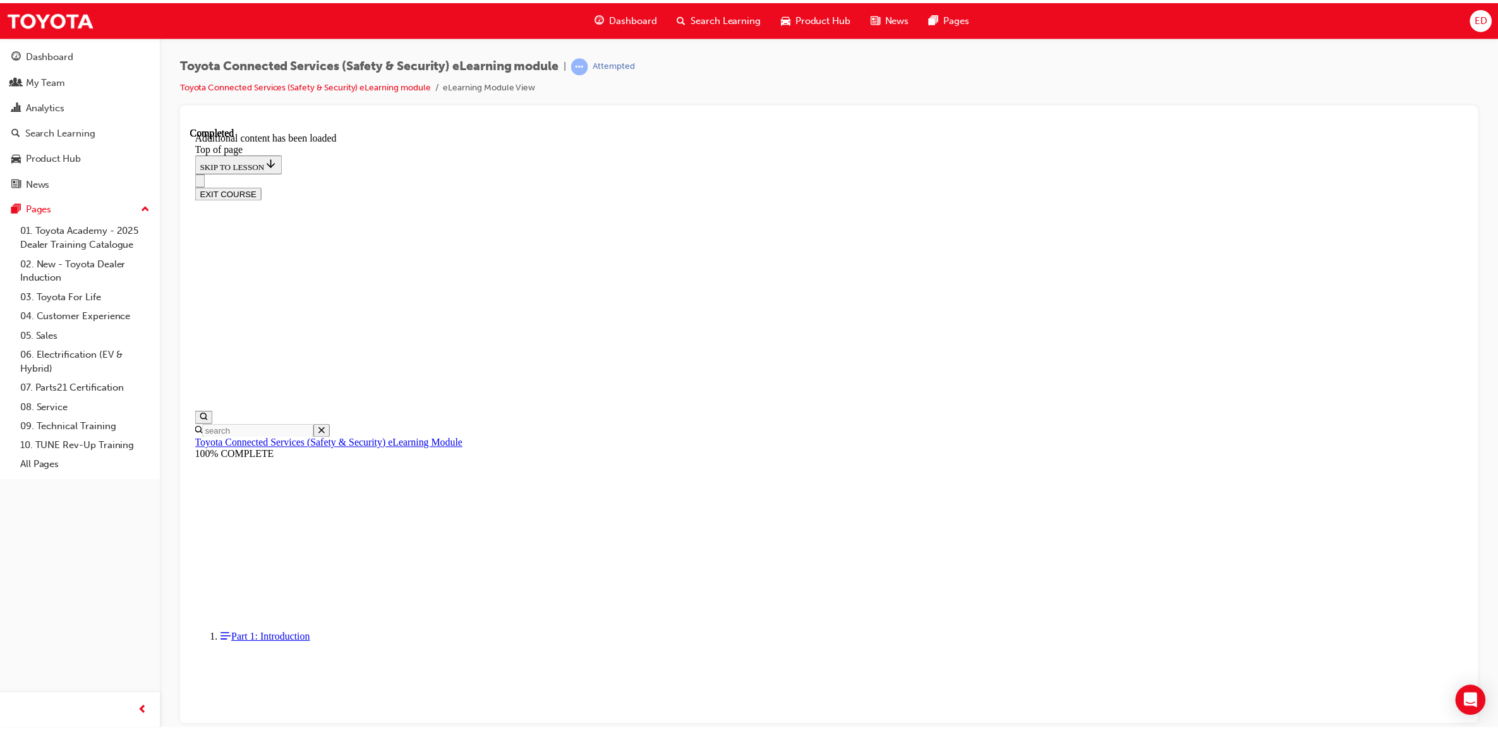
scroll to position [234, 0]
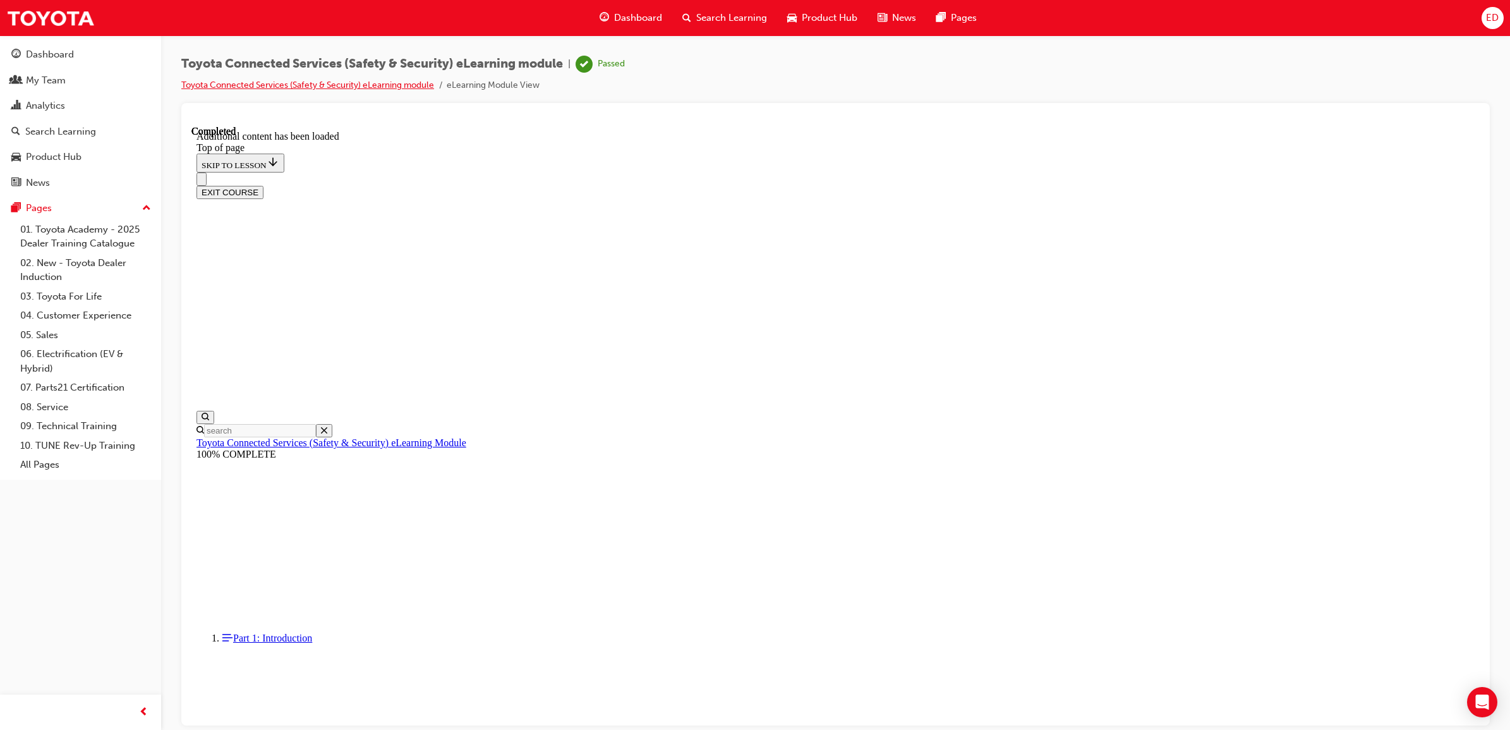
click at [368, 85] on link "Toyota Connected Services (Safety & Security) eLearning module" at bounding box center [307, 85] width 253 height 11
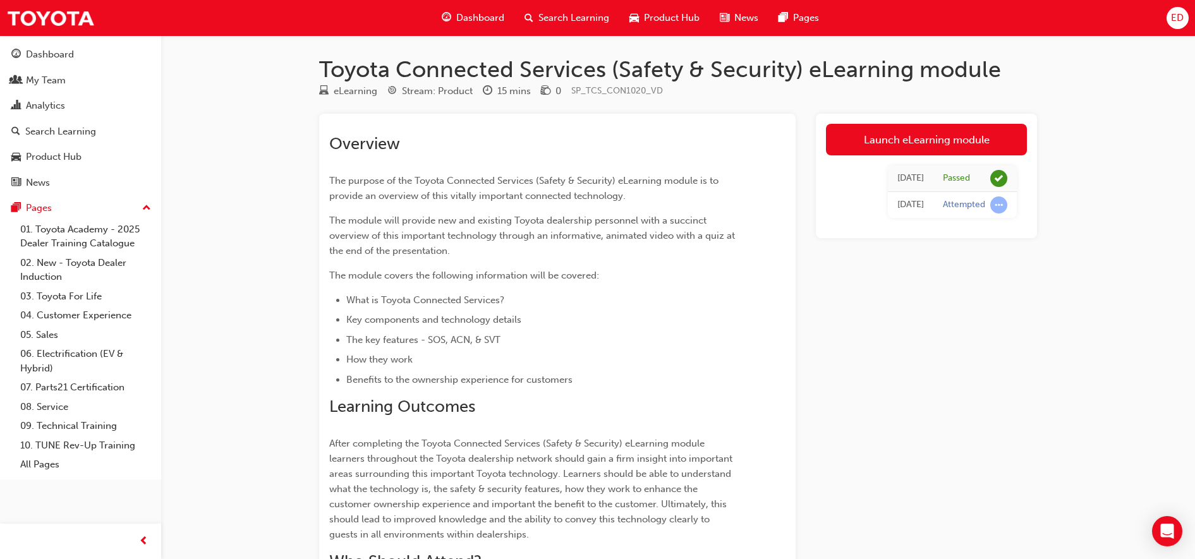
click at [1179, 23] on span "ED" at bounding box center [1177, 18] width 13 height 15
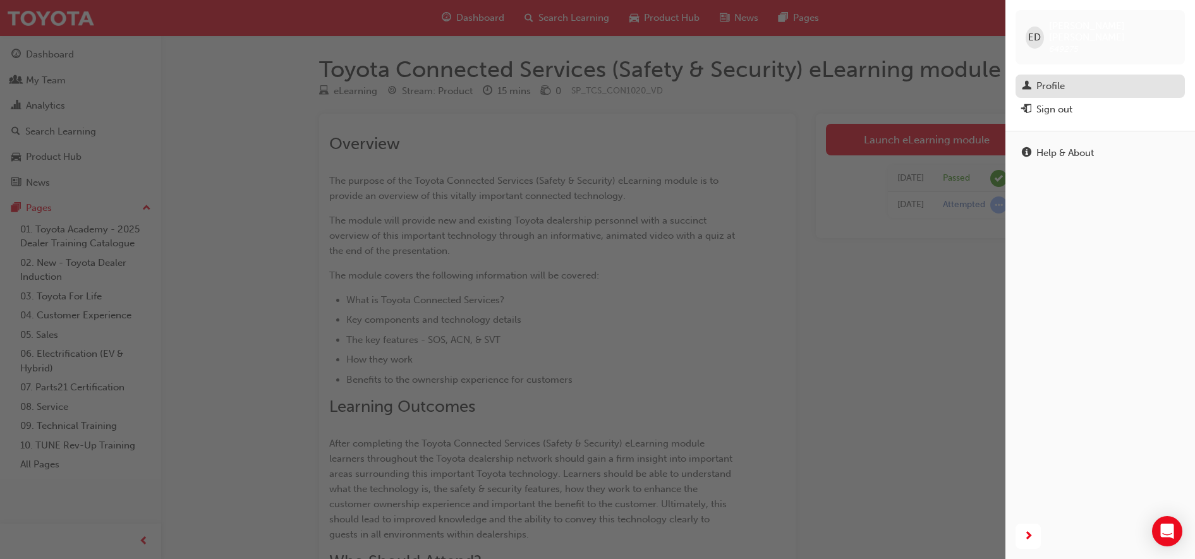
click at [1066, 78] on div "Profile" at bounding box center [1100, 86] width 157 height 16
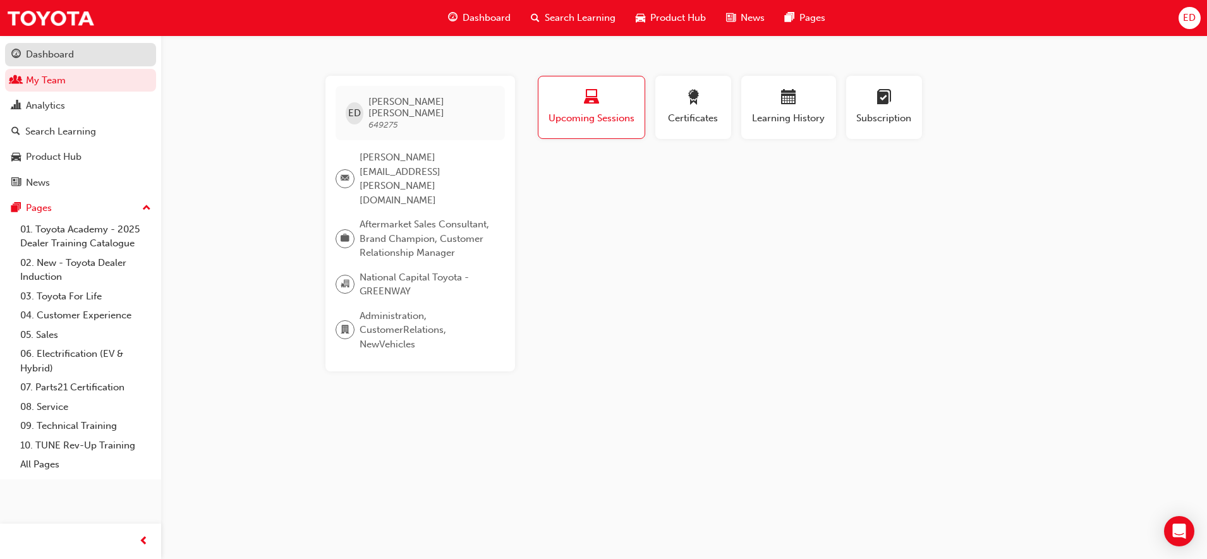
drag, startPoint x: 80, startPoint y: 53, endPoint x: 87, endPoint y: 52, distance: 7.1
click at [80, 53] on div "Dashboard" at bounding box center [80, 55] width 138 height 16
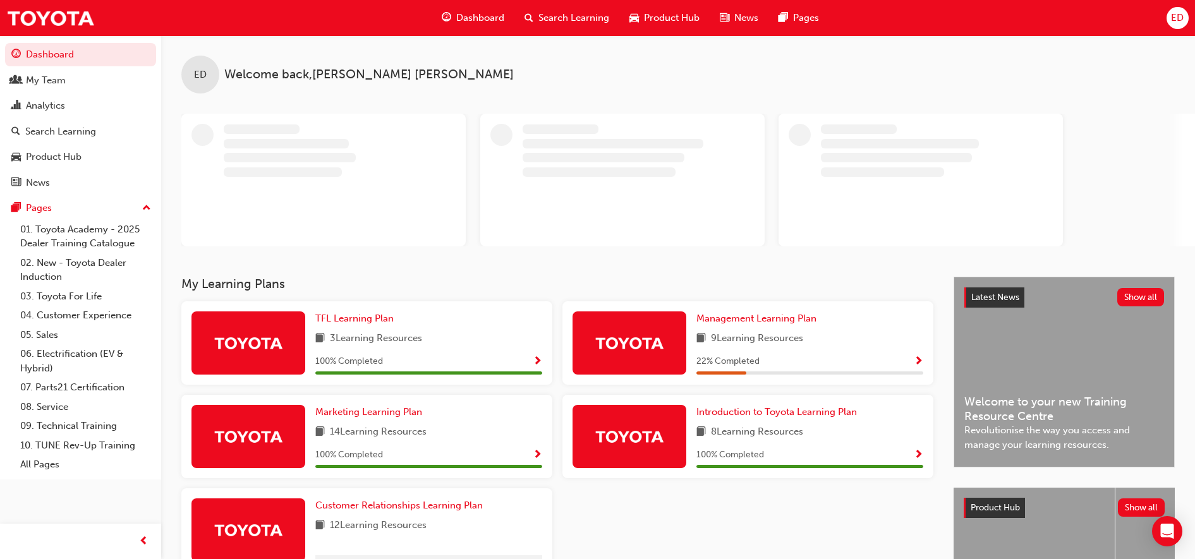
click at [483, 20] on span "Dashboard" at bounding box center [480, 18] width 48 height 15
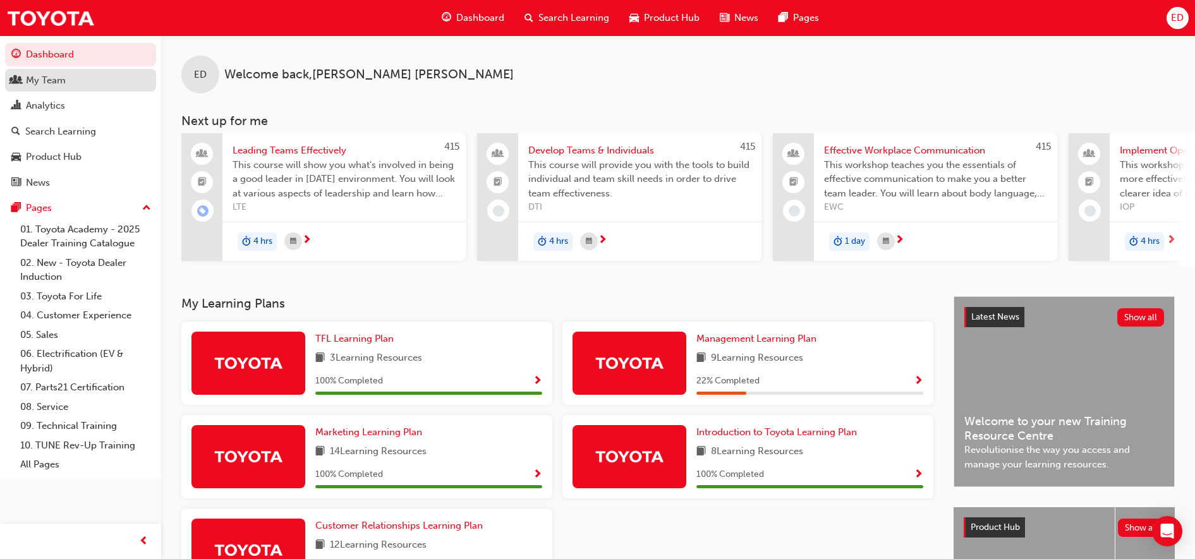
click at [47, 87] on div "My Team" at bounding box center [80, 81] width 138 height 16
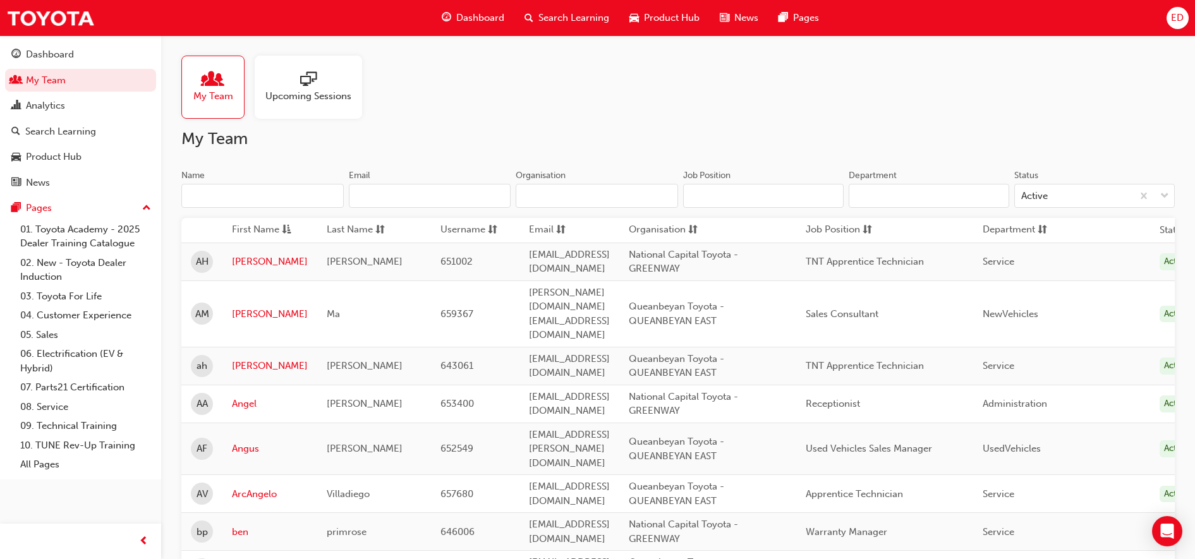
click at [442, 21] on span "guage-icon" at bounding box center [446, 18] width 9 height 16
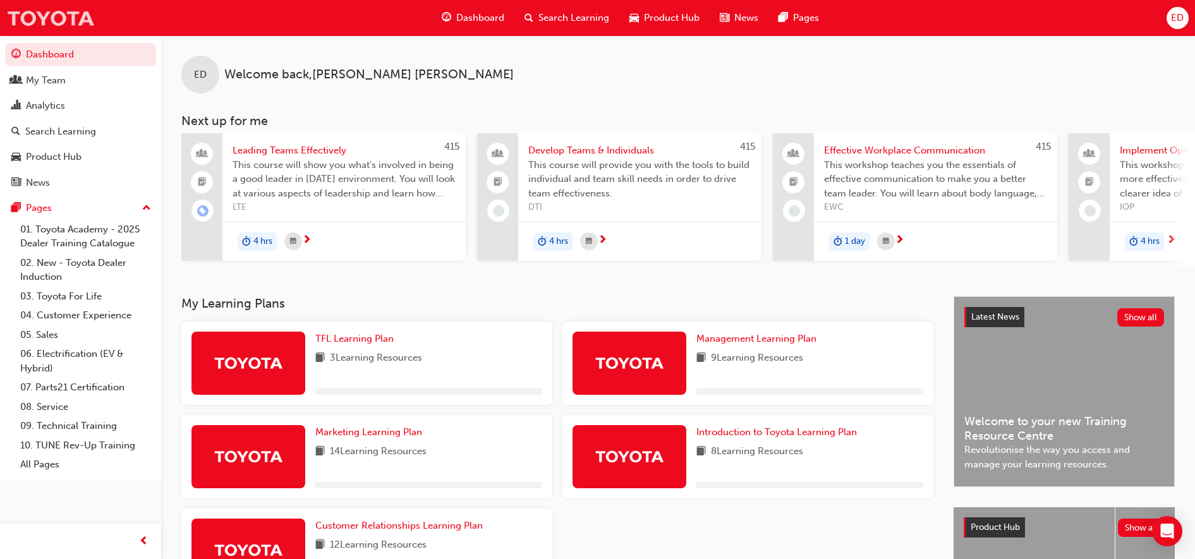
click at [54, 19] on img at bounding box center [50, 18] width 88 height 28
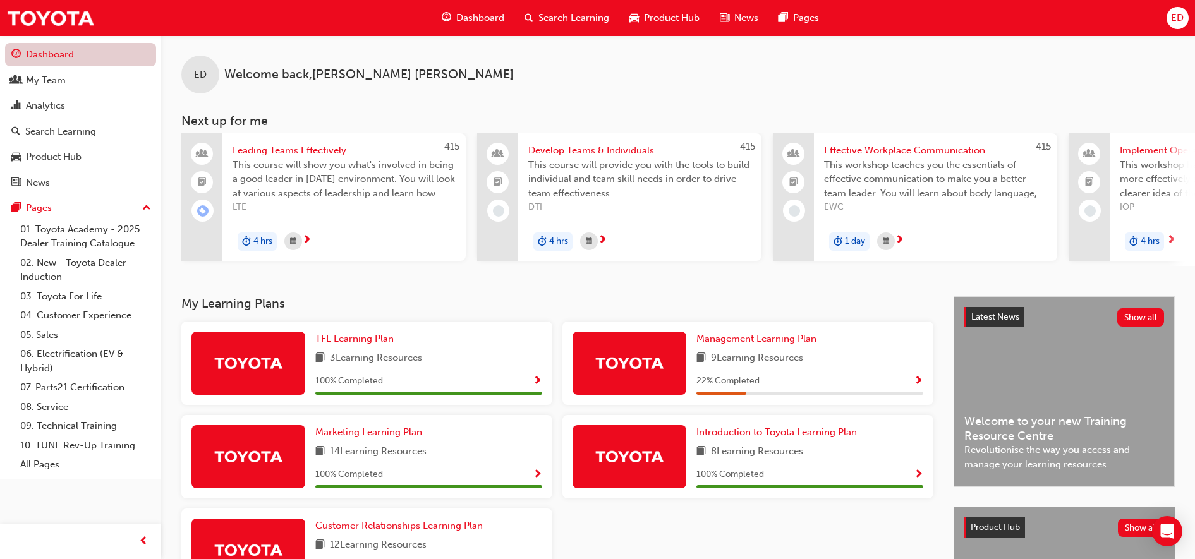
drag, startPoint x: 108, startPoint y: 62, endPoint x: 102, endPoint y: 64, distance: 6.8
click at [107, 62] on link "Dashboard" at bounding box center [80, 54] width 151 height 23
